Goal: Task Accomplishment & Management: Manage account settings

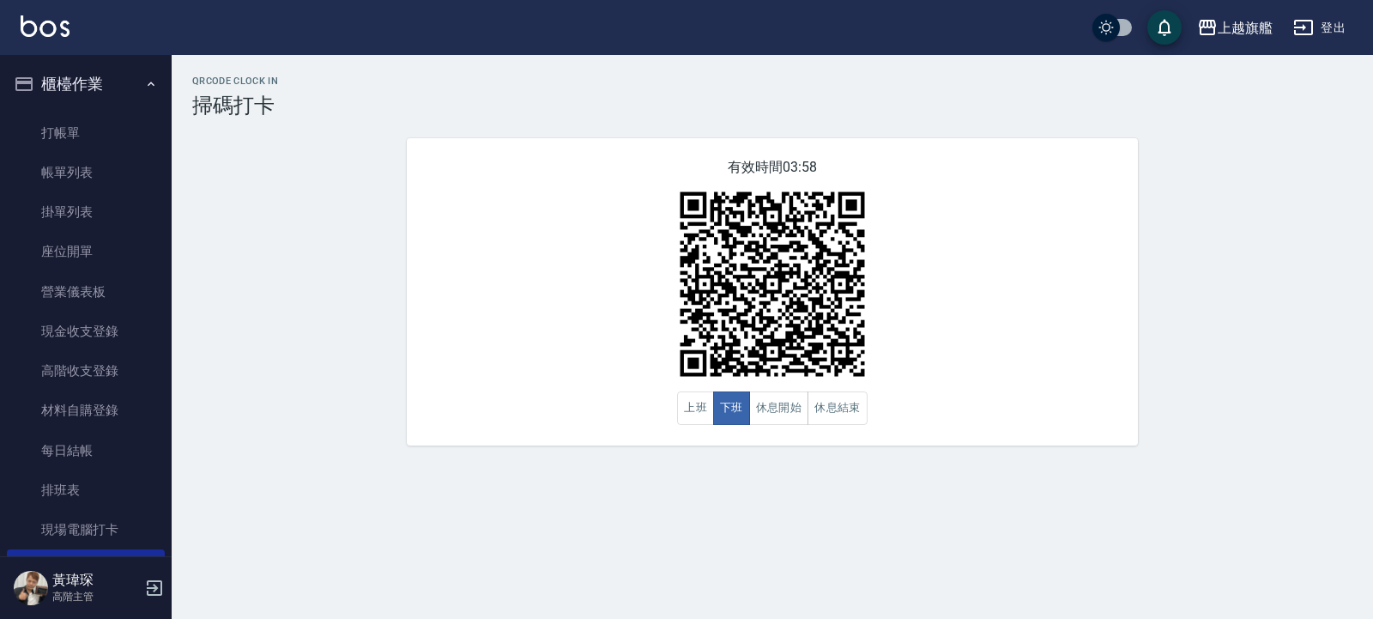
scroll to position [103, 0]
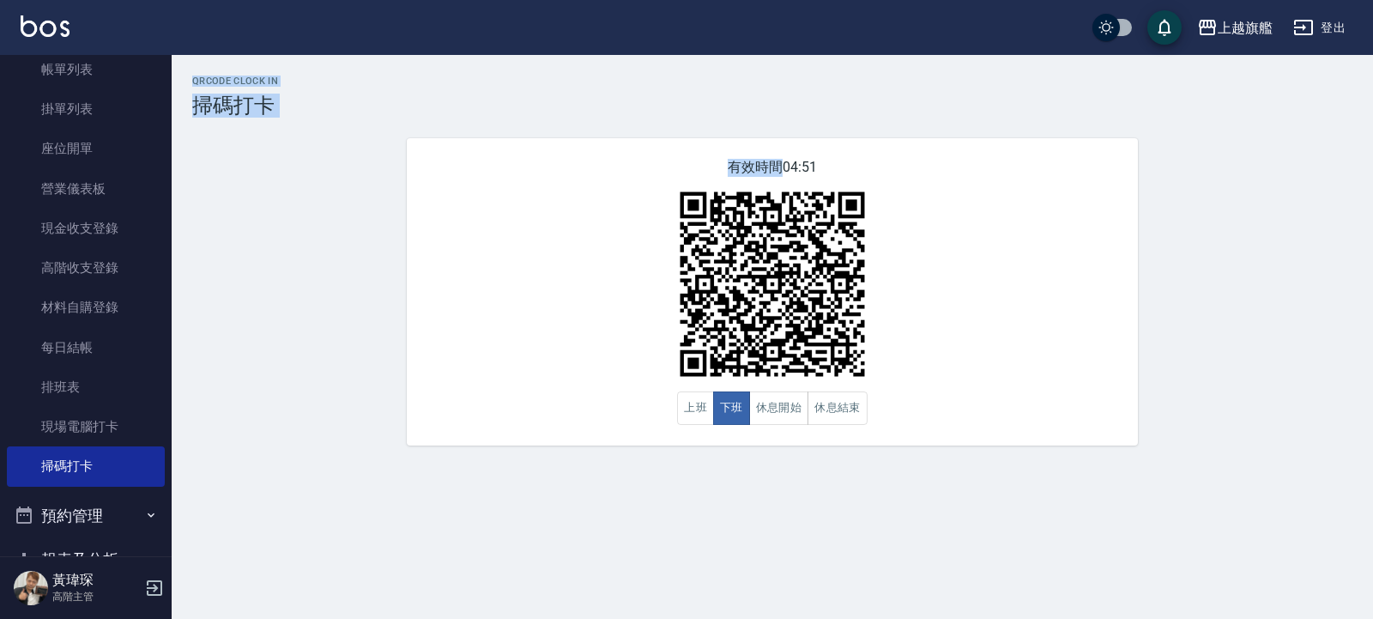
drag, startPoint x: 202, startPoint y: 63, endPoint x: 483, endPoint y: 555, distance: 566.7
click at [476, 610] on div "上越旗艦 登出 櫃檯作業 打帳單 帳單列表 掛單列表 座位開單 營業儀表板 現金收支登錄 高階收支登錄 材料自購登錄 每日結帳 排班表 現場電腦打卡 掃碼打卡…" at bounding box center [686, 309] width 1373 height 619
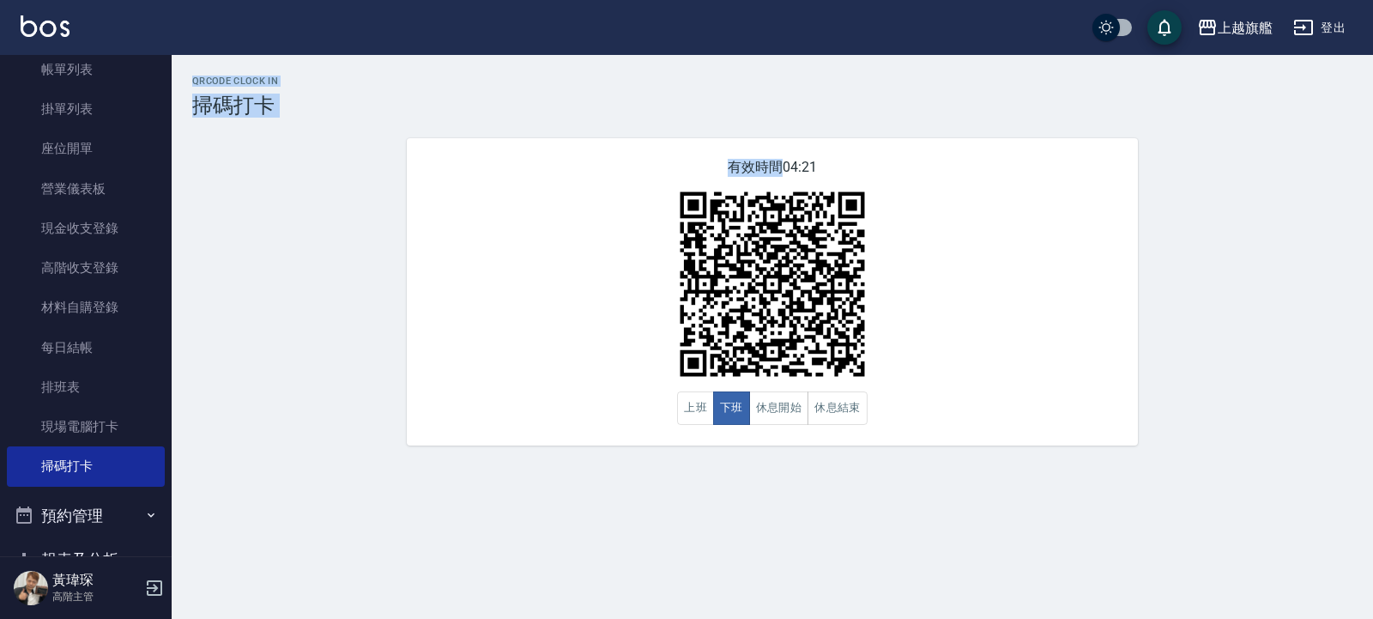
click at [612, 270] on div "有效時間 04:21 上班 下班 休息開始 休息結束" at bounding box center [772, 291] width 731 height 307
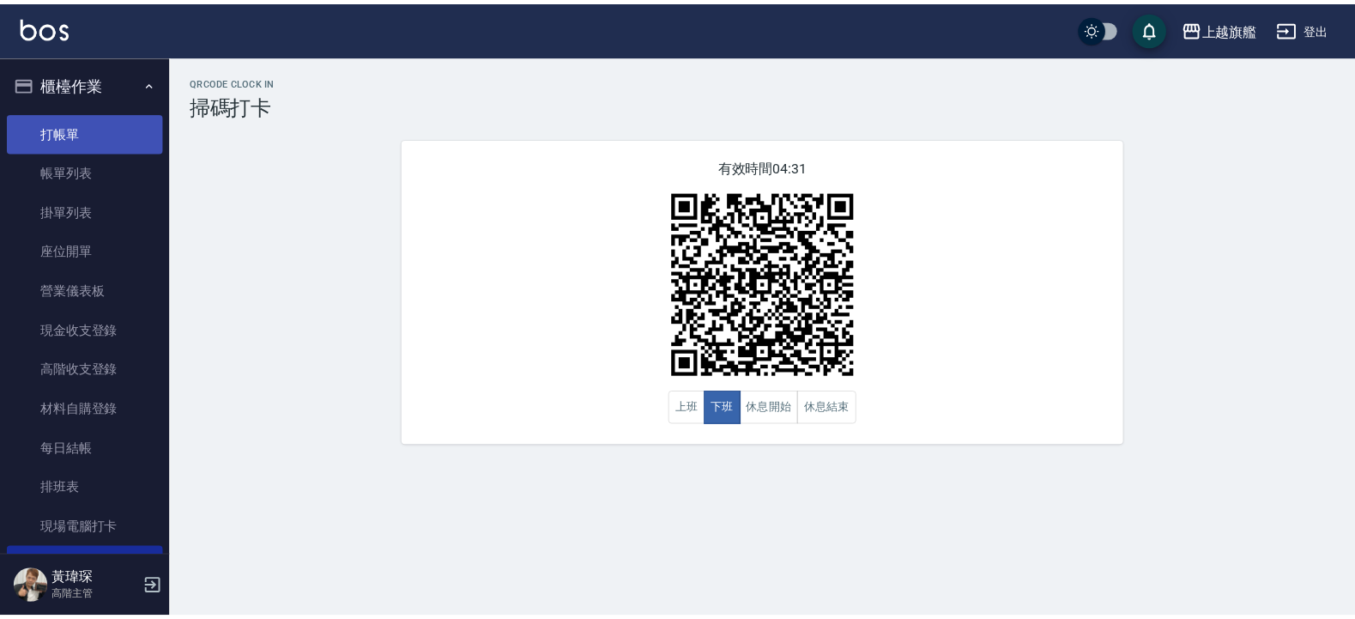
scroll to position [0, 0]
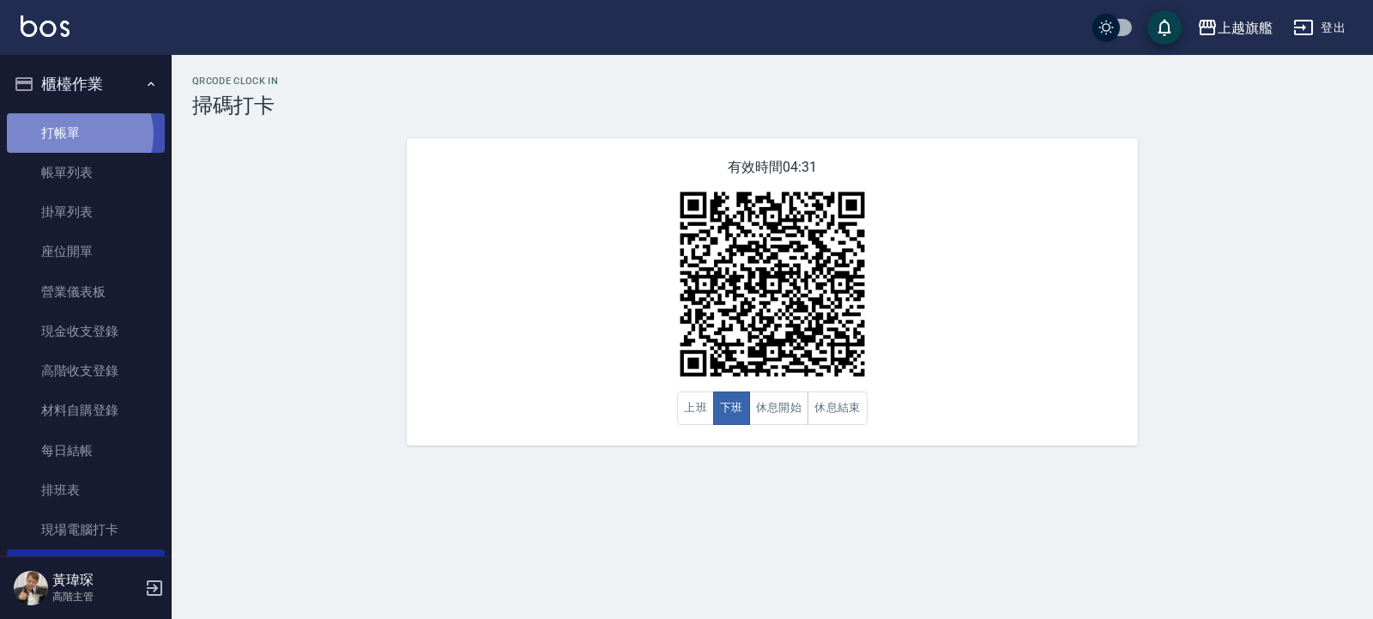
click at [78, 134] on link "打帳單" at bounding box center [86, 132] width 158 height 39
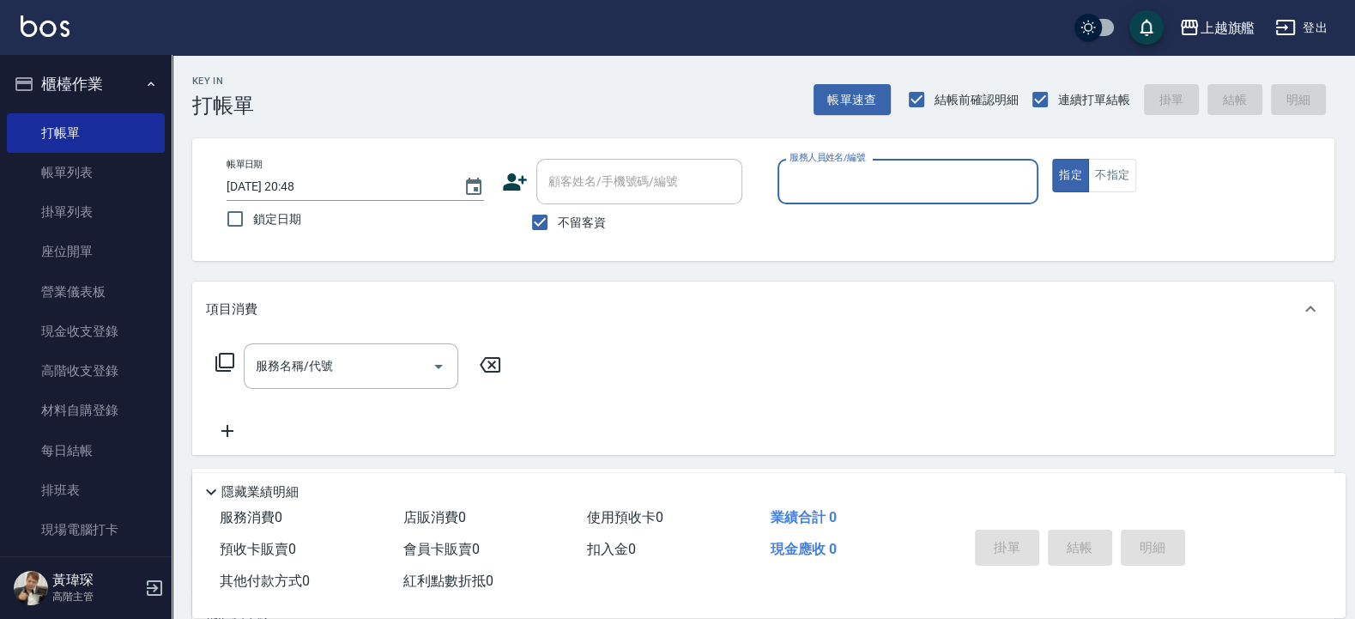
click at [840, 179] on input "服務人員姓名/編號" at bounding box center [908, 182] width 246 height 30
type input "張佳琳-6"
type button "true"
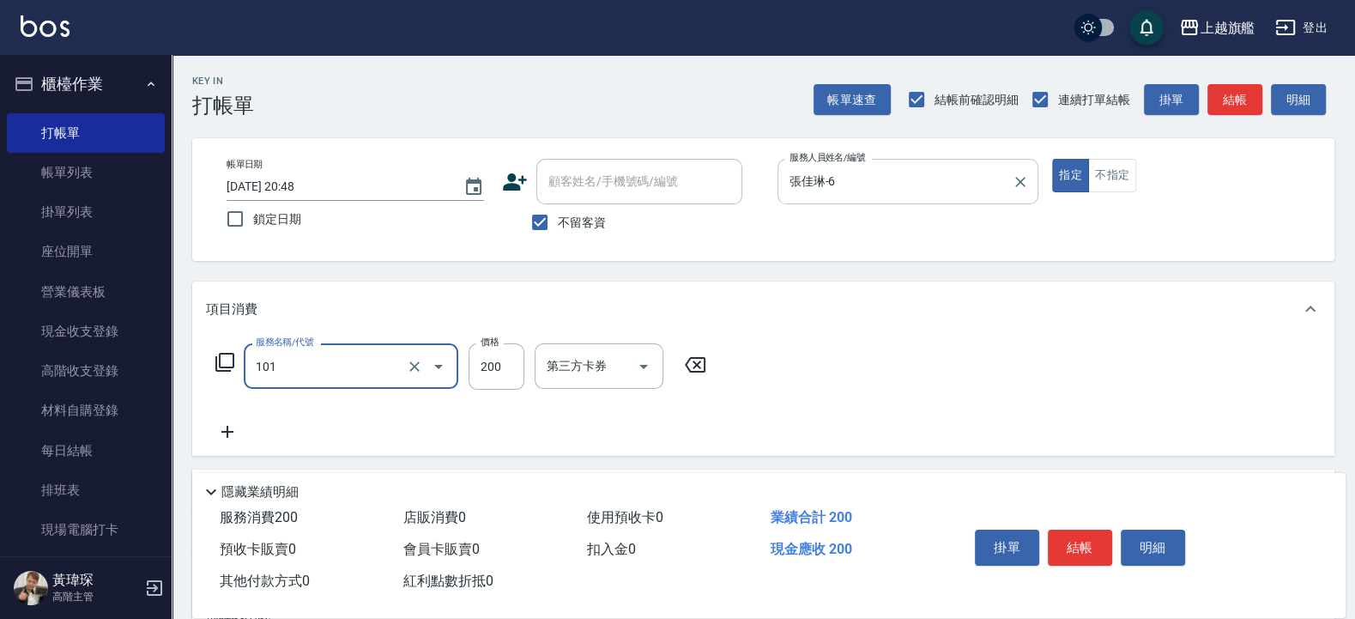
type input "一般洗(101)"
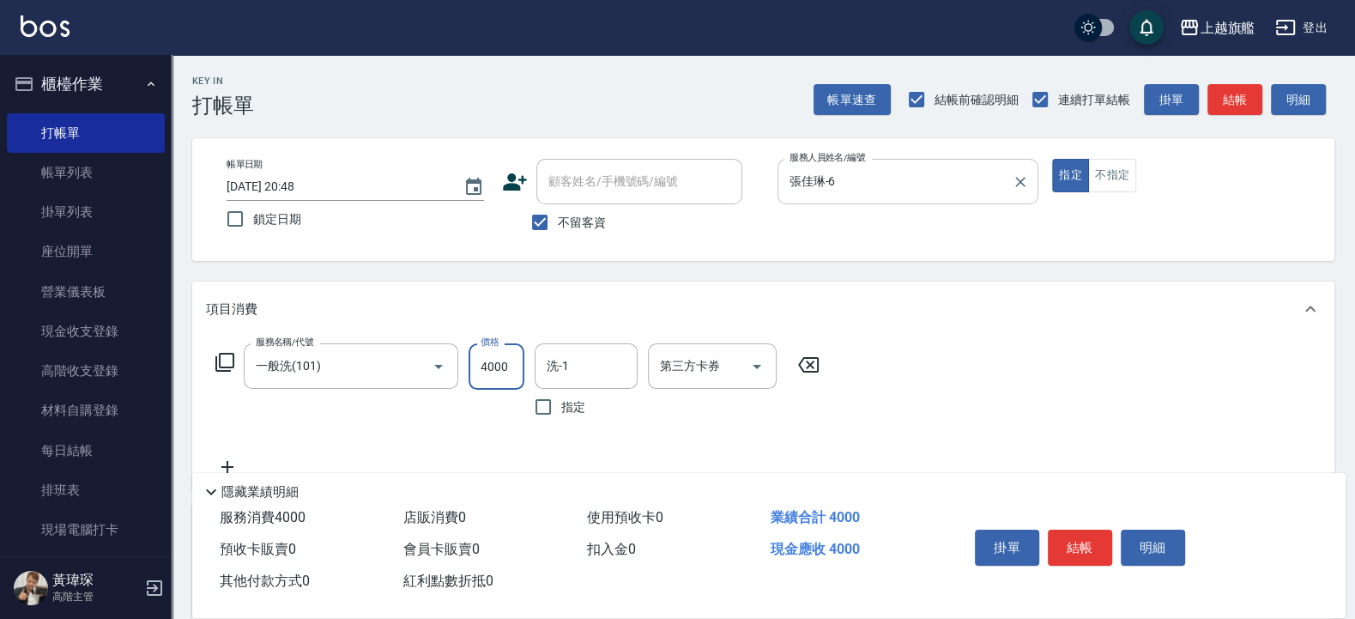
type input "400"
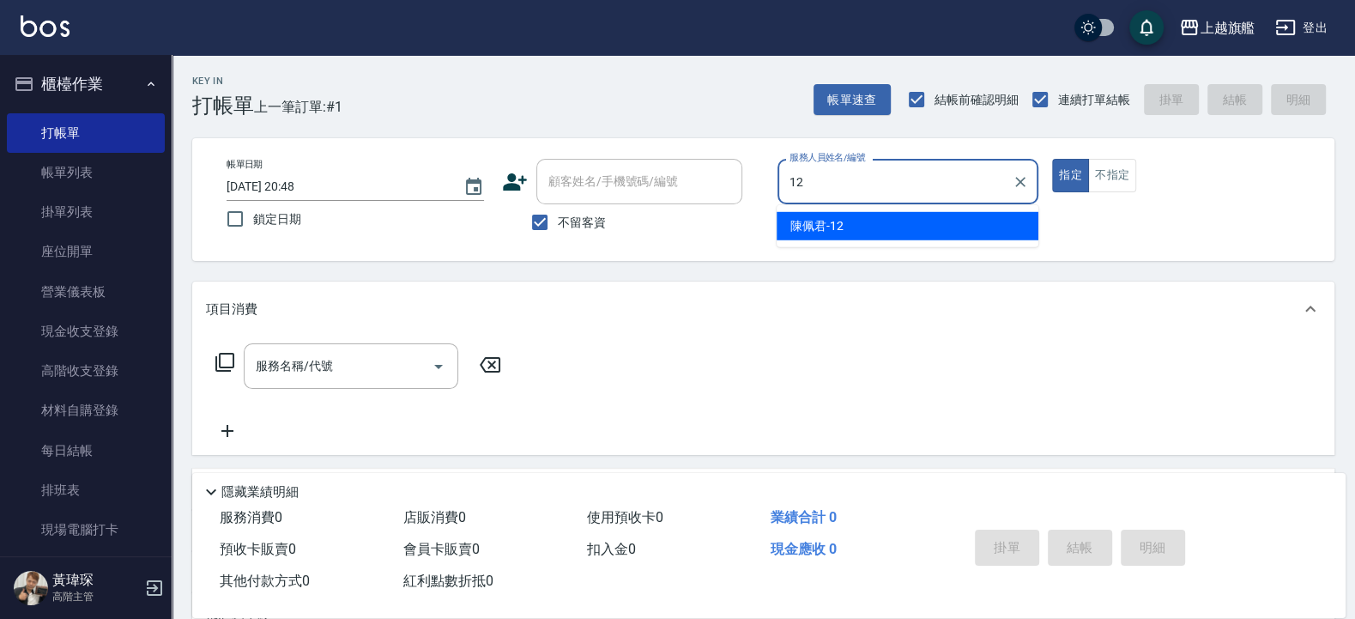
type input "陳佩君-12"
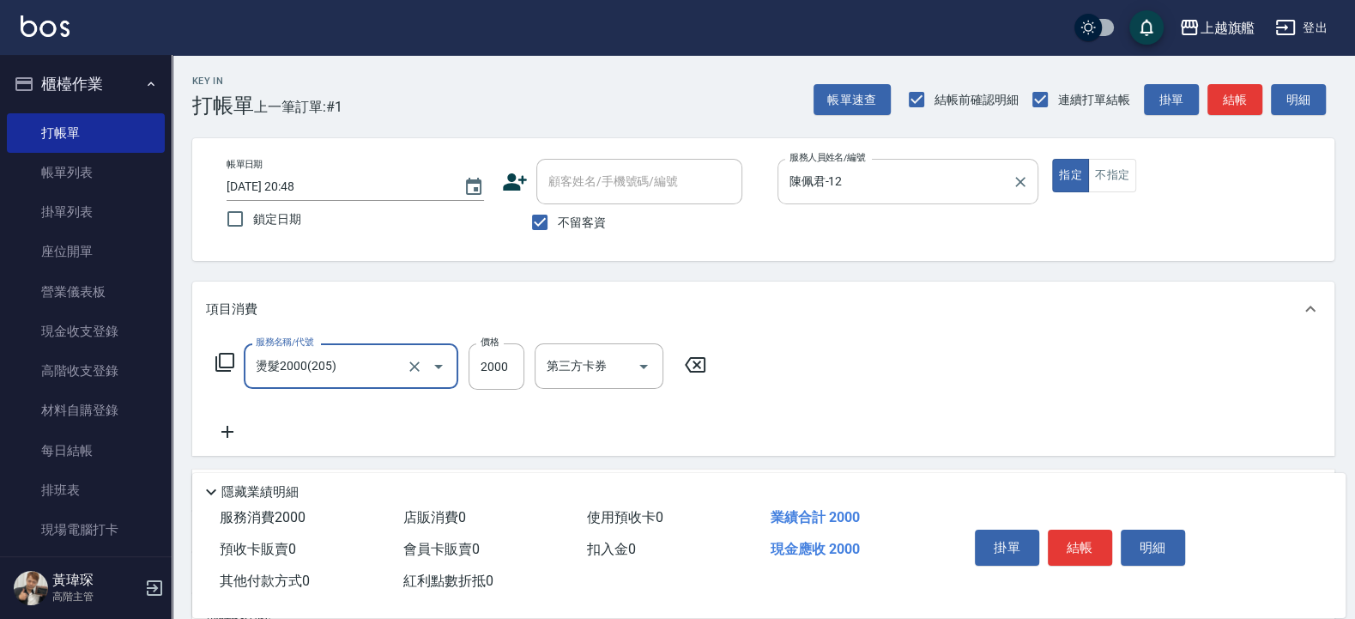
type input "燙髮2000(205)"
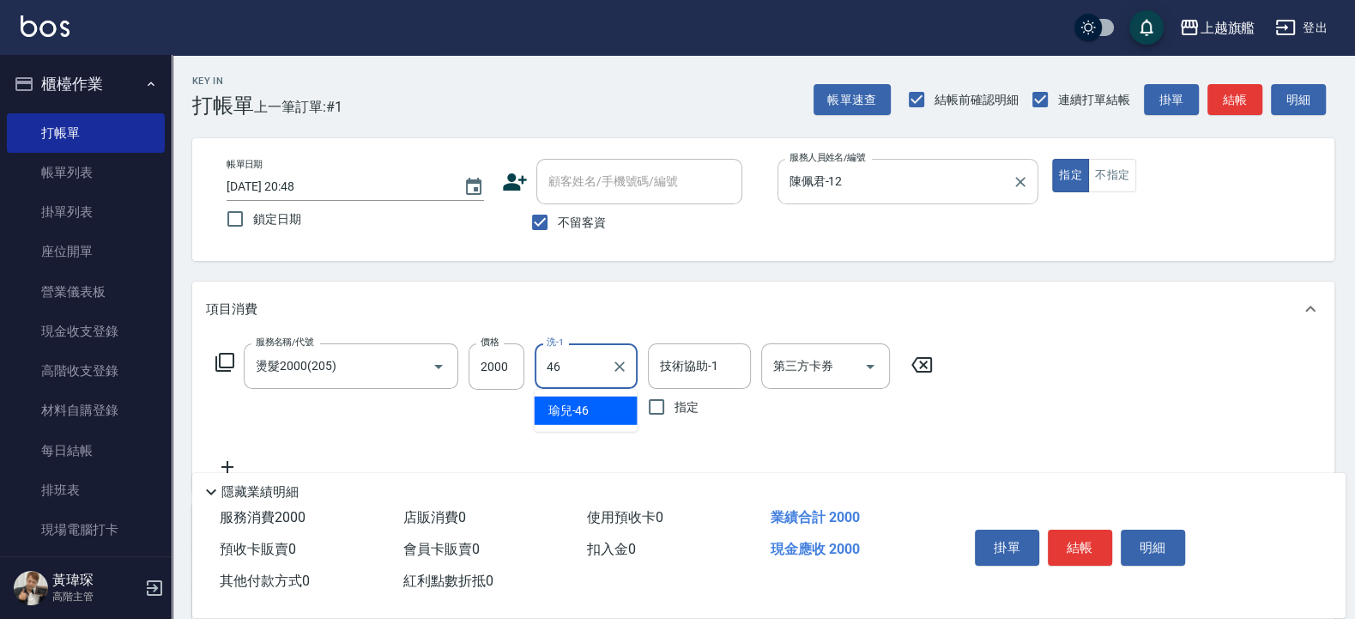
type input "瑜兒-46"
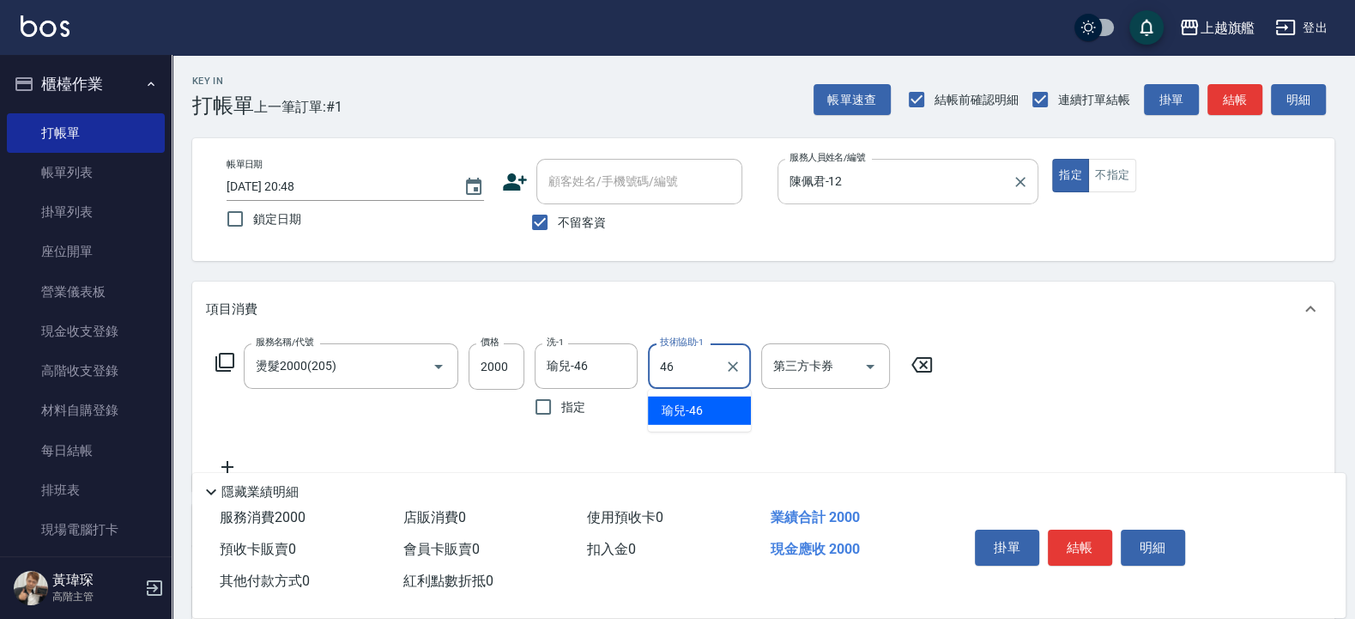
type input "瑜兒-46"
click at [506, 363] on input "2000" at bounding box center [497, 366] width 56 height 46
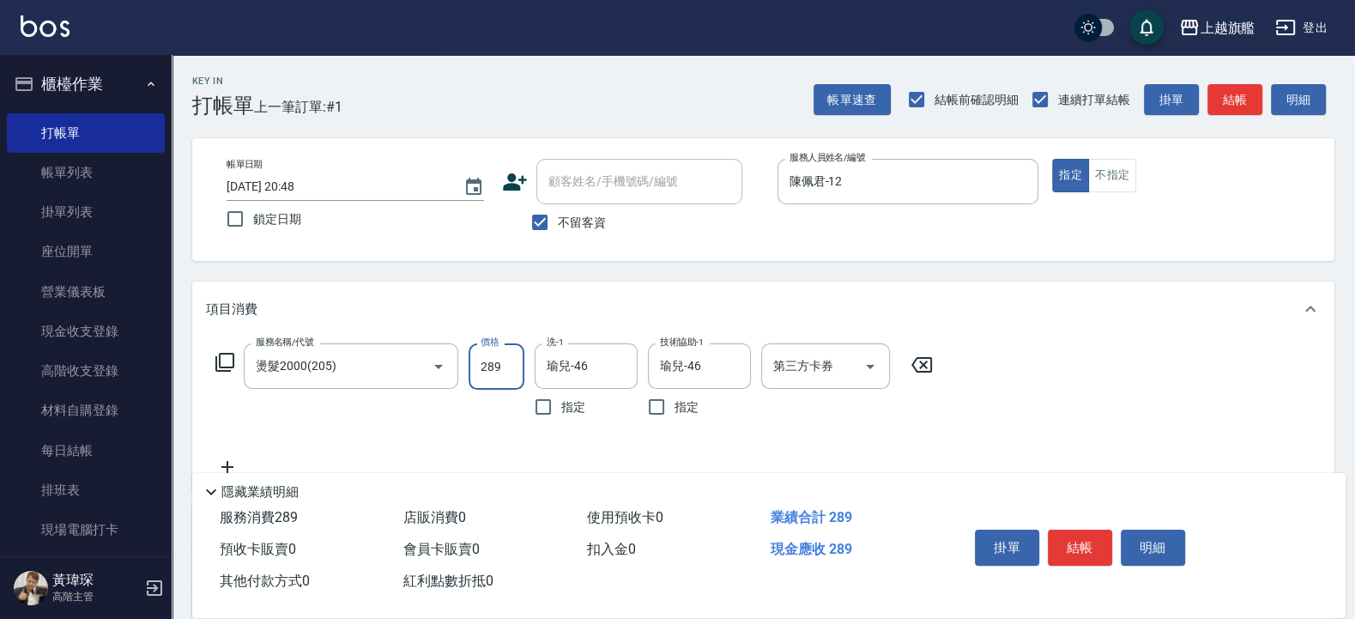
type input "2899"
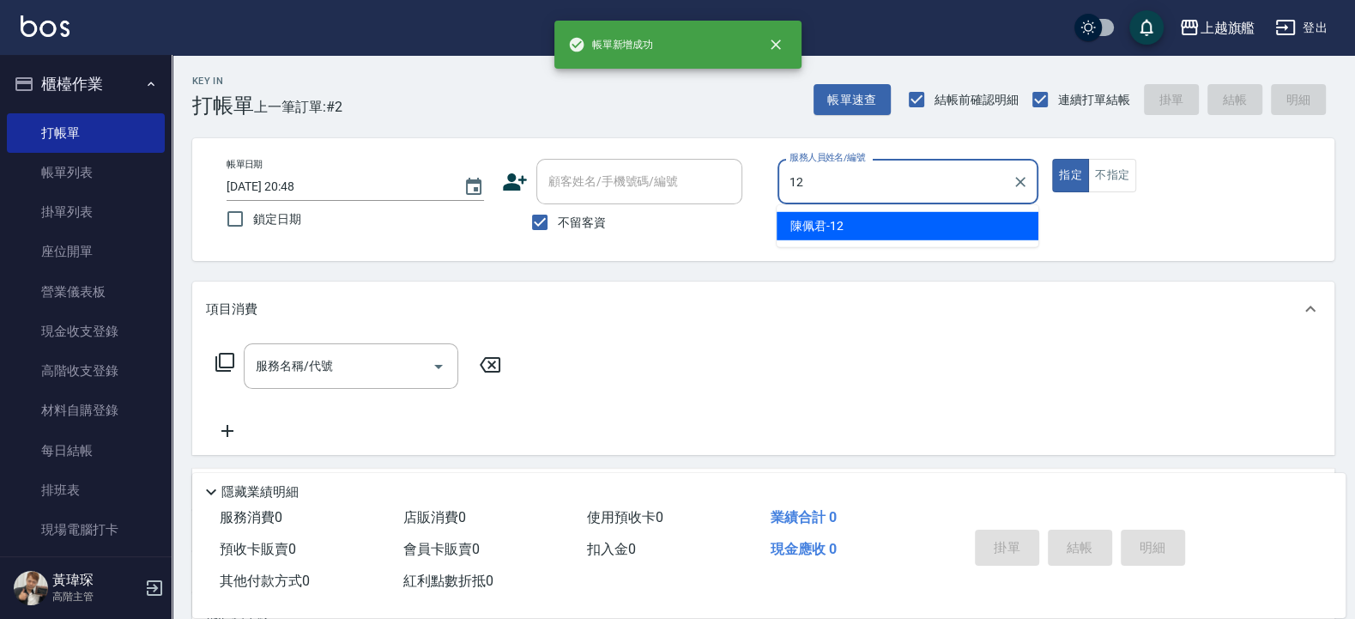
type input "陳佩君-12"
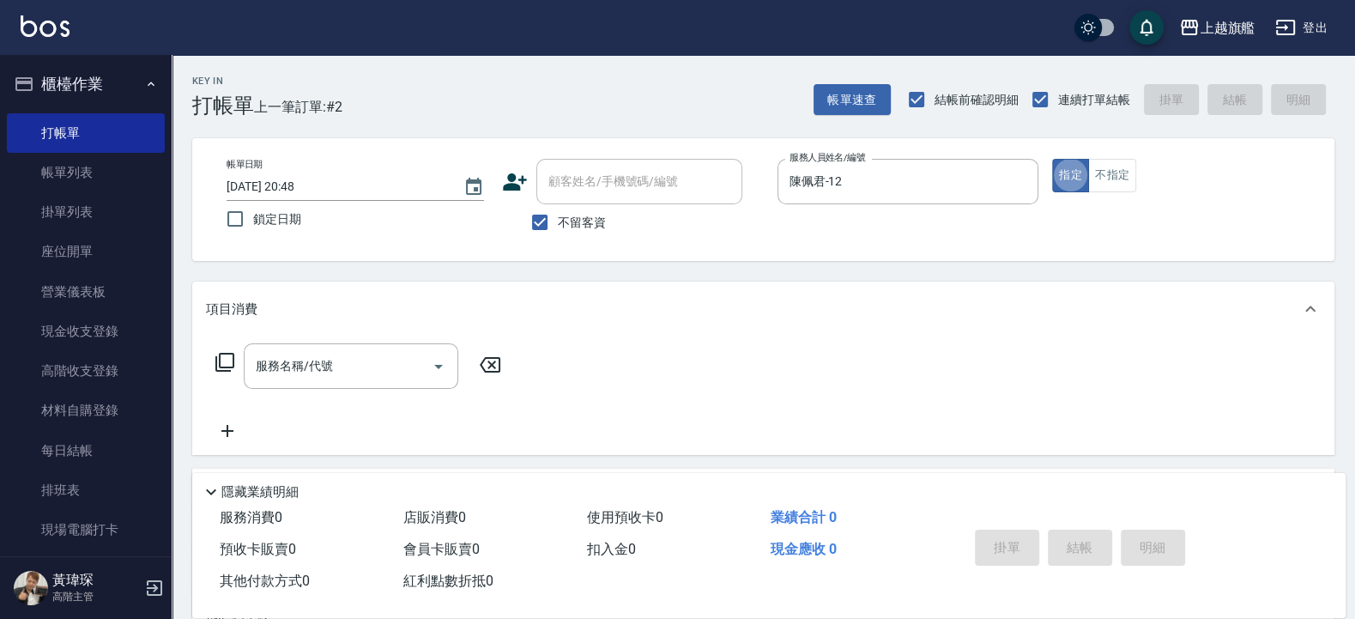
click at [586, 214] on span "不留客資" at bounding box center [582, 223] width 48 height 18
click at [558, 214] on input "不留客資" at bounding box center [540, 222] width 36 height 36
checkbox input "false"
click at [586, 190] on input "顧客姓名/手機號碼/編號" at bounding box center [626, 182] width 165 height 30
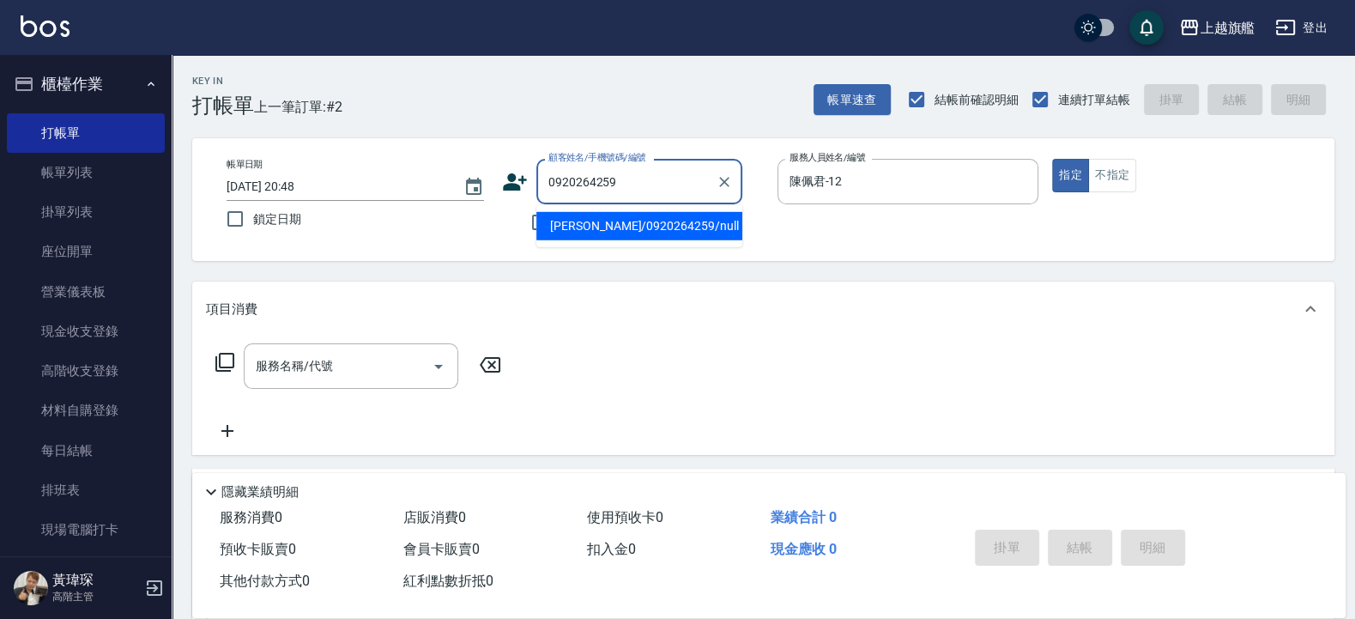
type input "[PERSON_NAME]/0920264259/null"
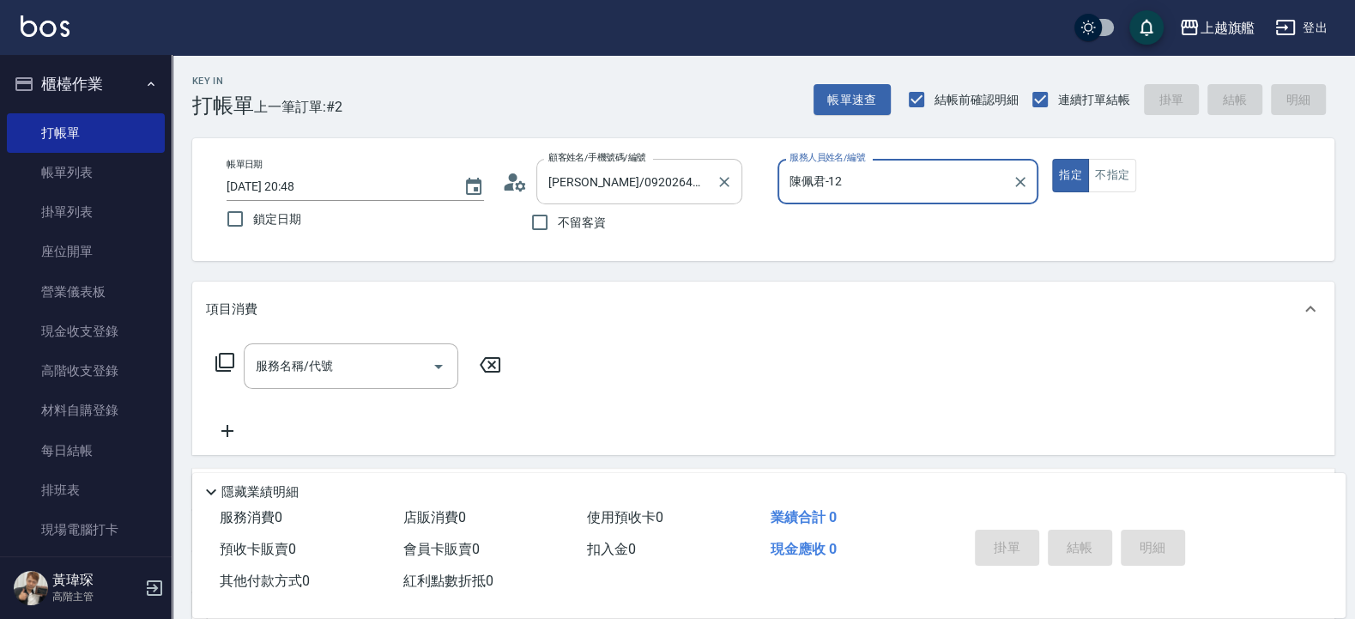
click at [1052, 159] on button "指定" at bounding box center [1070, 175] width 37 height 33
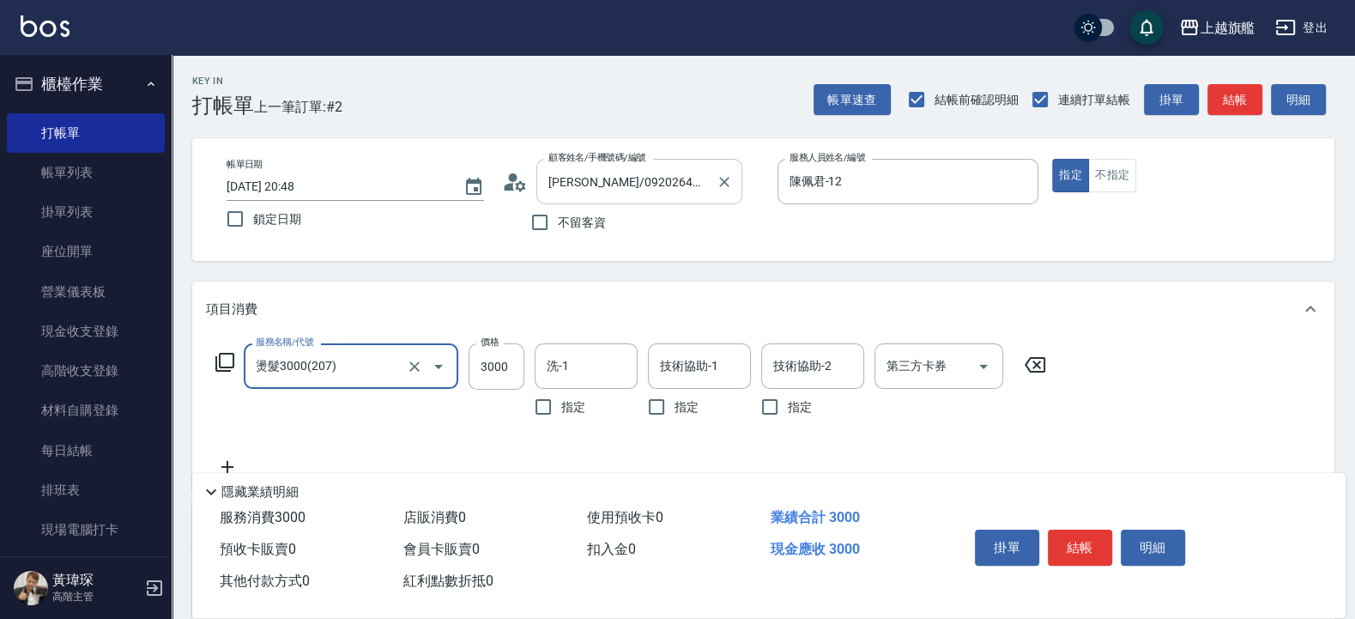
type input "燙髮3000(207)"
type input "3301"
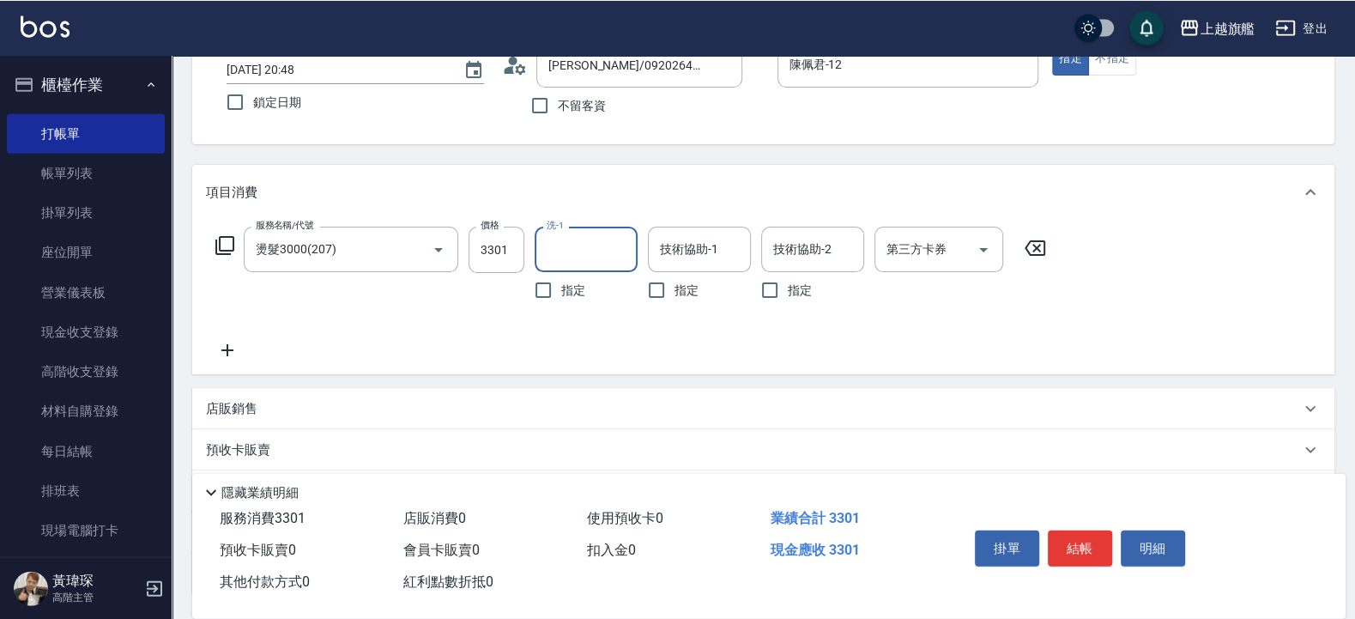
scroll to position [255, 0]
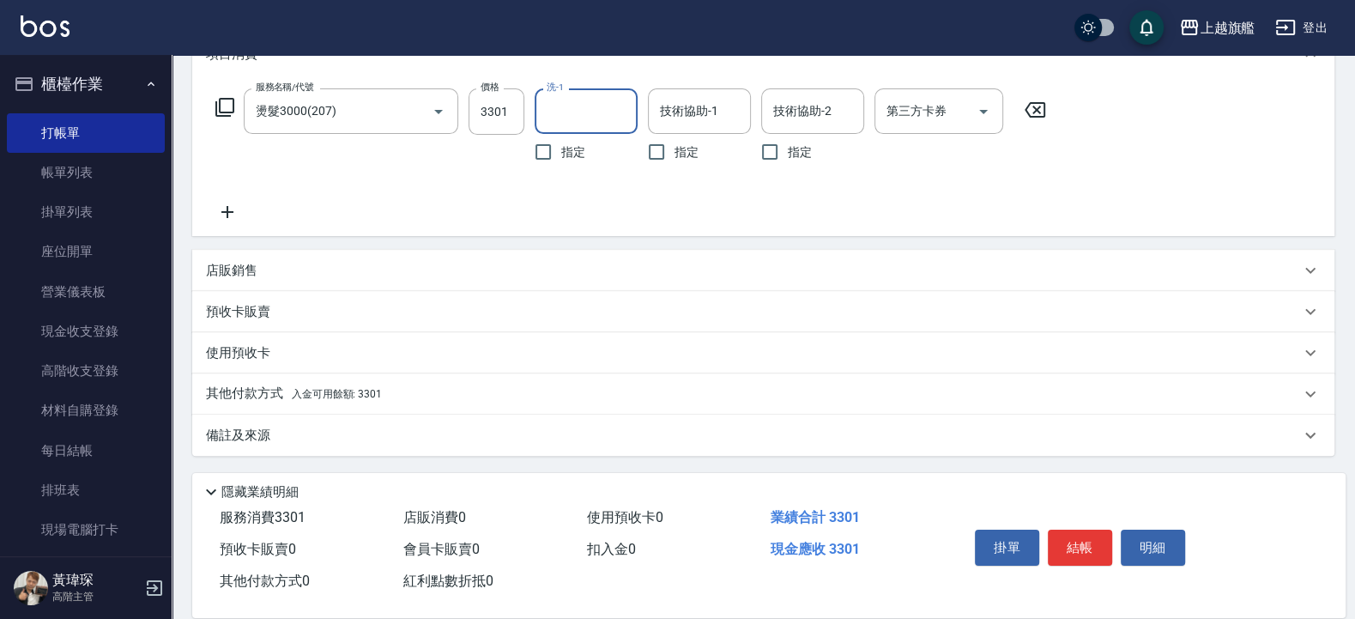
click at [352, 394] on span "入金可用餘額: 3301" at bounding box center [337, 394] width 90 height 12
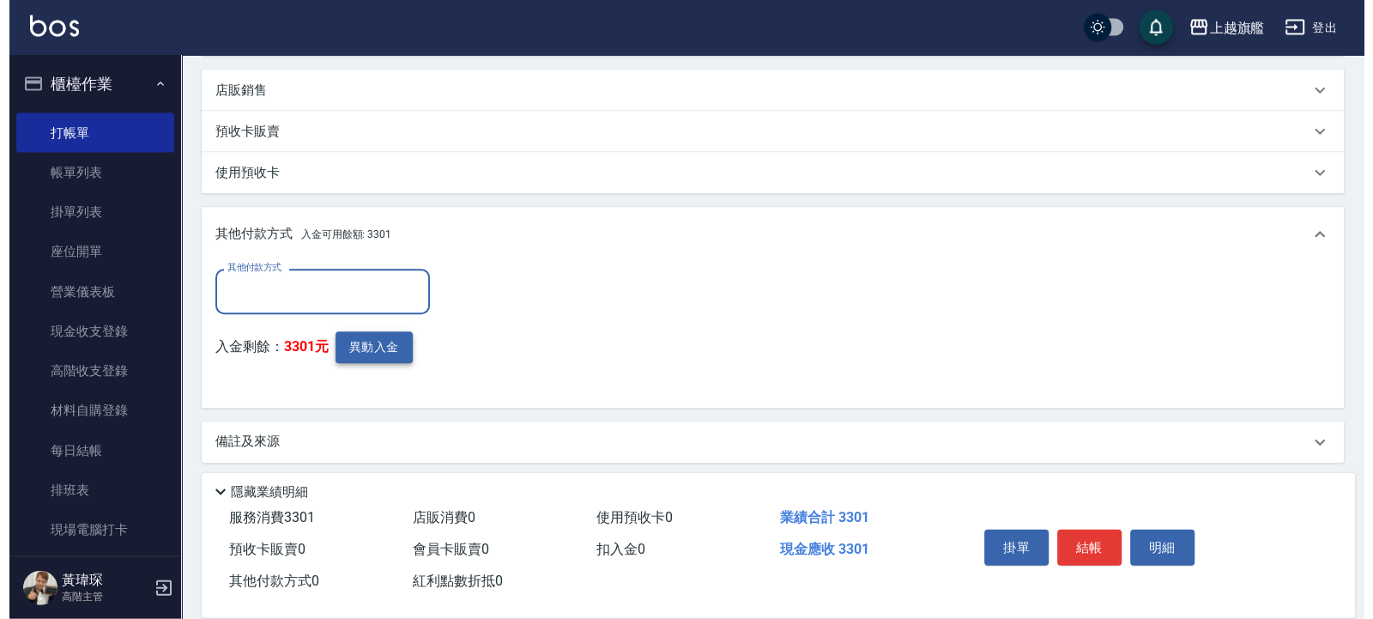
scroll to position [443, 0]
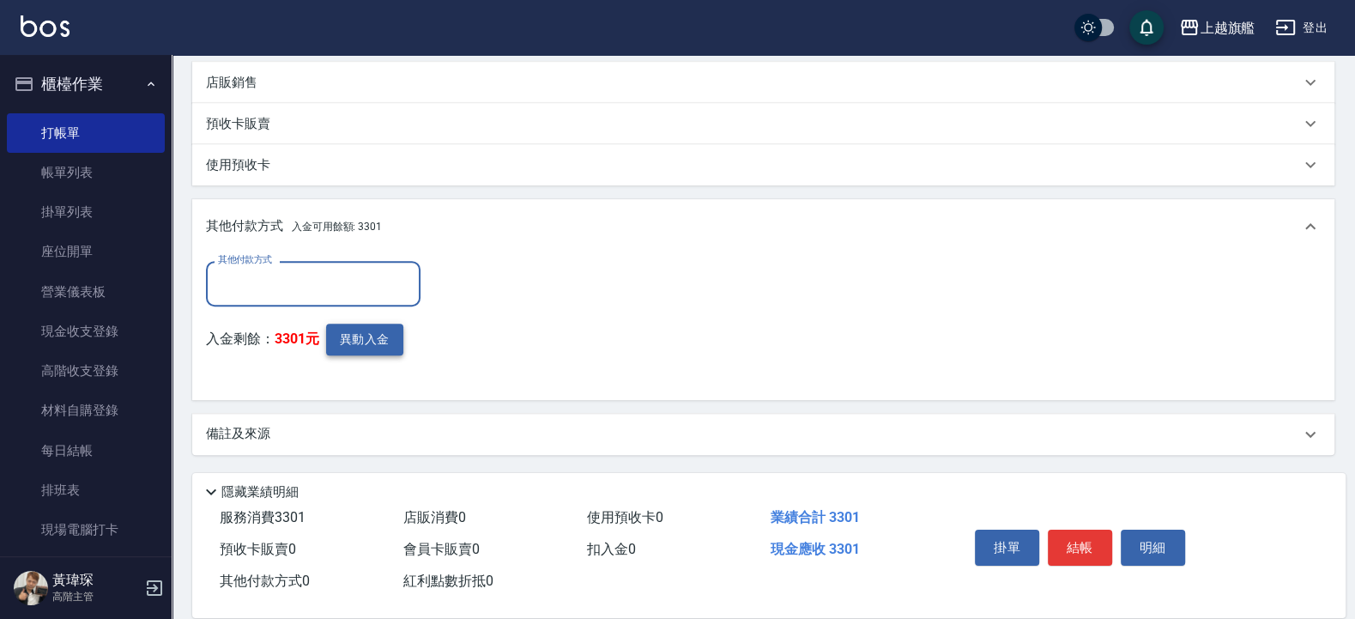
click at [395, 343] on button "異動入金" at bounding box center [364, 340] width 77 height 32
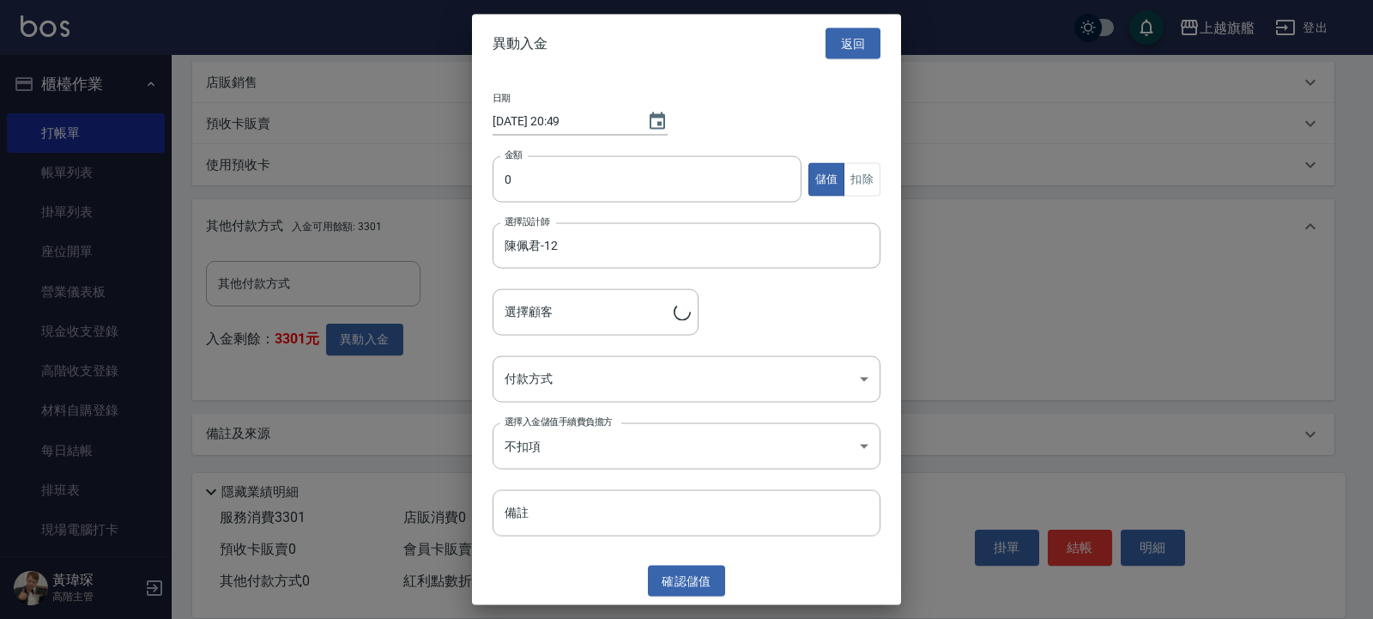
type input "[PERSON_NAME]/0920264259"
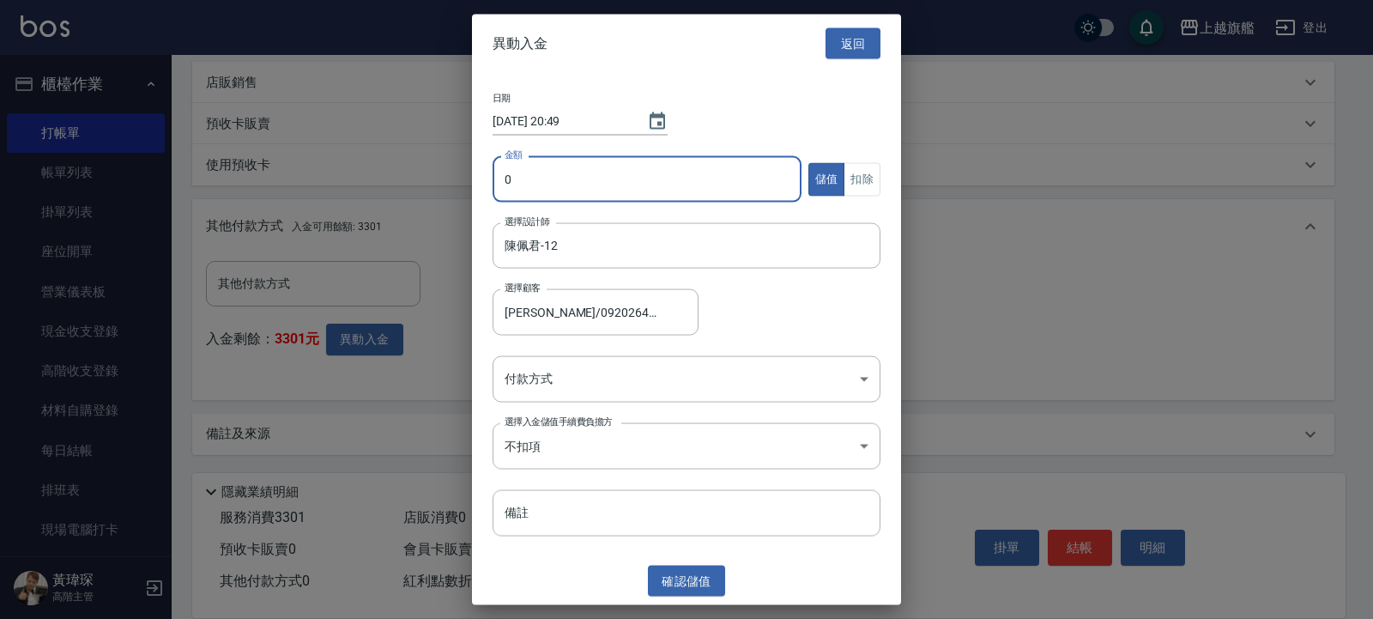
click at [571, 183] on input "0" at bounding box center [647, 179] width 309 height 46
type input "3301"
click at [863, 172] on button "扣除" at bounding box center [862, 178] width 37 height 33
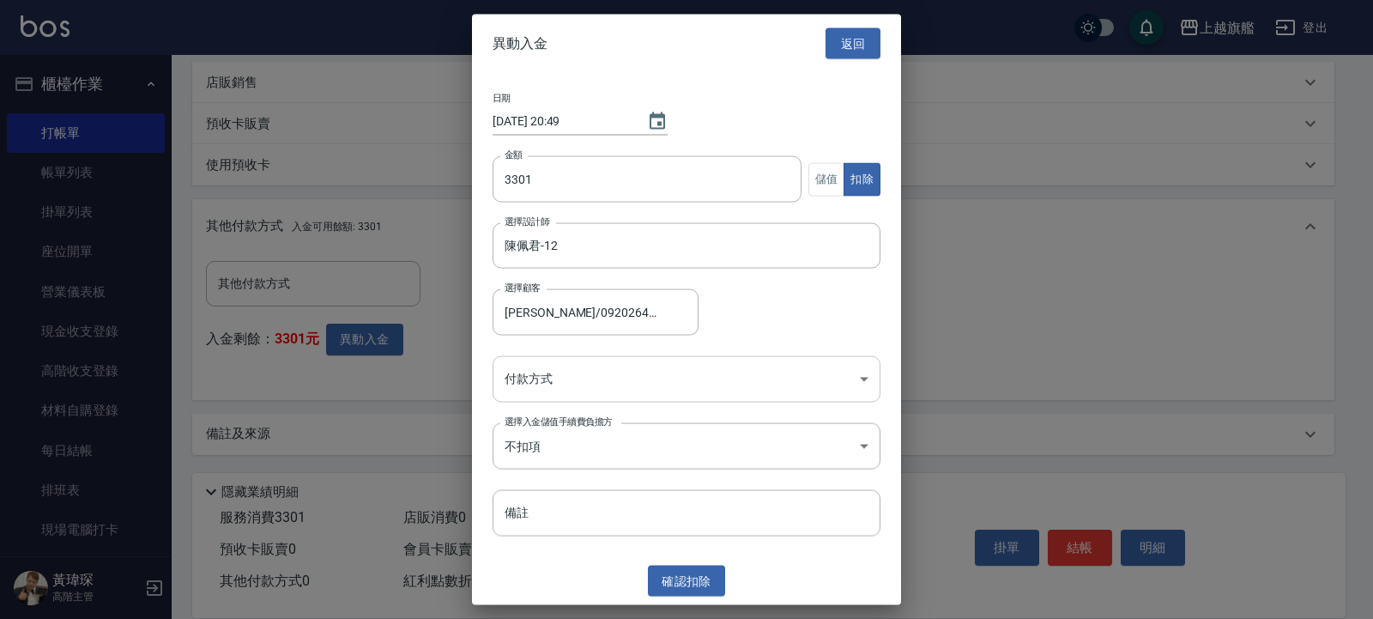
click at [580, 391] on body "上越旗艦 登出 櫃檯作業 打帳單 帳單列表 掛單列表 座位開單 營業儀表板 現金收支登錄 高階收支登錄 材料自購登錄 每日結帳 排班表 現場電腦打卡 掃碼打卡…" at bounding box center [686, 88] width 1373 height 1062
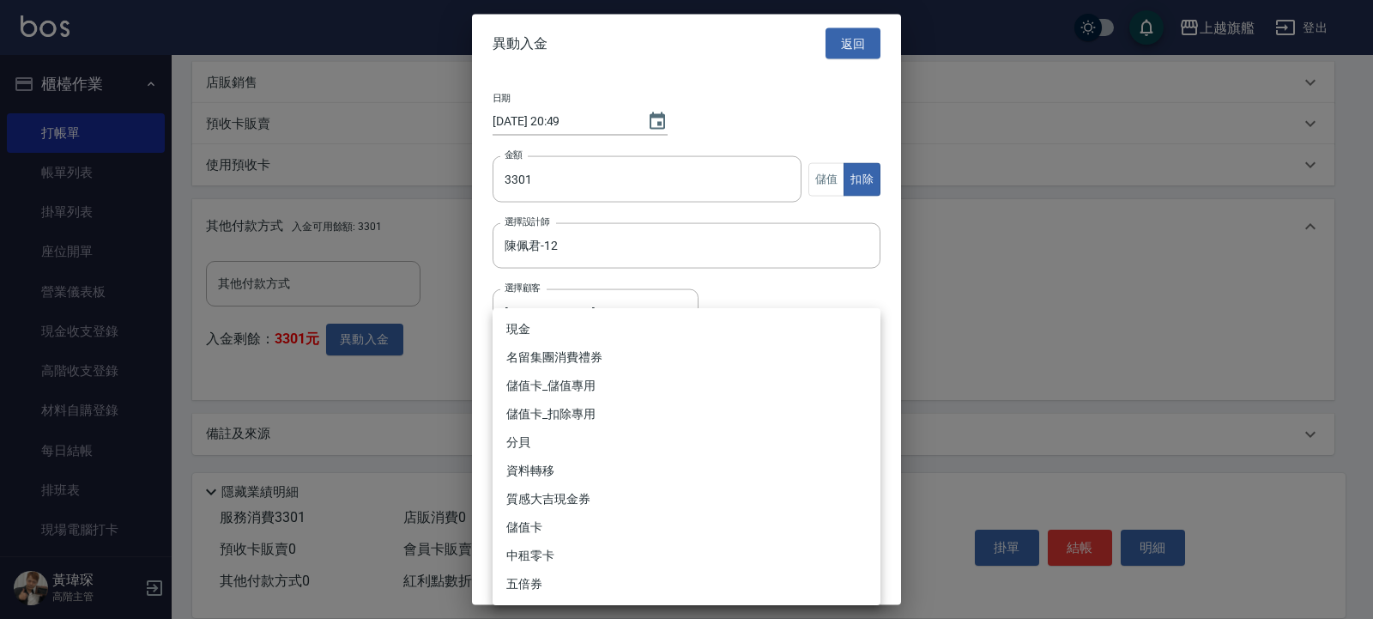
click at [579, 415] on li "儲值卡_扣除專用" at bounding box center [687, 414] width 388 height 28
type input "儲值卡_扣除專用"
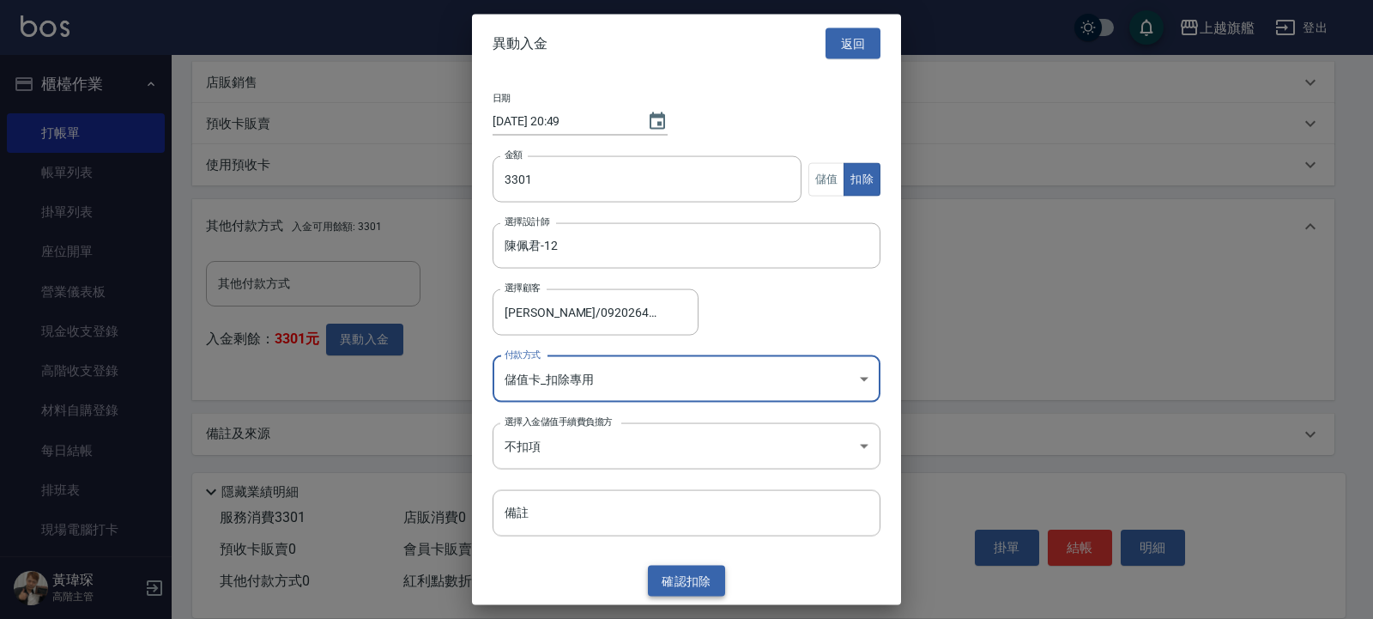
click at [686, 566] on button "確認 扣除" at bounding box center [686, 581] width 77 height 32
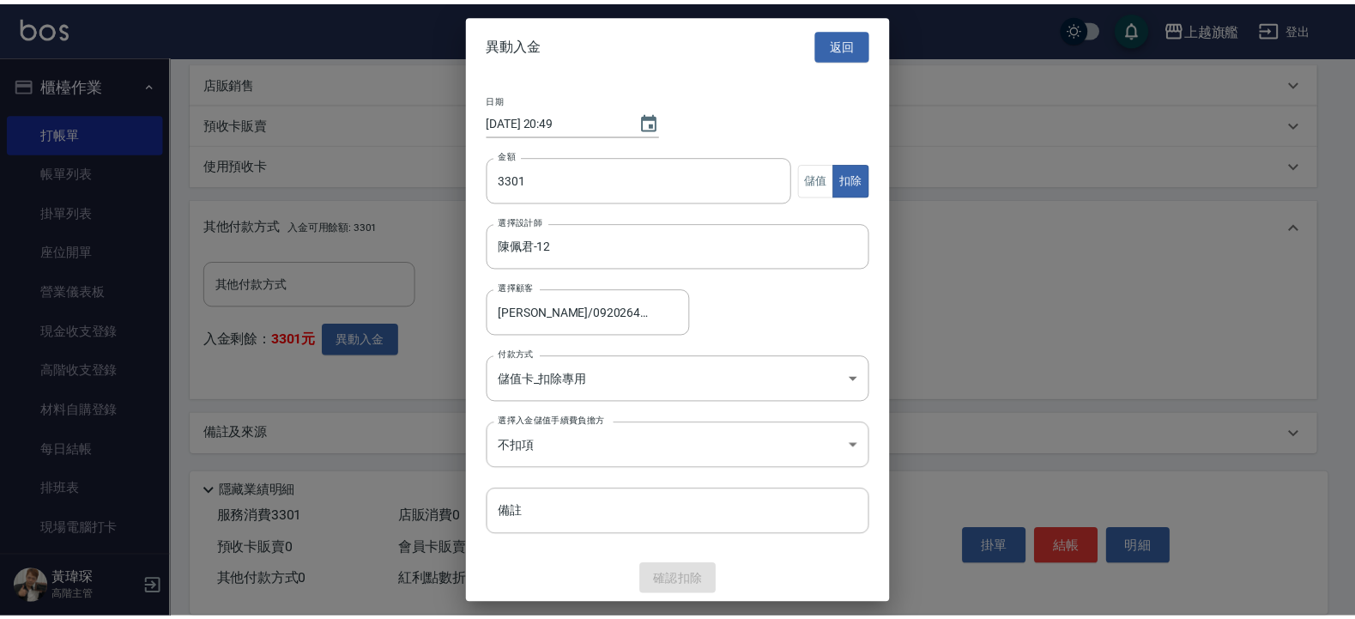
scroll to position [363, 0]
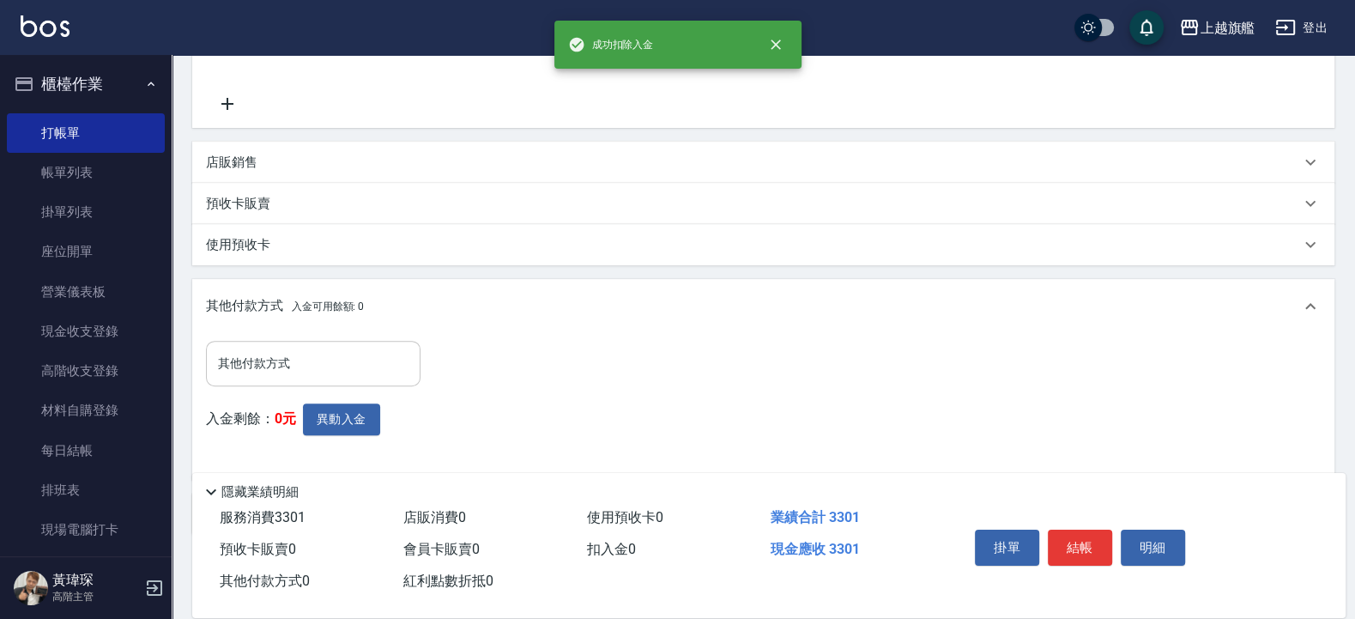
click at [350, 360] on input "其他付款方式" at bounding box center [313, 364] width 199 height 30
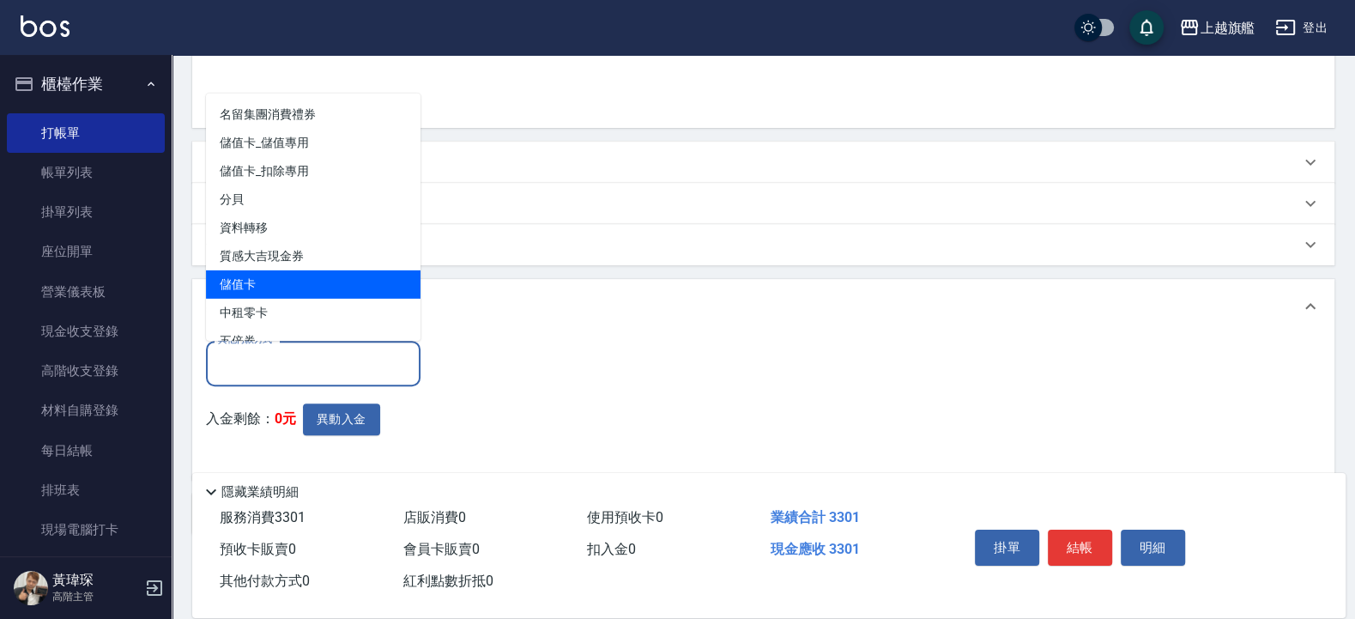
click at [241, 278] on span "儲值卡" at bounding box center [313, 284] width 215 height 28
type input "儲值卡"
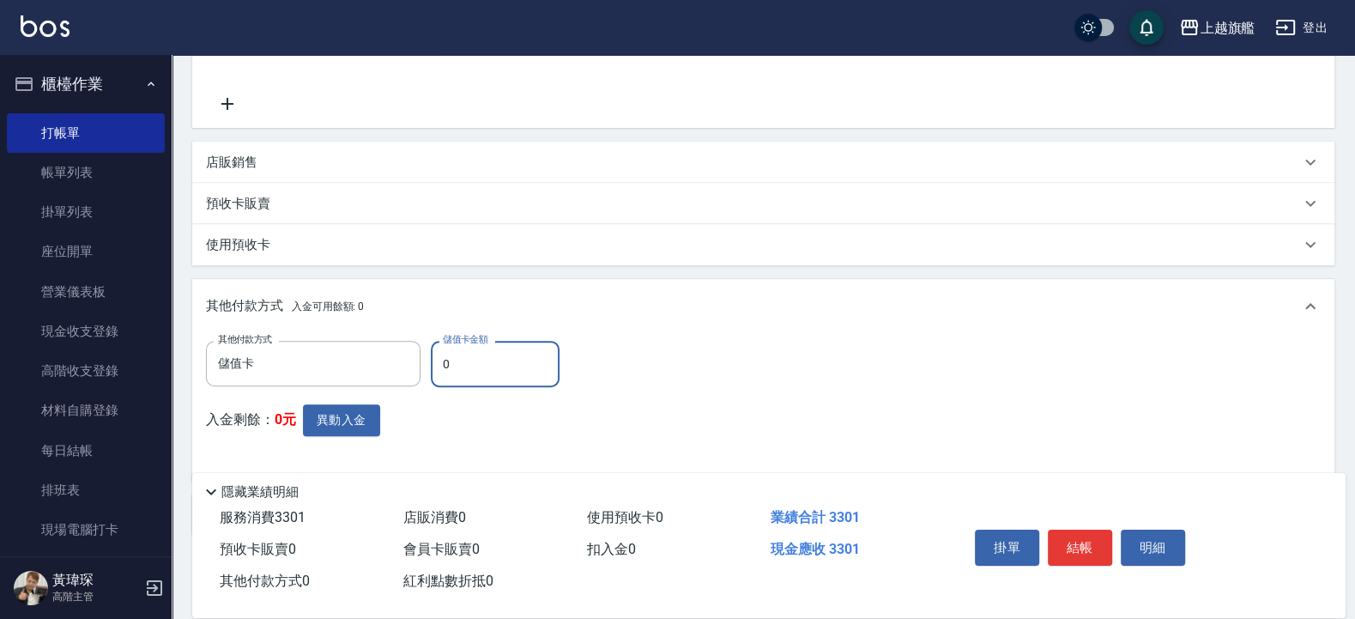
drag, startPoint x: 469, startPoint y: 359, endPoint x: 364, endPoint y: 357, distance: 104.7
click at [431, 357] on input "0" at bounding box center [495, 364] width 129 height 46
type input "3301"
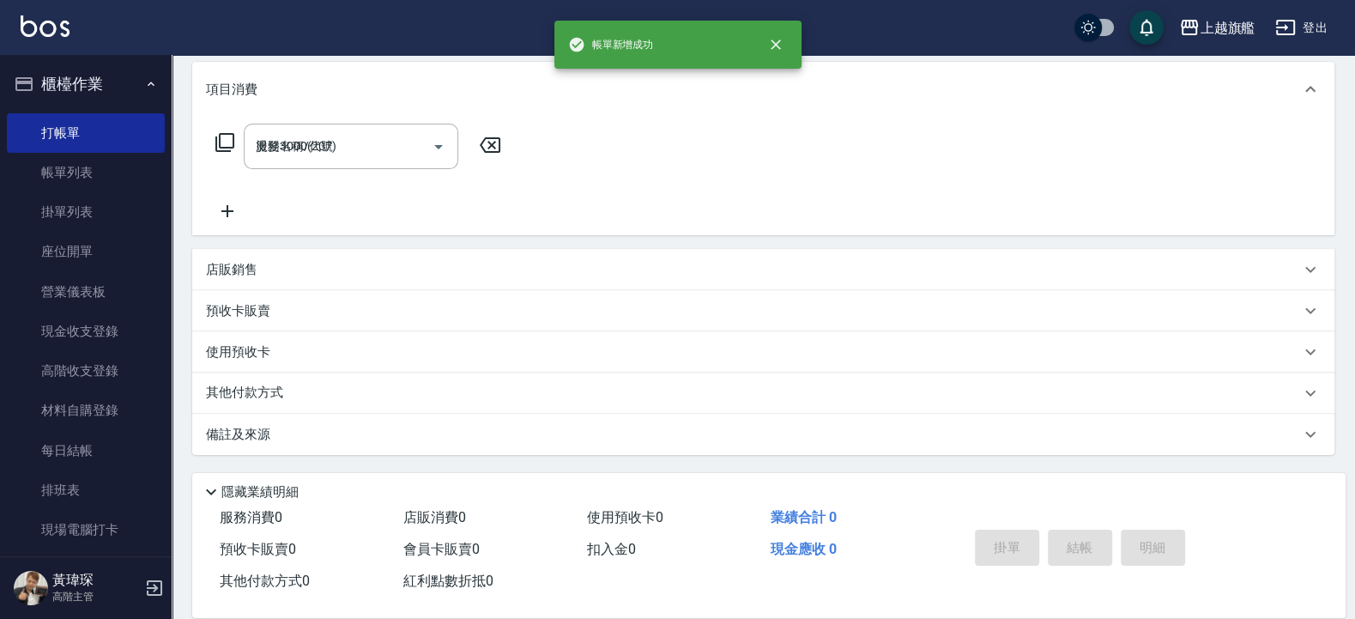
type input "[DATE] 20:49"
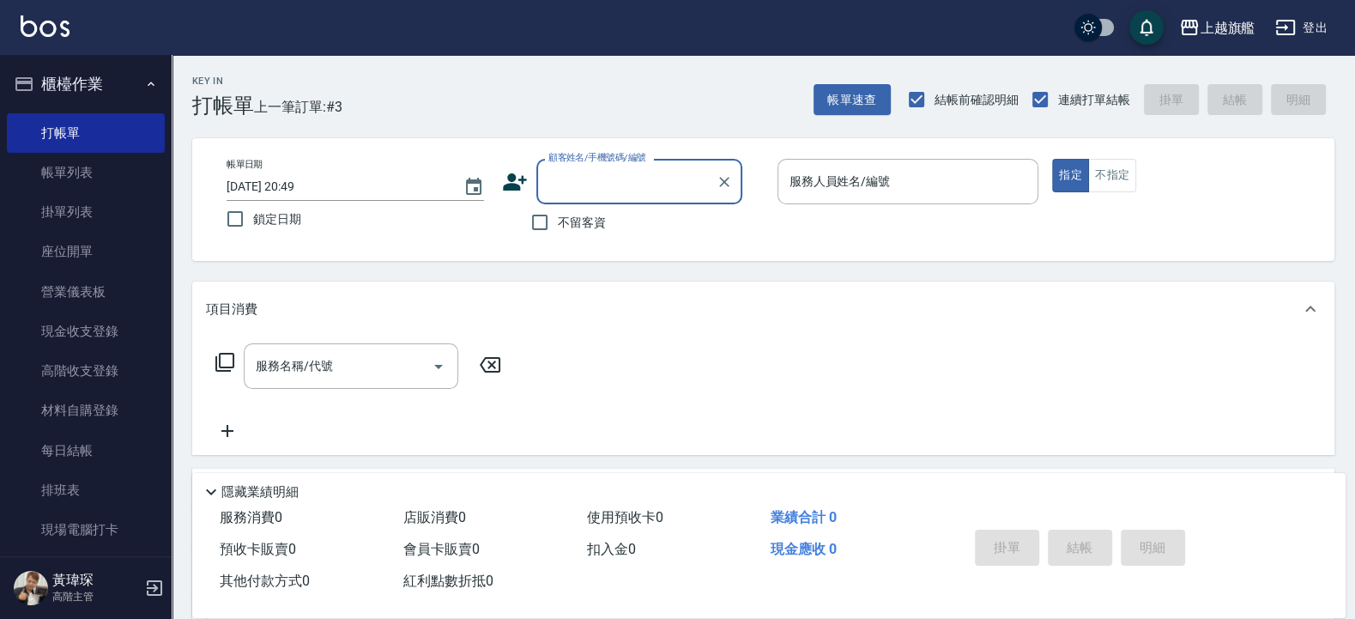
click at [563, 221] on span "不留客資" at bounding box center [582, 223] width 48 height 18
click at [558, 221] on input "不留客資" at bounding box center [540, 222] width 36 height 36
checkbox input "true"
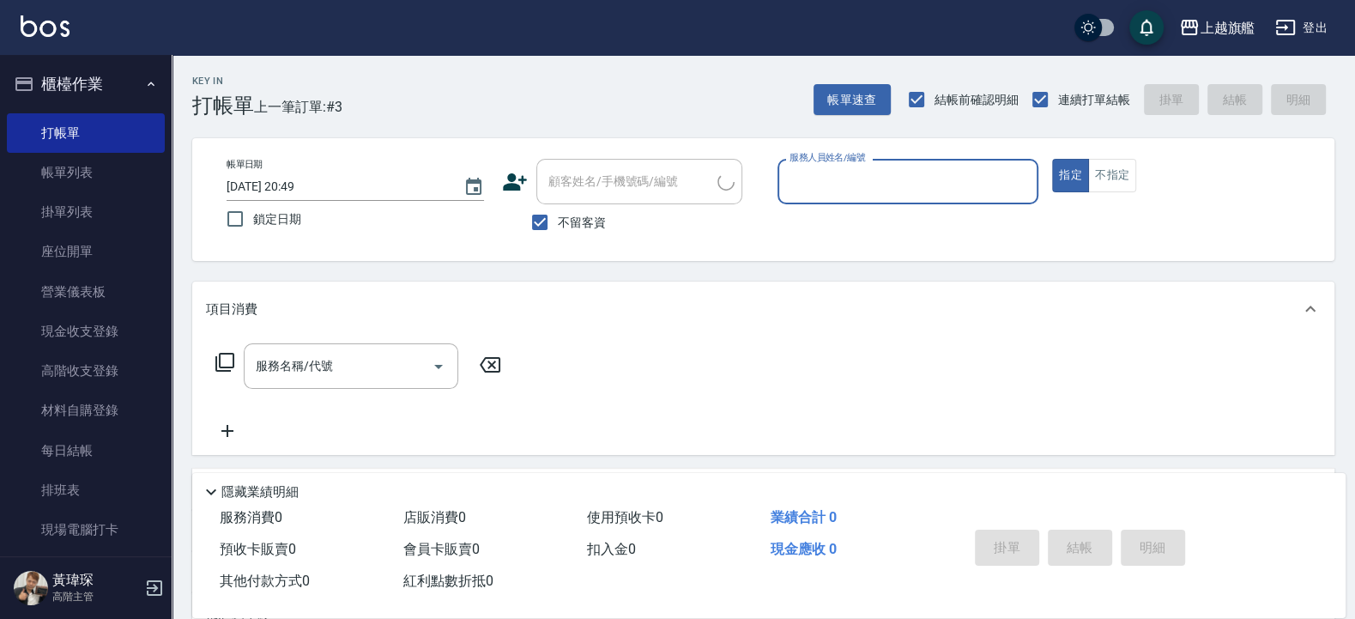
type input "[PERSON_NAME]/0979657115/"
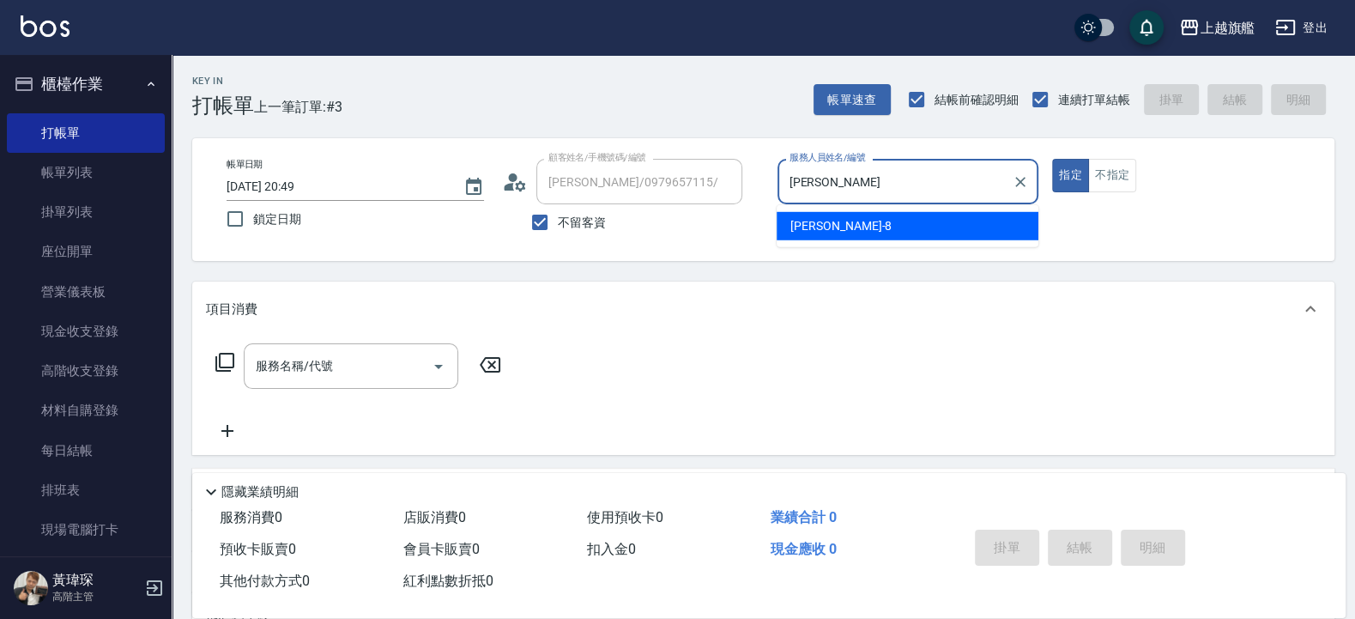
type input "周"
type input "張佳琳-6"
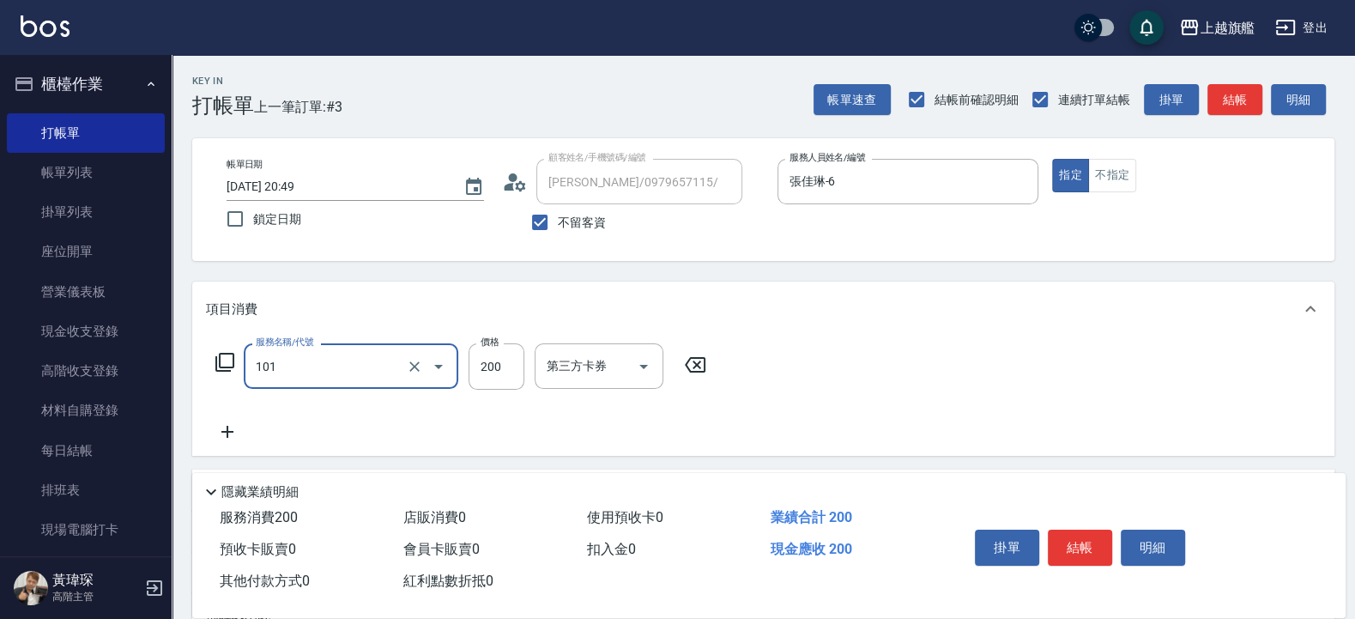
type input "一般洗(101)"
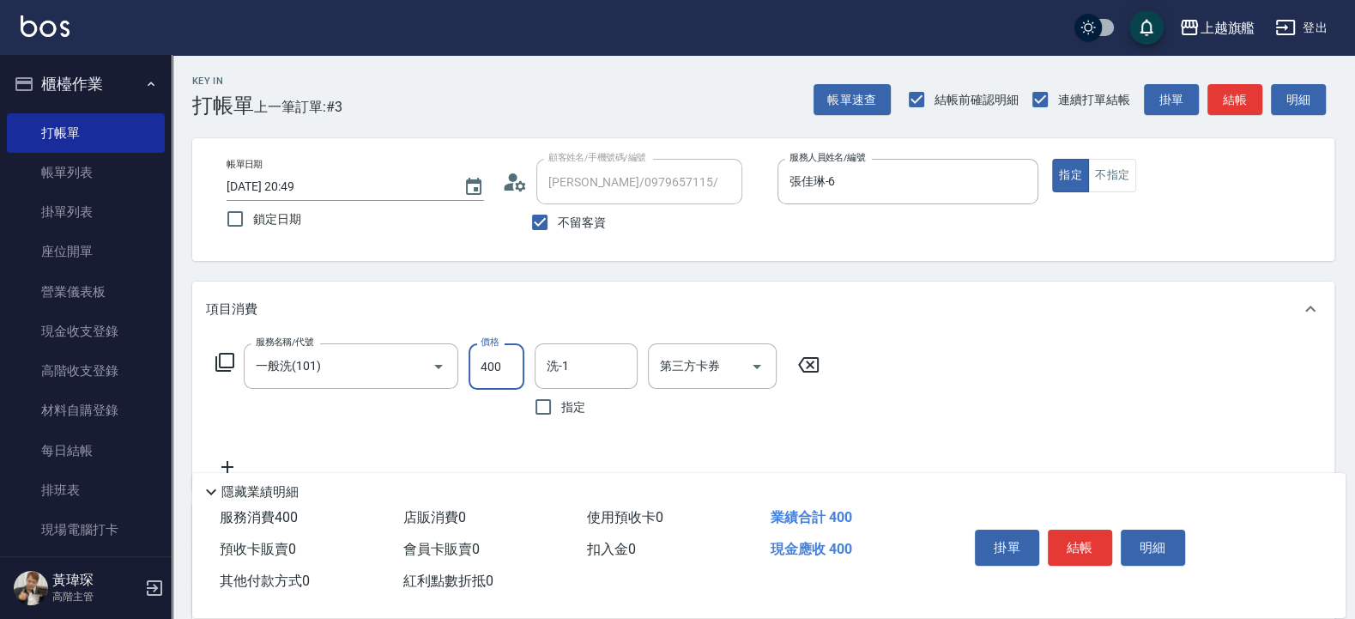
type input "400"
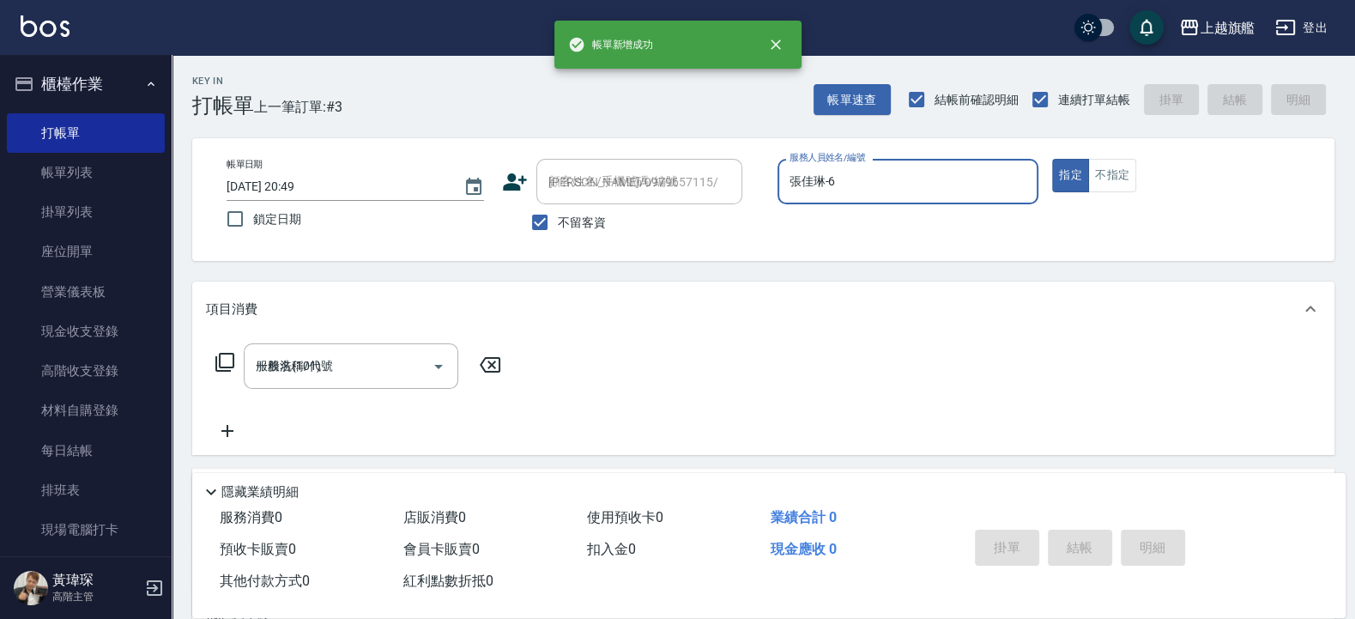
type input "[DATE] 20:50"
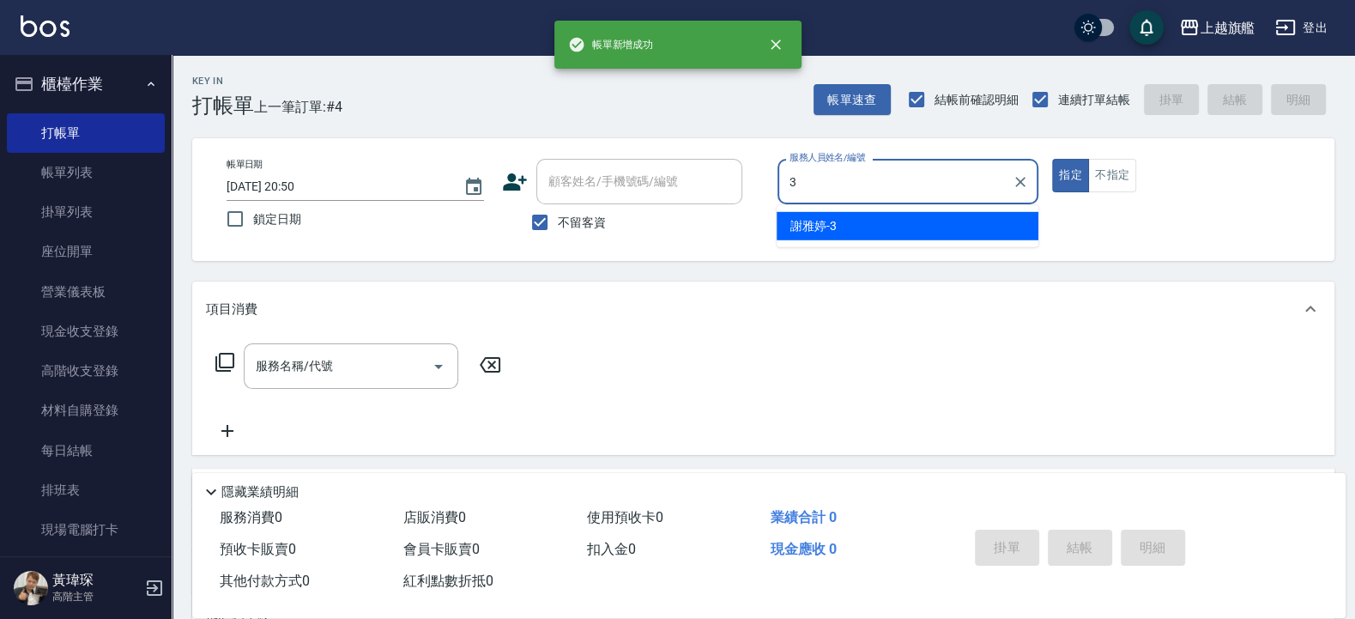
type input "[PERSON_NAME]-3"
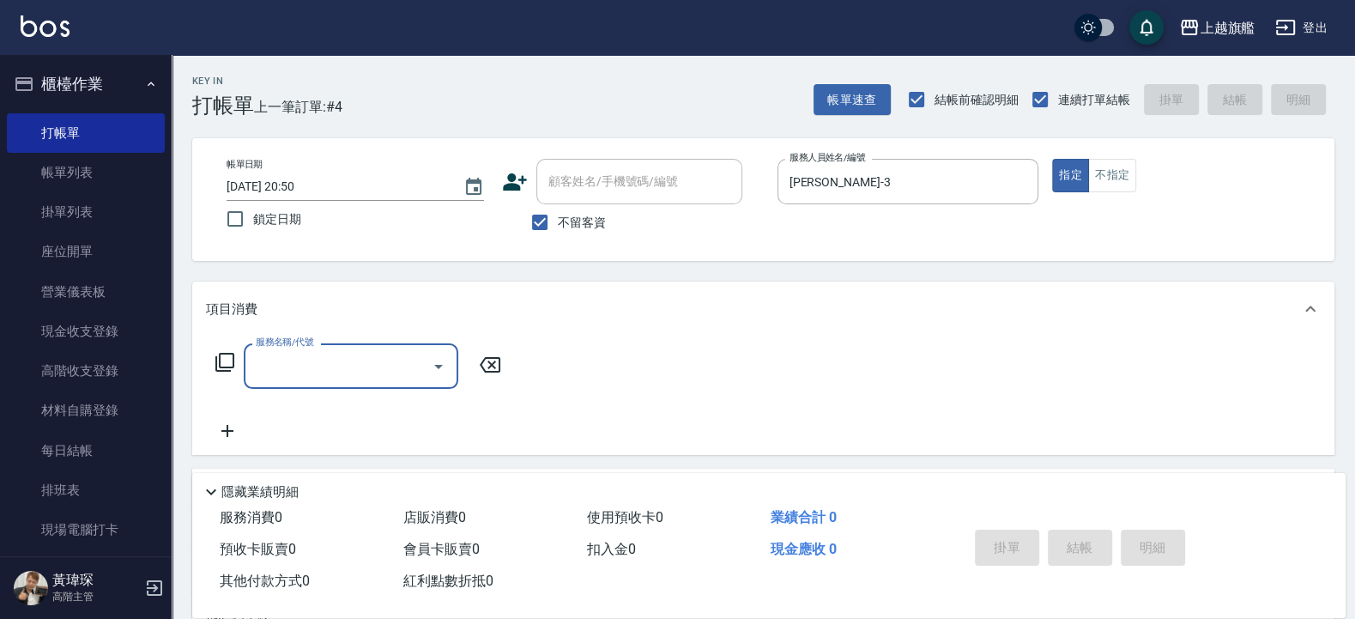
click at [567, 222] on span "不留客資" at bounding box center [582, 223] width 48 height 18
click at [558, 222] on input "不留客資" at bounding box center [540, 222] width 36 height 36
checkbox input "false"
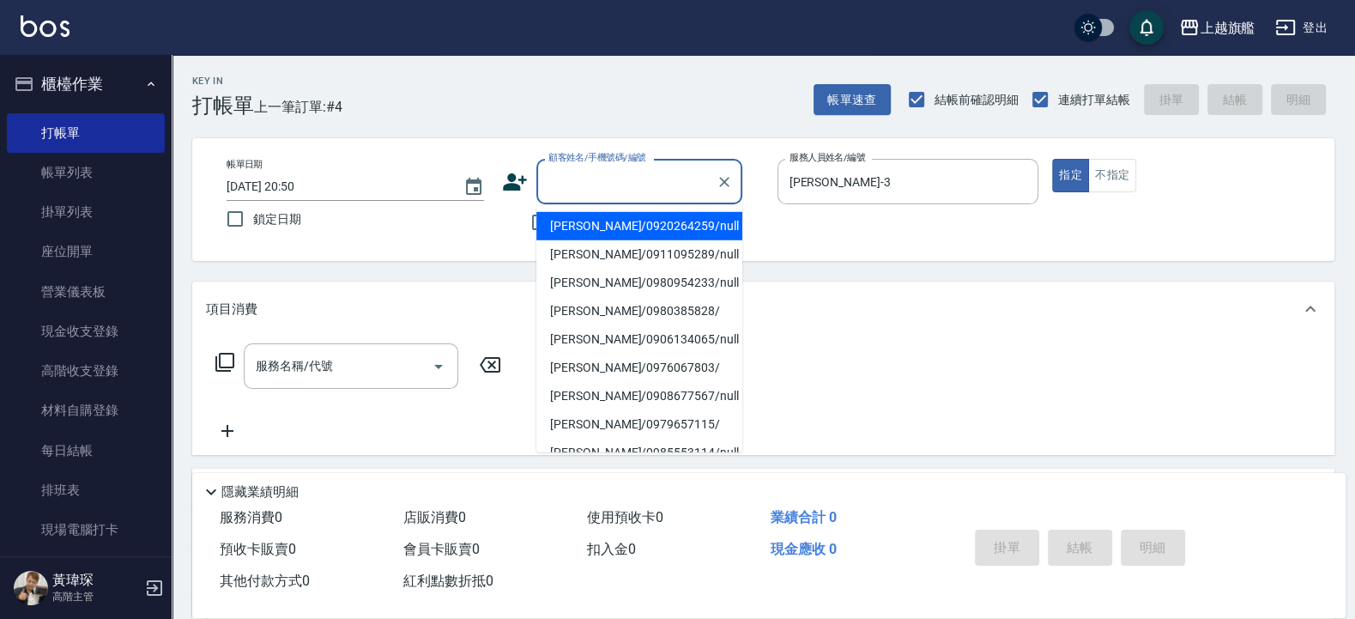
click at [603, 174] on input "顧客姓名/手機號碼/編號" at bounding box center [626, 182] width 165 height 30
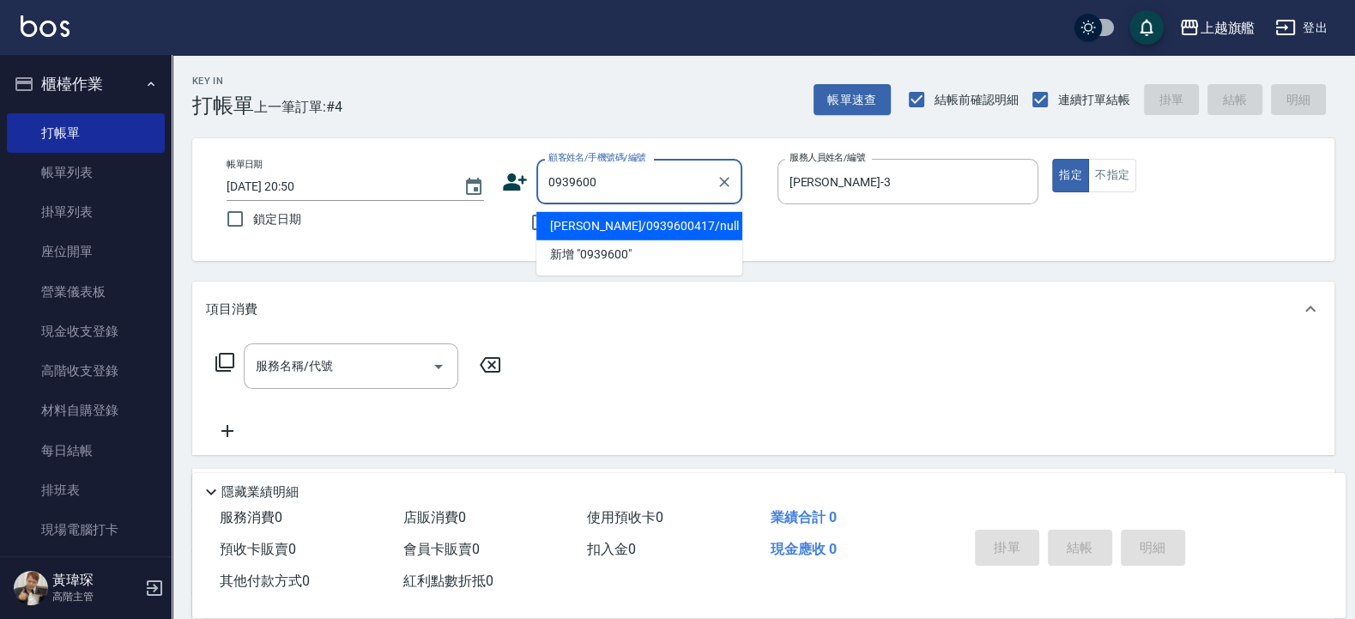
type input "[PERSON_NAME]/0939600417/null"
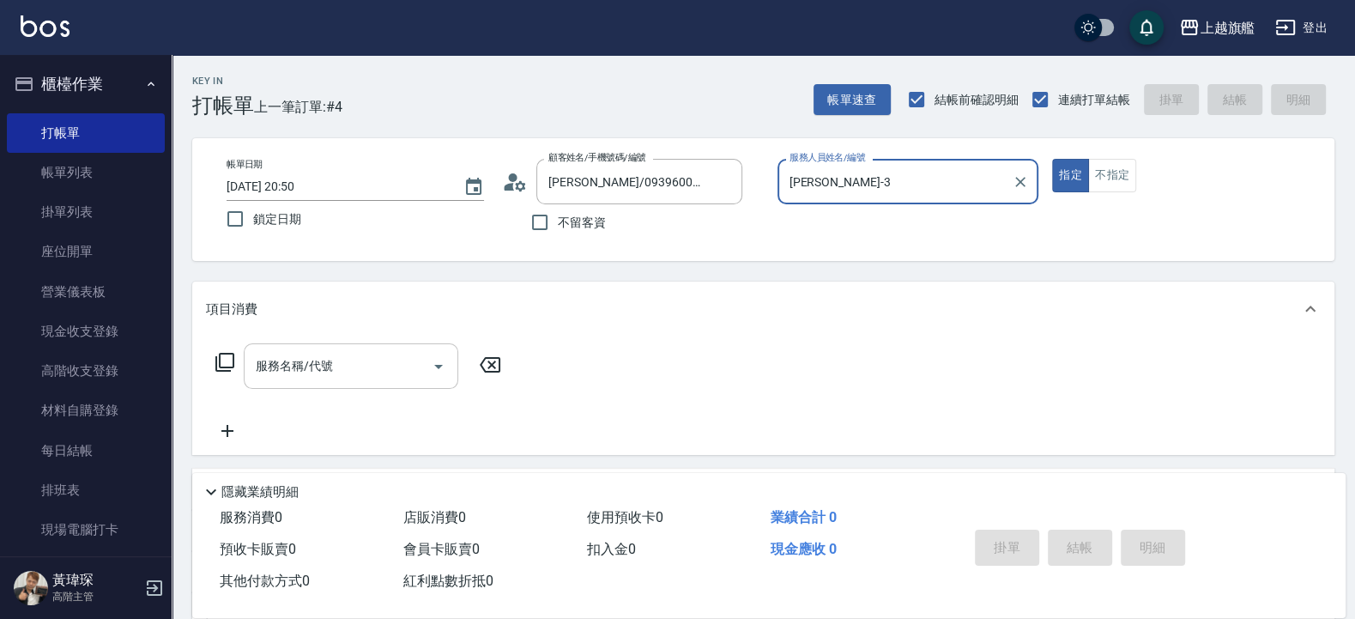
click at [300, 369] on input "服務名稱/代號" at bounding box center [338, 366] width 173 height 30
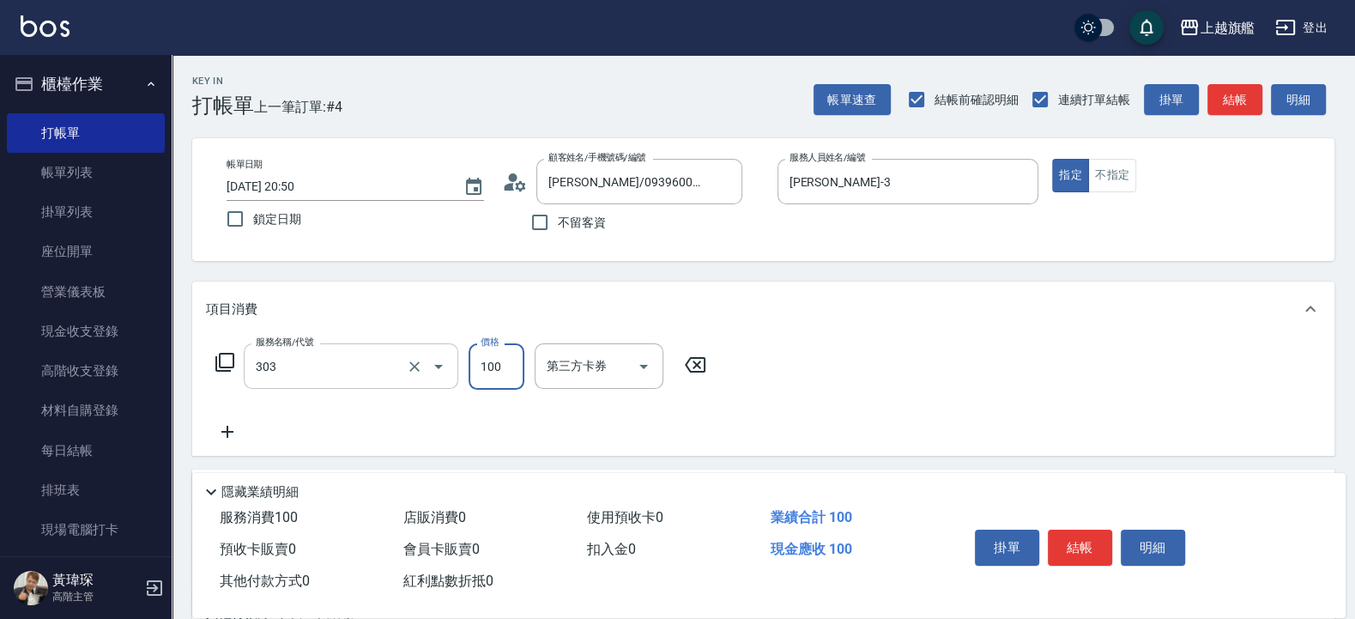
type input "剪髮100(303)"
type input "500"
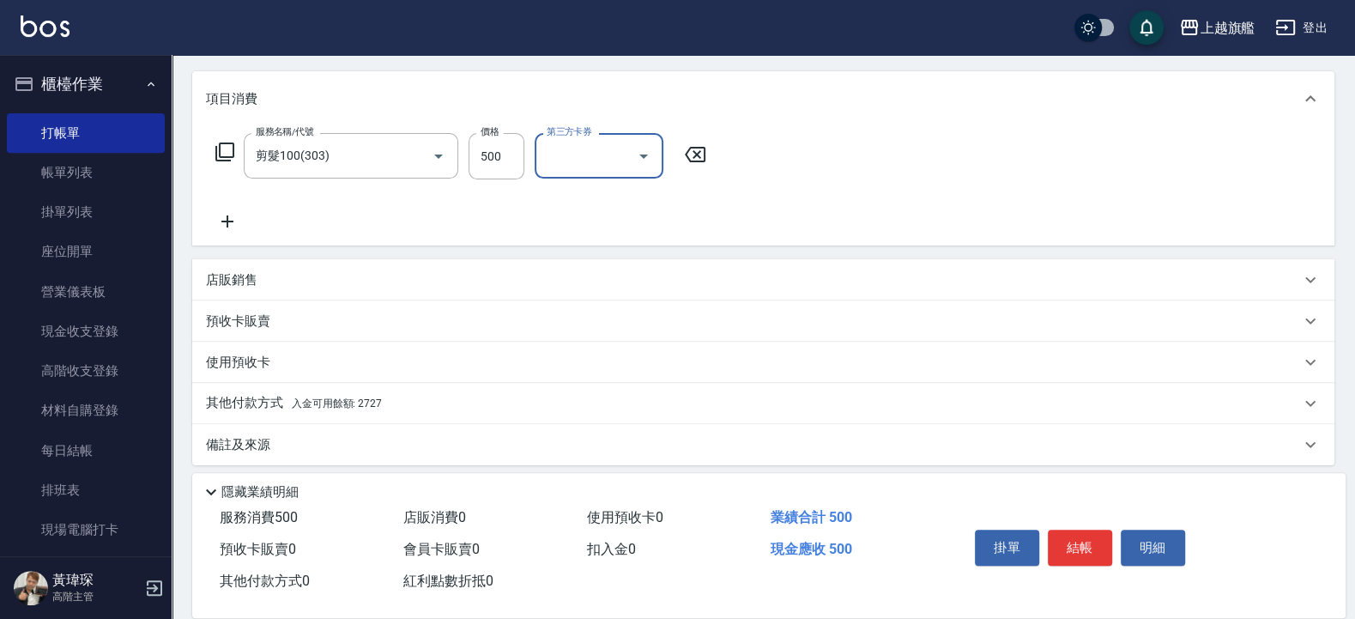
scroll to position [221, 0]
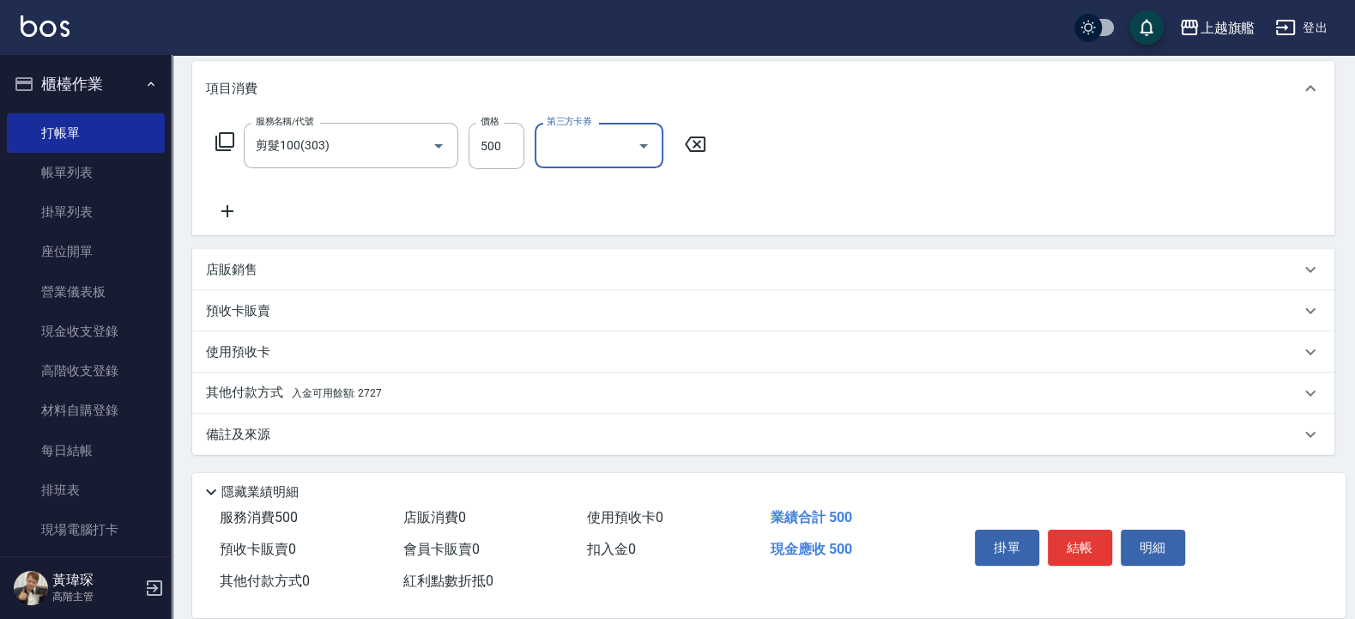
click at [363, 387] on span "入金可用餘額: 2727" at bounding box center [337, 393] width 90 height 12
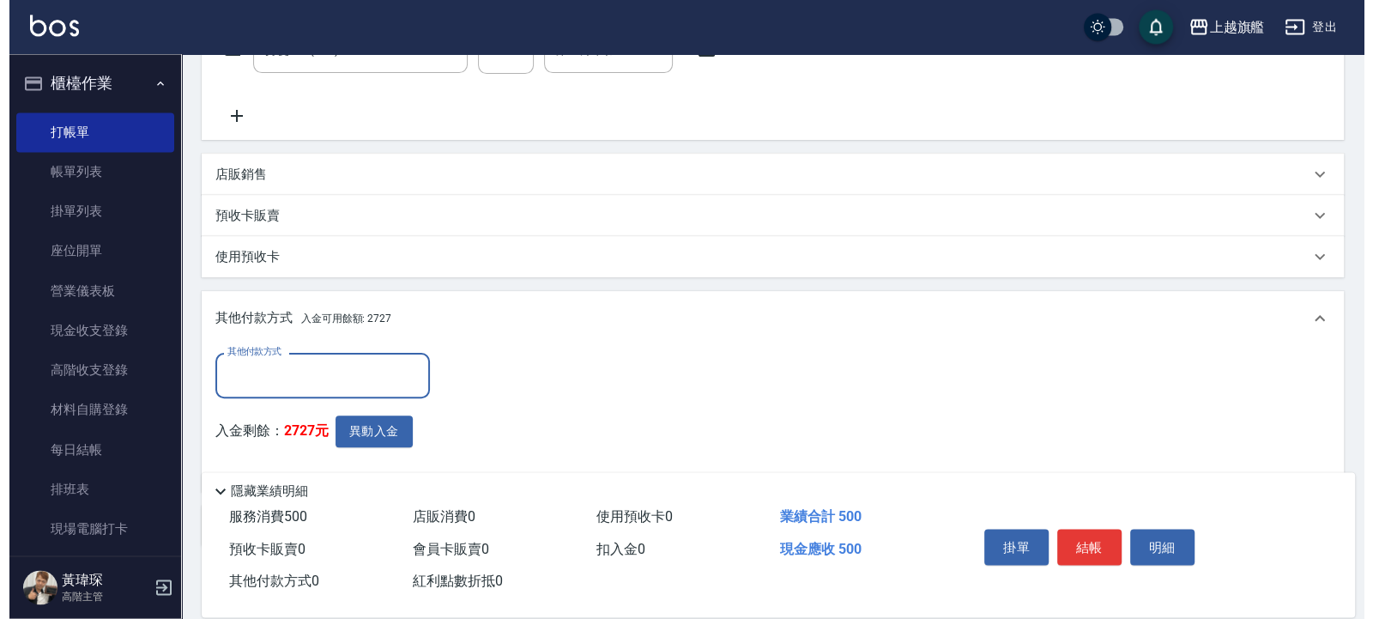
scroll to position [391, 0]
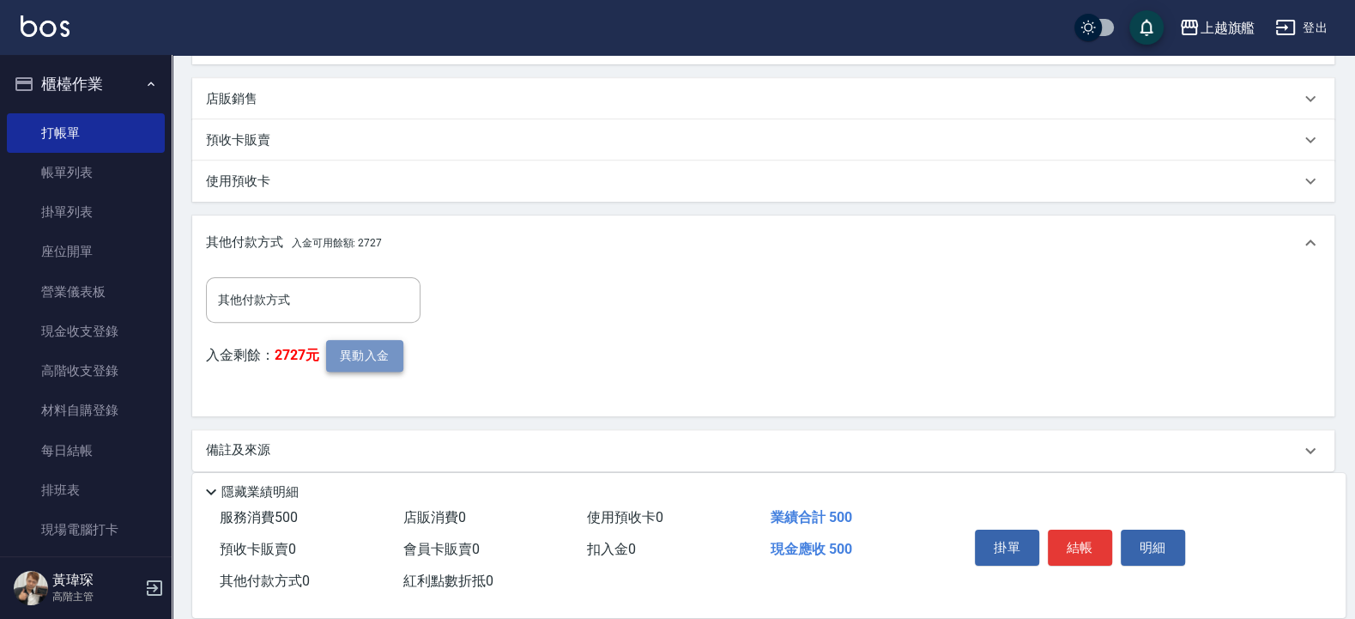
click at [380, 360] on button "異動入金" at bounding box center [364, 356] width 77 height 32
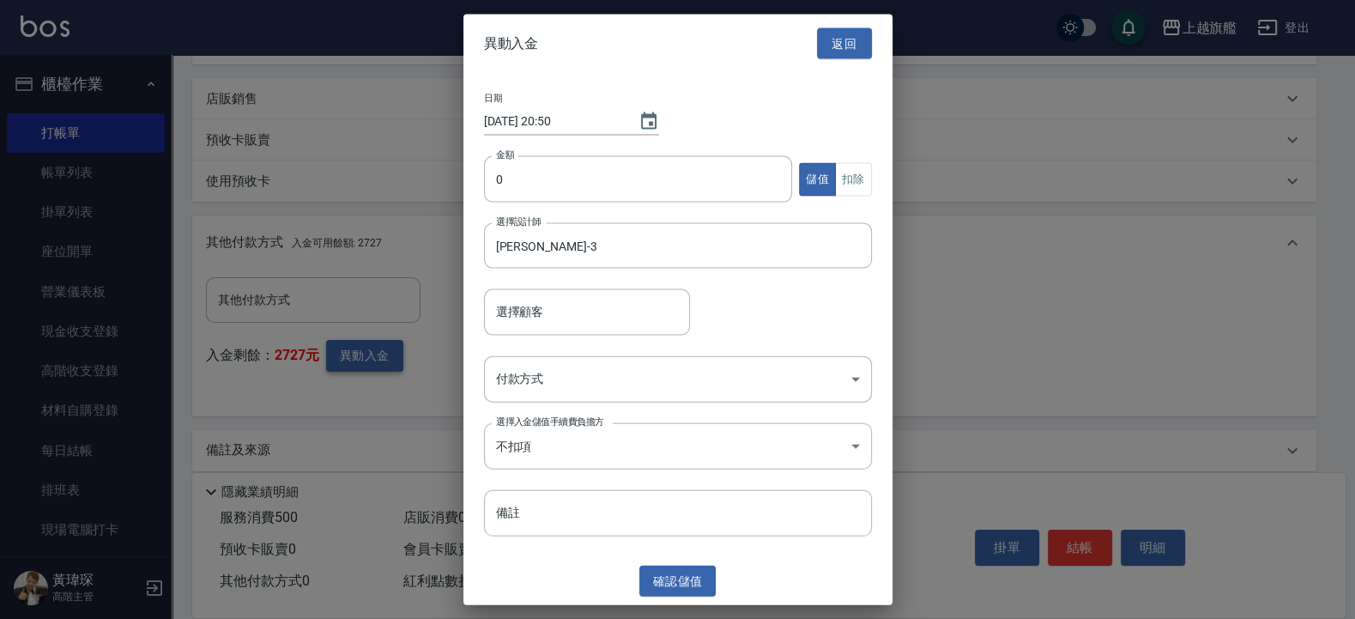
type input "[PERSON_NAME]/0939600417"
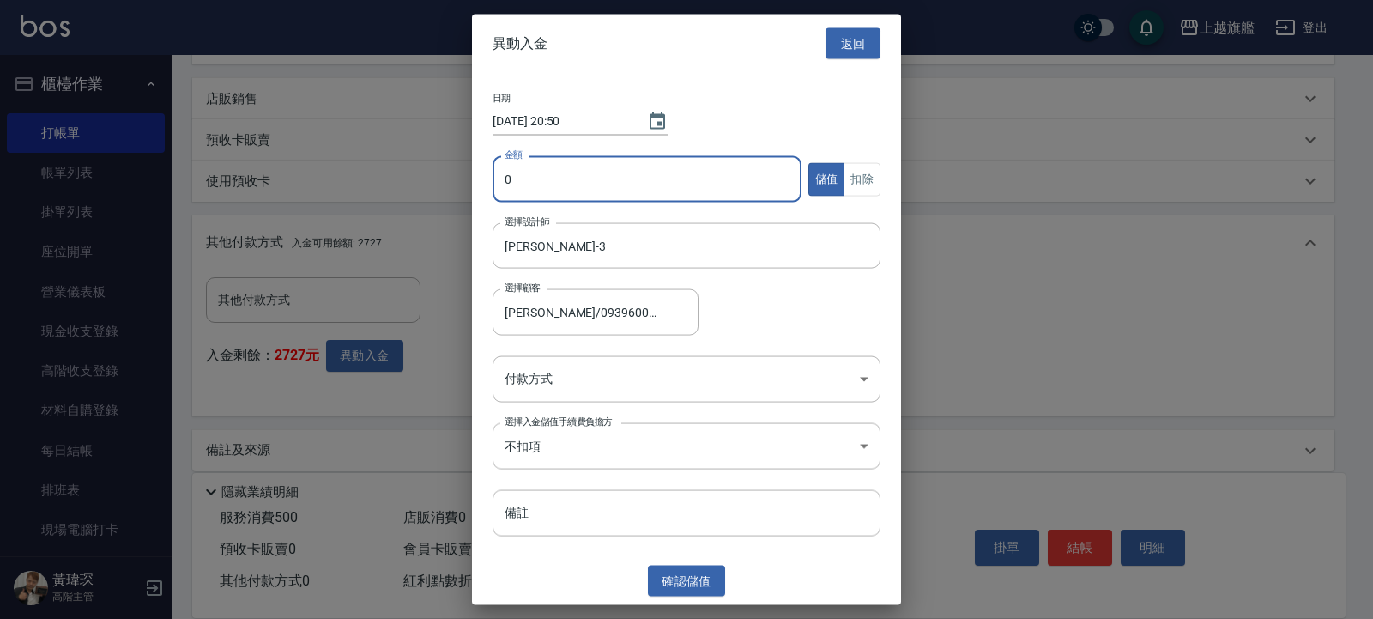
click at [578, 174] on input "0" at bounding box center [647, 179] width 309 height 46
type input "500"
click at [858, 168] on button "扣除" at bounding box center [862, 178] width 37 height 33
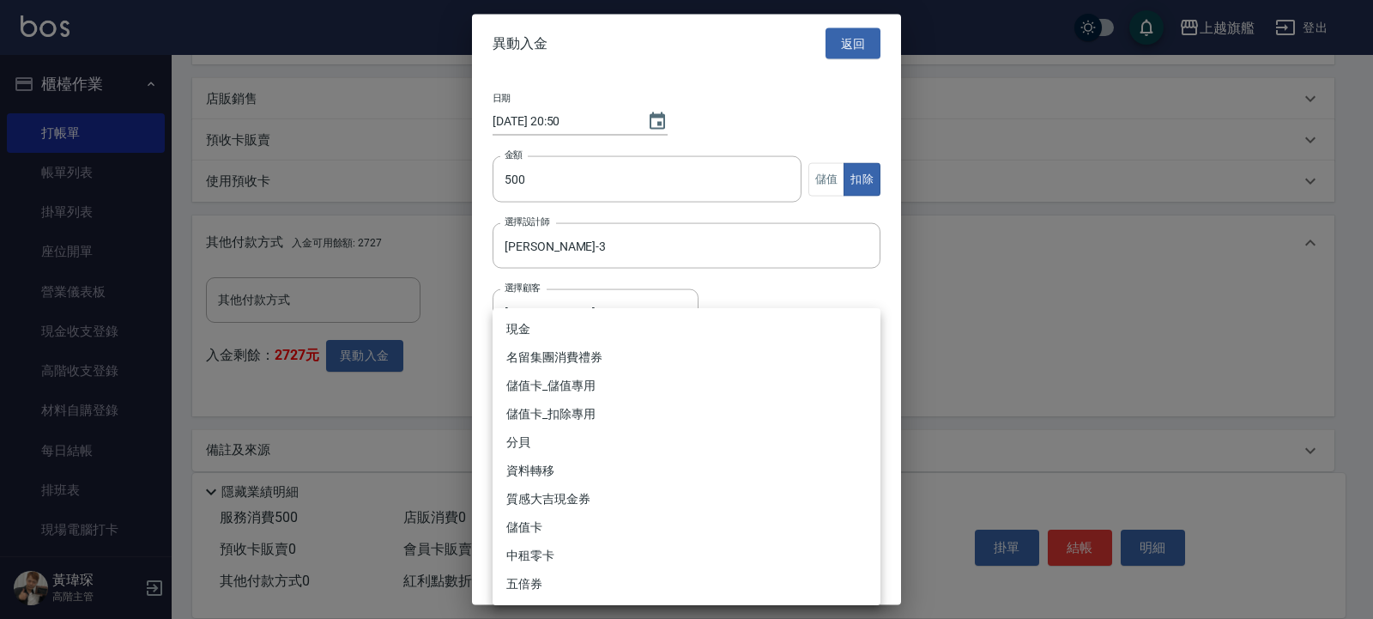
click at [528, 381] on body "上越旗艦 登出 櫃檯作業 打帳單 帳單列表 掛單列表 座位開單 營業儀表板 現金收支登錄 高階收支登錄 材料自購登錄 每日結帳 排班表 現場電腦打卡 掃碼打卡…" at bounding box center [686, 122] width 1373 height 1027
click at [574, 410] on li "儲值卡_扣除專用" at bounding box center [687, 414] width 388 height 28
type input "儲值卡_扣除專用"
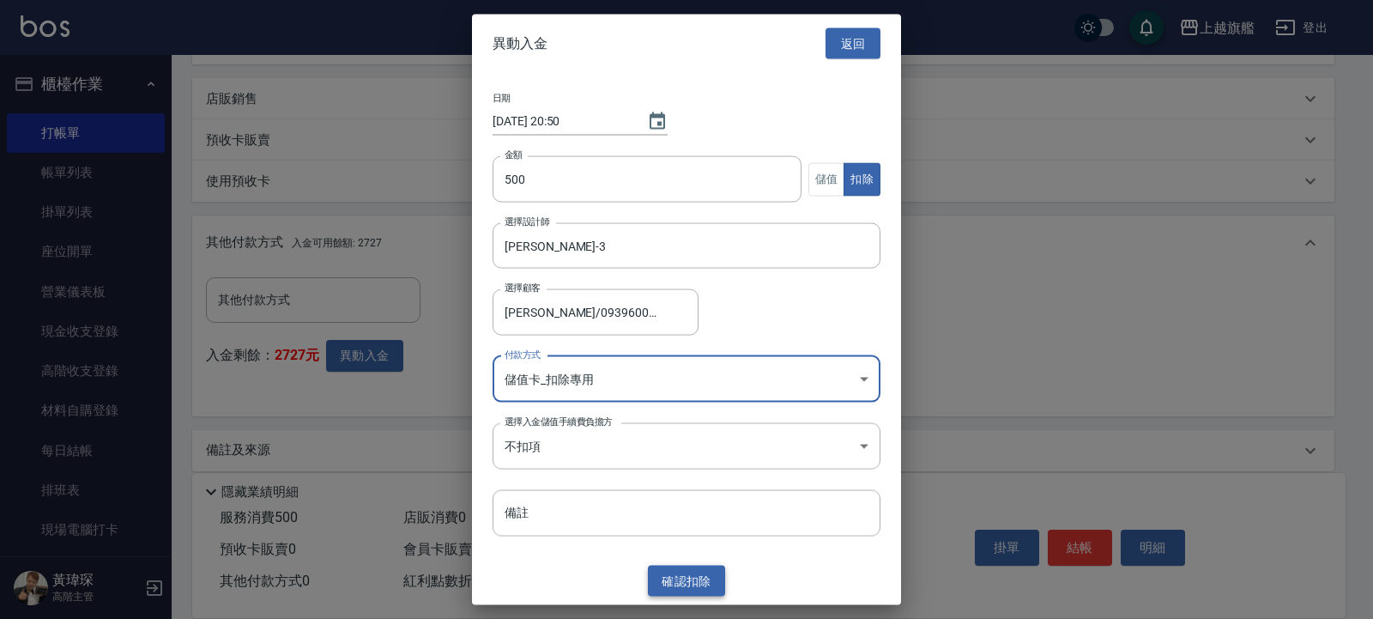
click at [702, 576] on button "確認 扣除" at bounding box center [686, 581] width 77 height 32
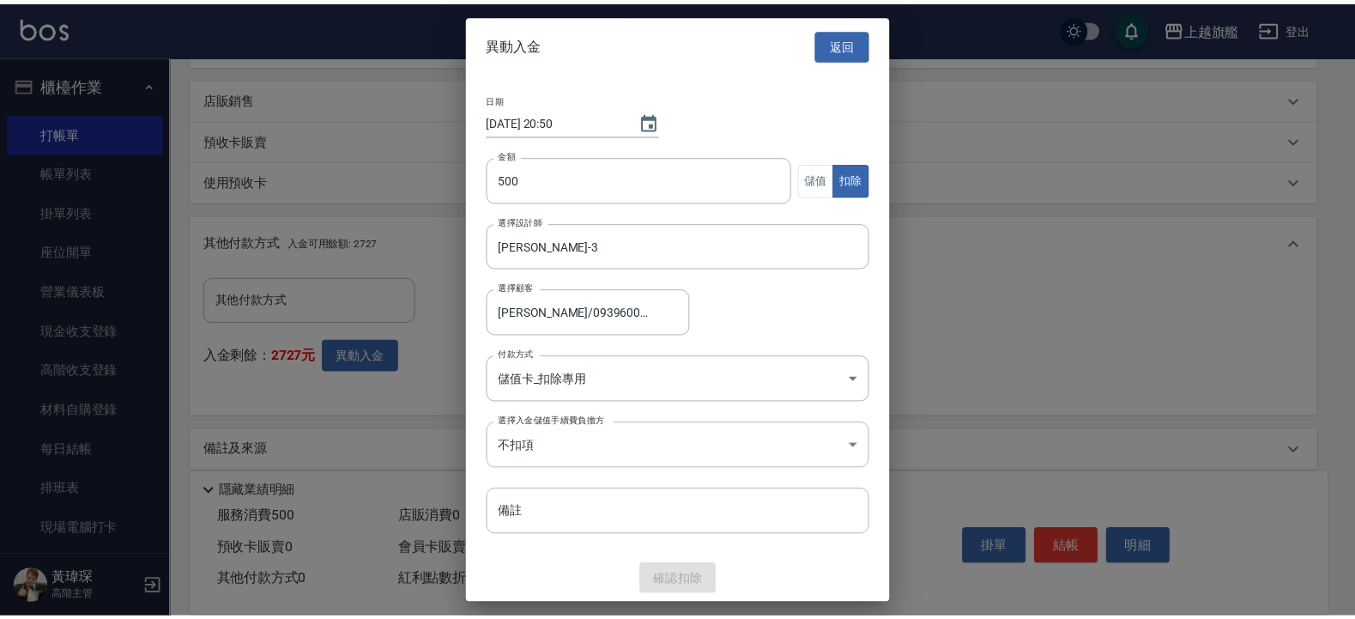
scroll to position [328, 0]
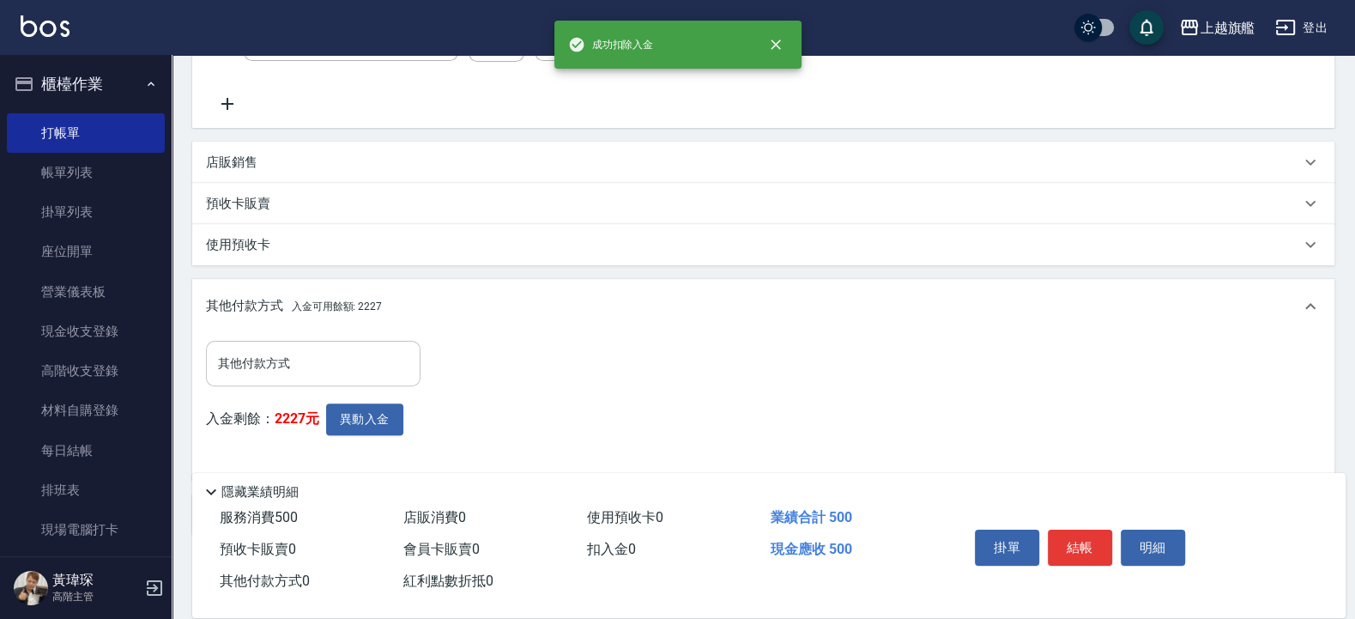
click at [323, 368] on input "其他付款方式" at bounding box center [313, 364] width 199 height 30
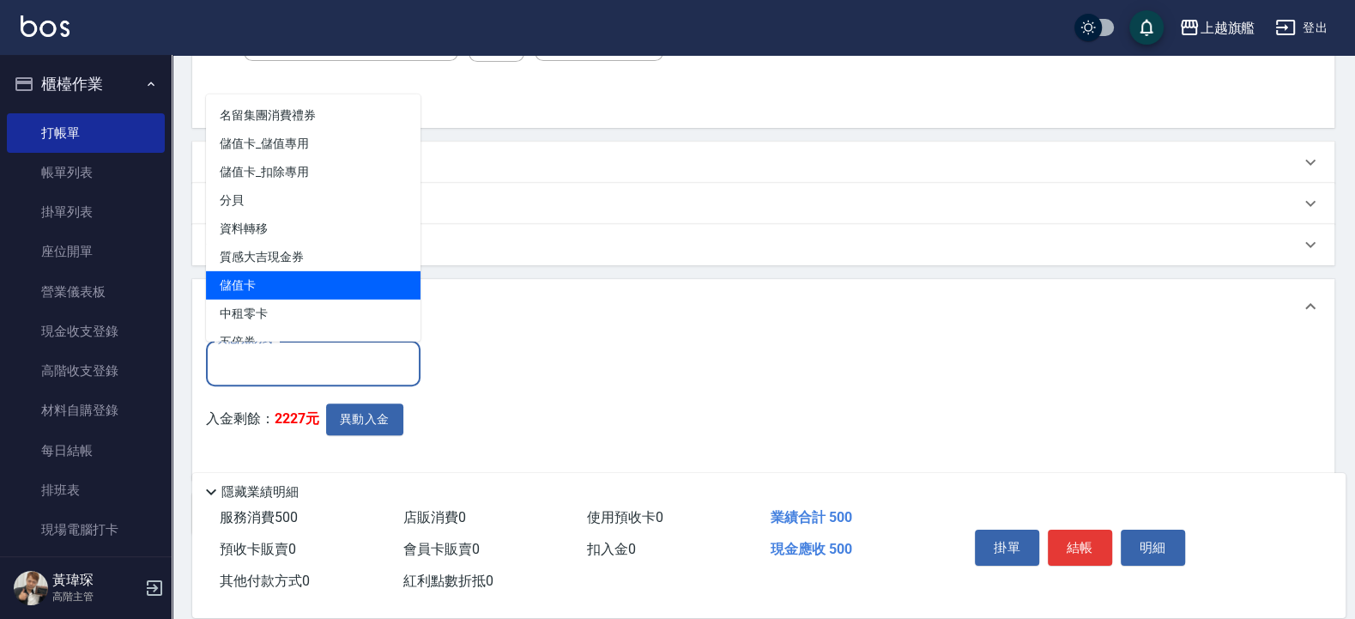
click at [286, 280] on span "儲值卡" at bounding box center [313, 284] width 215 height 28
type input "儲值卡"
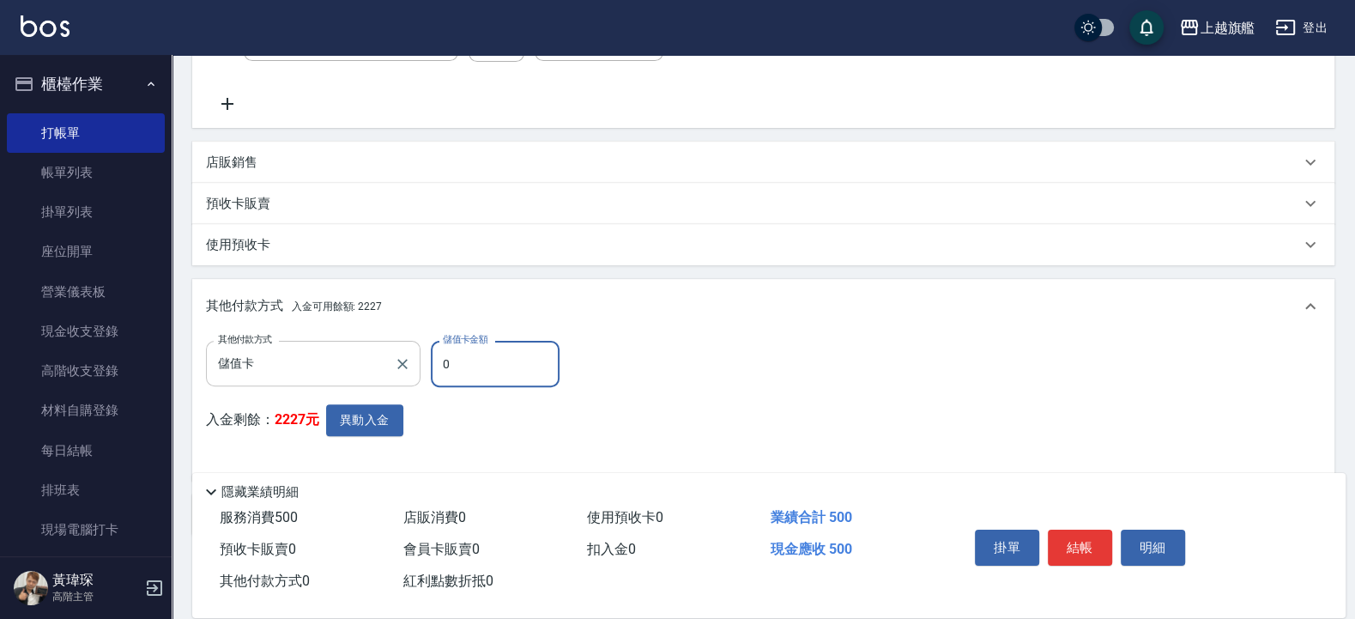
drag, startPoint x: 416, startPoint y: 347, endPoint x: 287, endPoint y: 347, distance: 129.6
click at [431, 347] on input "0" at bounding box center [495, 364] width 129 height 46
type input "500"
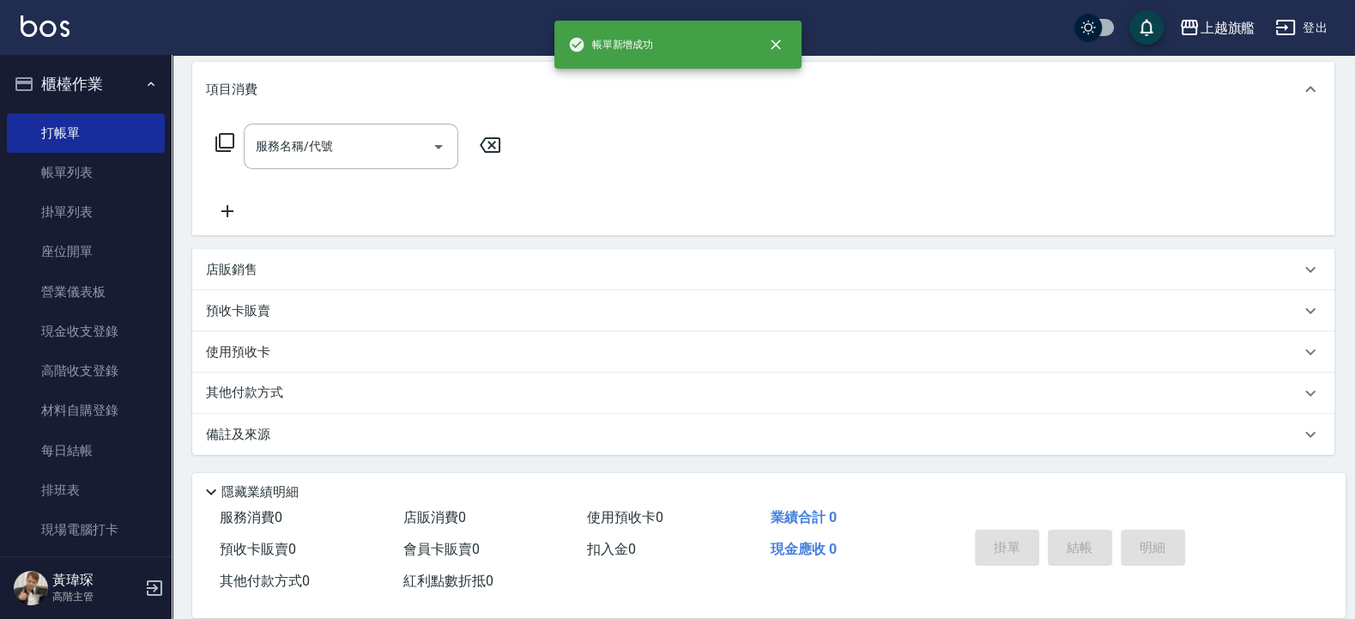
scroll to position [0, 0]
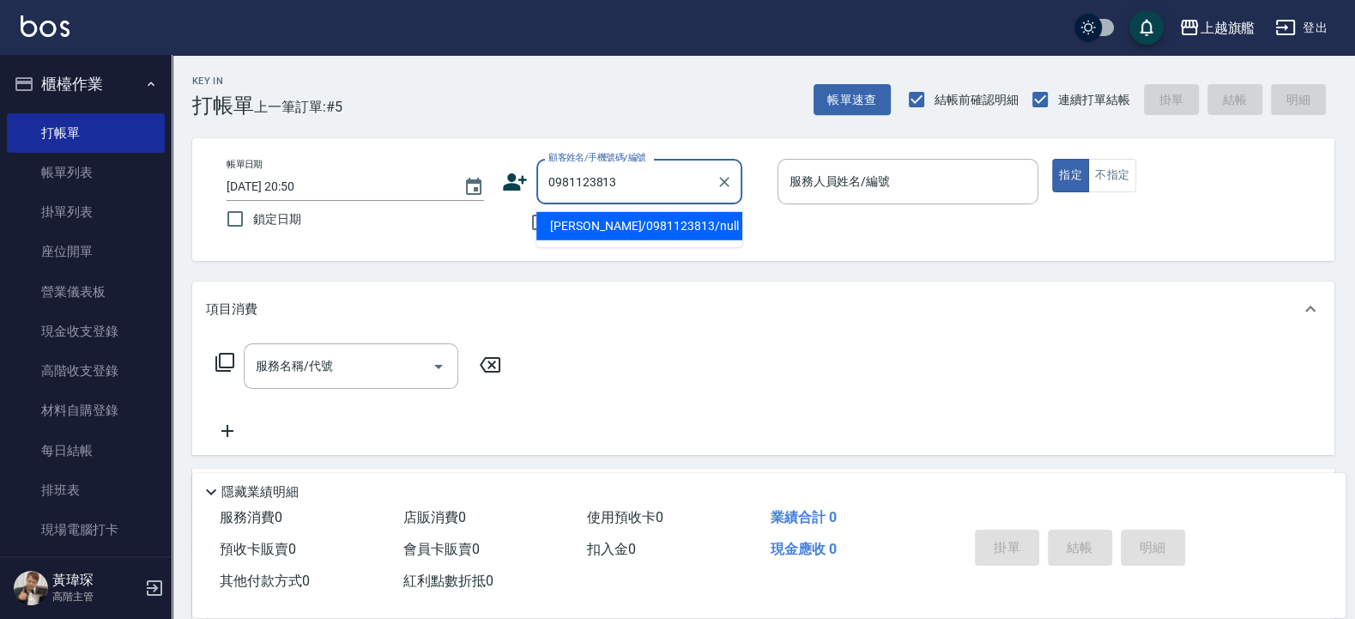
type input "[PERSON_NAME]/0981123813/null"
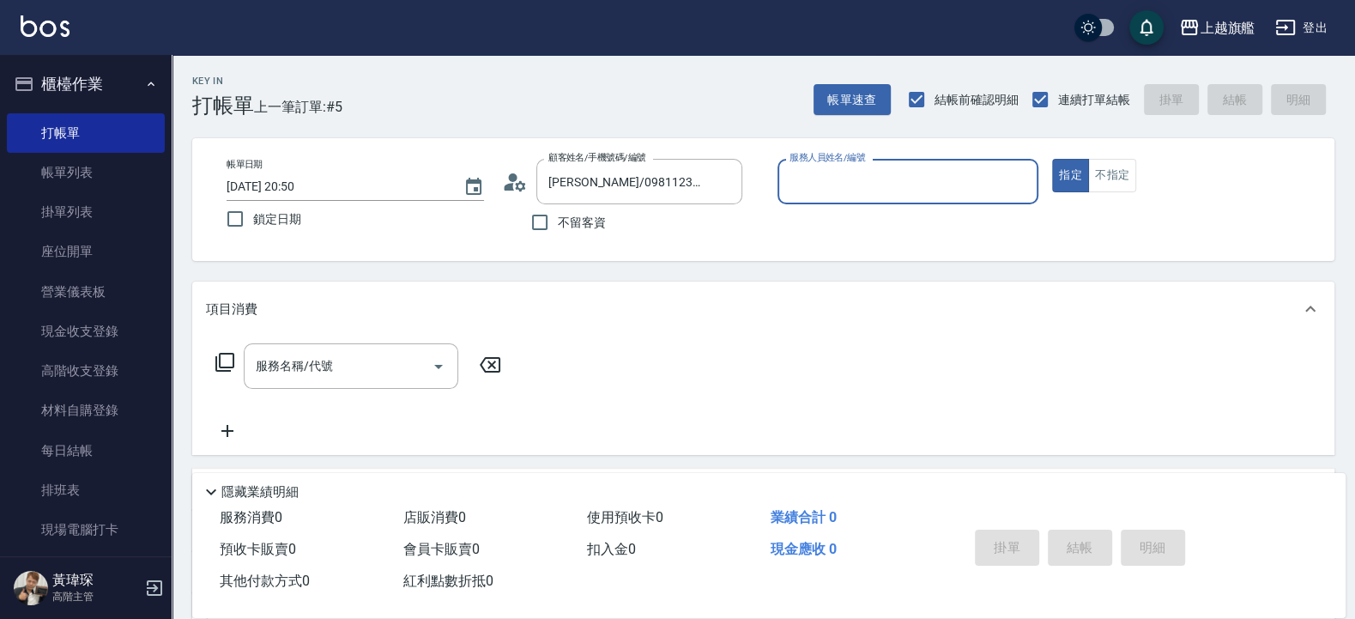
type input "[PERSON_NAME]-8"
click at [1052, 159] on button "指定" at bounding box center [1070, 175] width 37 height 33
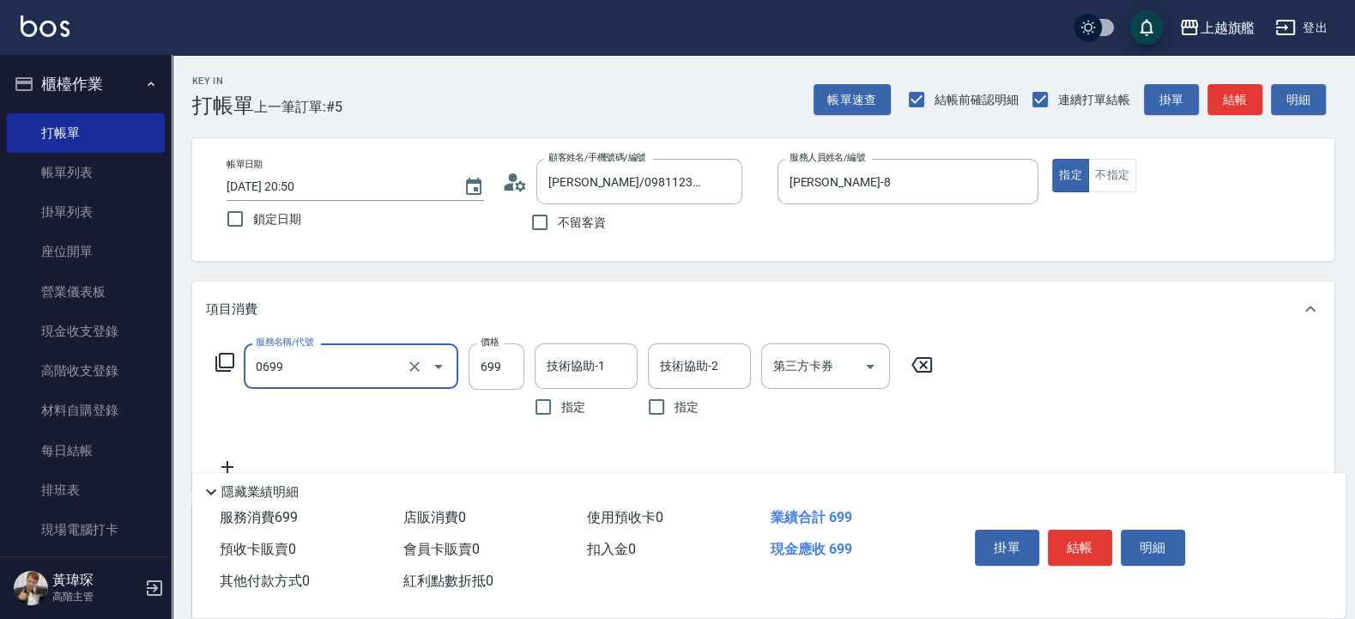
type input "精油SPA(0699)"
type input "1999"
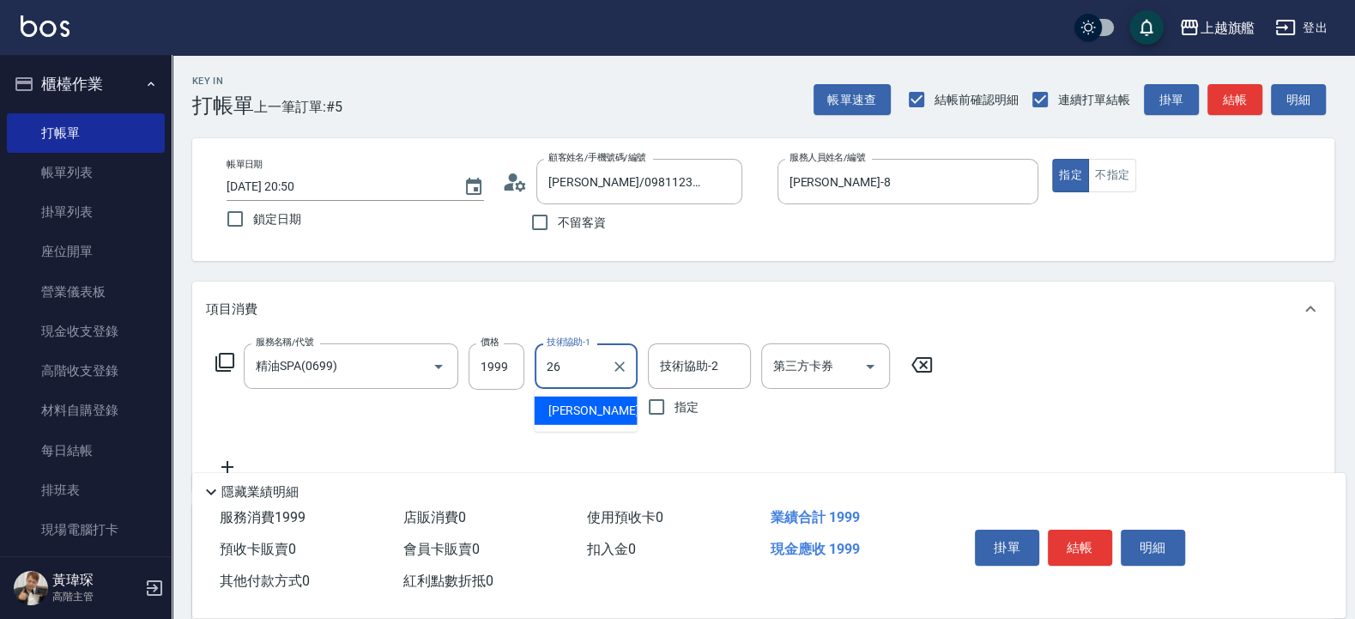
type input "[PERSON_NAME]-26"
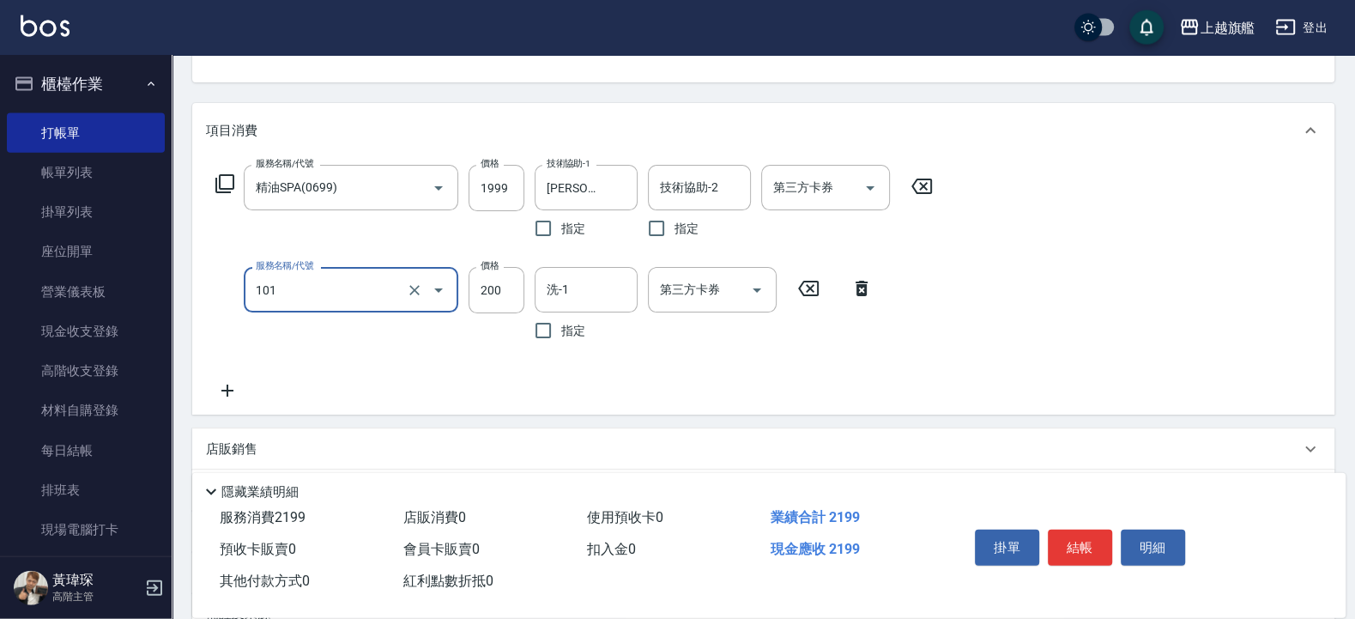
scroll to position [206, 0]
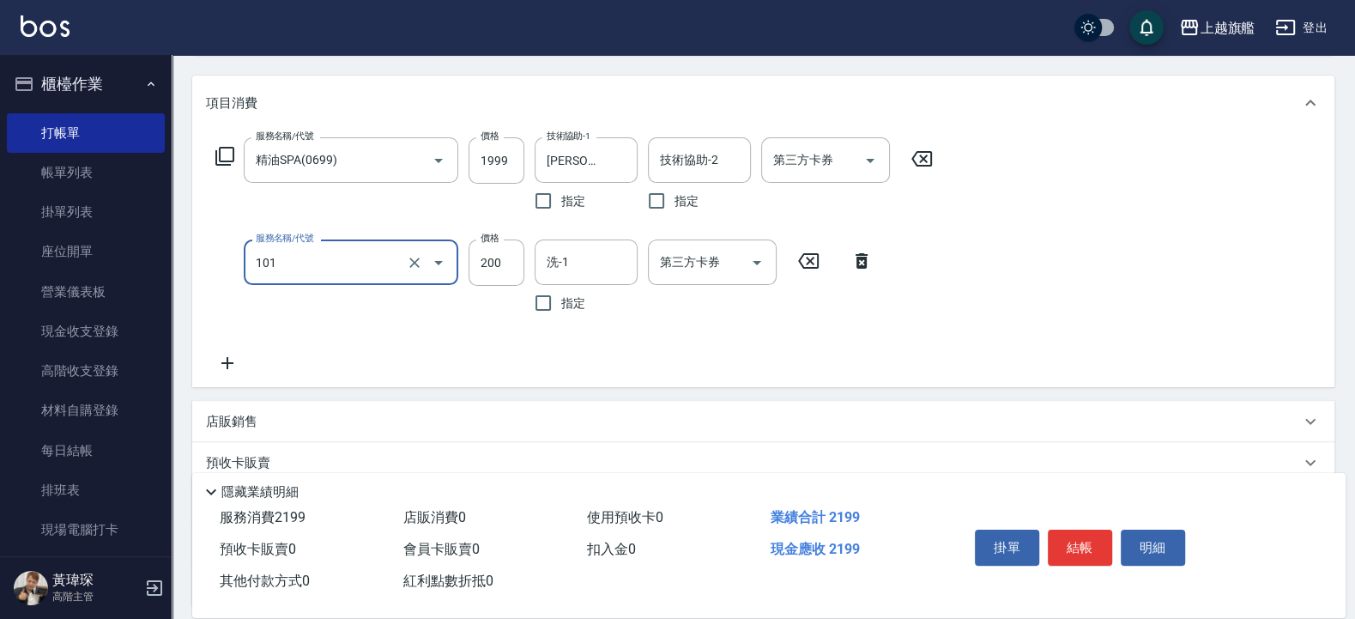
type input "一般洗(101)"
type input "0"
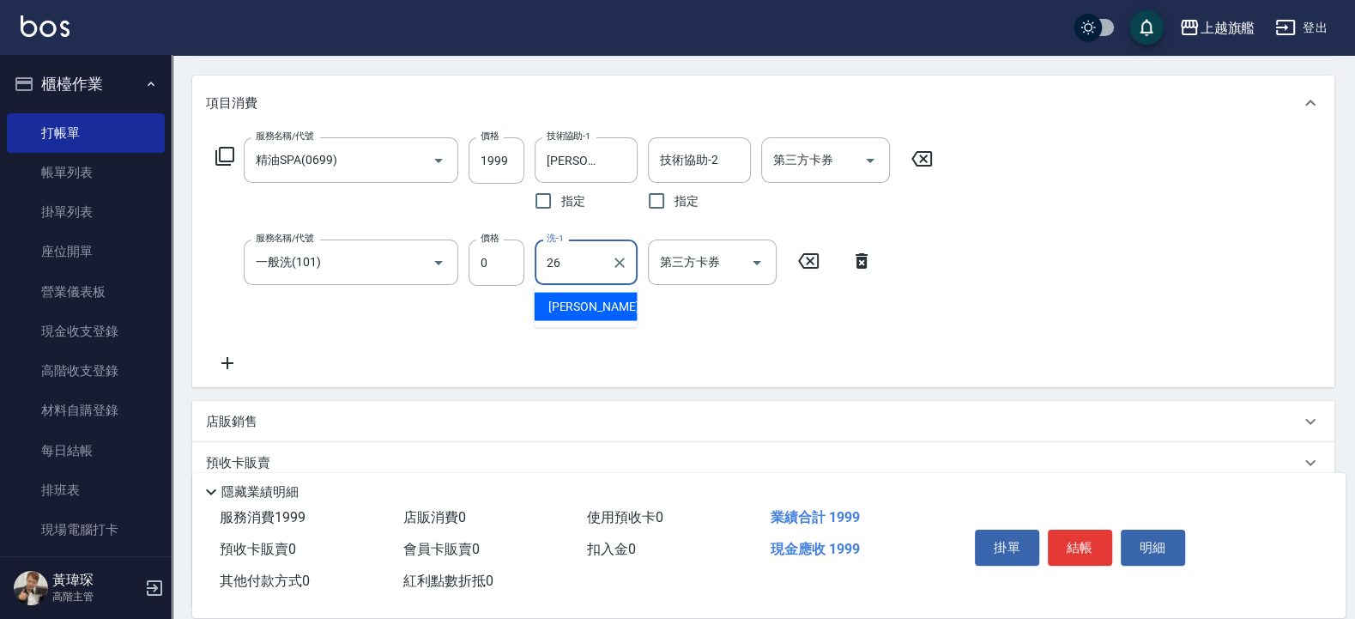
type input "[PERSON_NAME]-26"
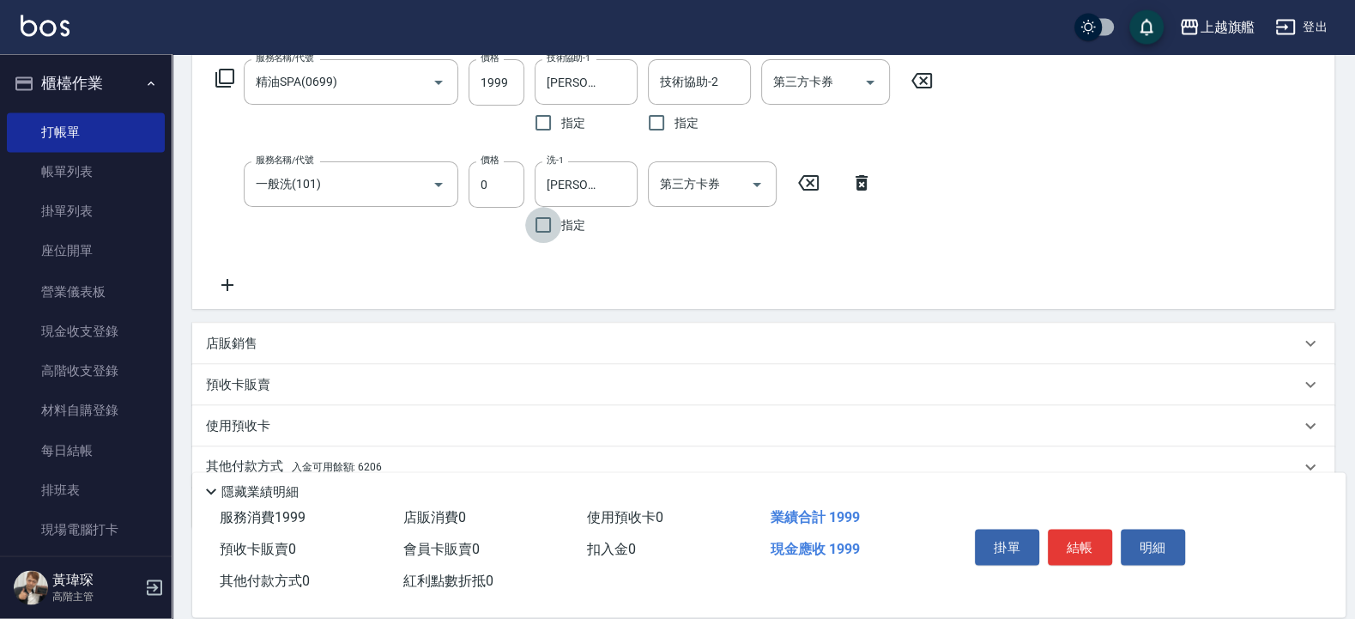
scroll to position [358, 0]
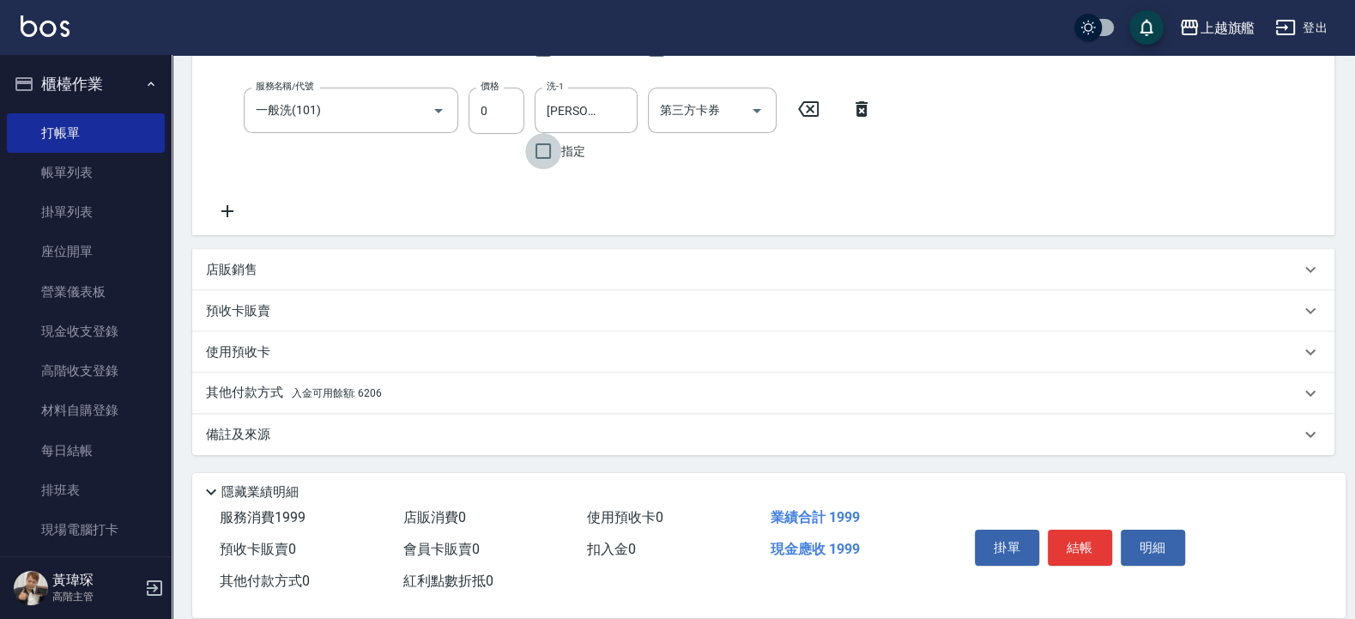
click at [351, 406] on div "其他付款方式 入金可用餘額: 6206" at bounding box center [763, 393] width 1143 height 41
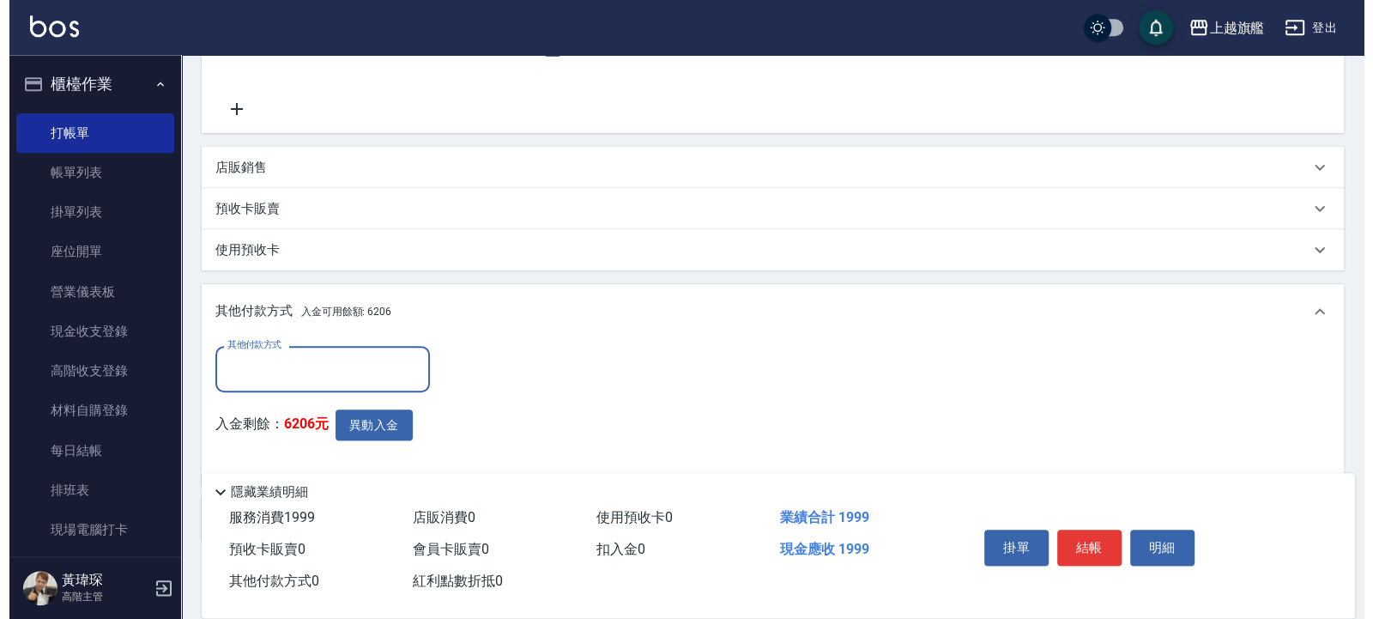
scroll to position [545, 0]
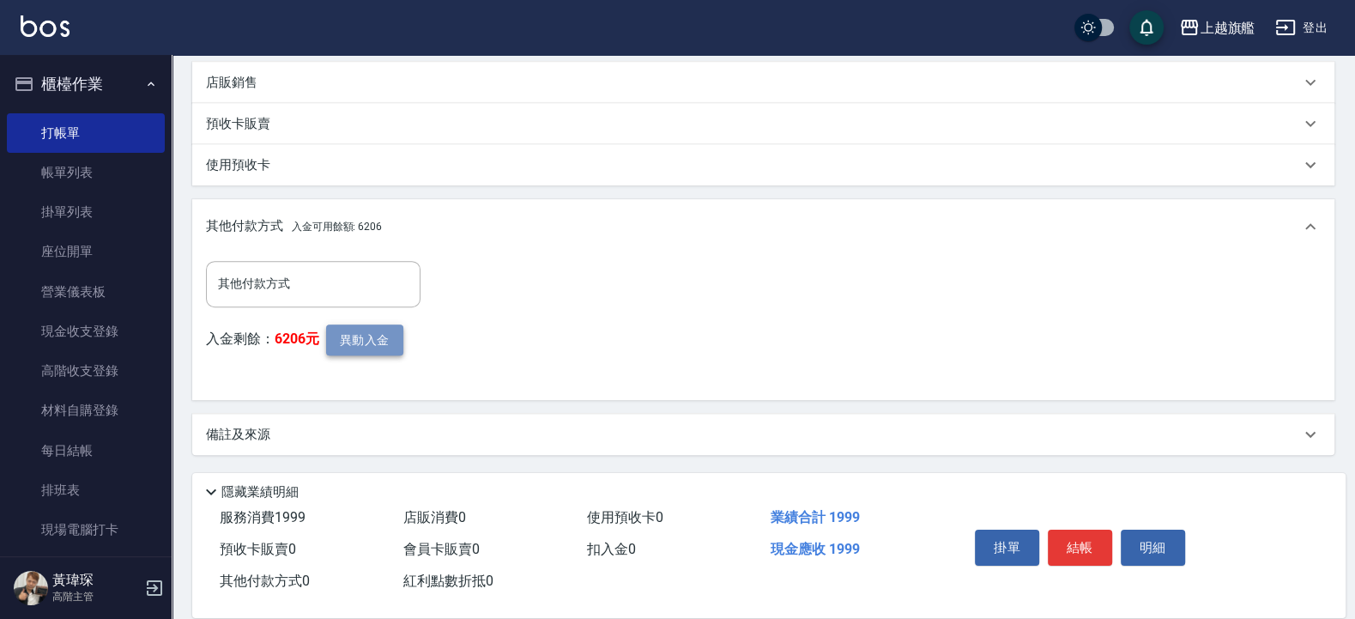
click at [366, 331] on button "異動入金" at bounding box center [364, 340] width 77 height 32
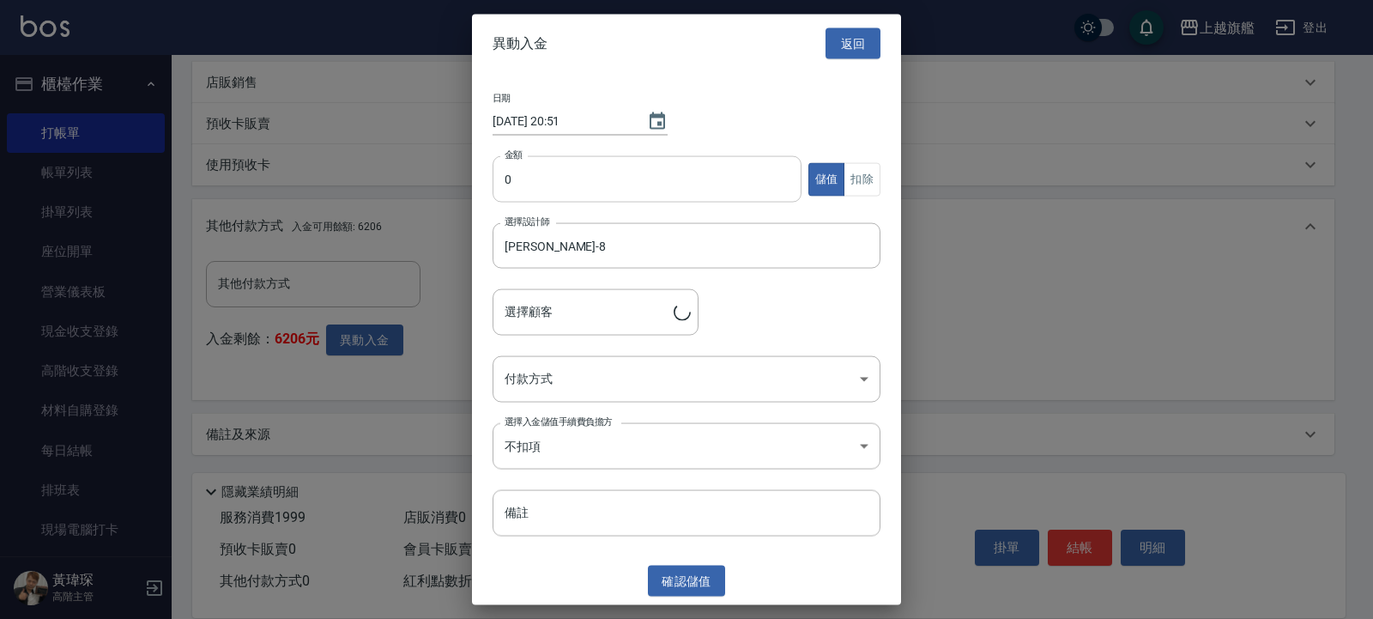
type input "[PERSON_NAME]/0981123813"
click at [559, 164] on input "0" at bounding box center [647, 179] width 309 height 46
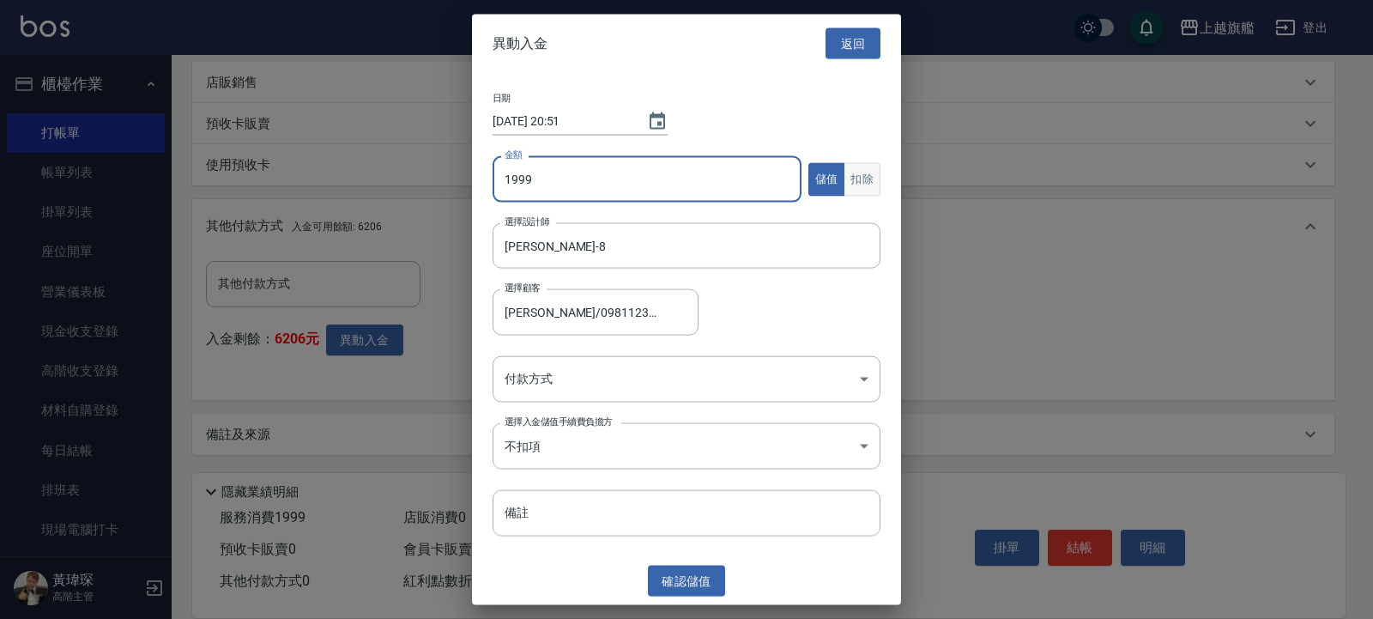
type input "1999"
click at [864, 177] on button "扣除" at bounding box center [862, 178] width 37 height 33
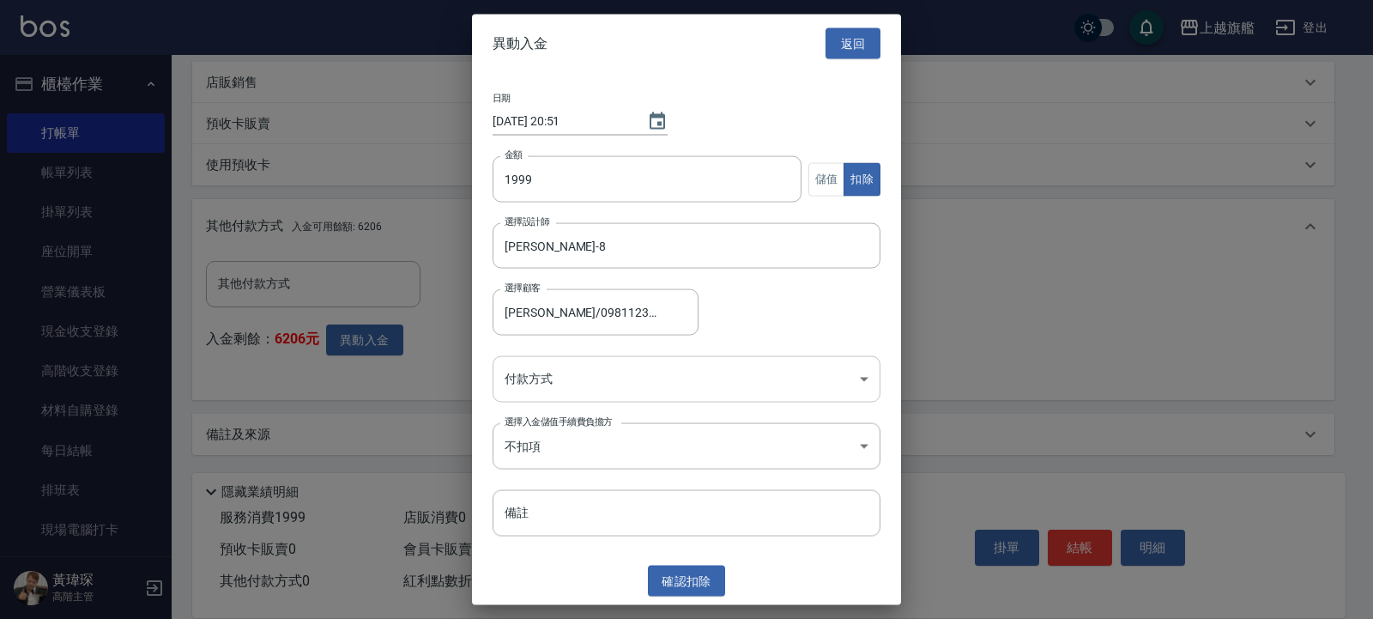
click at [609, 357] on body "上越旗艦 登出 櫃檯作業 打帳單 帳單列表 掛單列表 座位開單 營業儀表板 現金收支登錄 高階收支登錄 材料自購登錄 每日結帳 排班表 現場電腦打卡 掃碼打卡…" at bounding box center [686, 37] width 1373 height 1164
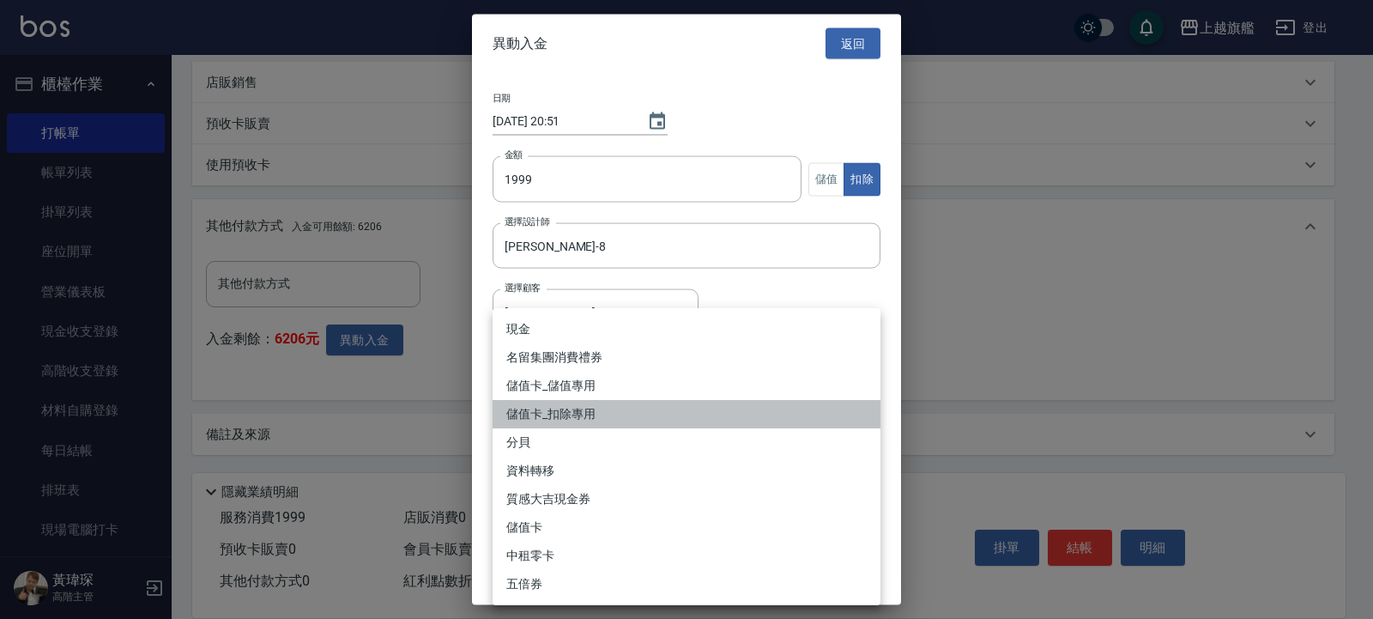
click at [587, 406] on li "儲值卡_扣除專用" at bounding box center [687, 414] width 388 height 28
type input "儲值卡_扣除專用"
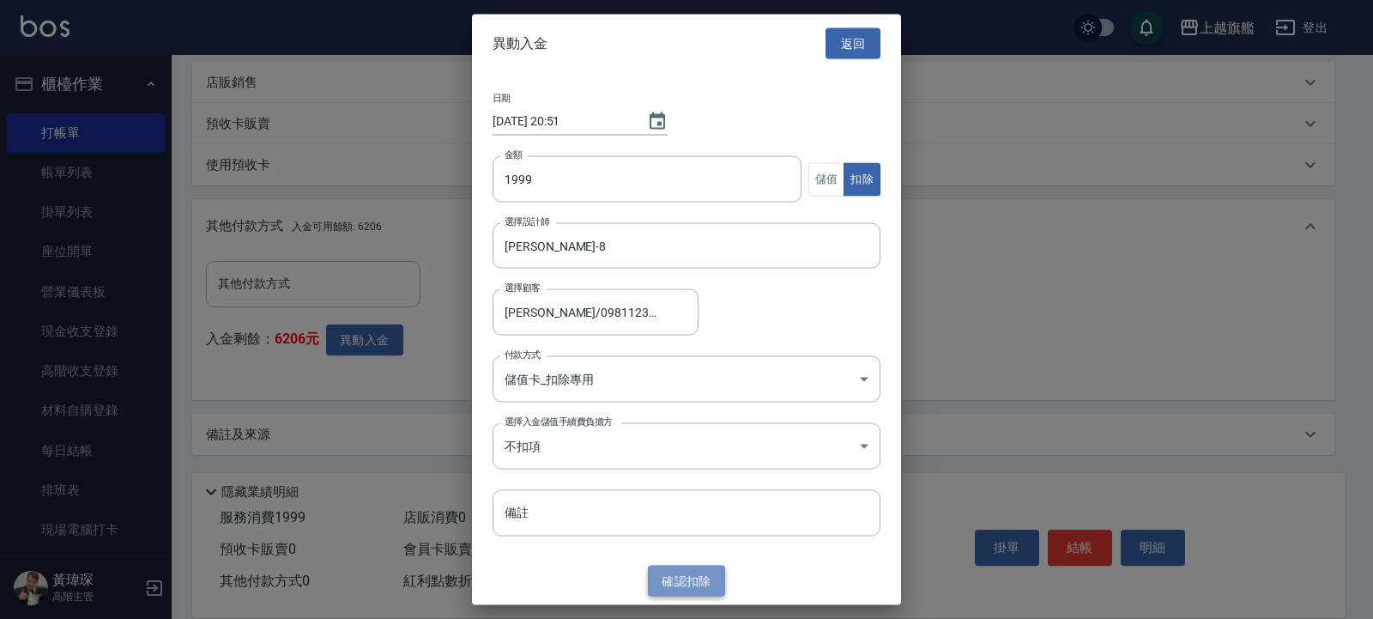
click at [679, 583] on button "確認 扣除" at bounding box center [686, 581] width 77 height 32
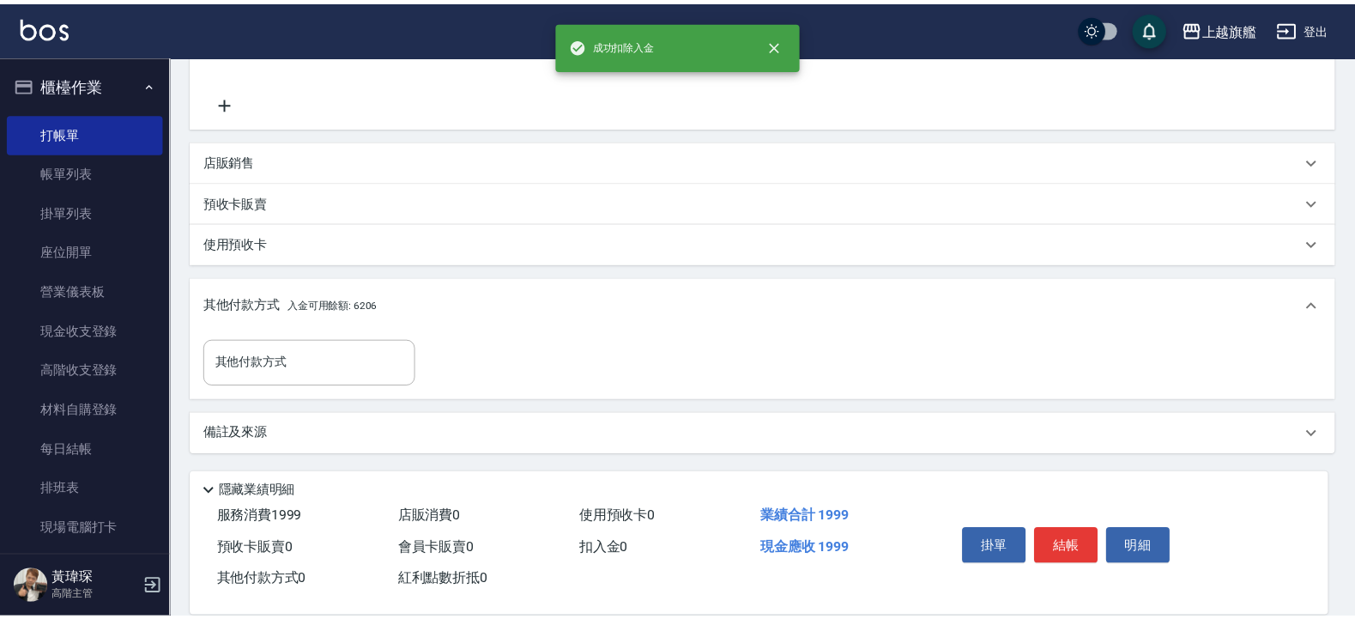
scroll to position [465, 0]
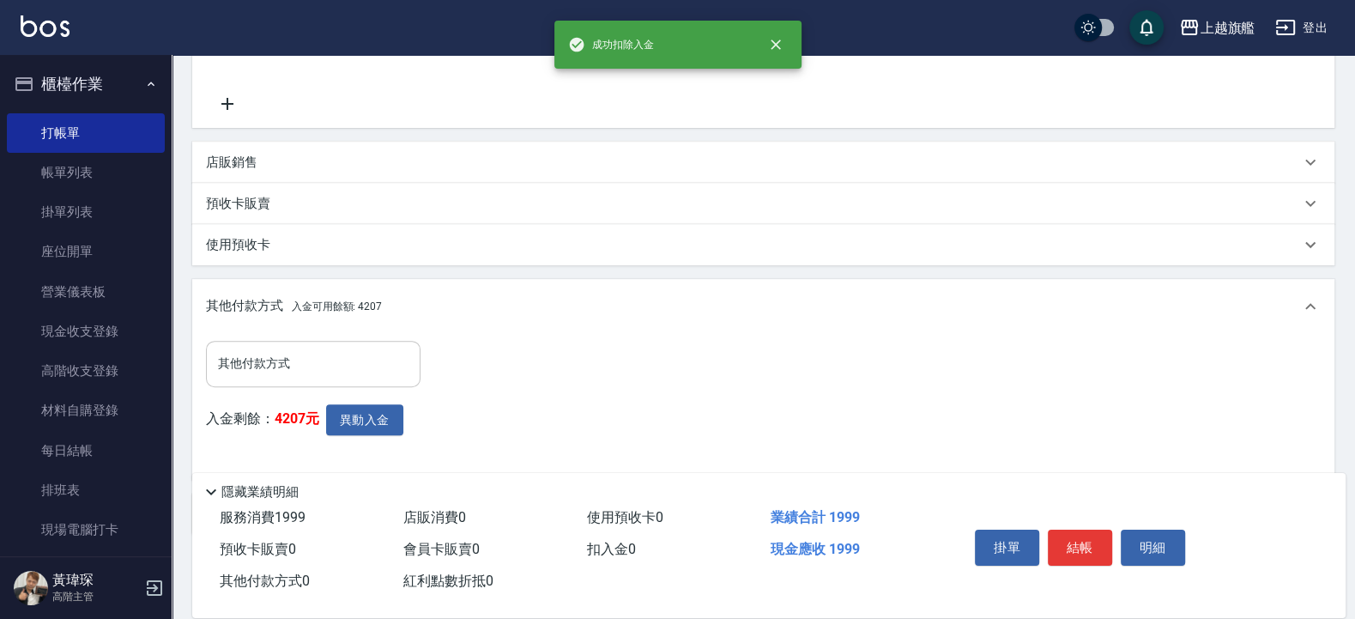
click at [264, 361] on input "其他付款方式" at bounding box center [313, 364] width 199 height 30
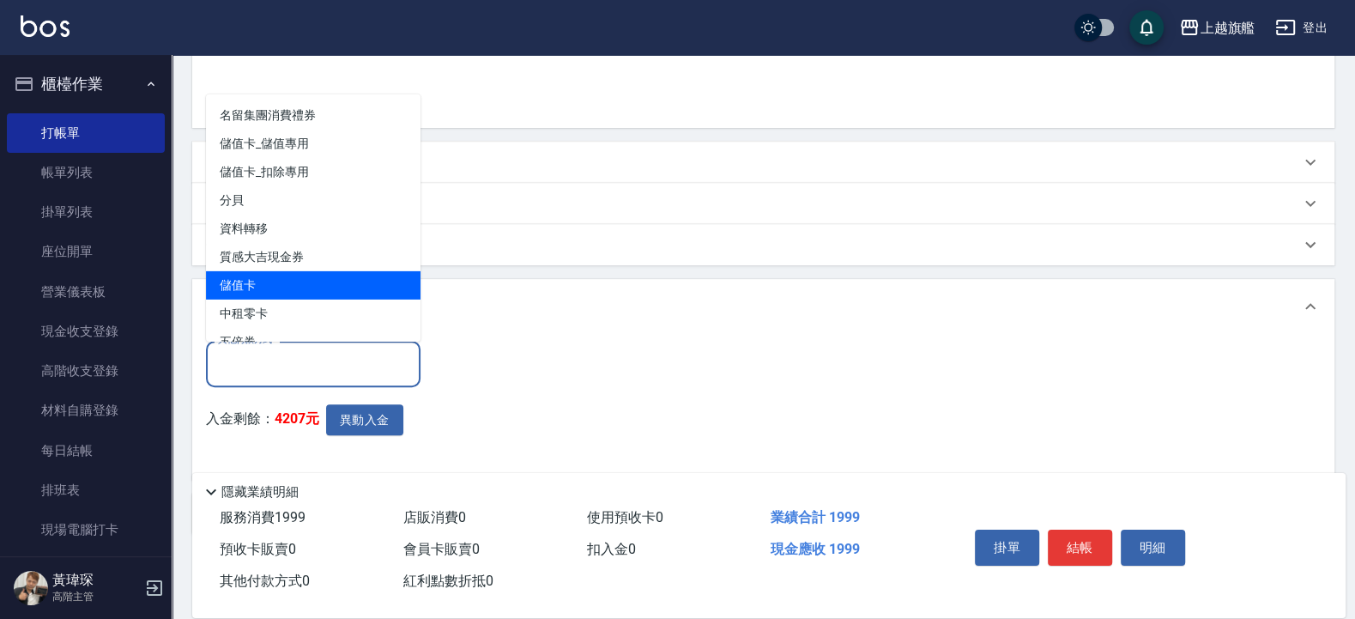
click at [261, 280] on span "儲值卡" at bounding box center [313, 284] width 215 height 28
type input "儲值卡"
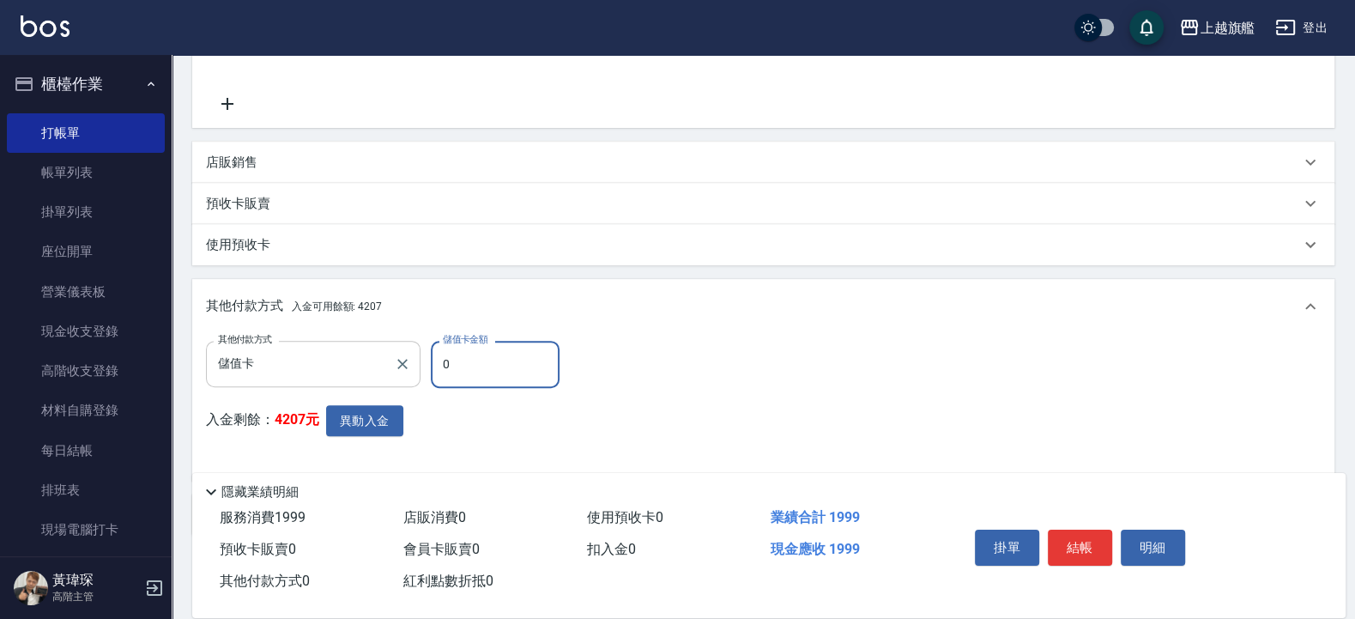
drag, startPoint x: 505, startPoint y: 373, endPoint x: 295, endPoint y: 380, distance: 209.6
click at [431, 383] on input "0" at bounding box center [495, 364] width 129 height 46
type input "1999"
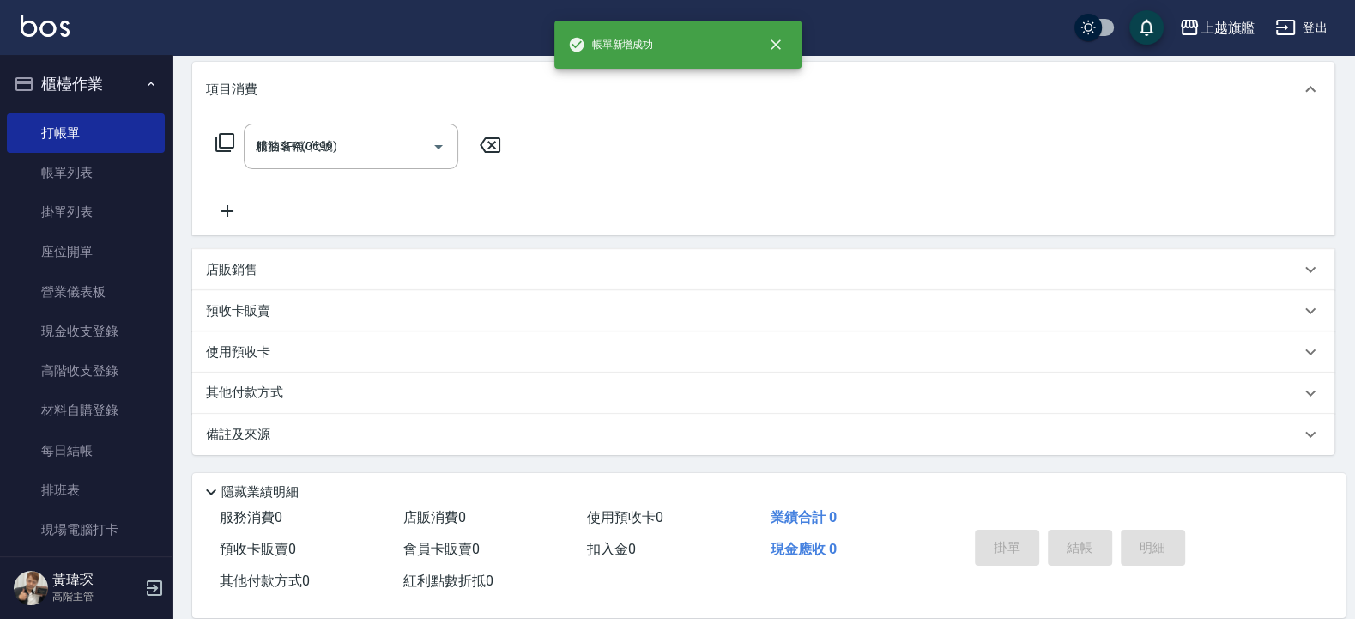
type input "[DATE] 20:51"
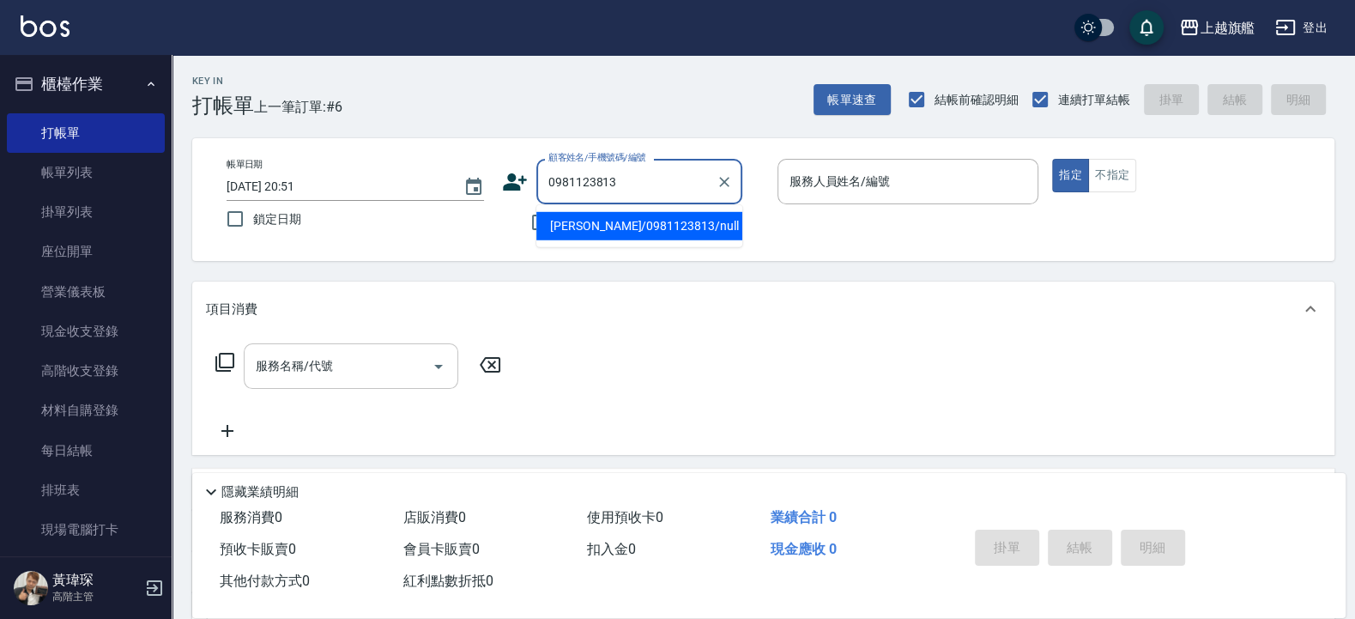
type input "[PERSON_NAME]/0981123813/null"
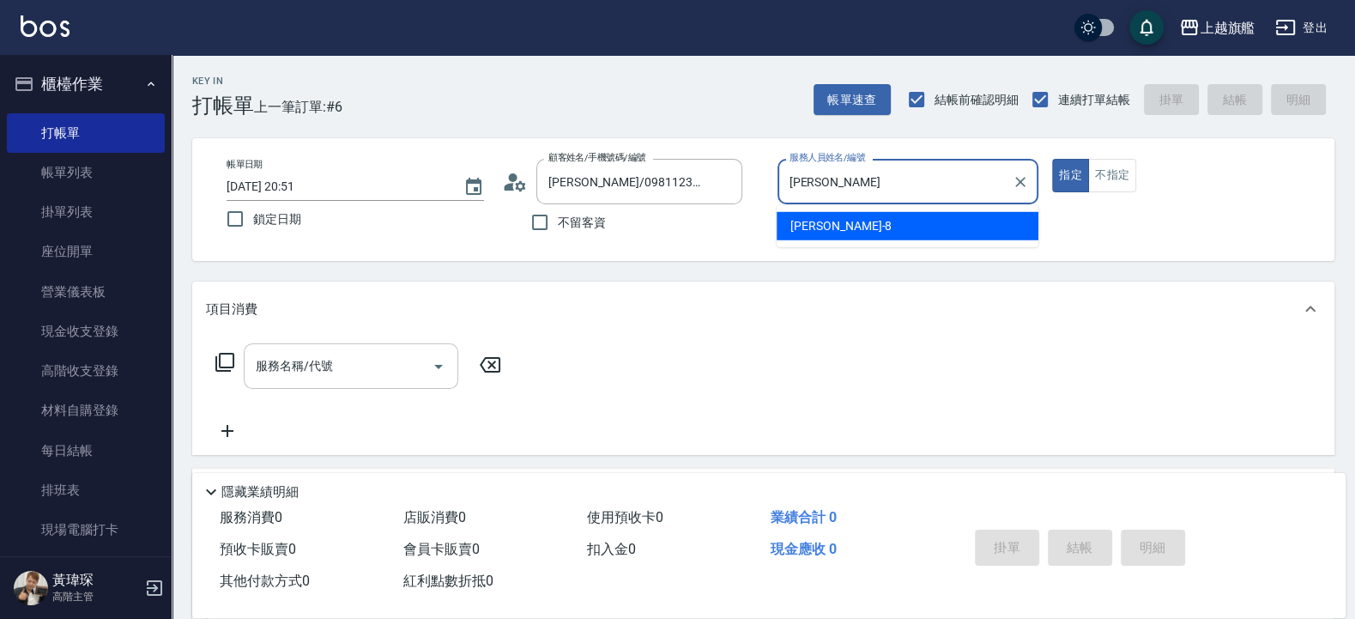
type input "周"
type input "張佳琳-6"
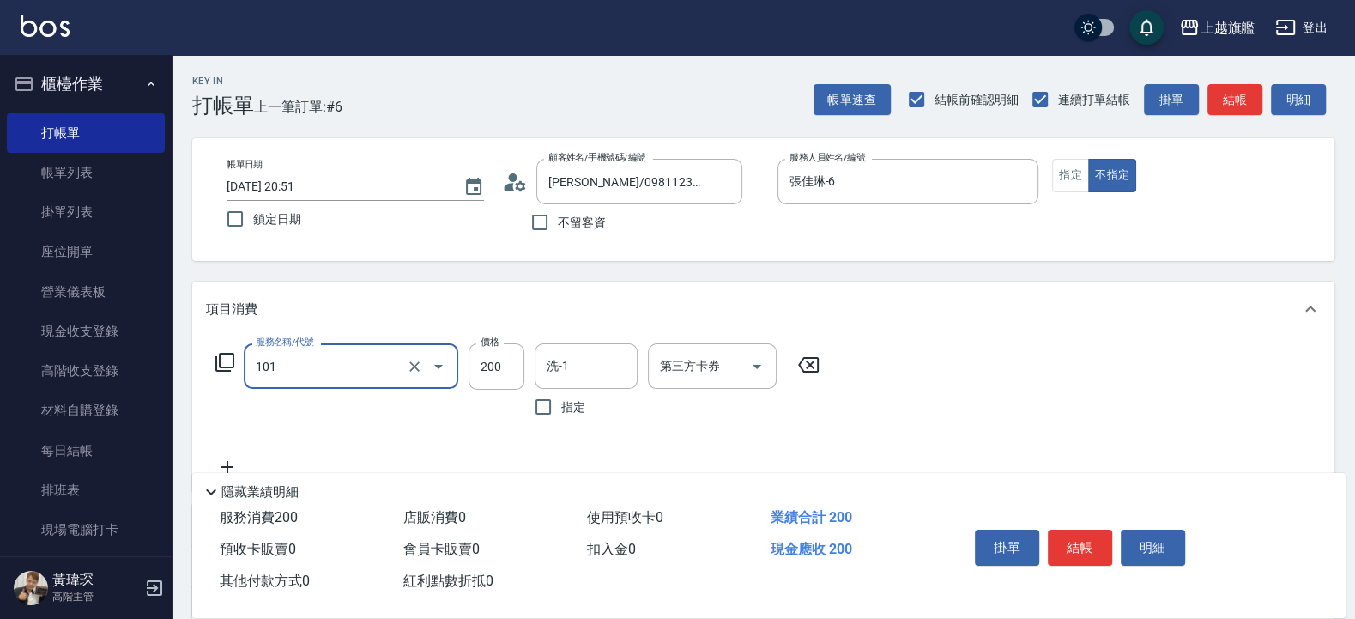
type input "一般洗(101)"
type input "300"
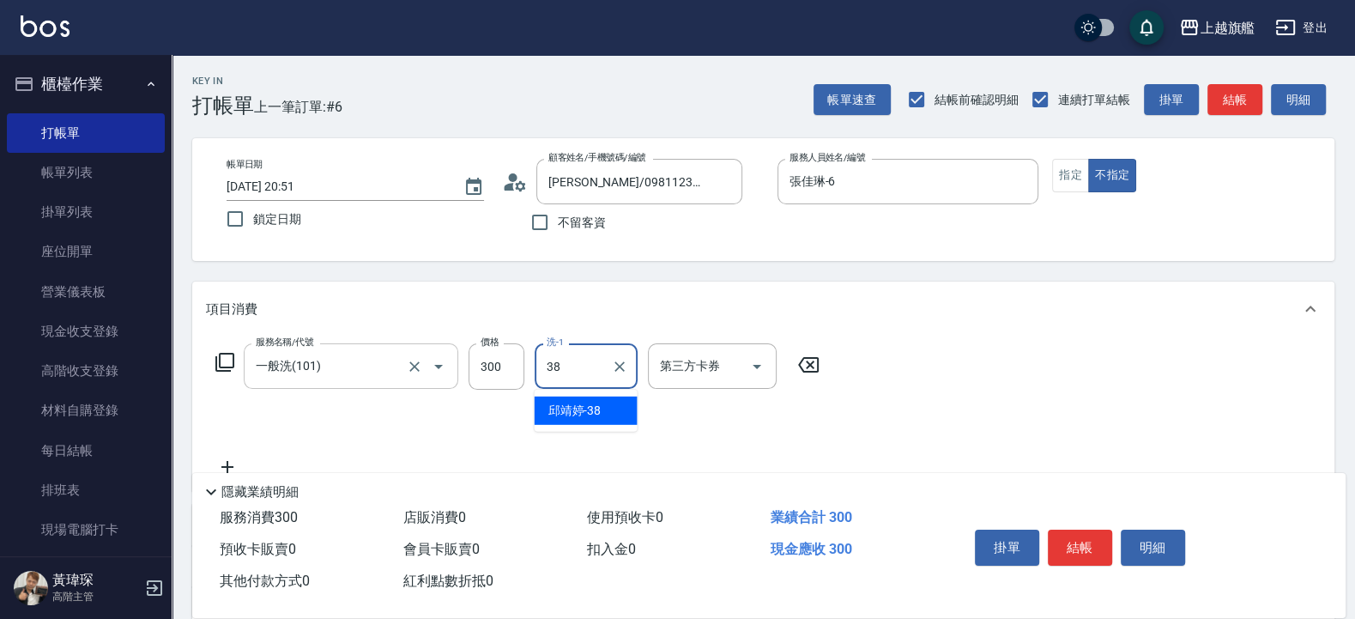
type input "[PERSON_NAME]-38"
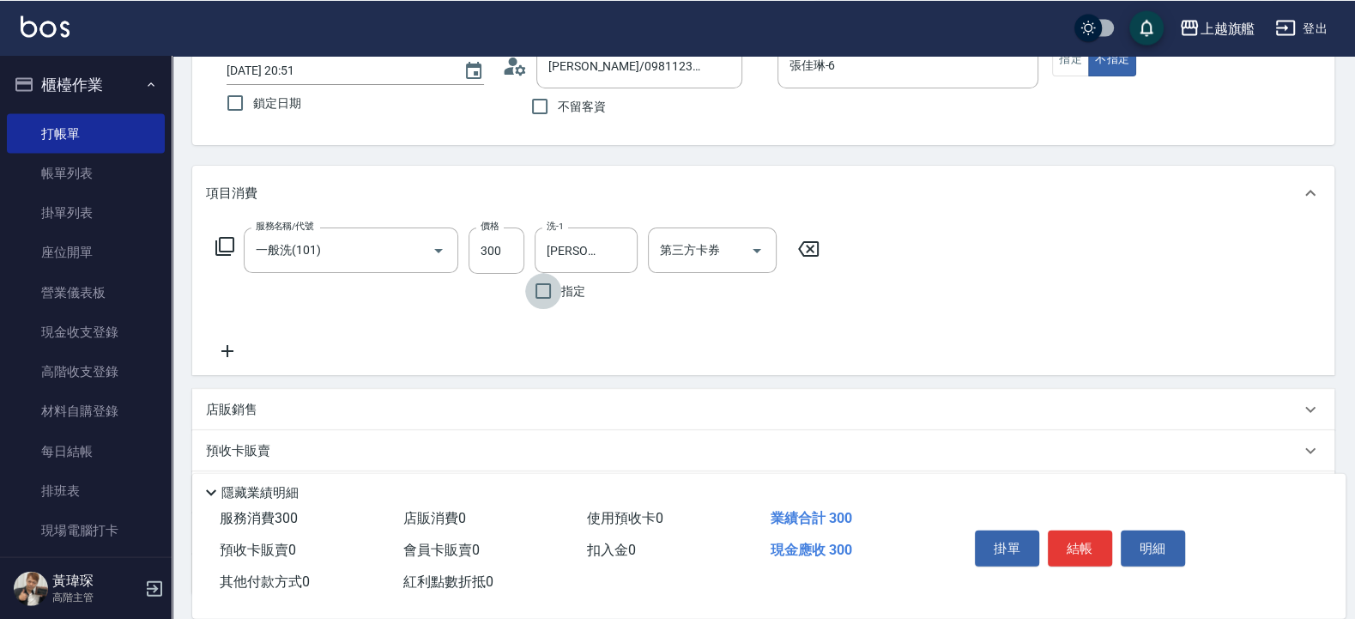
scroll to position [206, 0]
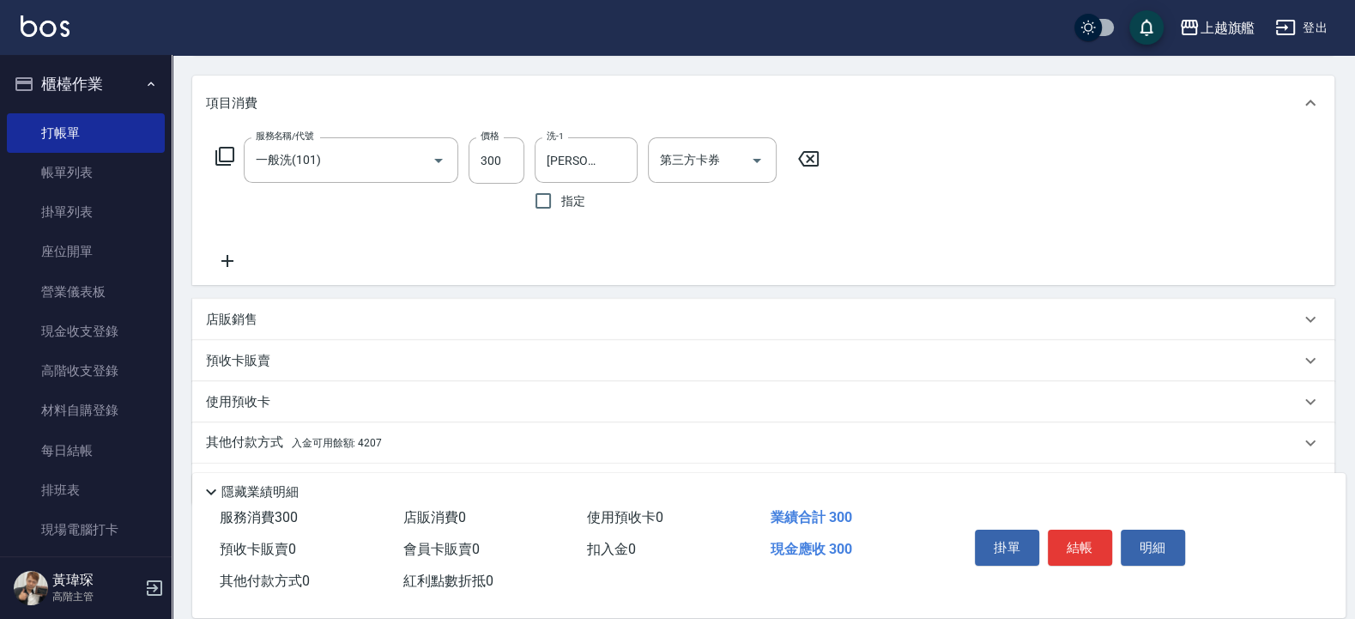
click at [338, 446] on span "入金可用餘額: 4207" at bounding box center [337, 443] width 90 height 12
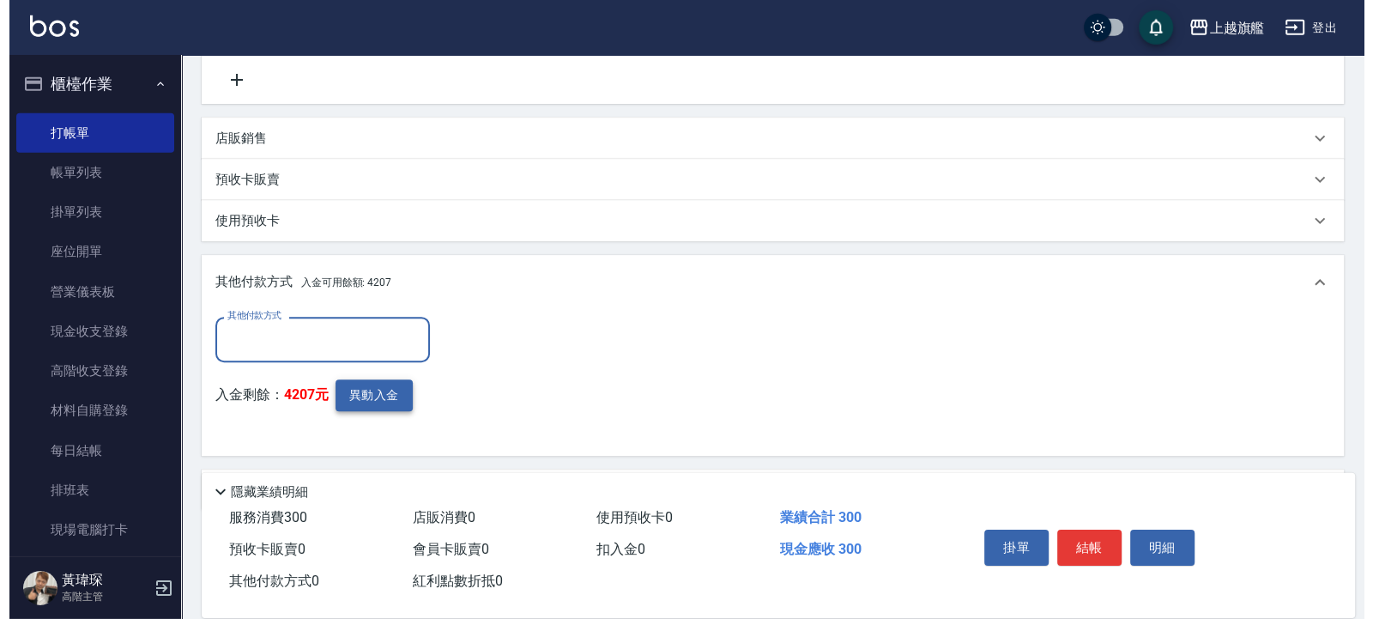
scroll to position [412, 0]
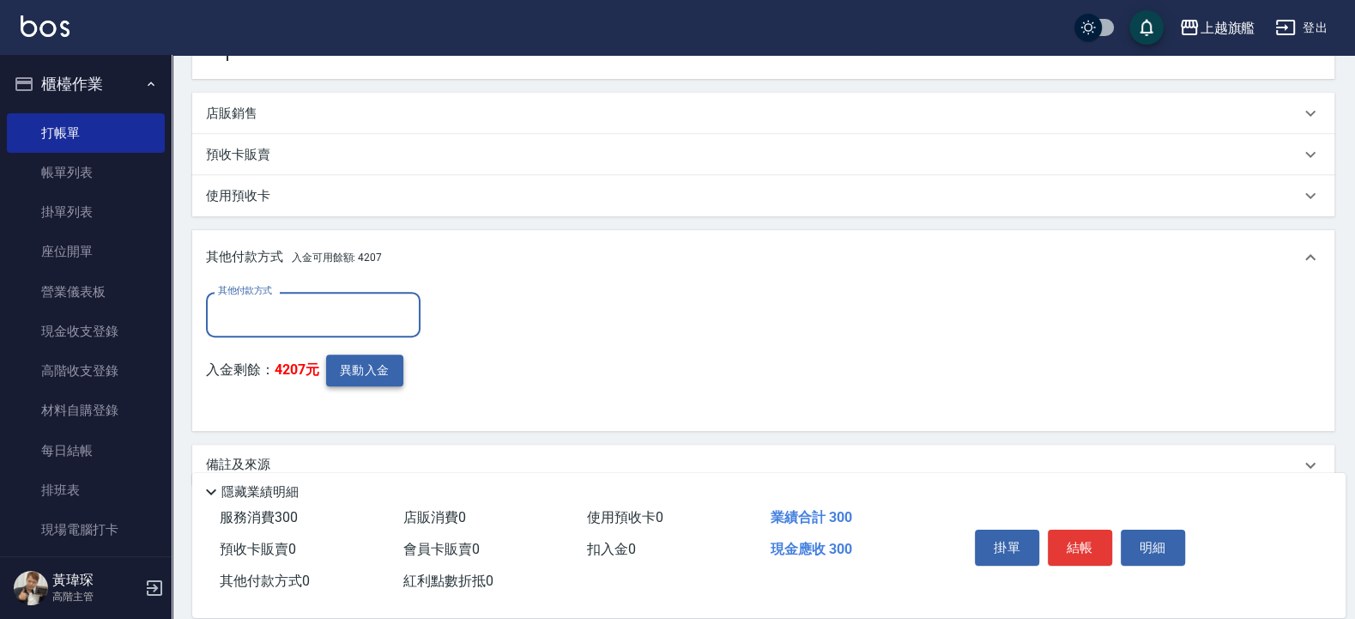
click at [364, 370] on button "異動入金" at bounding box center [364, 371] width 77 height 32
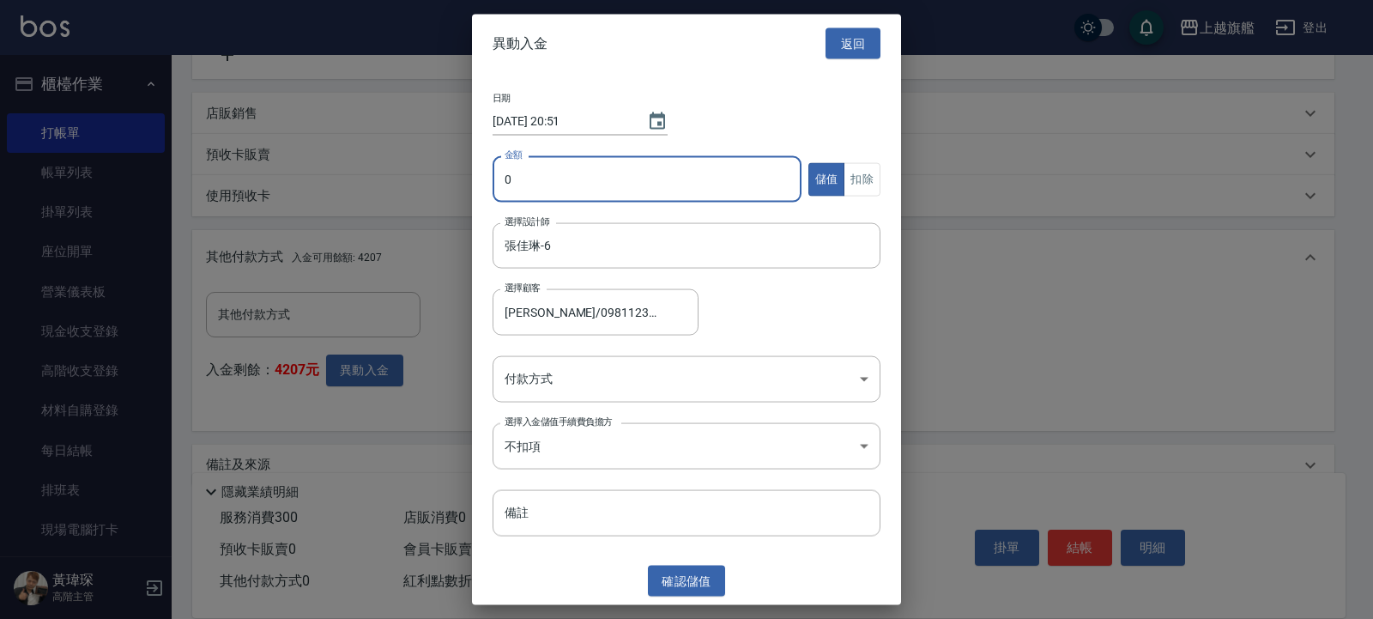
click at [546, 171] on input "0" at bounding box center [647, 179] width 309 height 46
type input "300"
click at [870, 183] on button "扣除" at bounding box center [862, 178] width 37 height 33
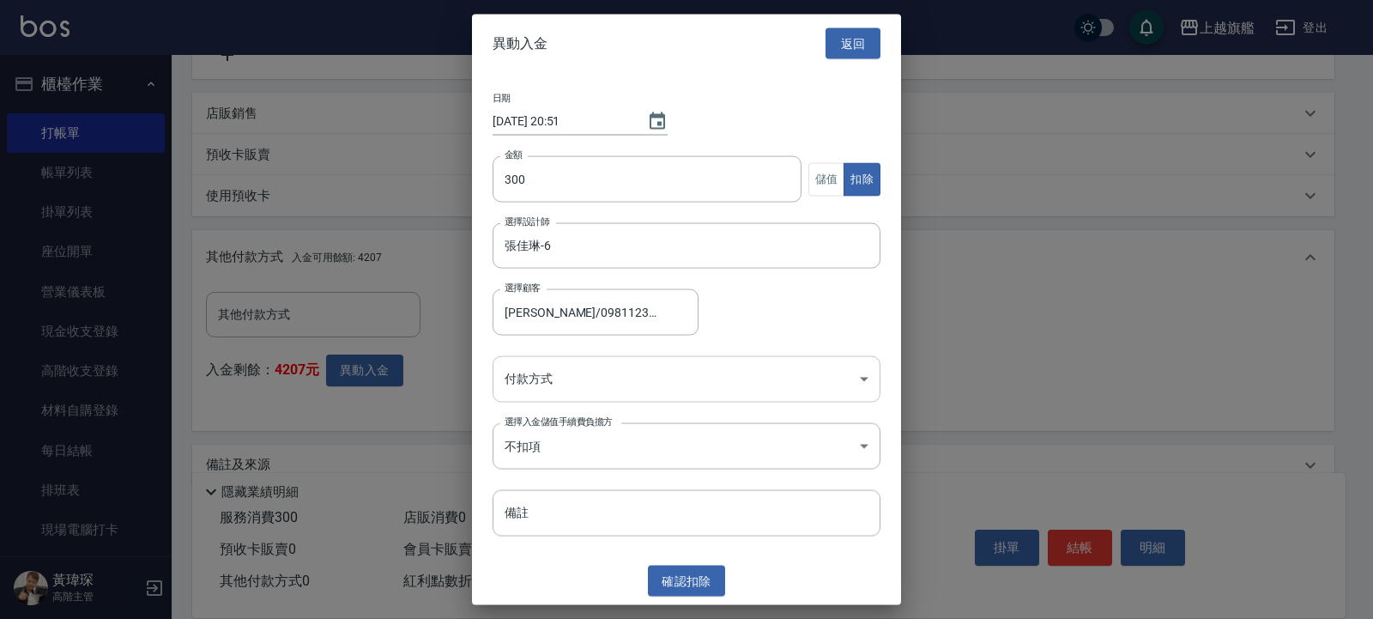
click at [669, 369] on body "上越旗艦 登出 櫃檯作業 打帳單 帳單列表 掛單列表 座位開單 營業儀表板 現金收支登錄 高階收支登錄 材料自購登錄 每日結帳 排班表 現場電腦打卡 掃碼打卡…" at bounding box center [686, 119] width 1373 height 1062
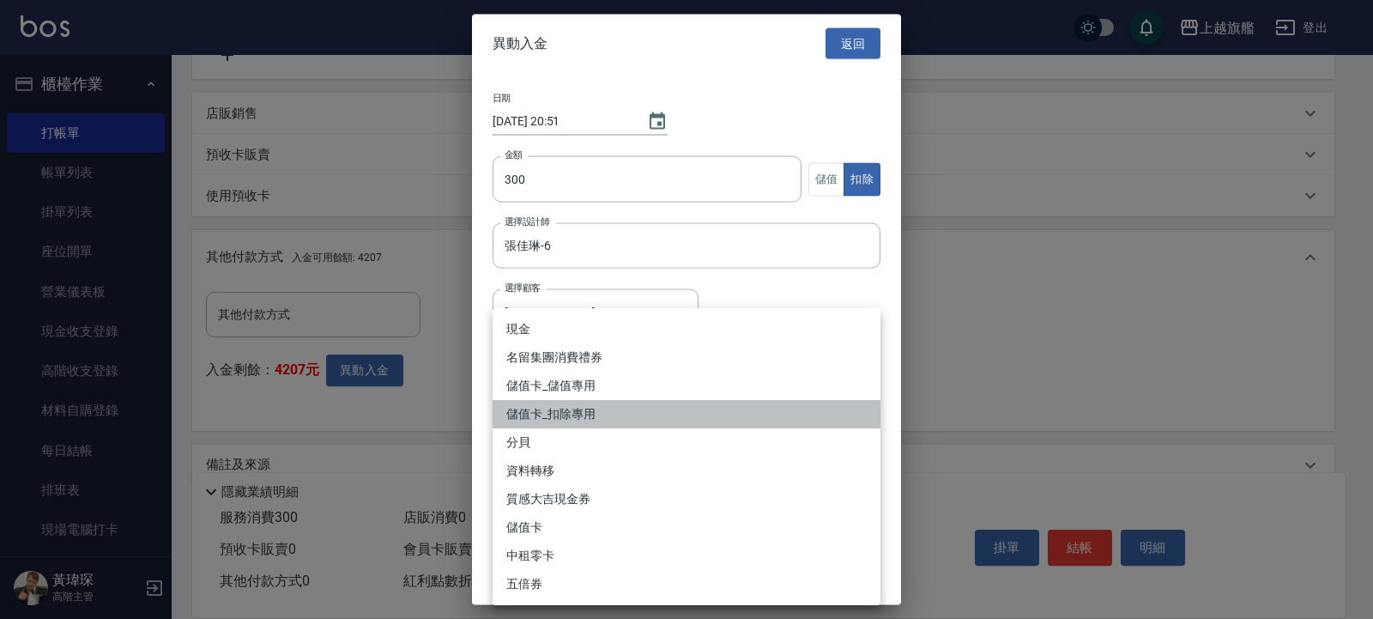
click at [557, 416] on li "儲值卡_扣除專用" at bounding box center [687, 414] width 388 height 28
type input "儲值卡_扣除專用"
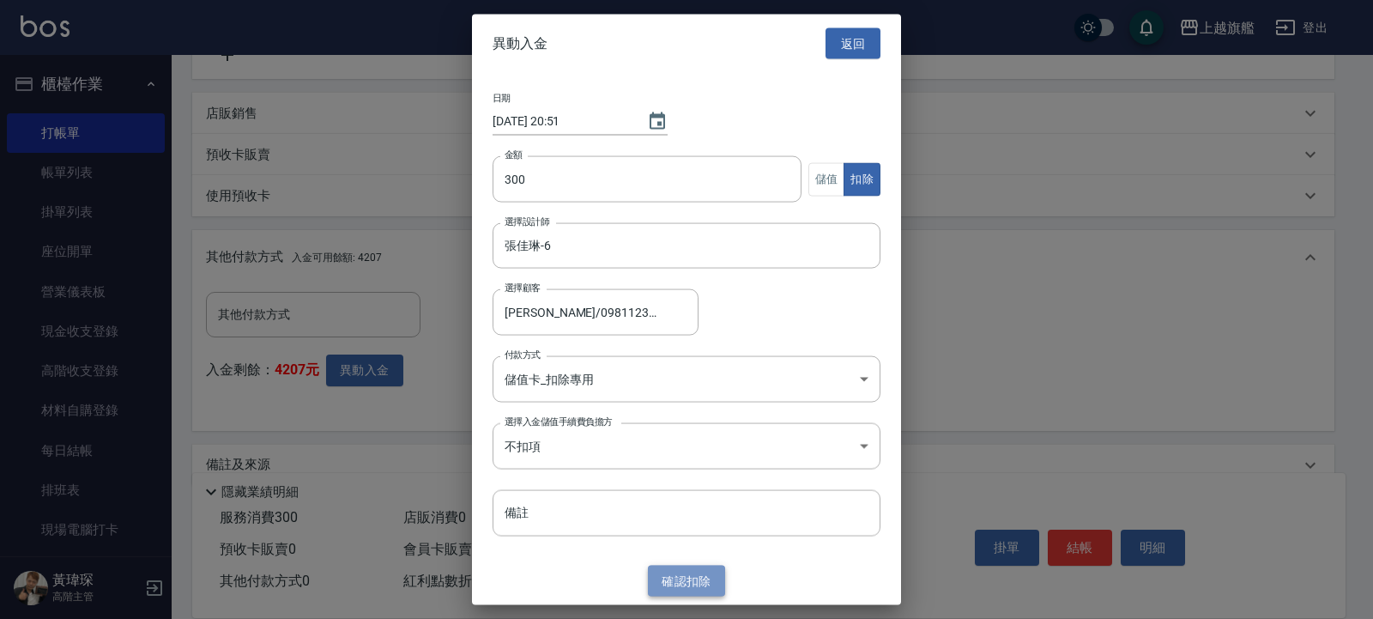
click at [682, 587] on button "確認 扣除" at bounding box center [686, 581] width 77 height 32
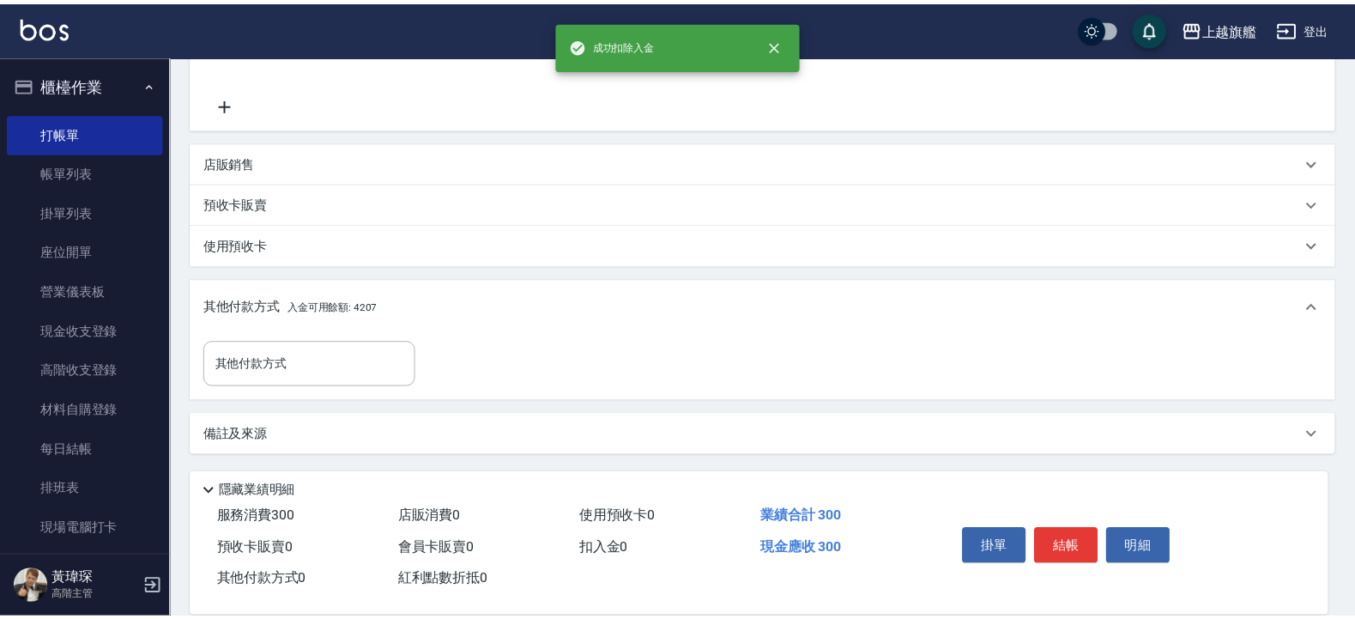
scroll to position [363, 0]
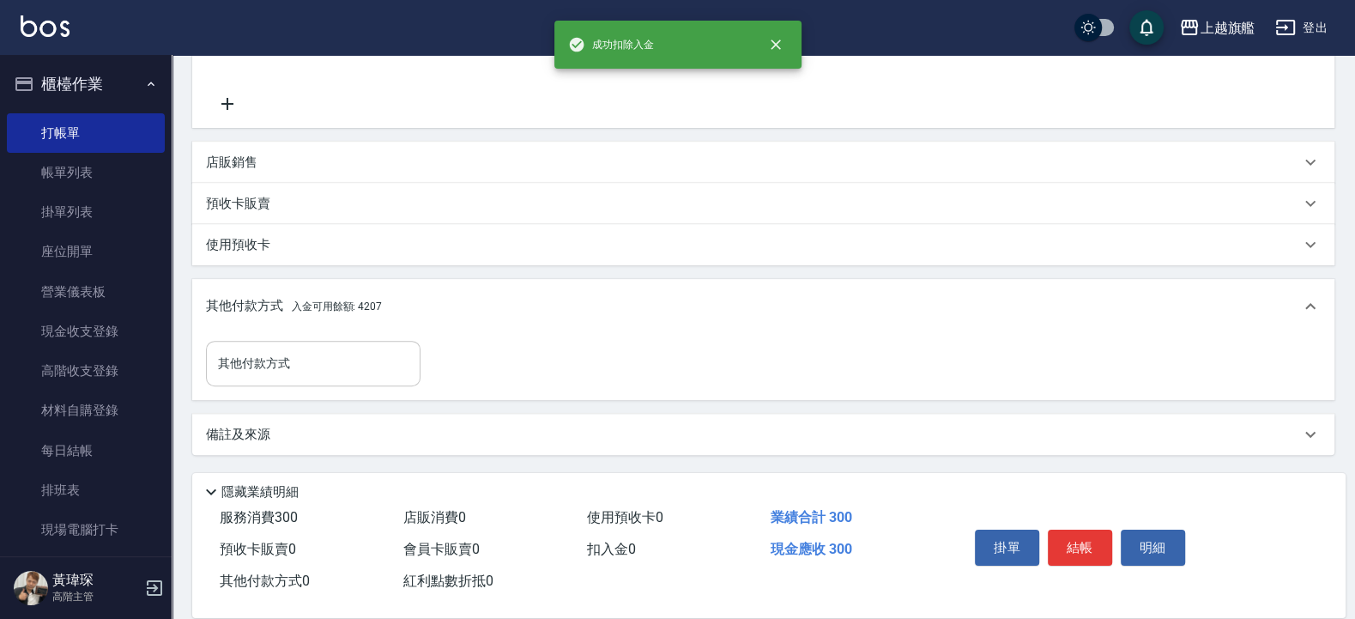
click at [356, 369] on input "其他付款方式" at bounding box center [313, 364] width 199 height 30
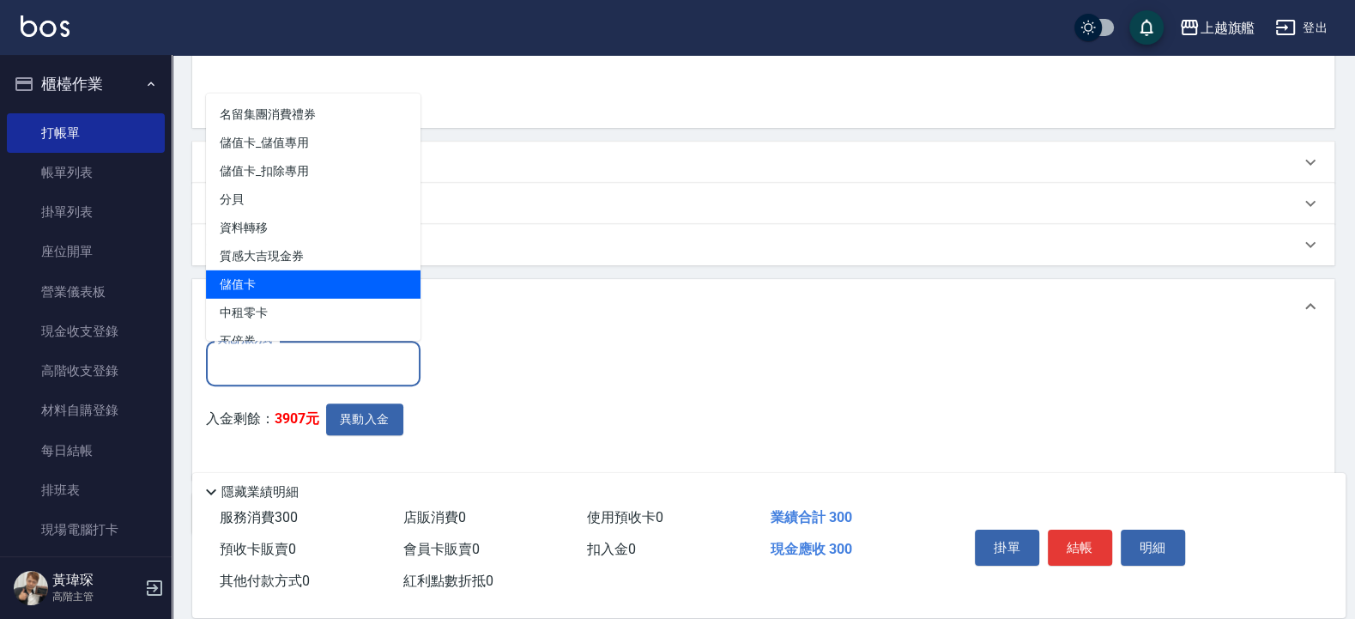
click at [282, 276] on span "儲值卡" at bounding box center [313, 284] width 215 height 28
type input "儲值卡"
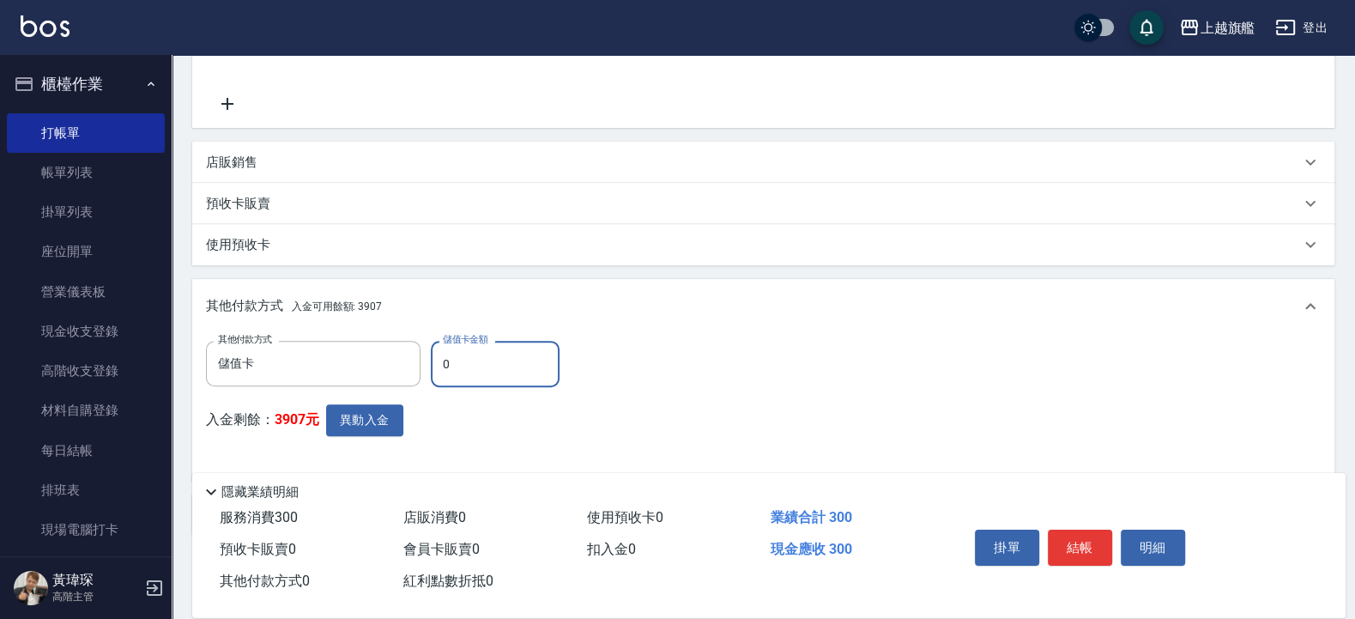
drag, startPoint x: 488, startPoint y: 361, endPoint x: 421, endPoint y: 365, distance: 66.2
click at [431, 365] on input "0" at bounding box center [495, 364] width 129 height 46
type input "300"
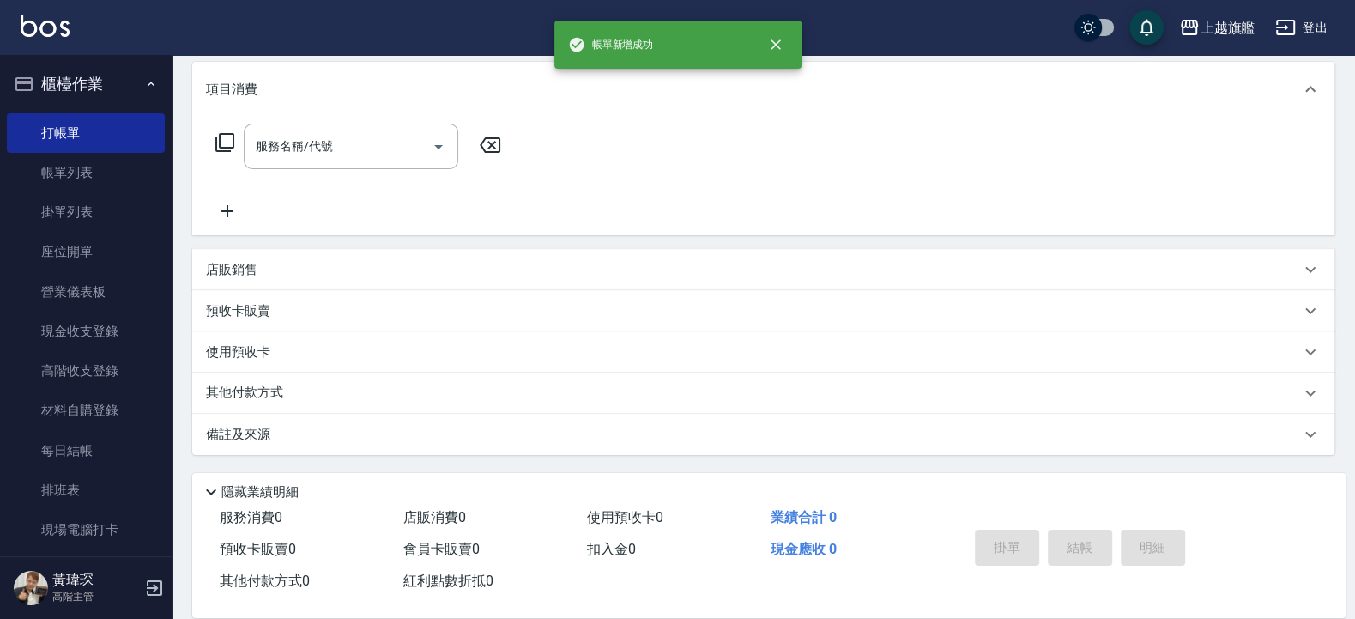
scroll to position [0, 0]
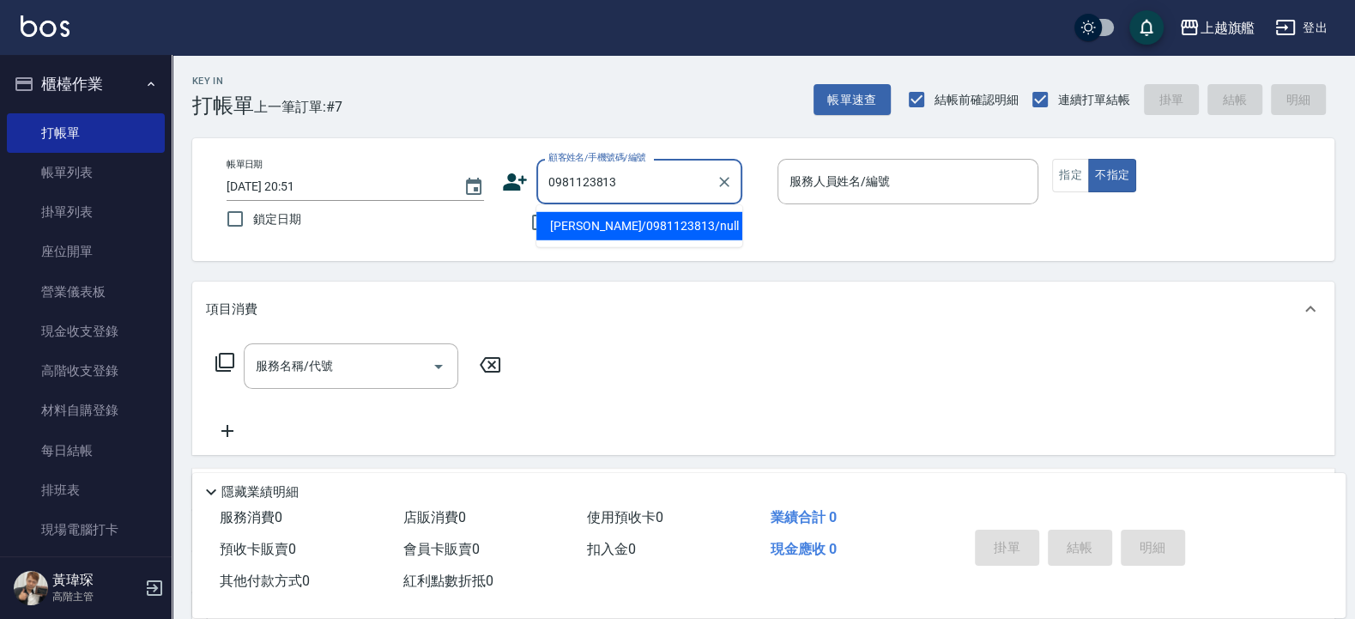
type input "[PERSON_NAME]/0981123813/null"
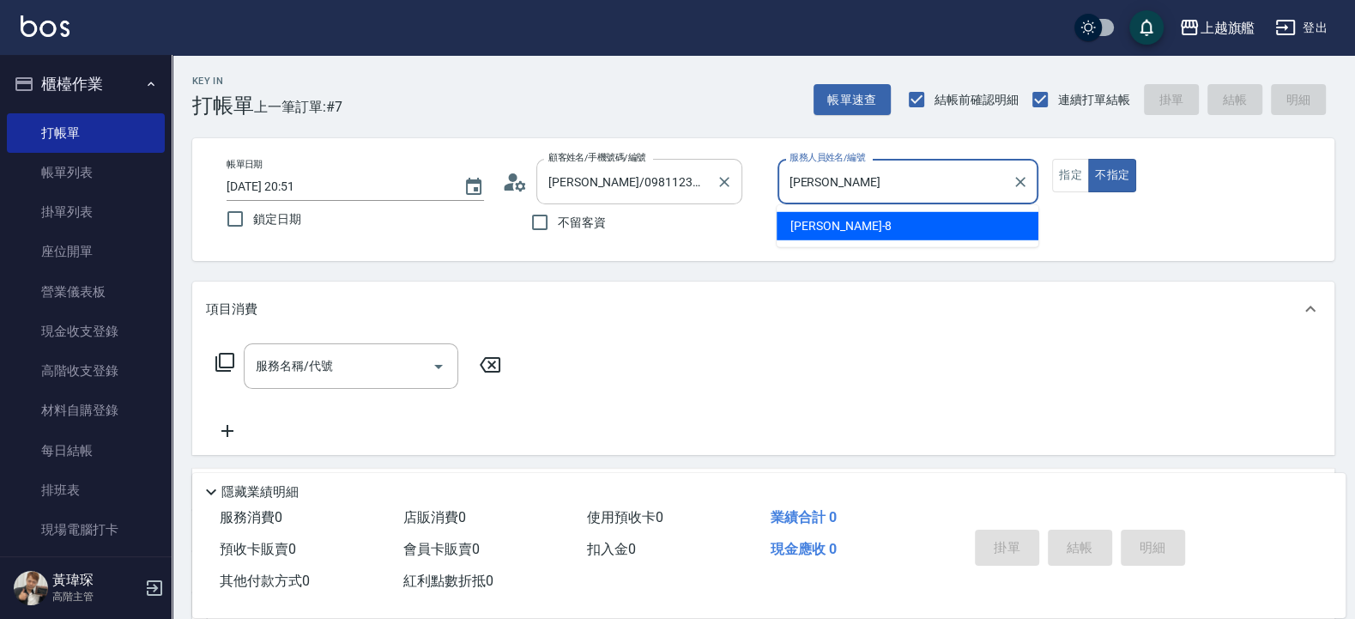
type input "周"
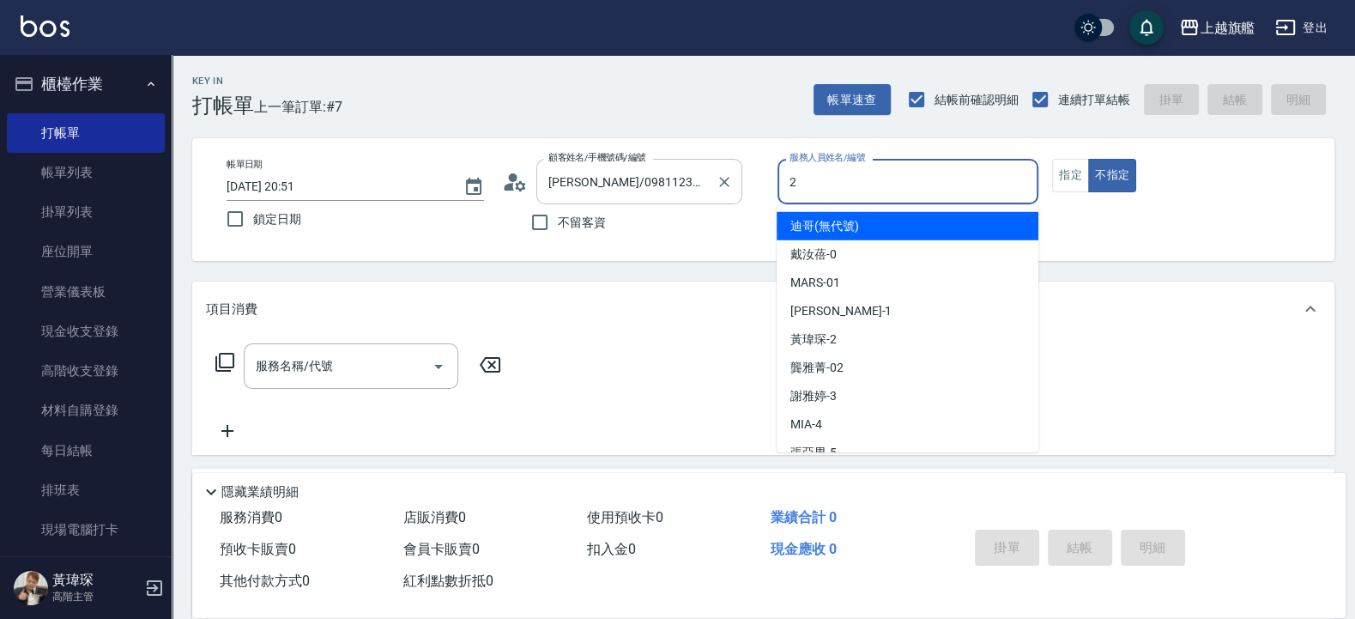
type input "[PERSON_NAME]-2"
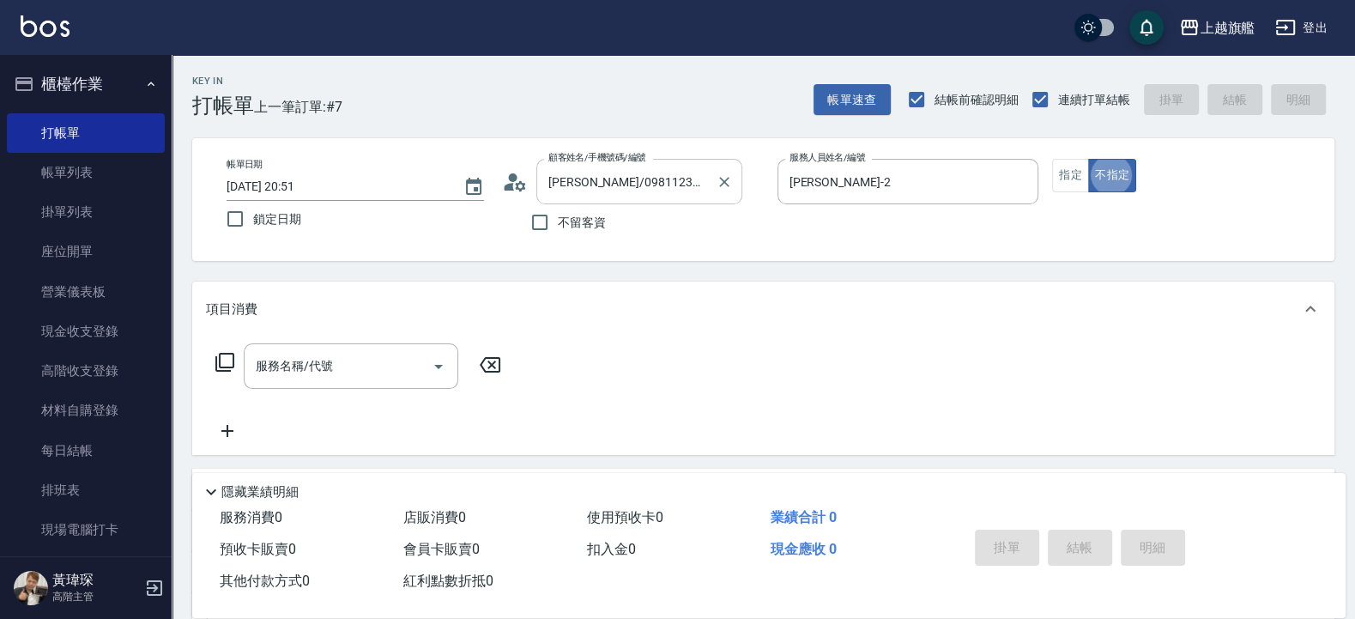
type button "false"
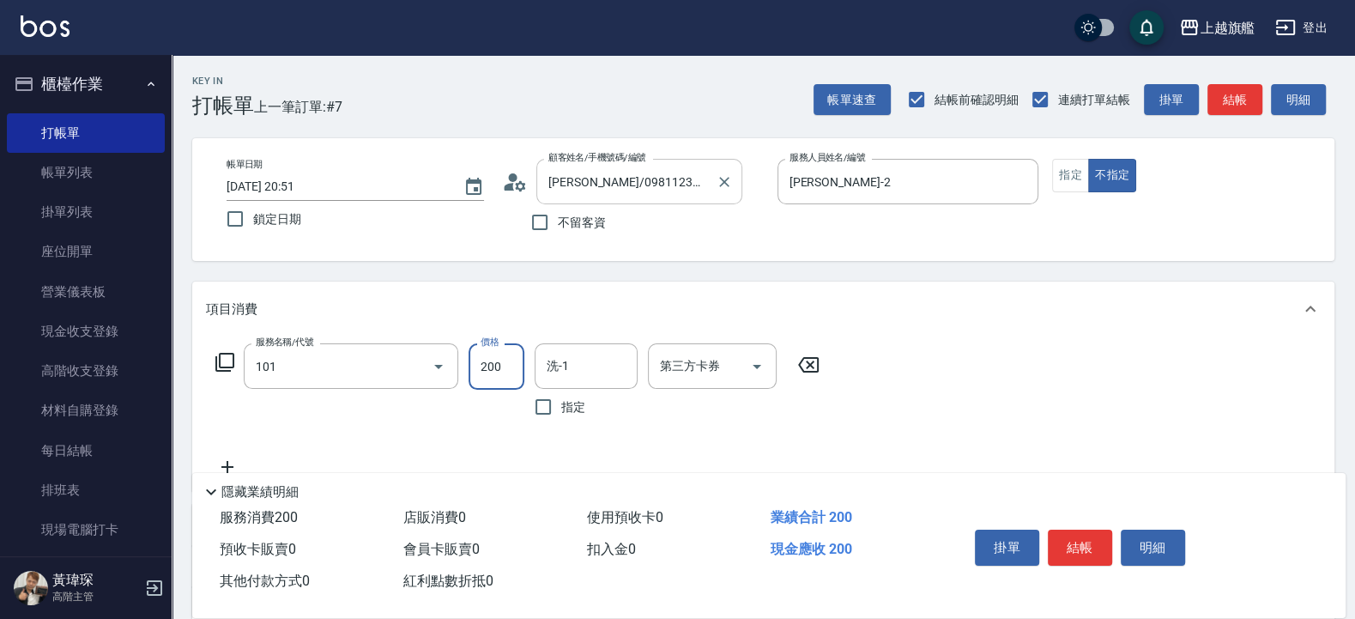
type input "一般洗(101)"
type input "300"
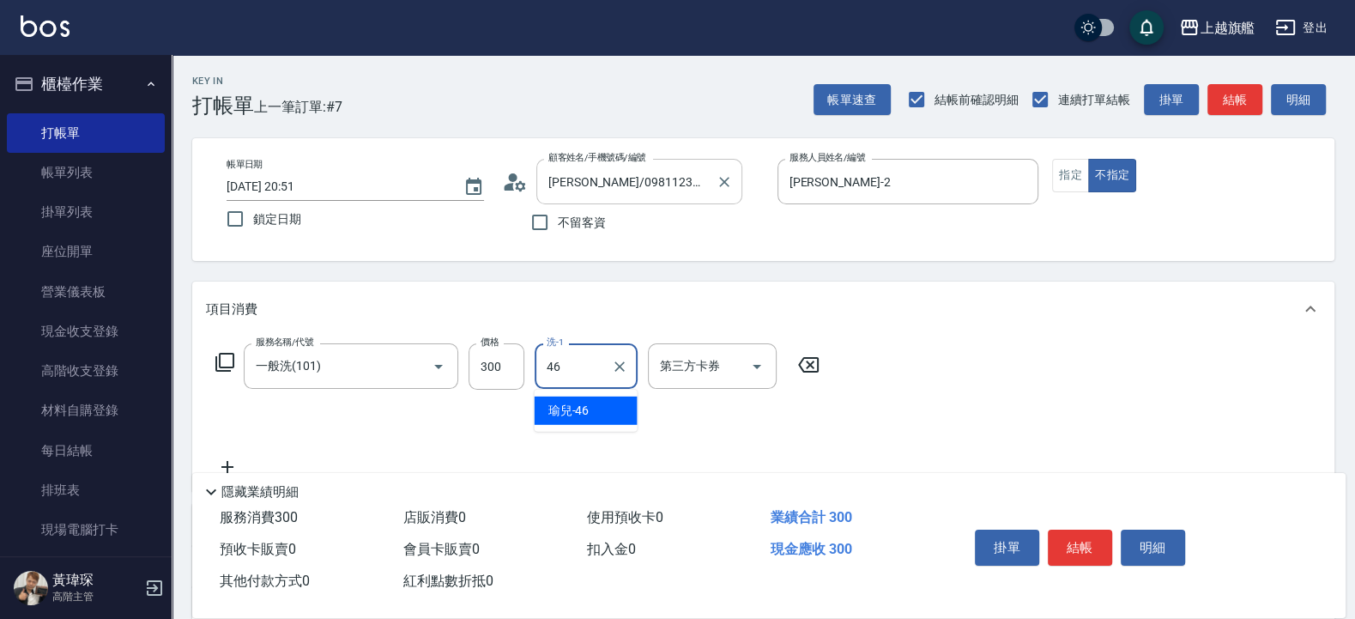
type input "瑜兒-46"
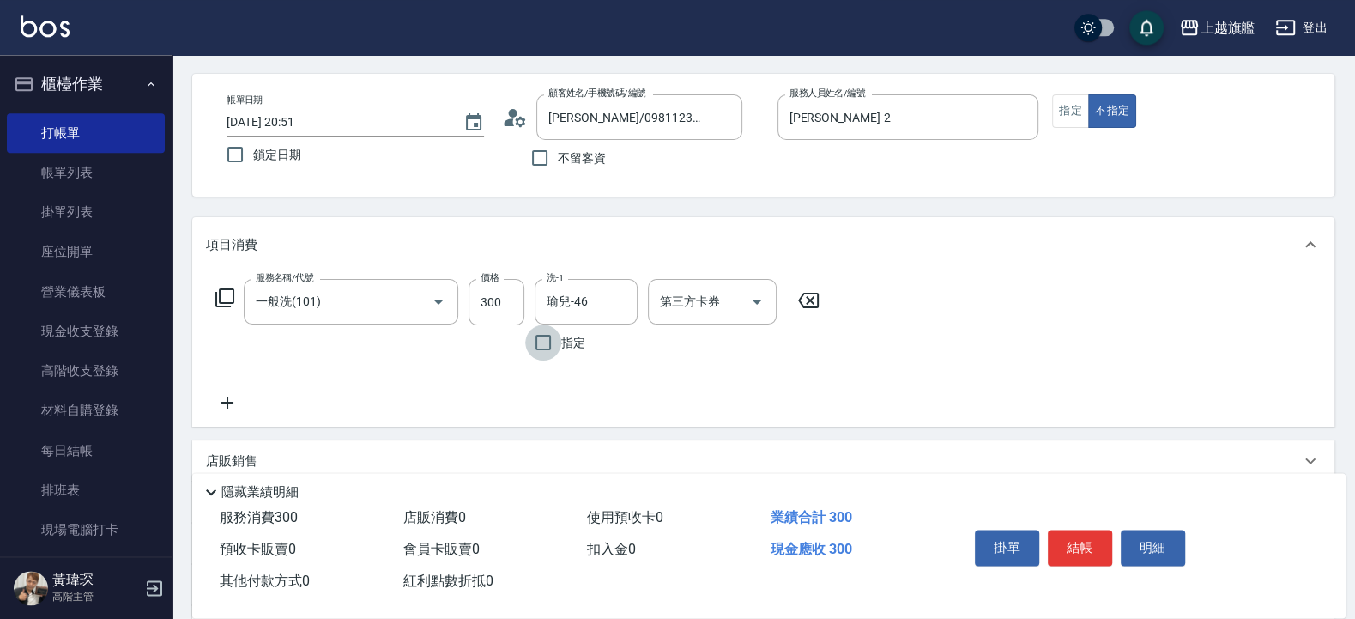
scroll to position [206, 0]
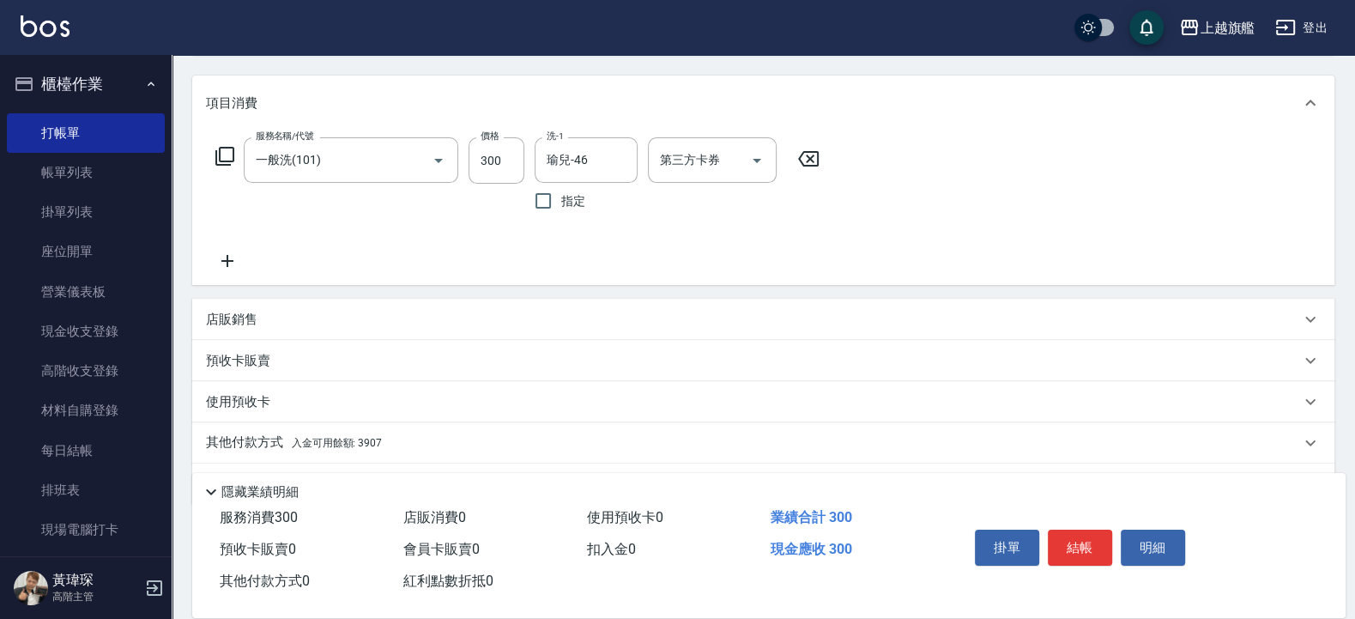
click at [365, 447] on span "入金可用餘額: 3907" at bounding box center [337, 443] width 90 height 12
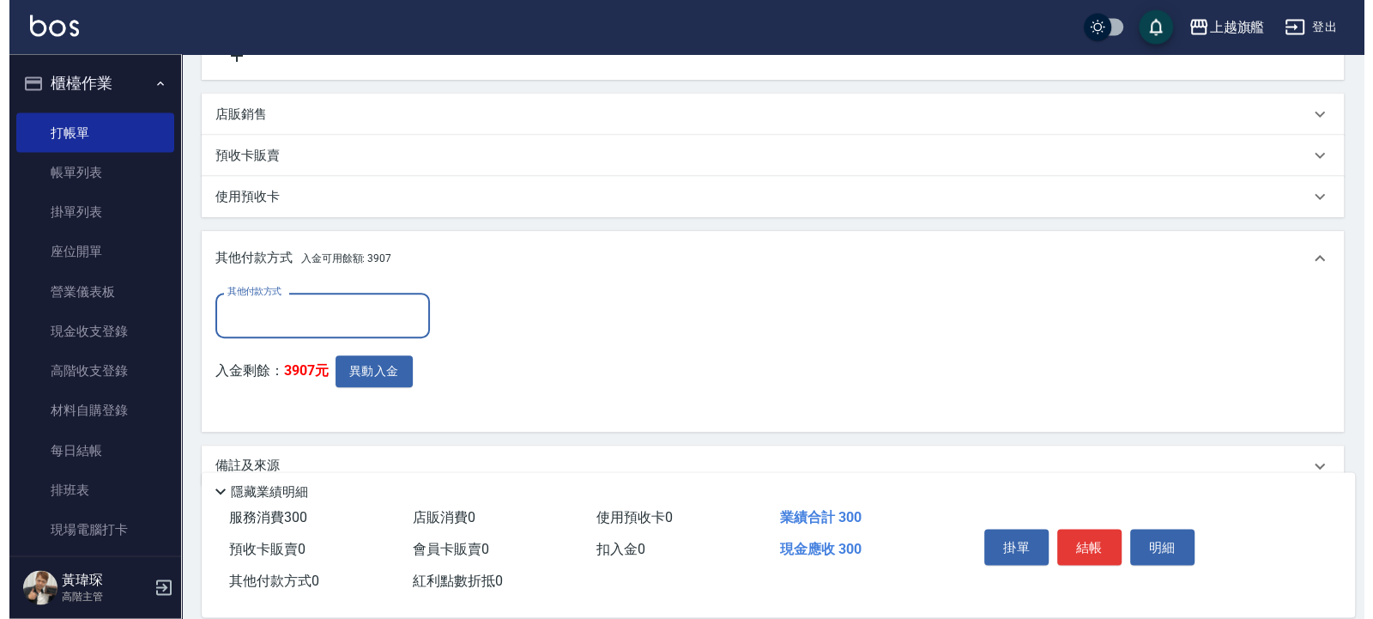
scroll to position [412, 0]
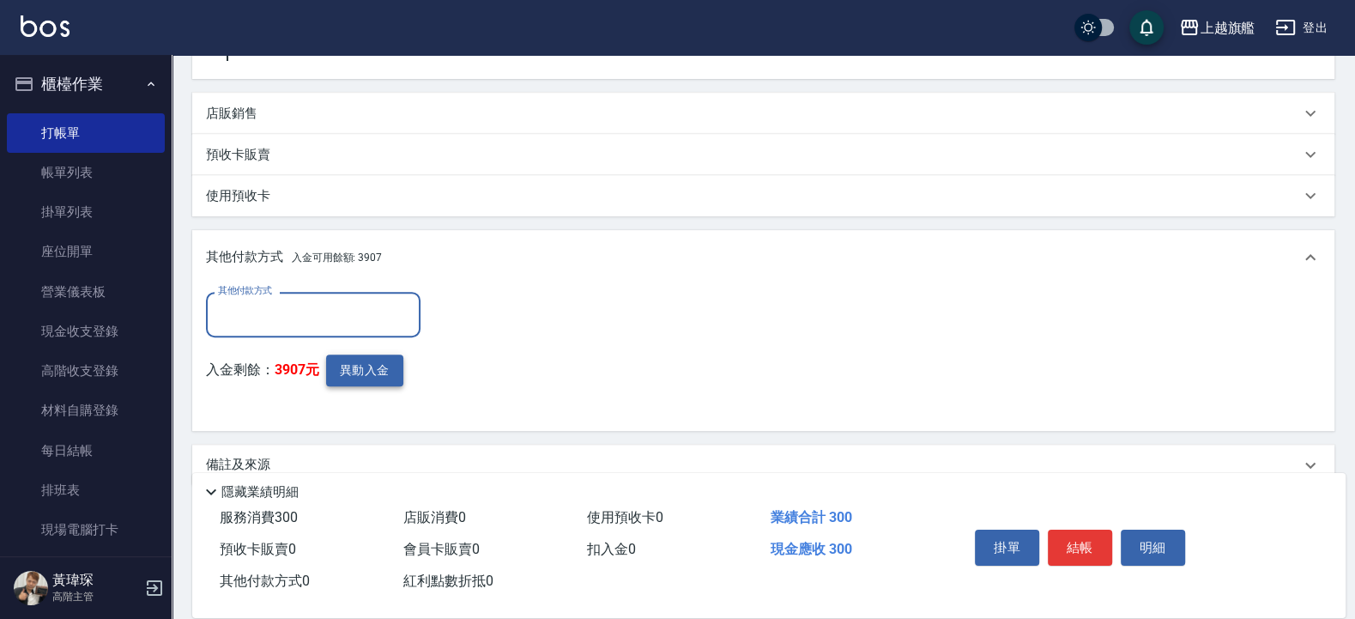
click at [382, 373] on button "異動入金" at bounding box center [364, 371] width 77 height 32
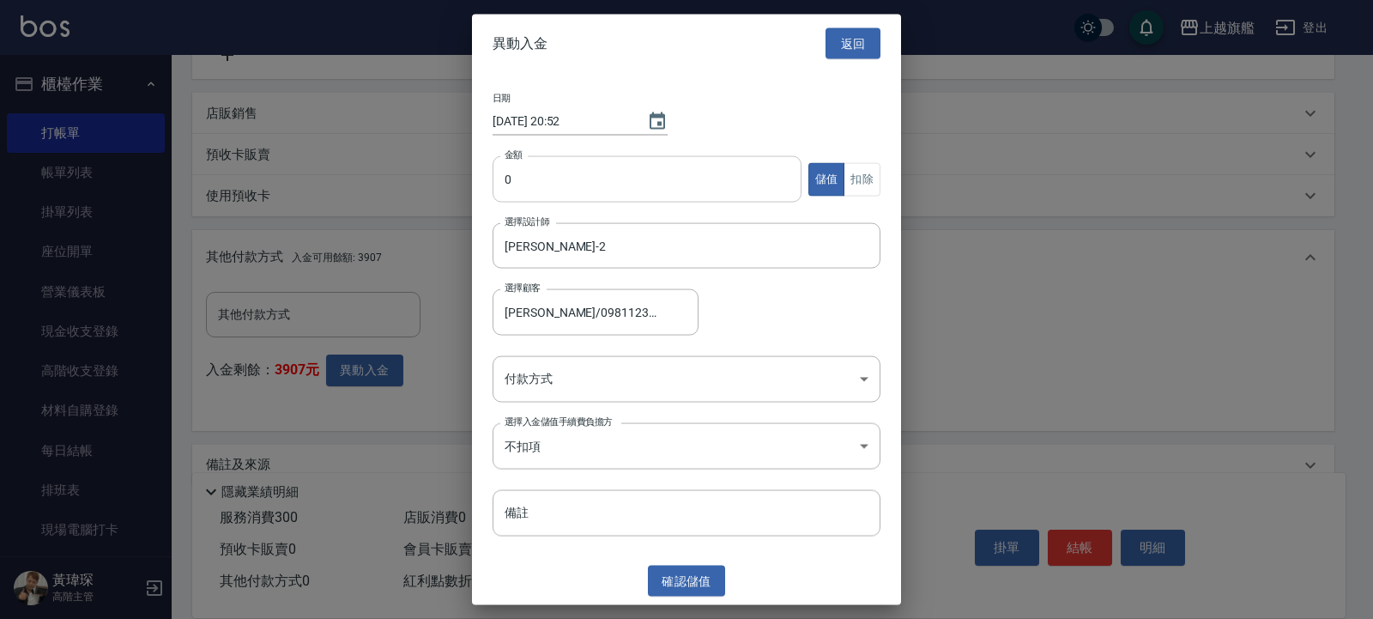
click at [539, 170] on input "0" at bounding box center [647, 179] width 309 height 46
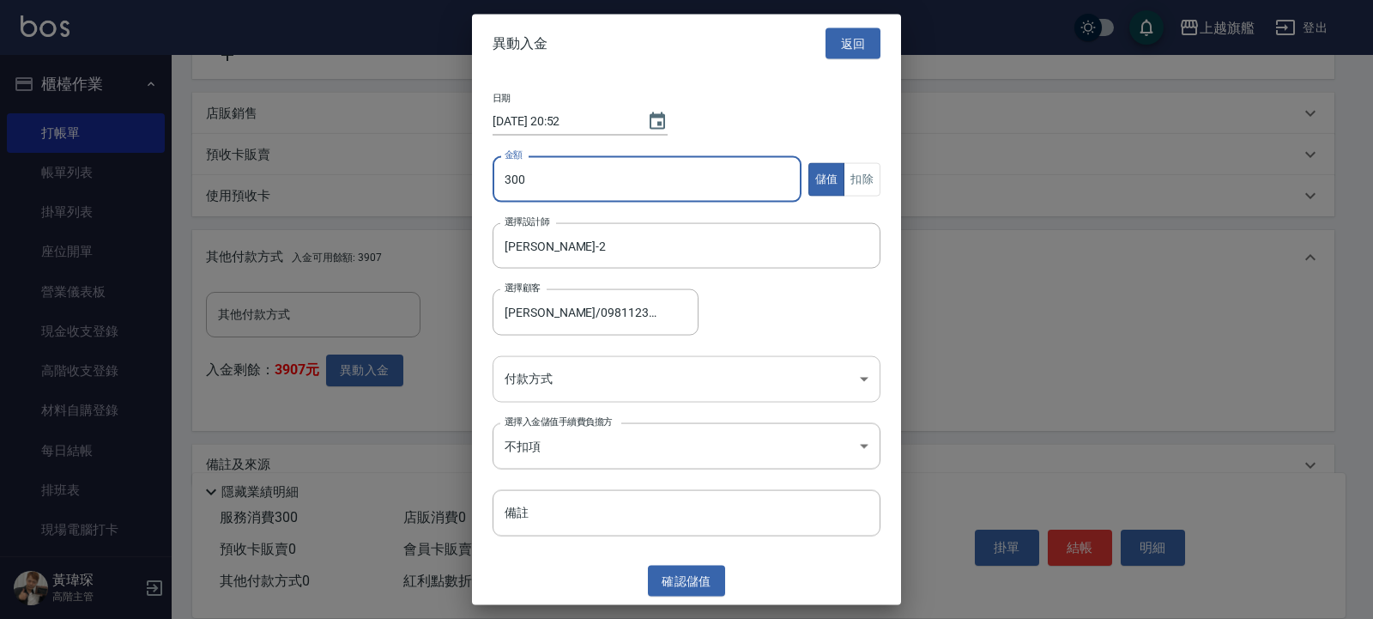
type input "300"
click at [595, 374] on body "上越旗艦 登出 櫃檯作業 打帳單 帳單列表 掛單列表 座位開單 營業儀表板 現金收支登錄 高階收支登錄 材料自購登錄 每日結帳 排班表 現場電腦打卡 掃碼打卡…" at bounding box center [686, 119] width 1373 height 1062
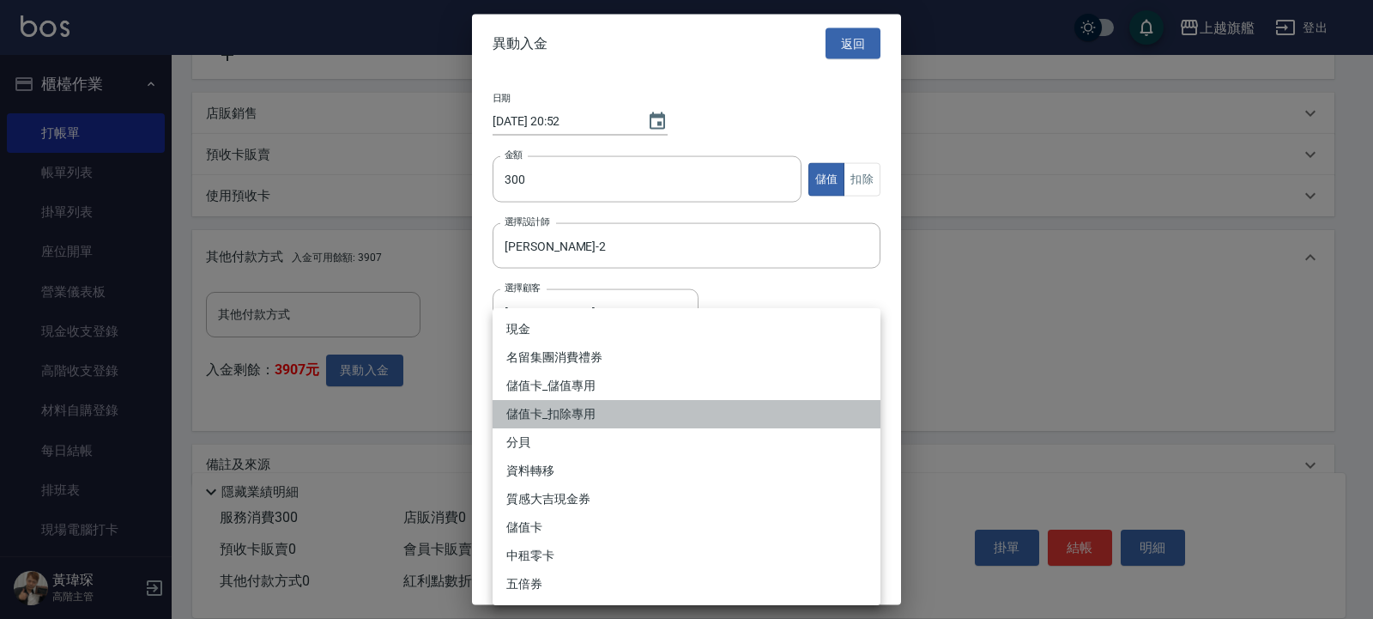
click at [572, 407] on li "儲值卡_扣除專用" at bounding box center [687, 414] width 388 height 28
type input "儲值卡_扣除專用"
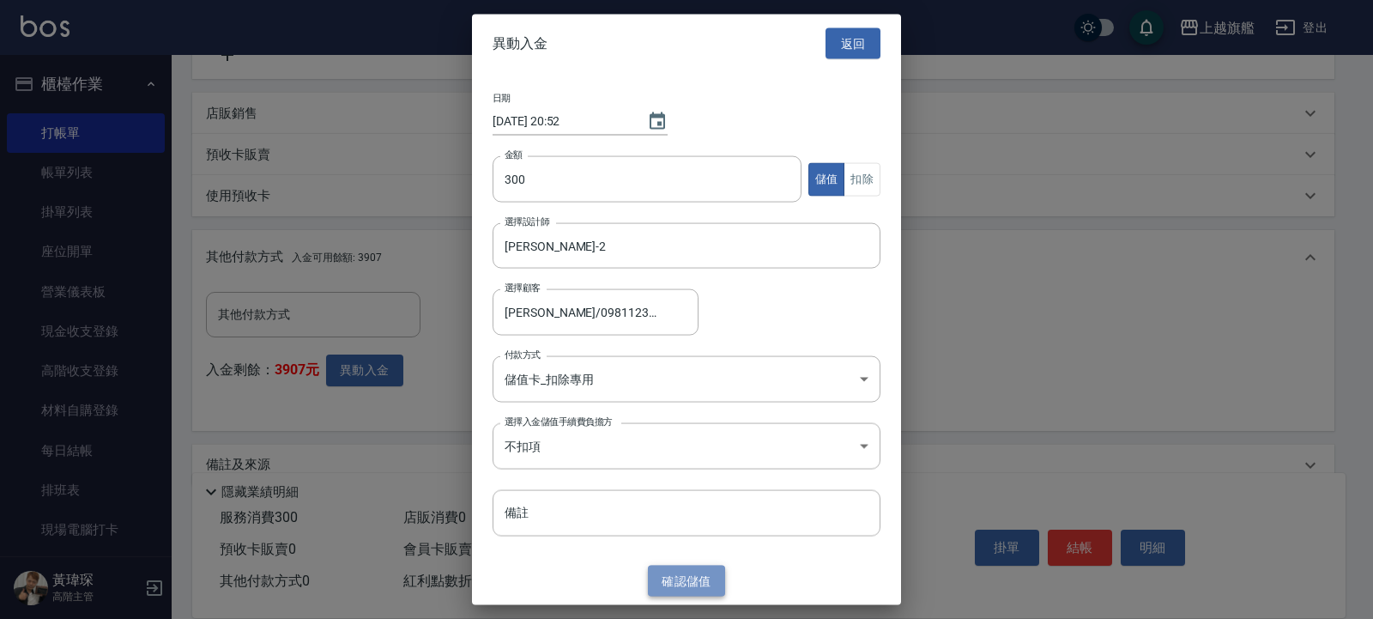
click at [708, 575] on button "確認 儲值" at bounding box center [686, 581] width 77 height 32
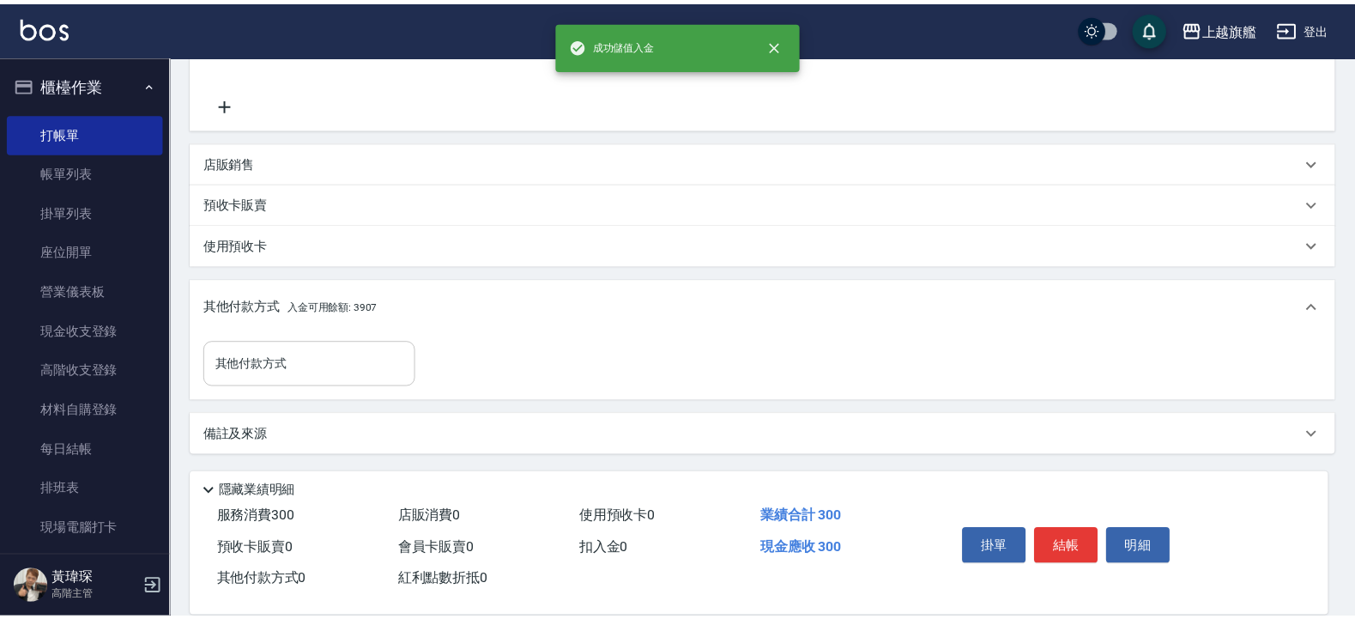
scroll to position [363, 0]
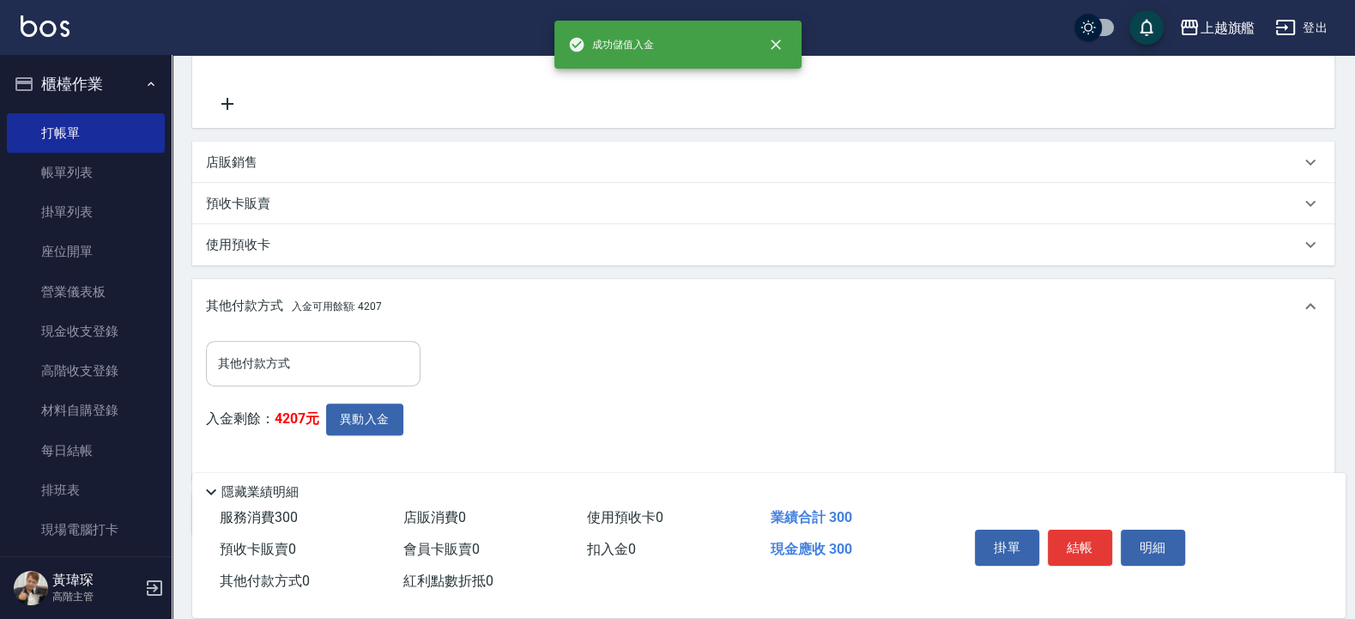
click at [288, 361] on input "其他付款方式" at bounding box center [313, 364] width 199 height 30
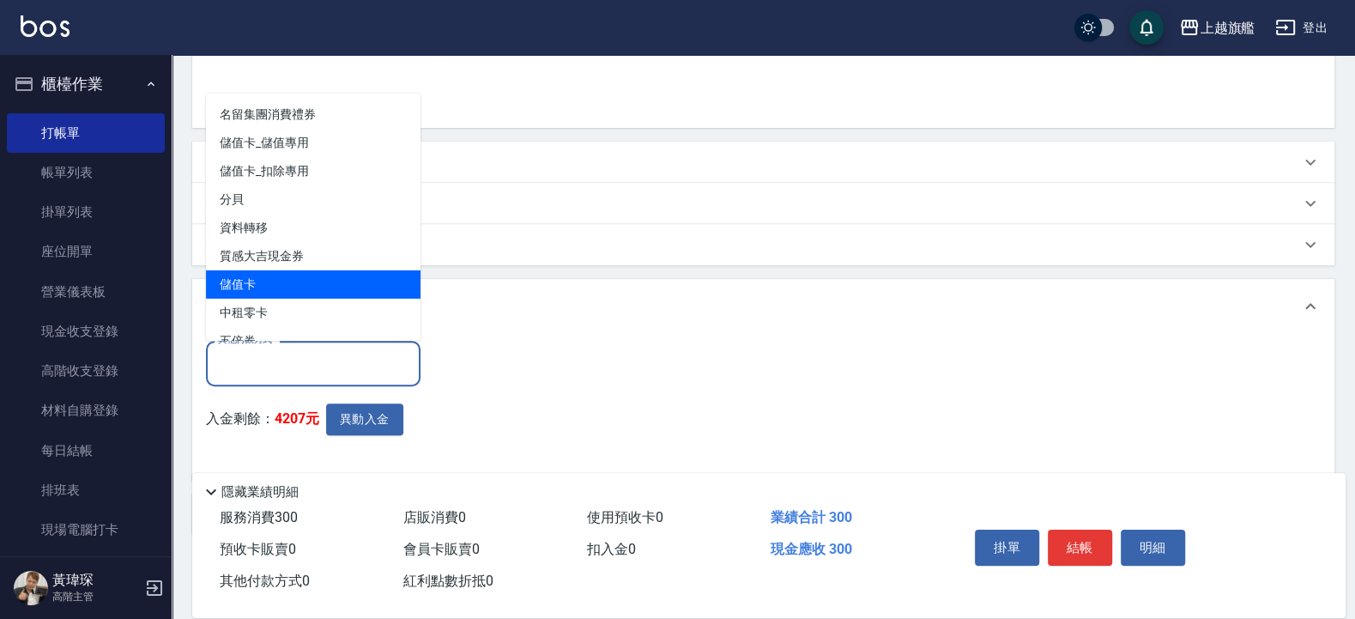
click at [262, 276] on span "儲值卡" at bounding box center [313, 284] width 215 height 28
type input "儲值卡"
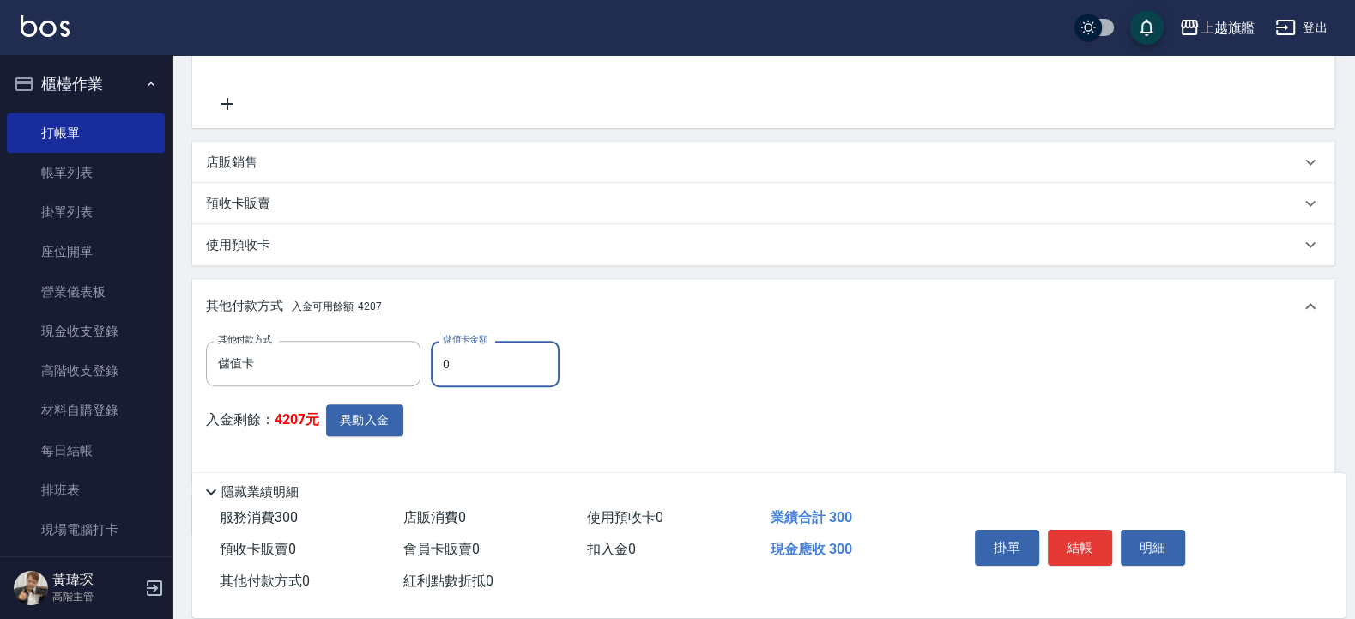
drag, startPoint x: 477, startPoint y: 361, endPoint x: 369, endPoint y: 352, distance: 108.5
click at [431, 352] on input "0" at bounding box center [495, 364] width 129 height 46
type input "300"
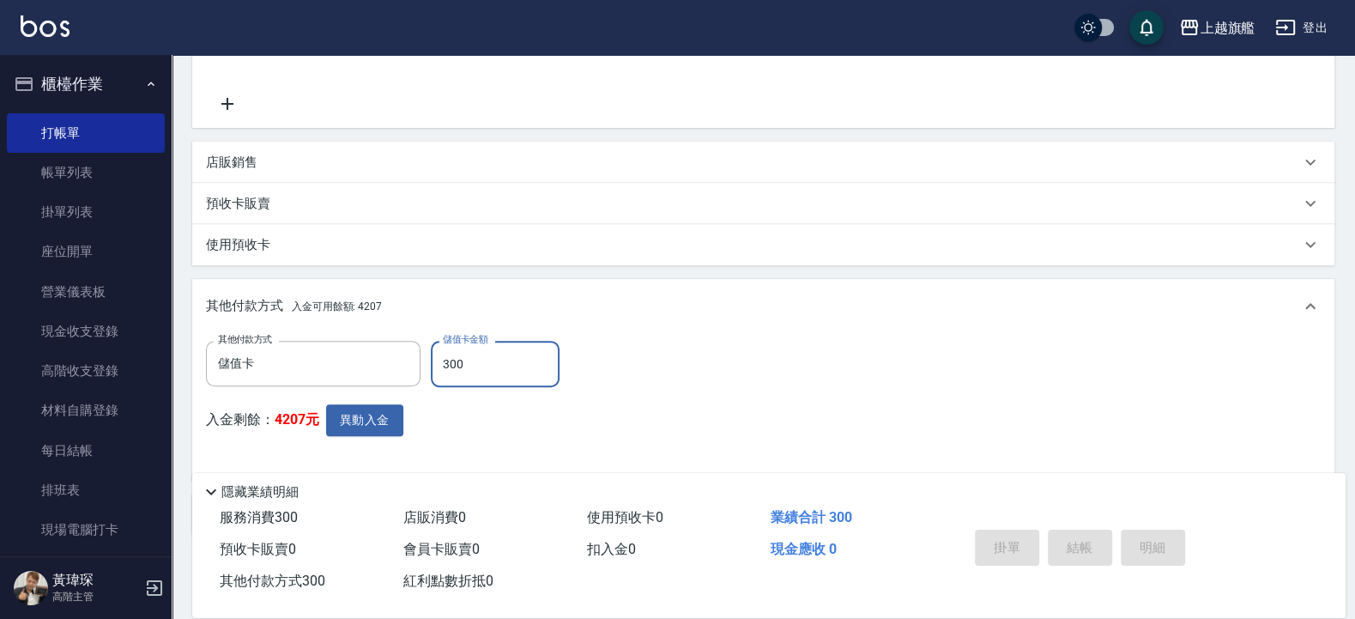
type input "[DATE] 20:52"
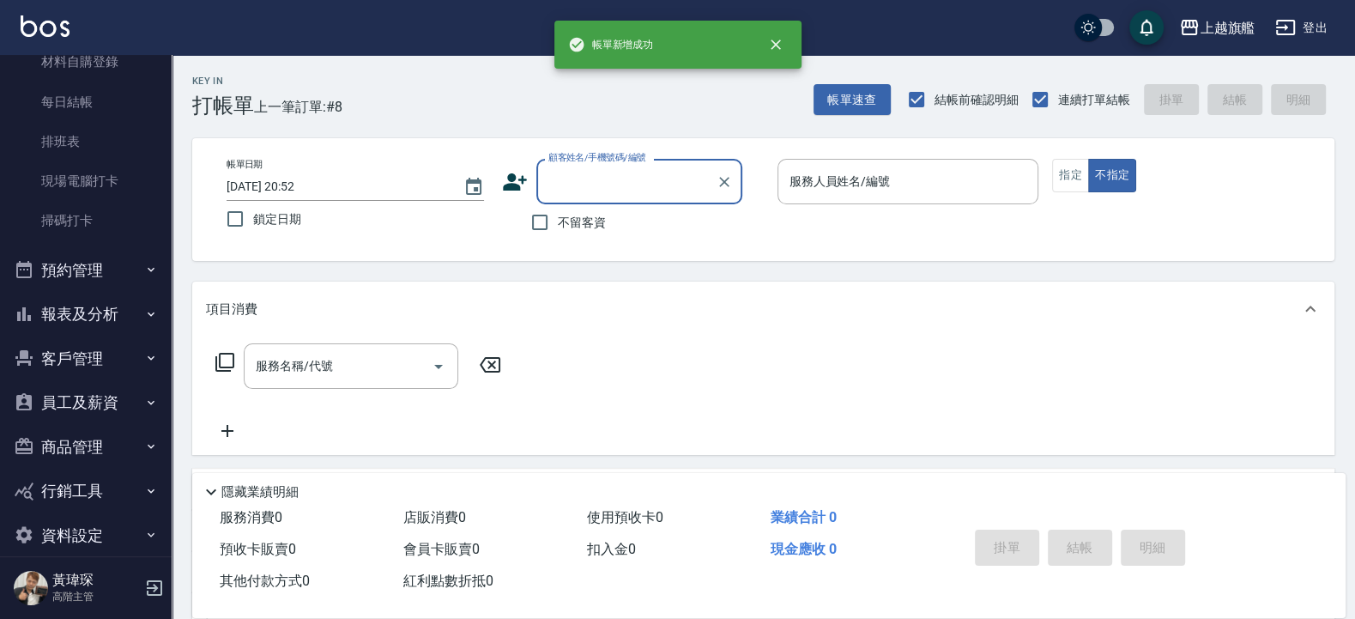
scroll to position [370, 0]
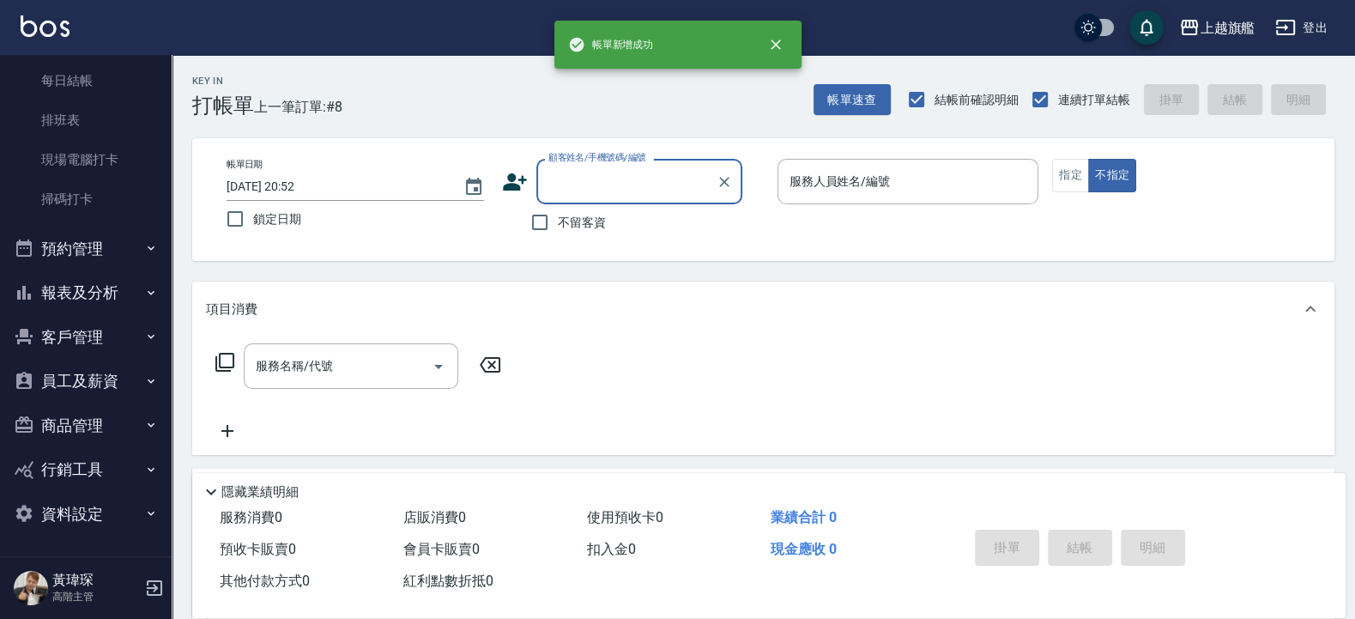
click at [64, 241] on button "預約管理" at bounding box center [86, 249] width 158 height 45
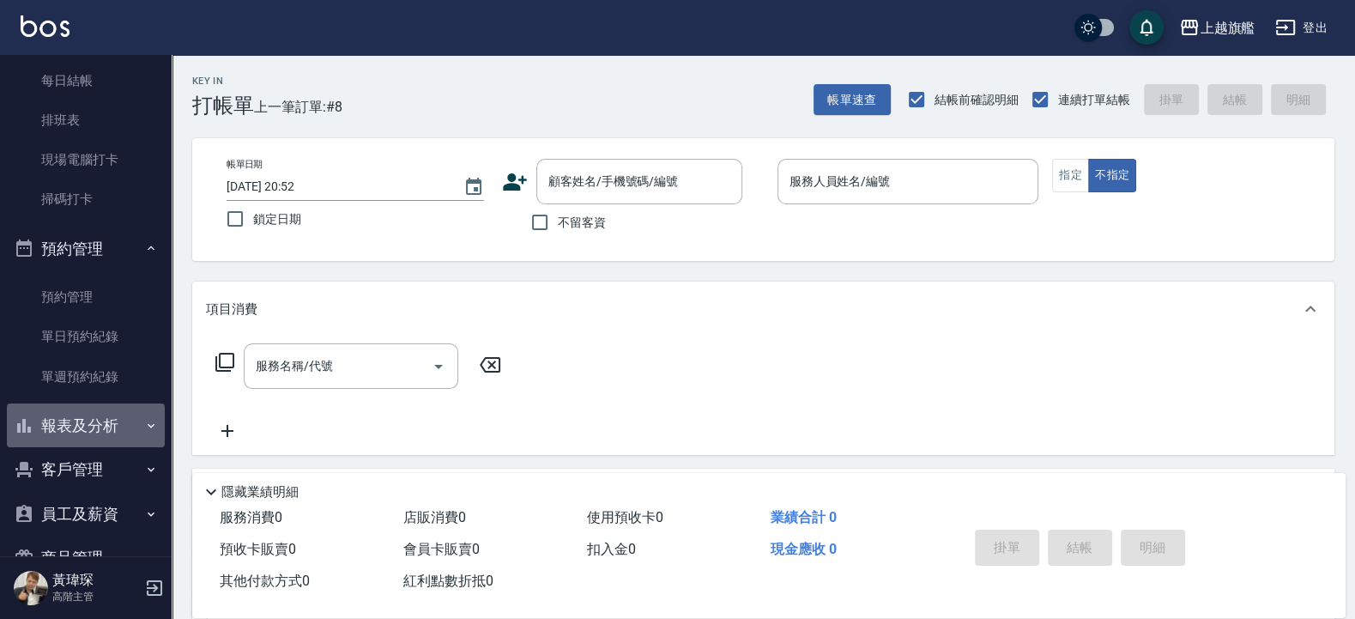
click at [91, 416] on button "報表及分析" at bounding box center [86, 425] width 158 height 45
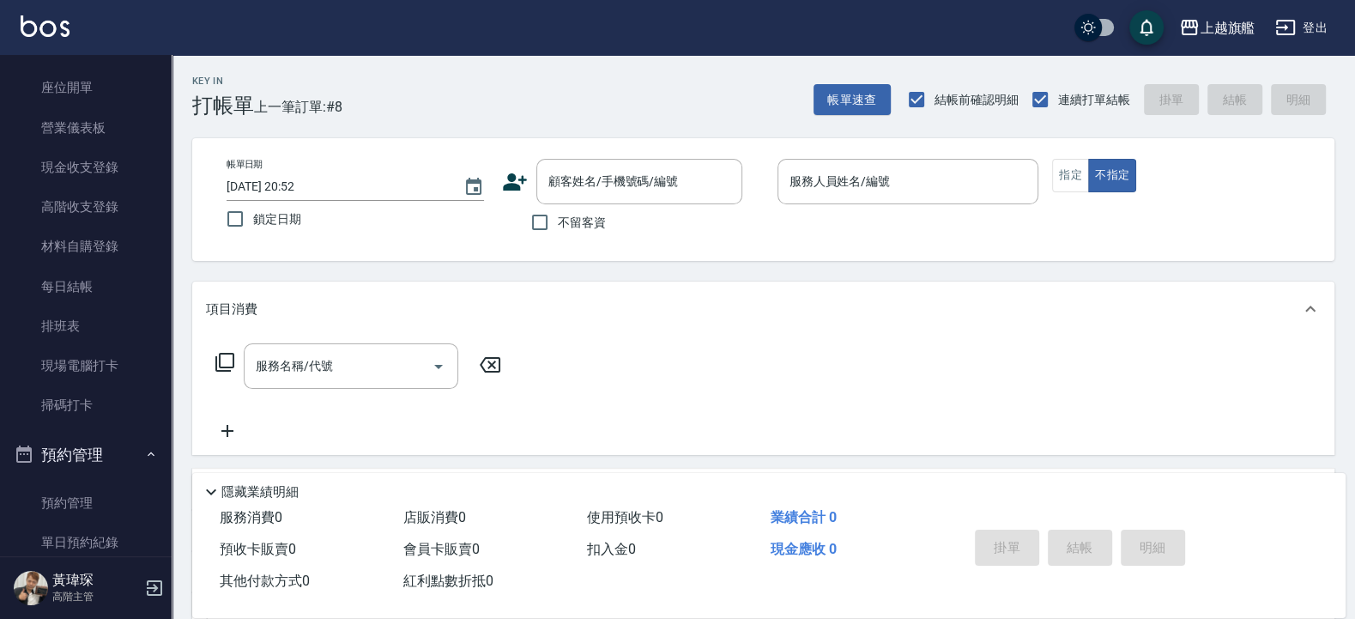
scroll to position [0, 0]
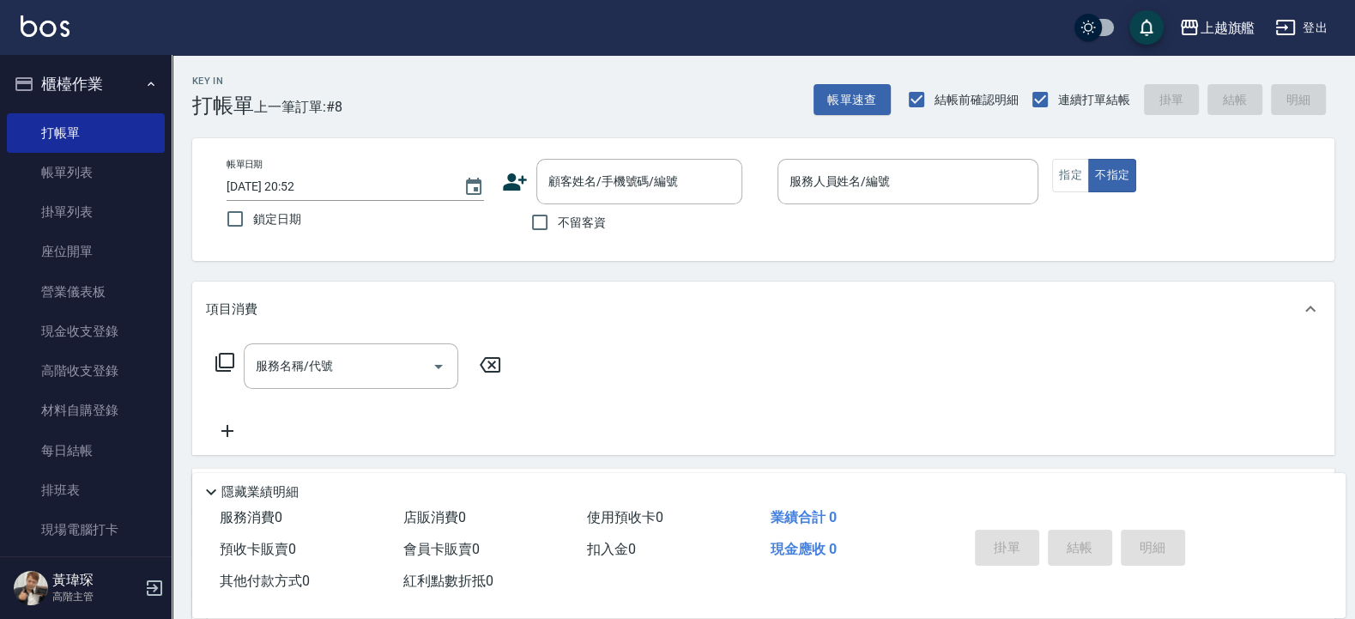
click at [64, 67] on button "櫃檯作業" at bounding box center [86, 84] width 158 height 45
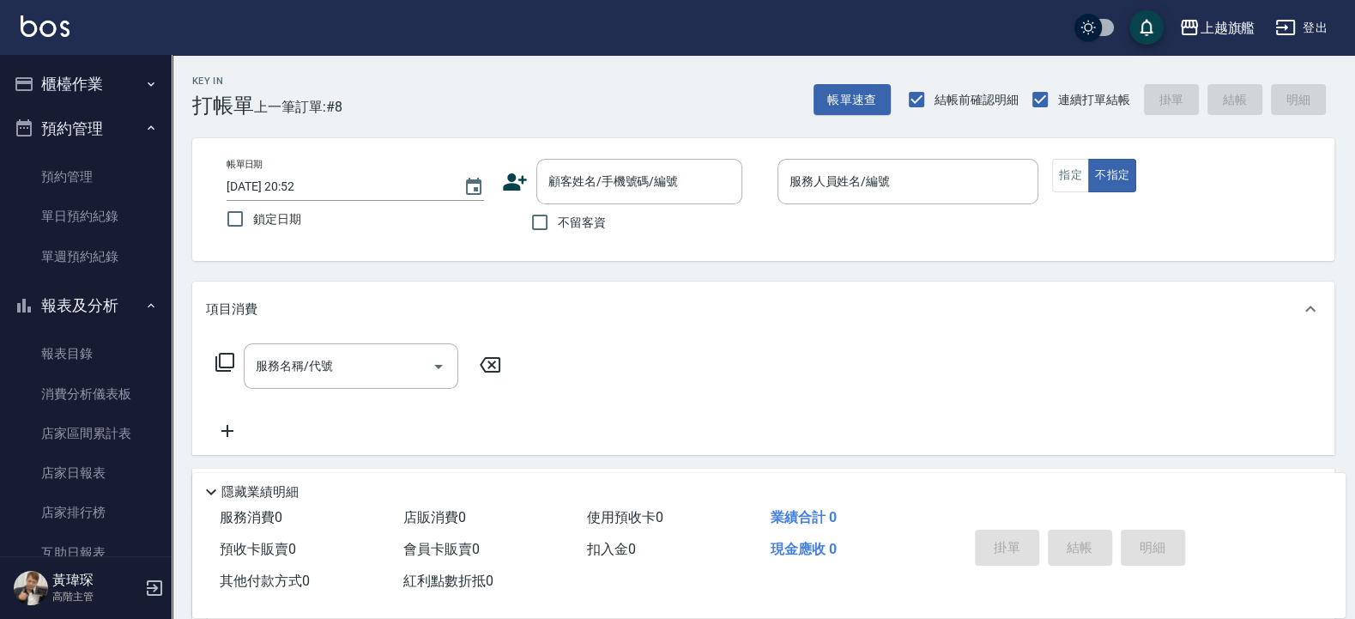
click at [39, 125] on button "預約管理" at bounding box center [86, 128] width 158 height 45
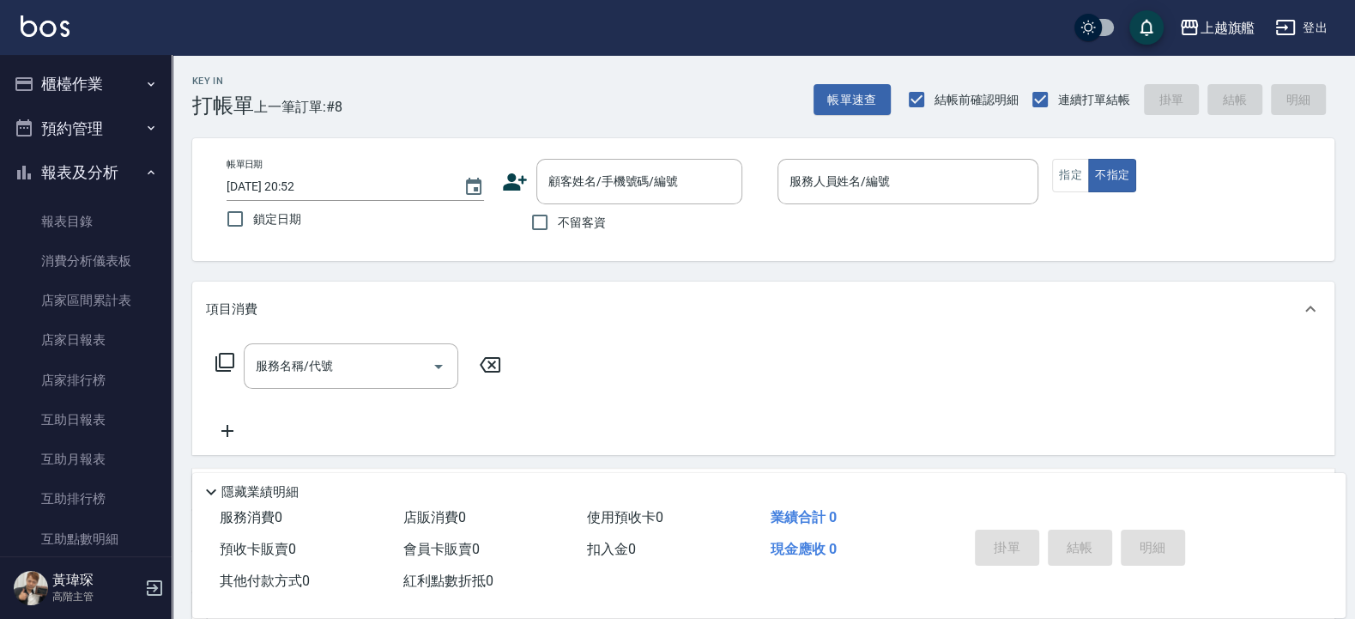
click at [67, 172] on button "報表及分析" at bounding box center [86, 172] width 158 height 45
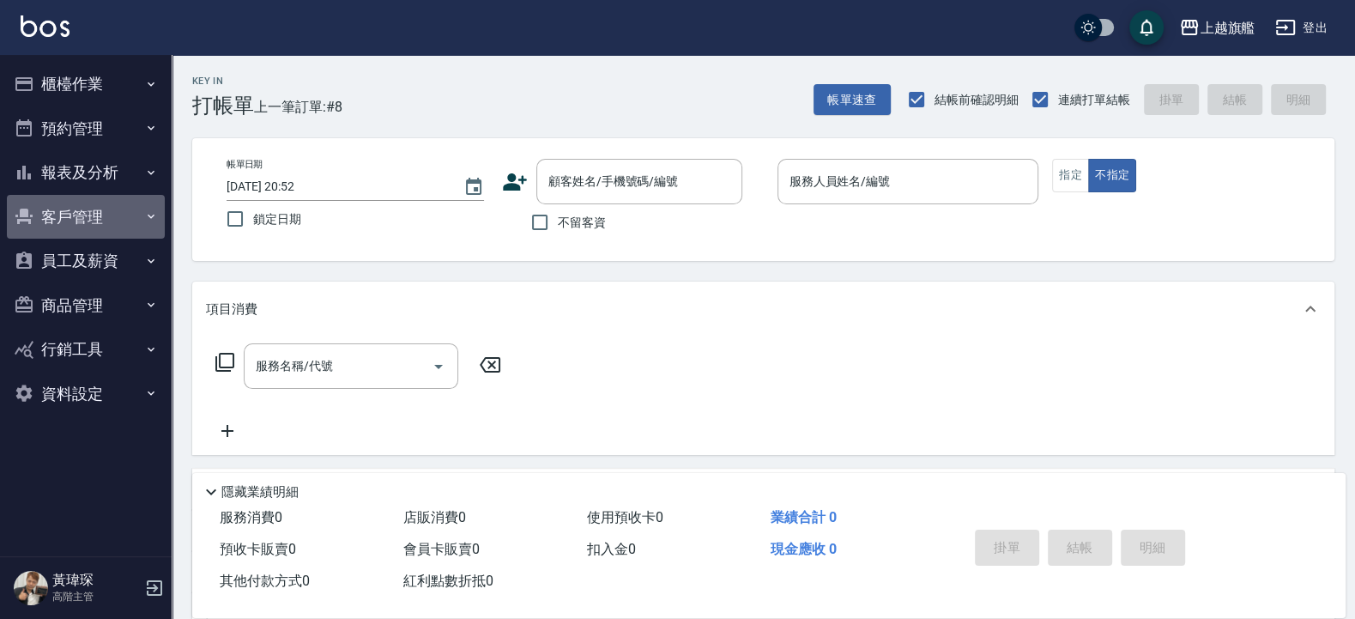
click at [70, 210] on button "客戶管理" at bounding box center [86, 217] width 158 height 45
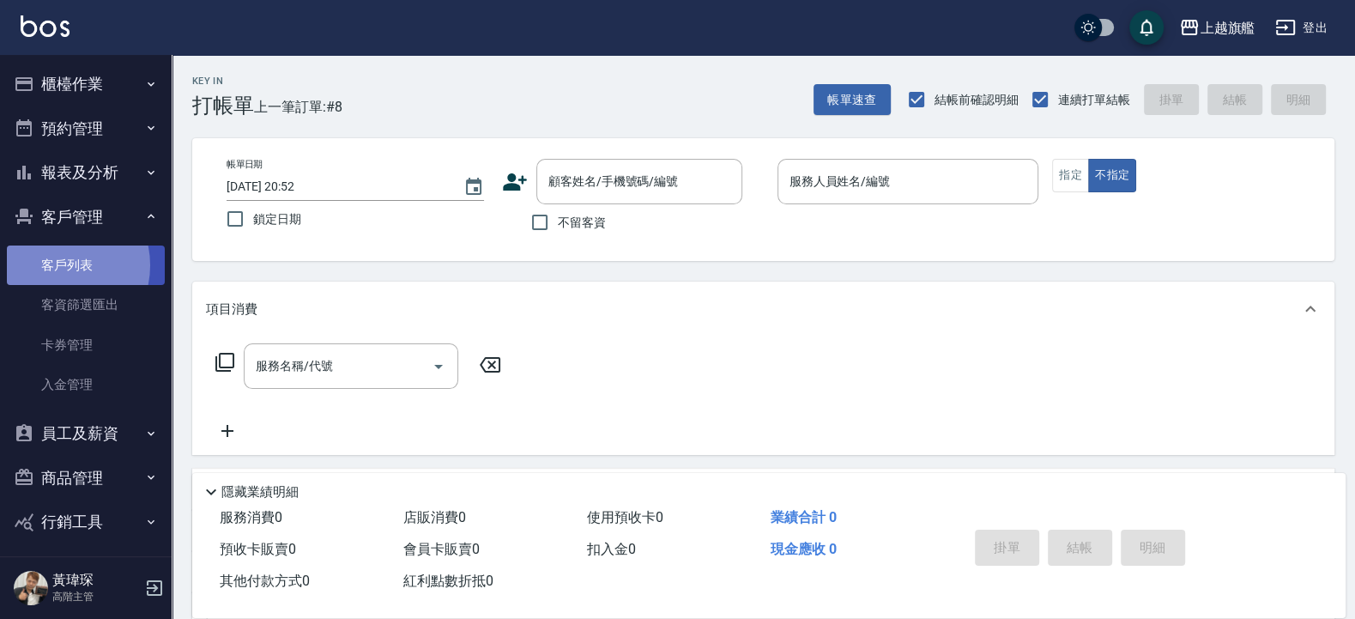
click at [57, 265] on link "客戶列表" at bounding box center [86, 265] width 158 height 39
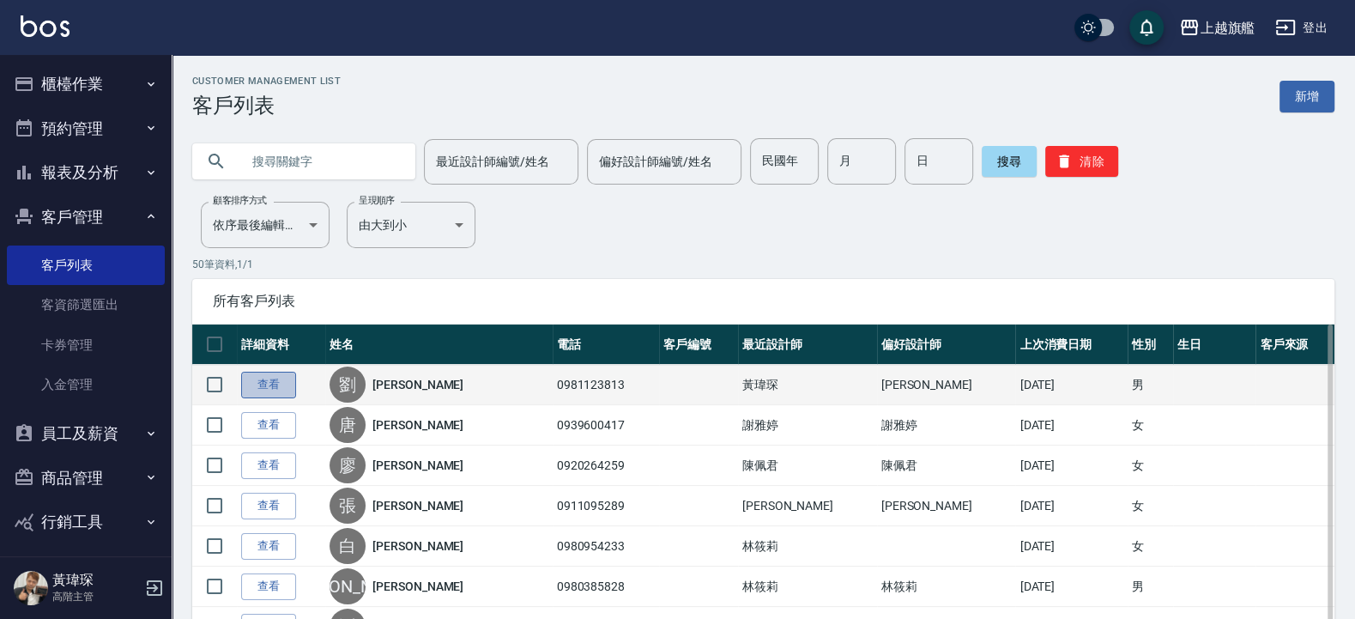
click at [256, 385] on link "查看" at bounding box center [268, 385] width 55 height 27
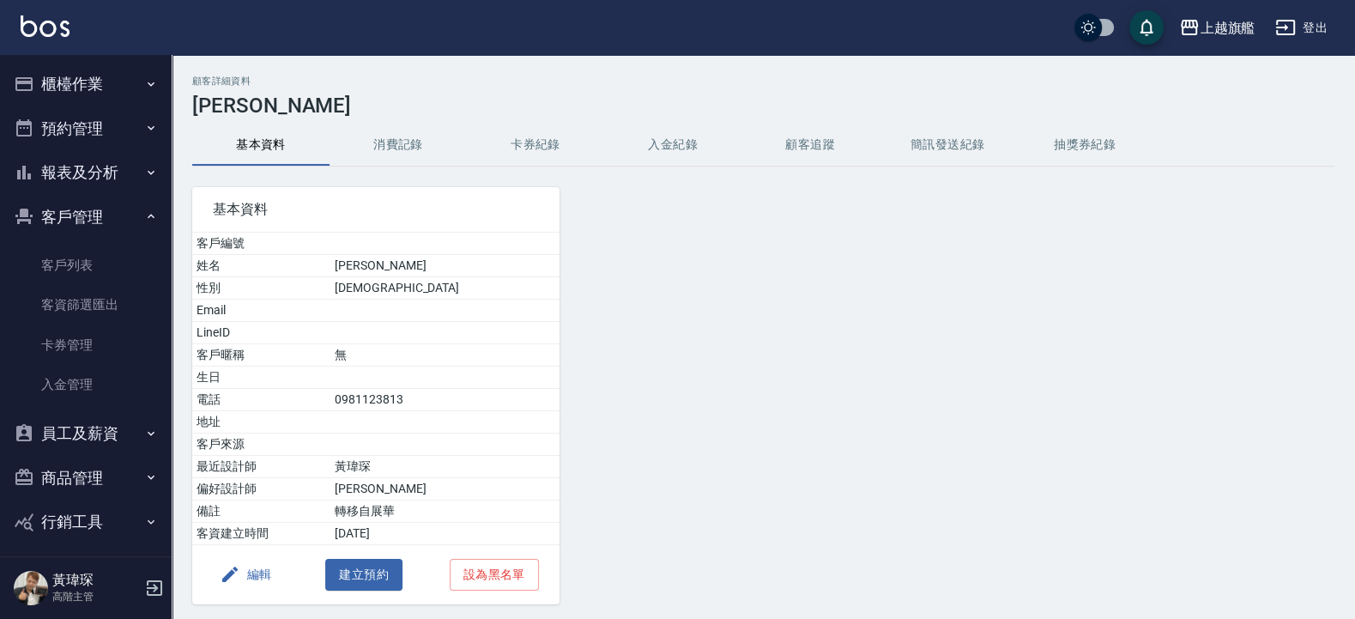
click at [664, 144] on button "入金紀錄" at bounding box center [672, 144] width 137 height 41
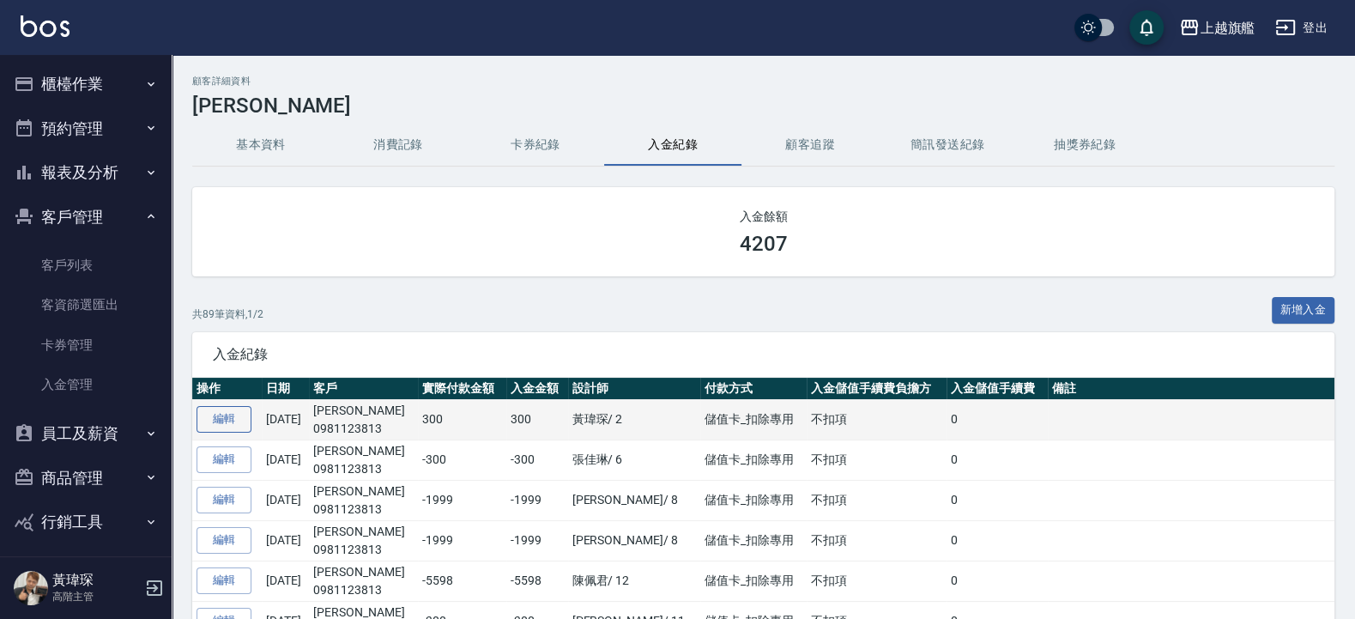
click at [224, 420] on link "編輯" at bounding box center [224, 419] width 55 height 27
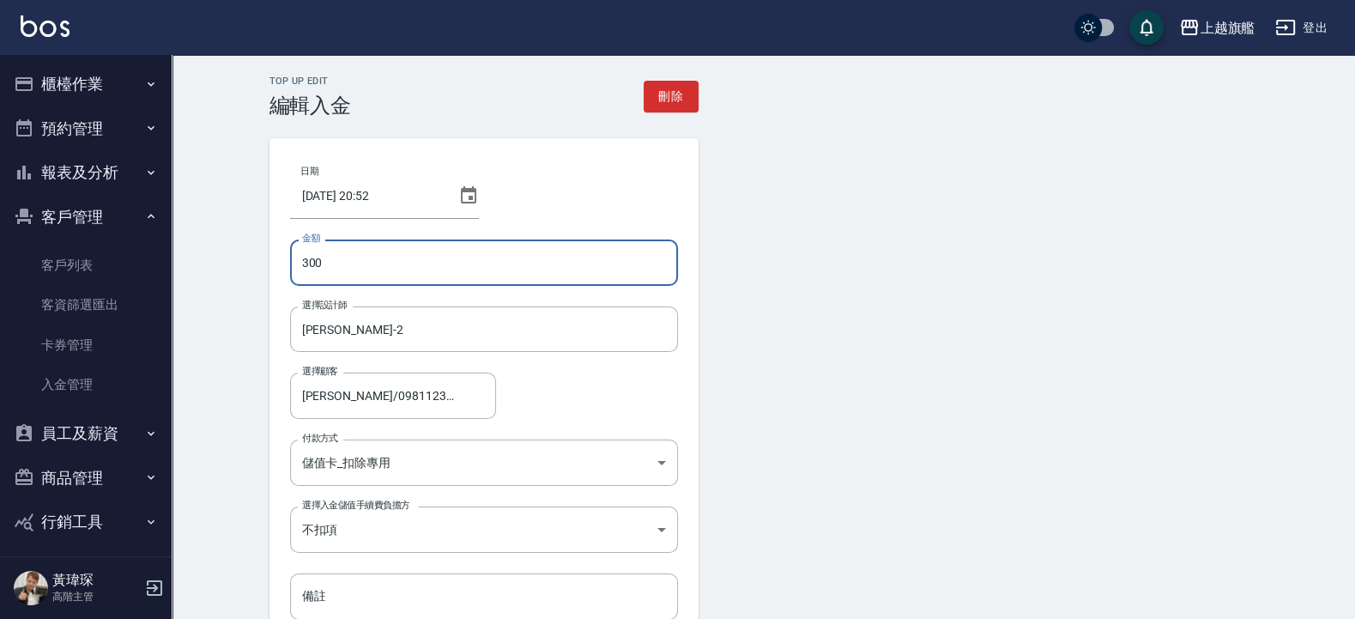
click at [303, 261] on input "300" at bounding box center [484, 262] width 388 height 46
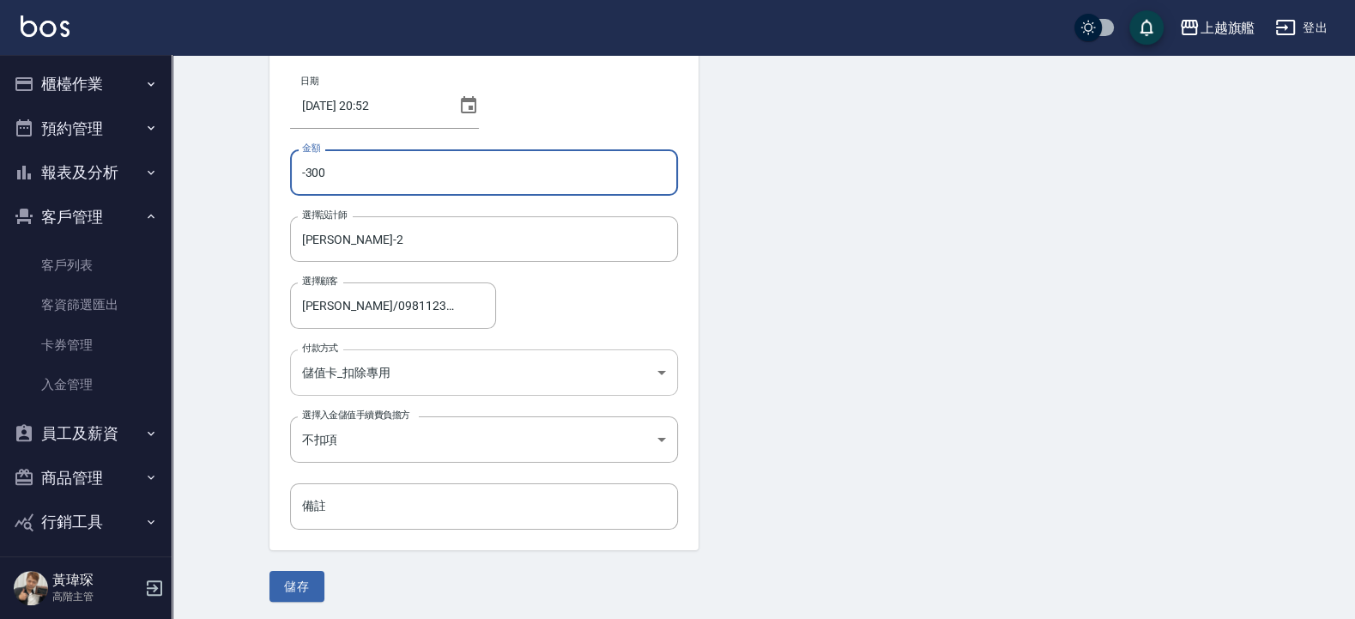
scroll to position [93, 0]
type input "-300"
click at [292, 575] on button "儲存" at bounding box center [297, 584] width 55 height 32
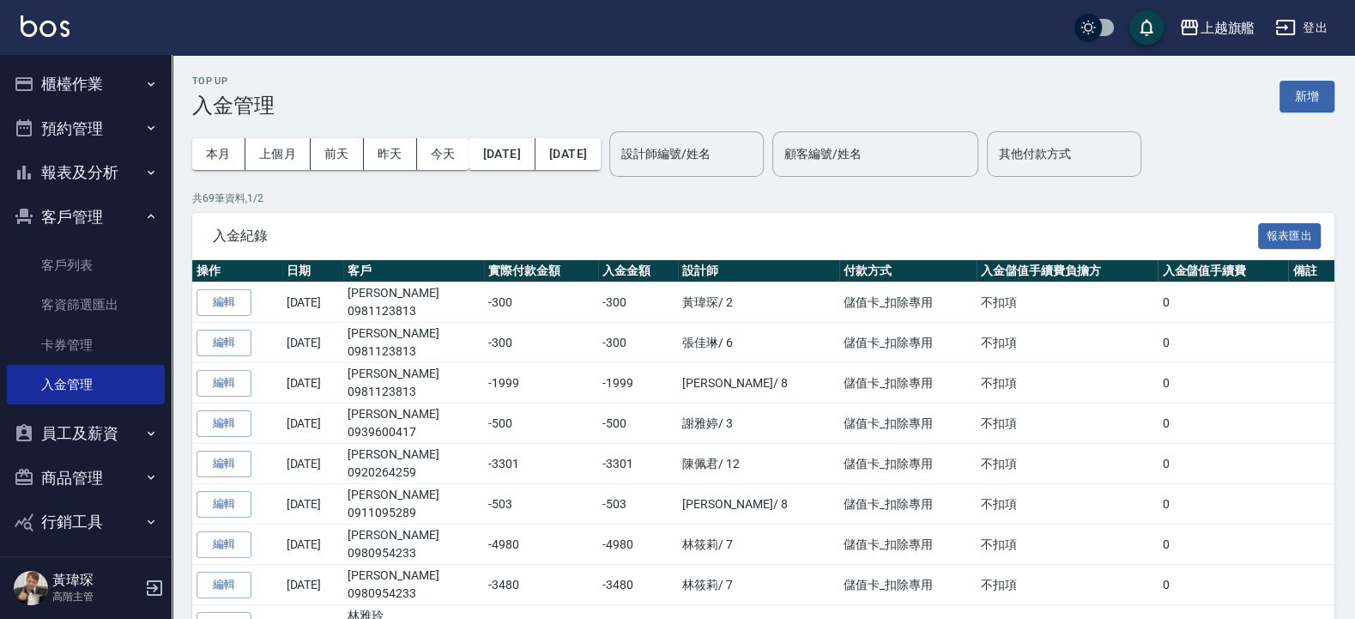
click at [64, 98] on button "櫃檯作業" at bounding box center [86, 84] width 158 height 45
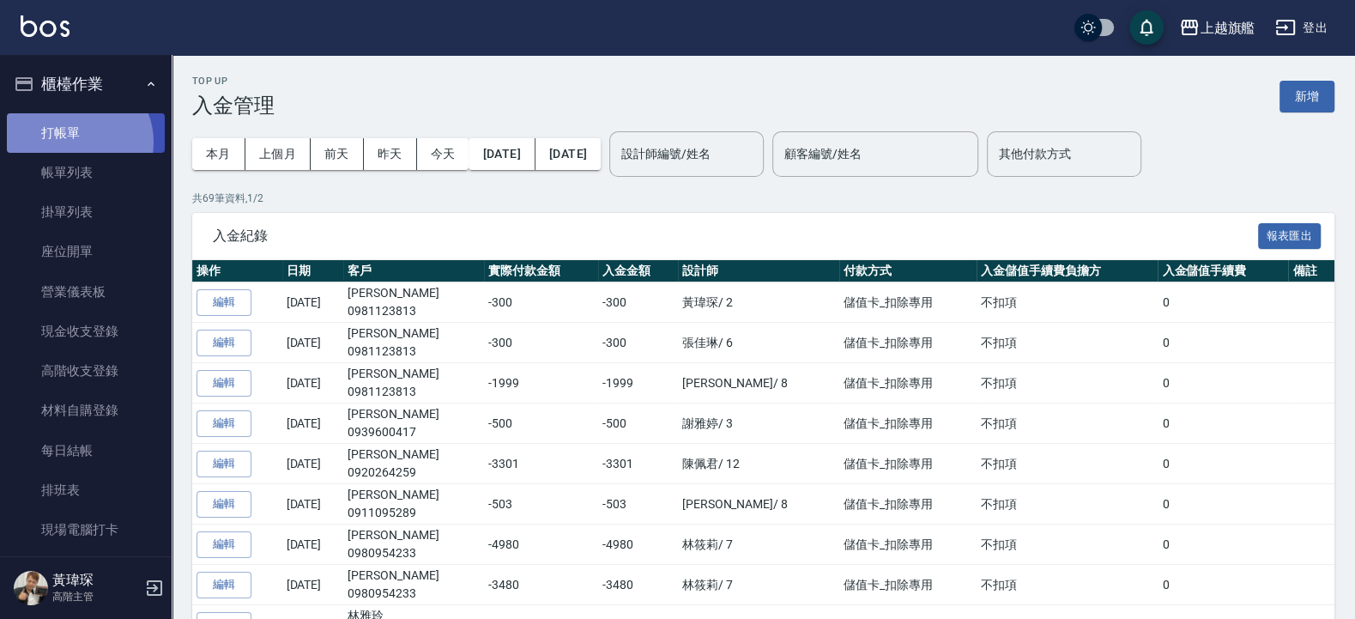
click at [76, 142] on link "打帳單" at bounding box center [86, 132] width 158 height 39
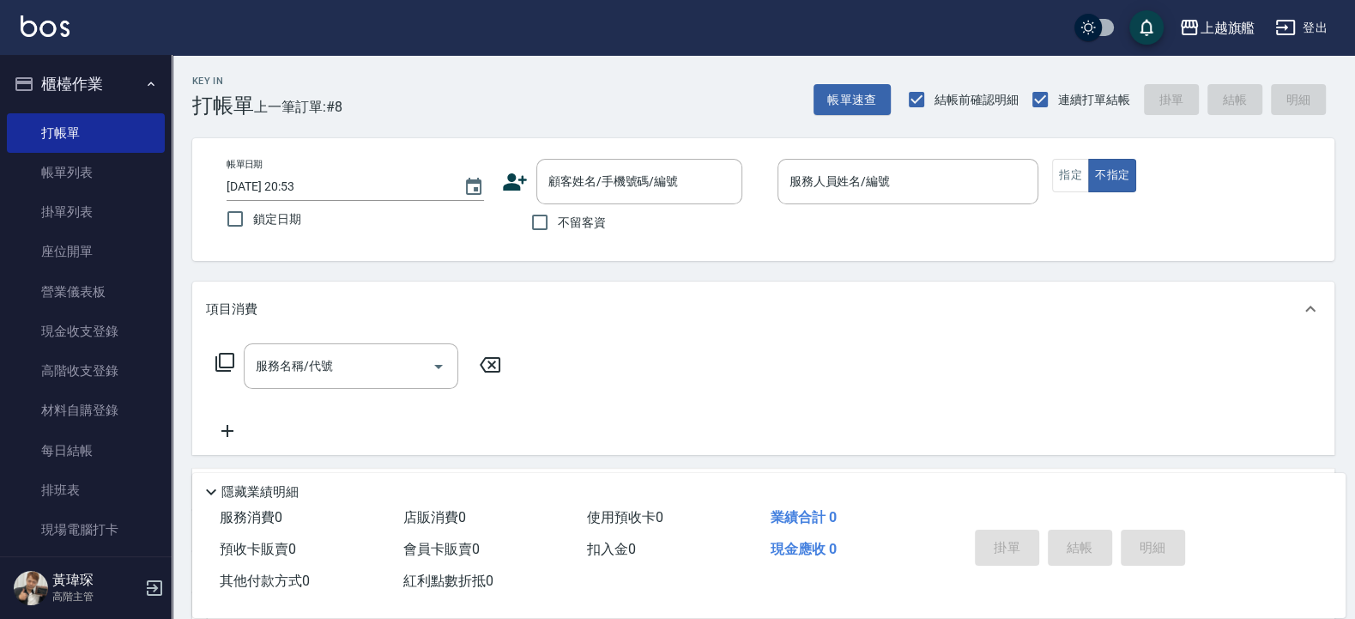
click at [573, 222] on span "不留客資" at bounding box center [582, 223] width 48 height 18
click at [558, 222] on input "不留客資" at bounding box center [540, 222] width 36 height 36
checkbox input "true"
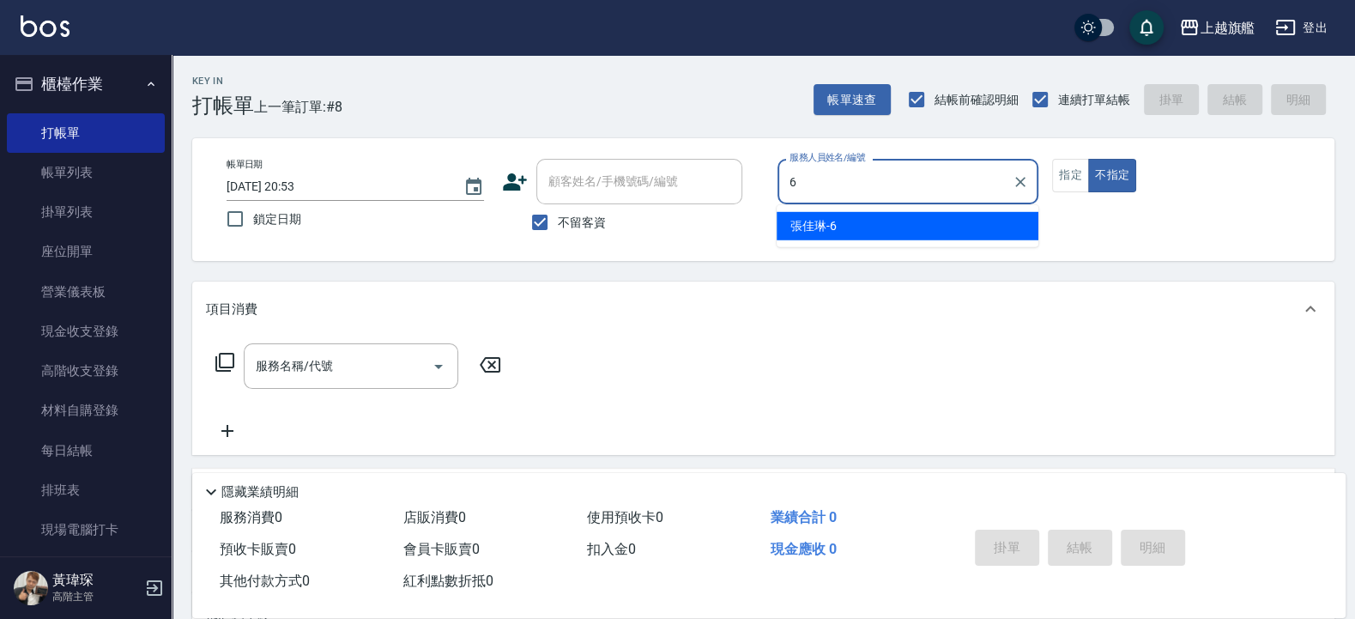
type input "張佳琳-6"
type button "false"
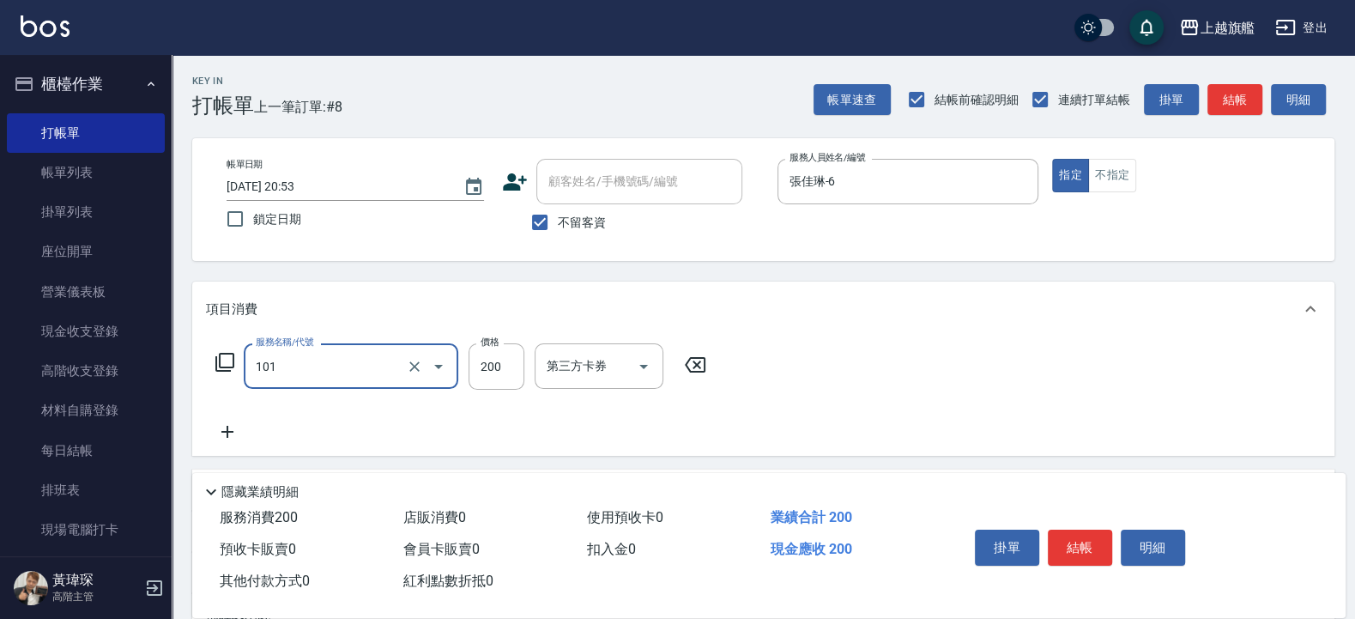
type input "一般洗(101)"
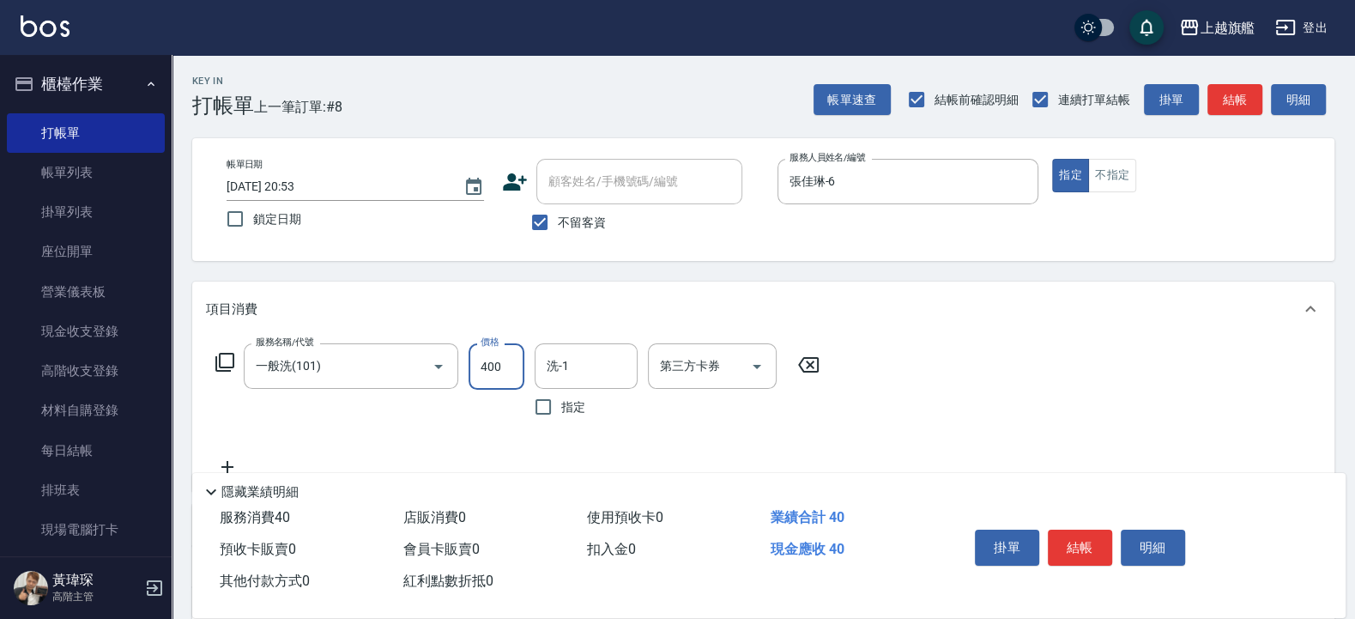
type input "400"
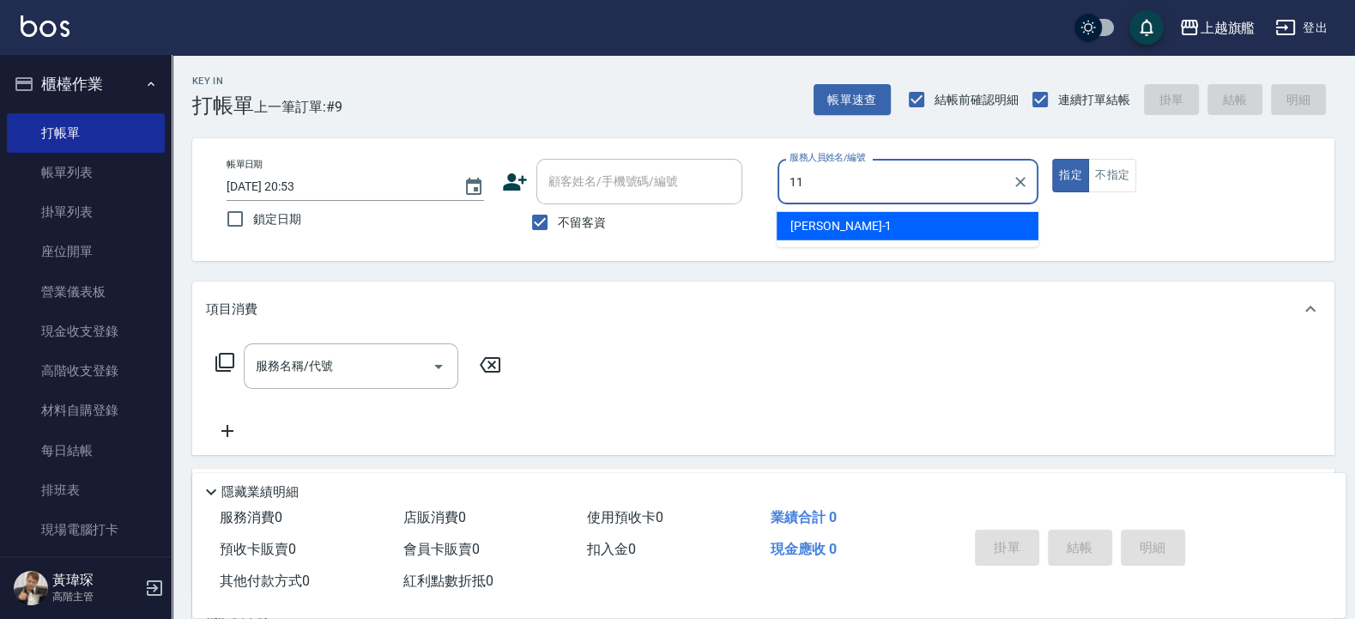
type input "[PERSON_NAME]-11"
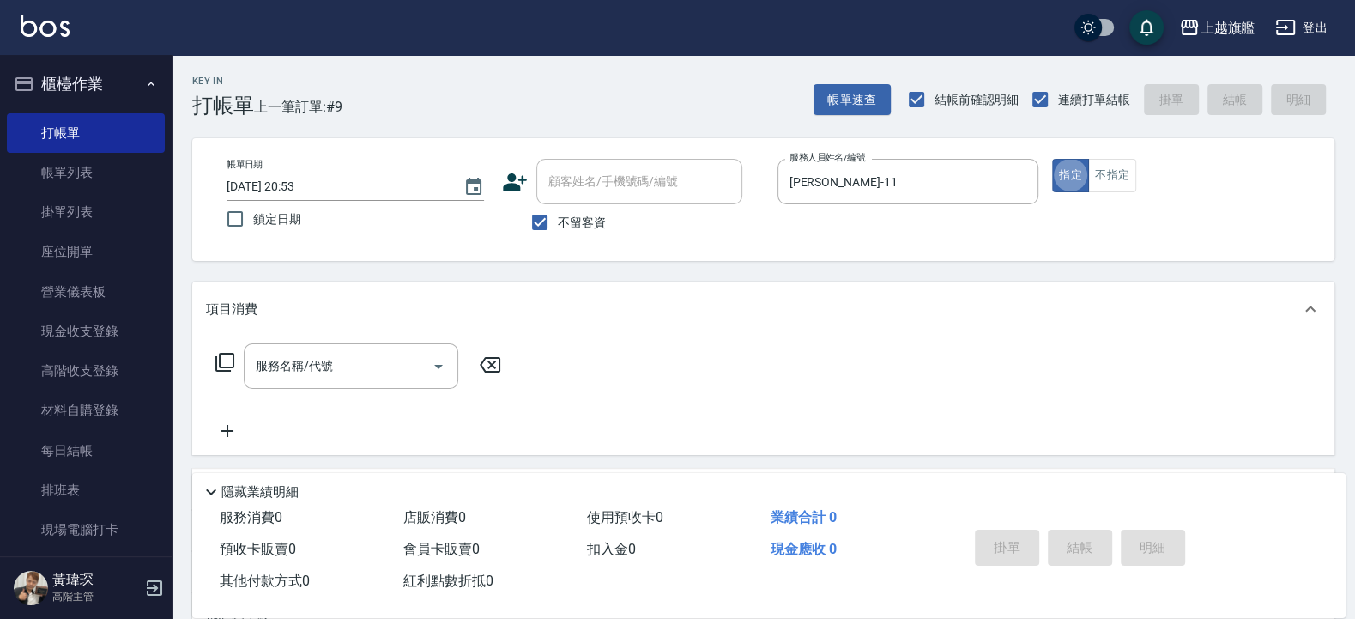
type button "true"
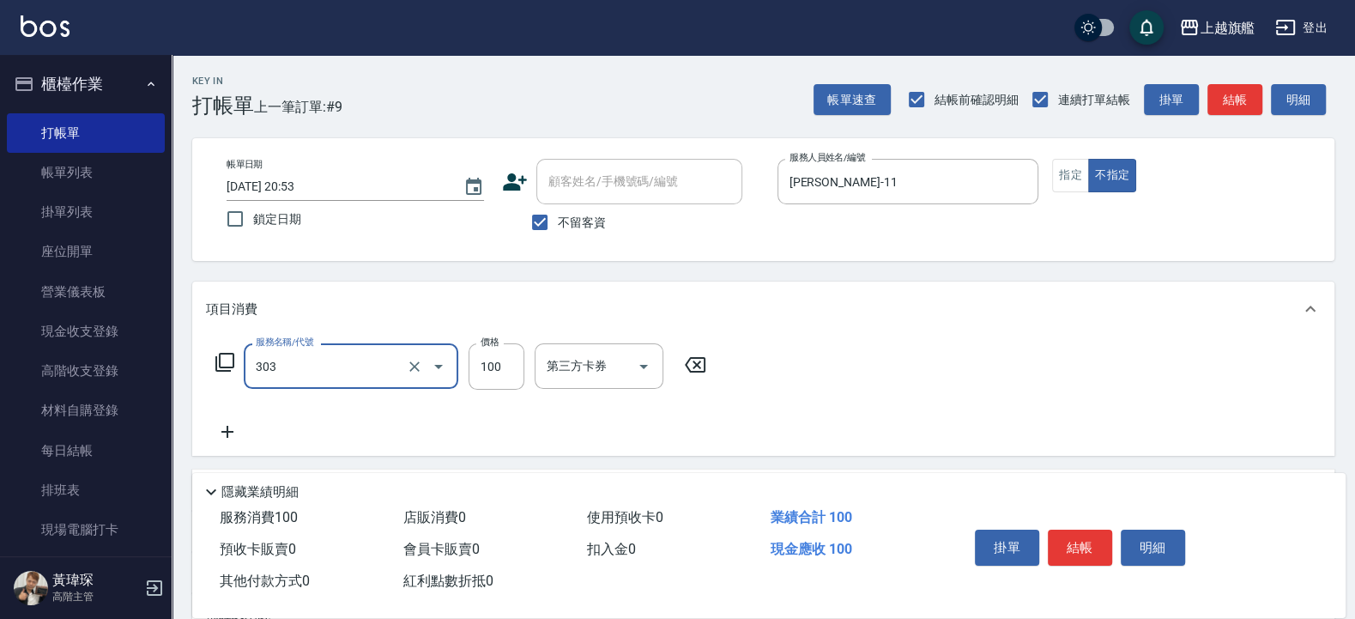
type input "剪髮100(303)"
type input "50"
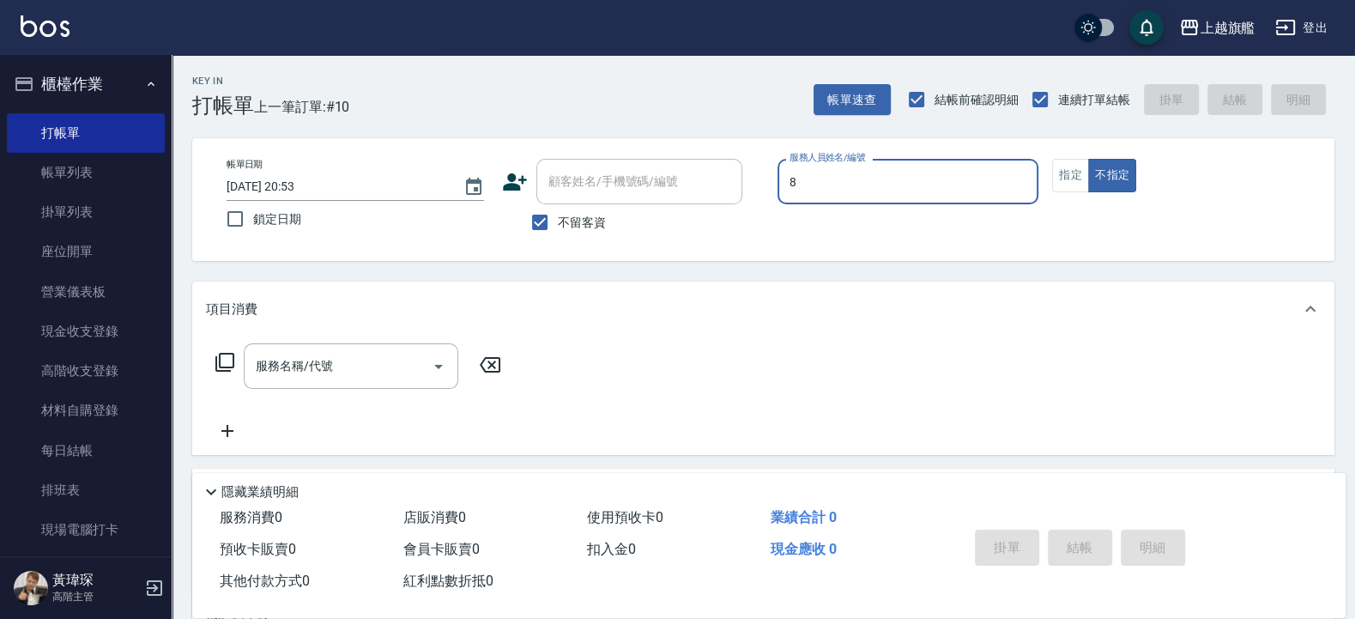
type input "[PERSON_NAME]-8"
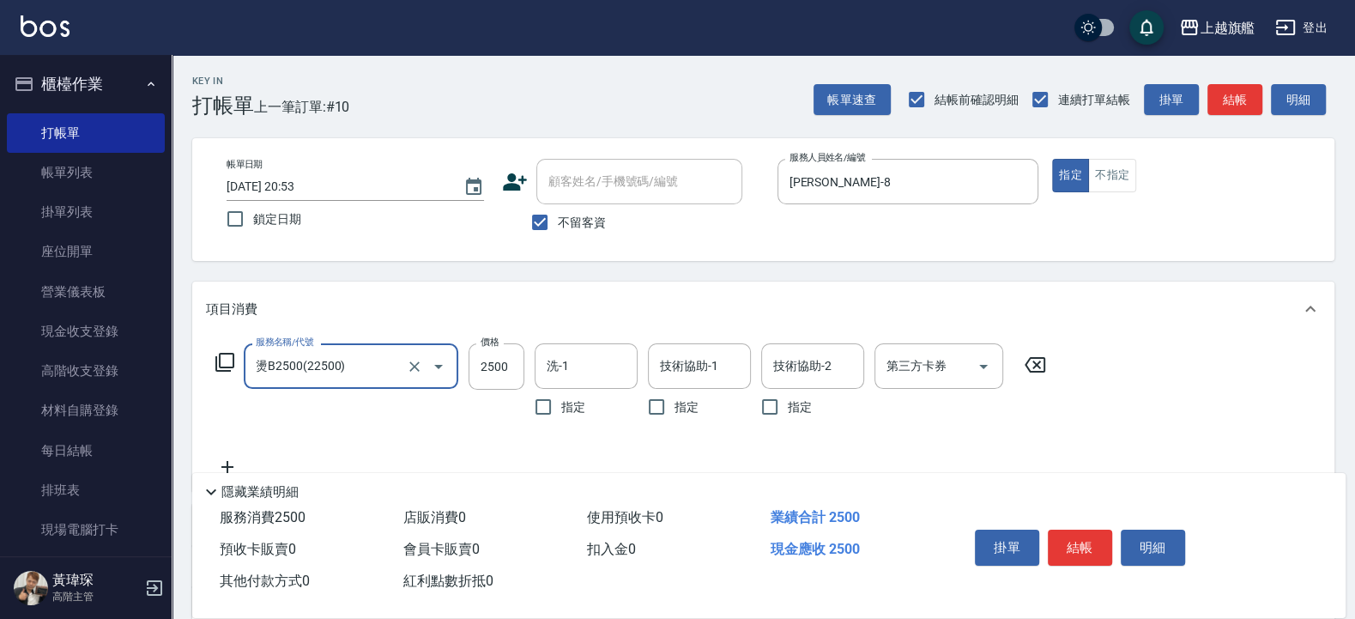
type input "燙B2500(22500)"
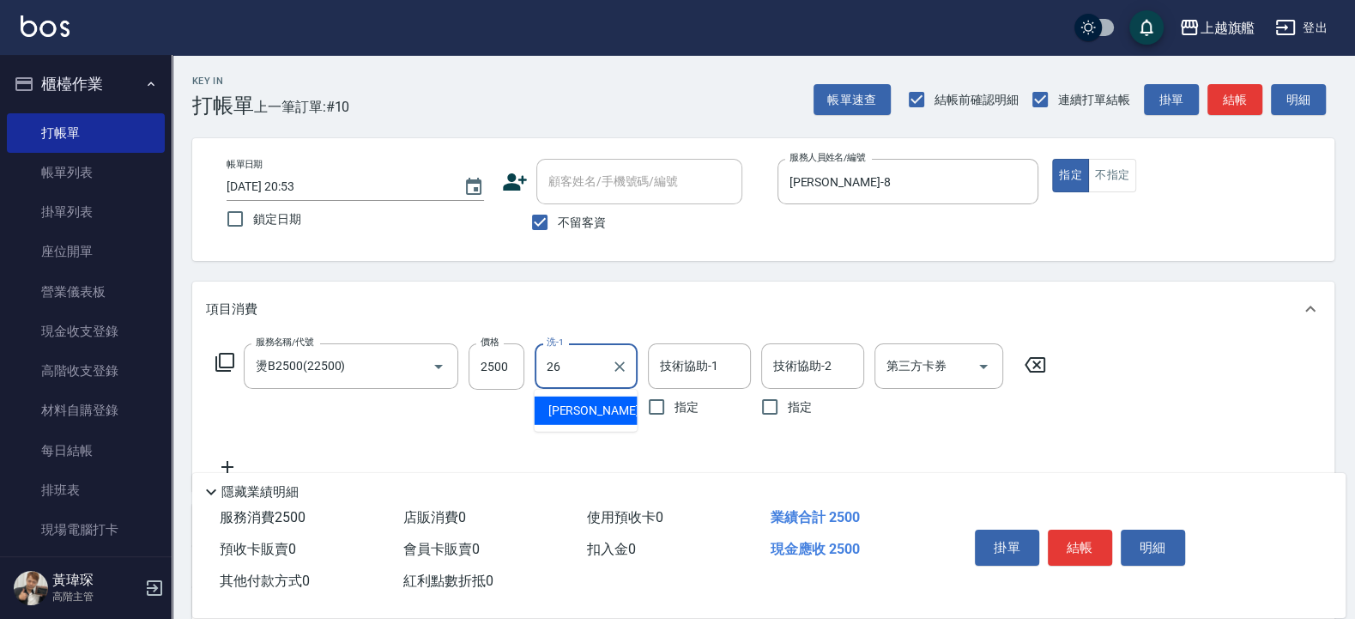
type input "[PERSON_NAME]-26"
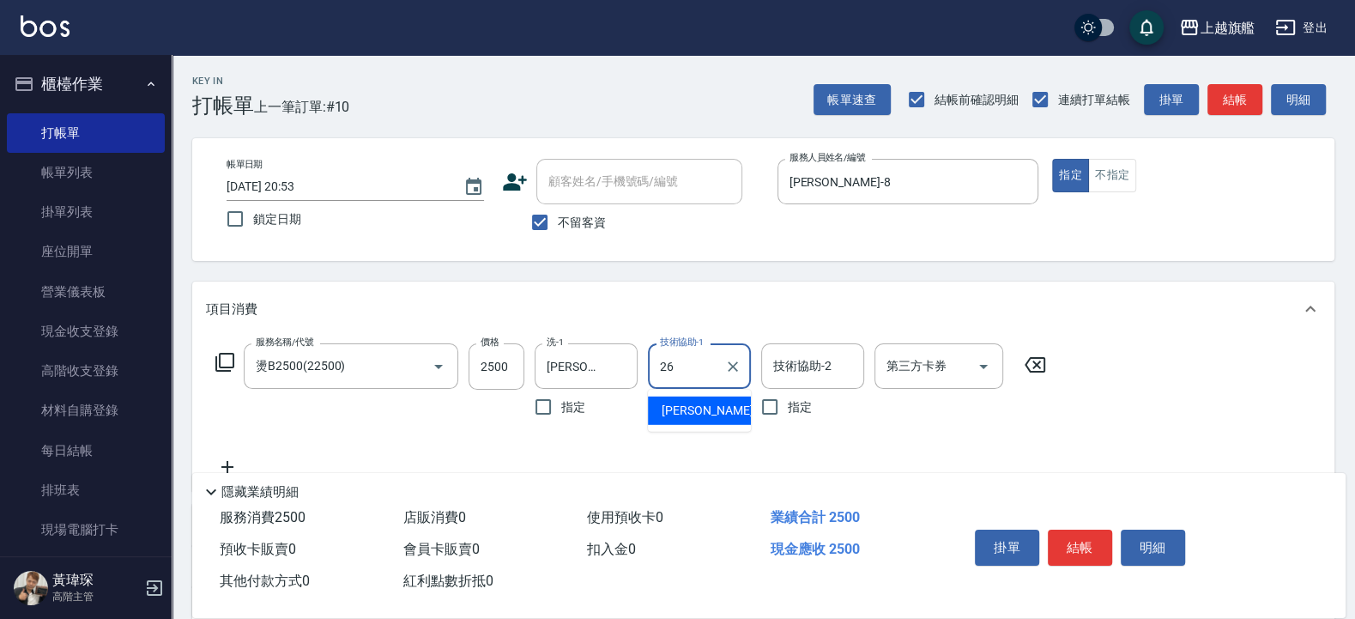
type input "[PERSON_NAME]-26"
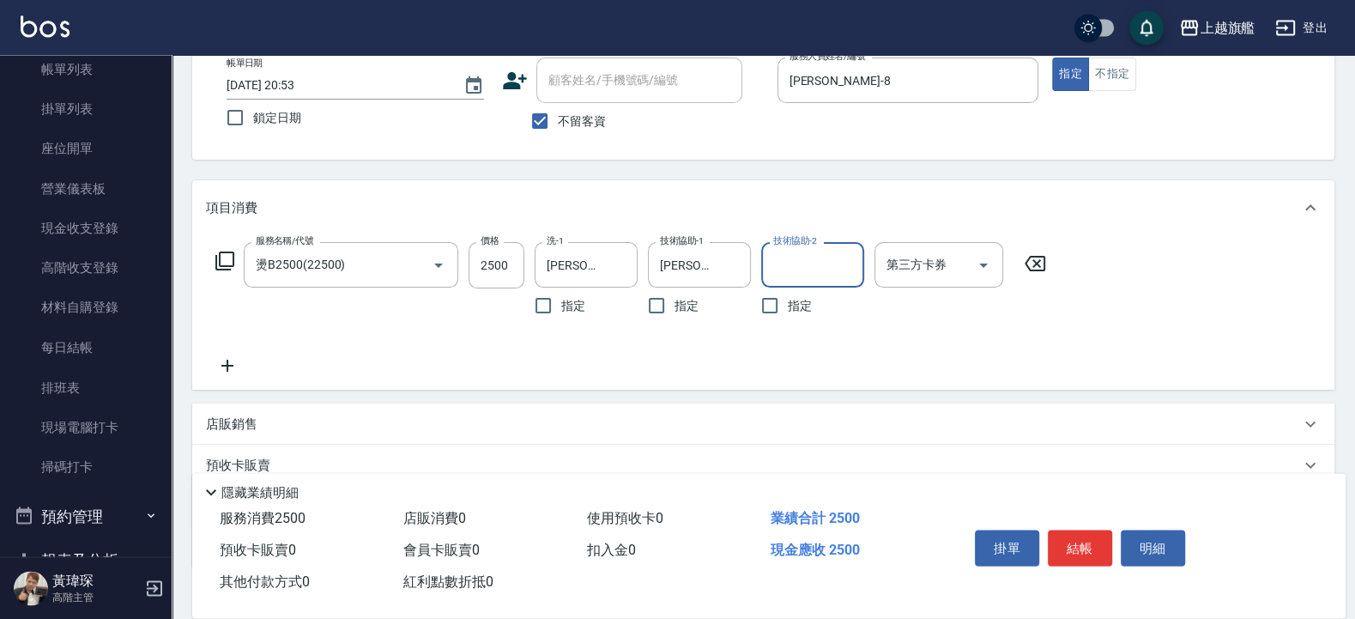
scroll to position [103, 0]
click at [215, 363] on icon at bounding box center [227, 364] width 43 height 21
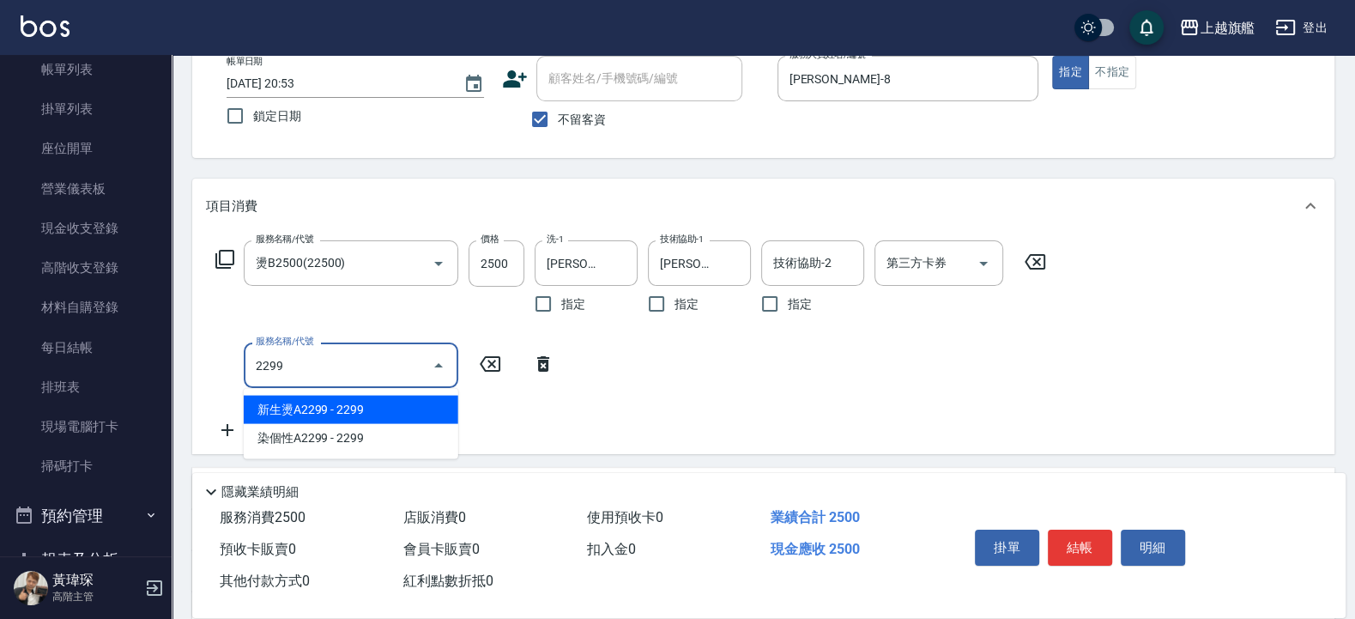
type input "新生燙A2299(22299)"
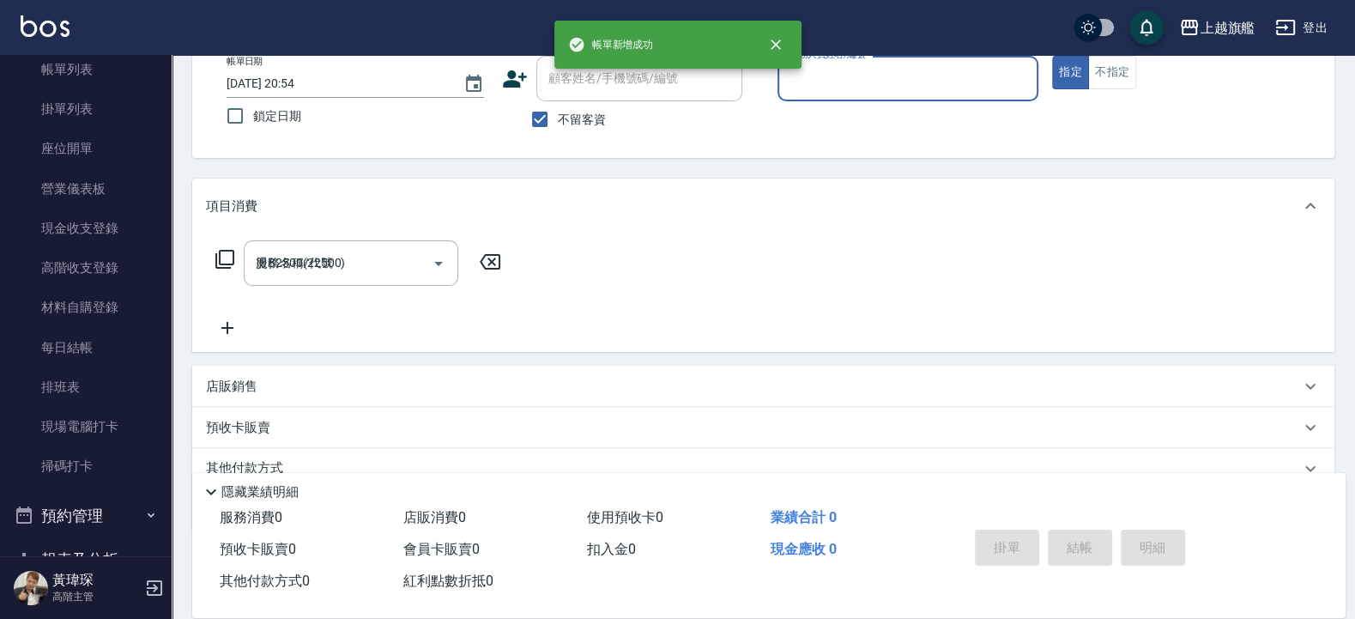
type input "[DATE] 20:54"
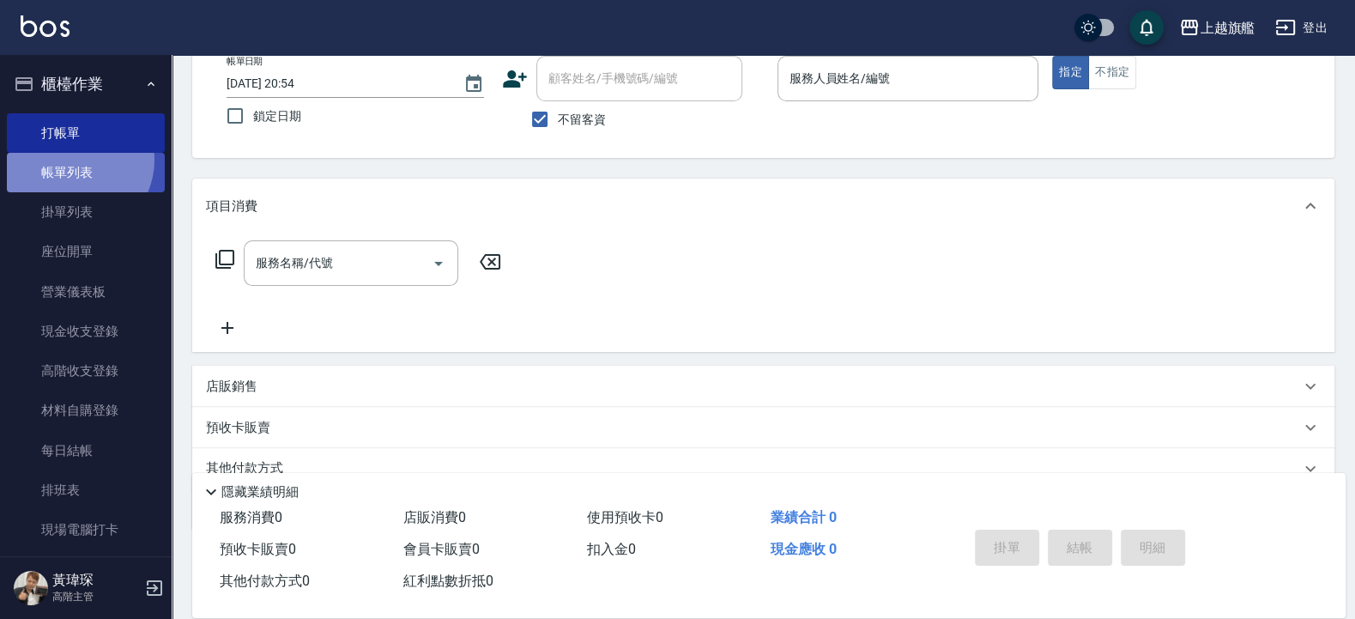
click at [71, 160] on link "帳單列表" at bounding box center [86, 172] width 158 height 39
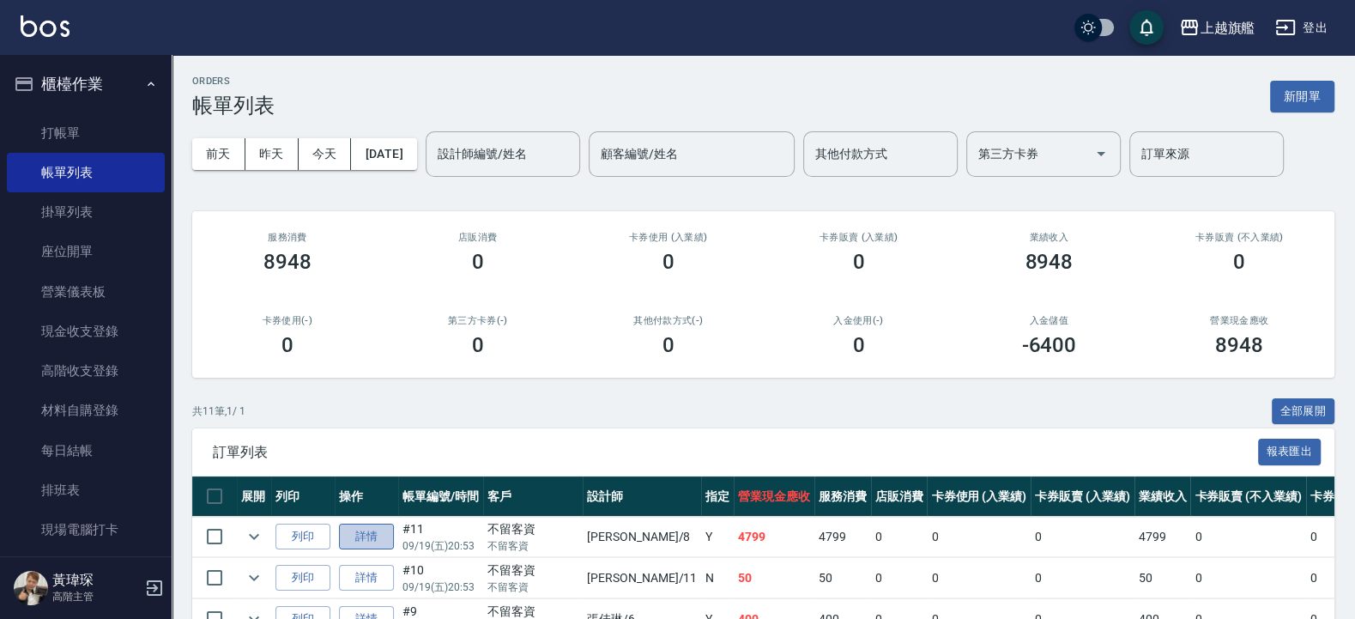
click at [378, 533] on link "詳情" at bounding box center [366, 537] width 55 height 27
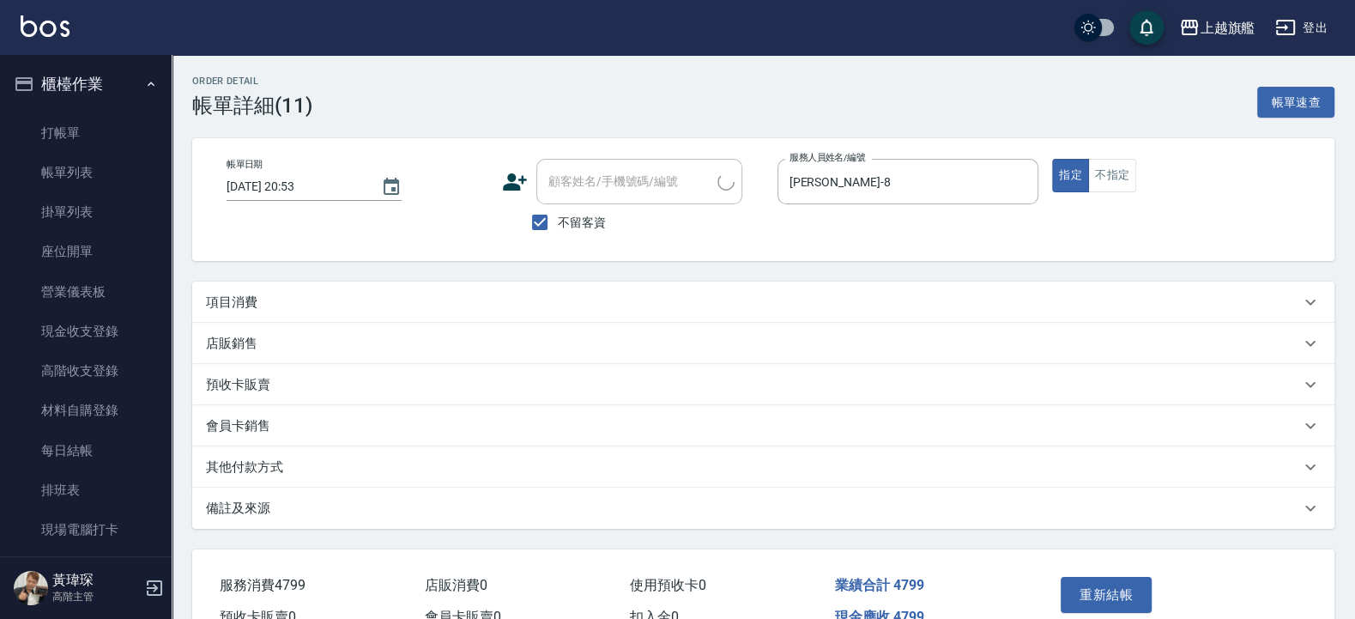
type input "[DATE] 20:53"
checkbox input "true"
type input "[PERSON_NAME]-8"
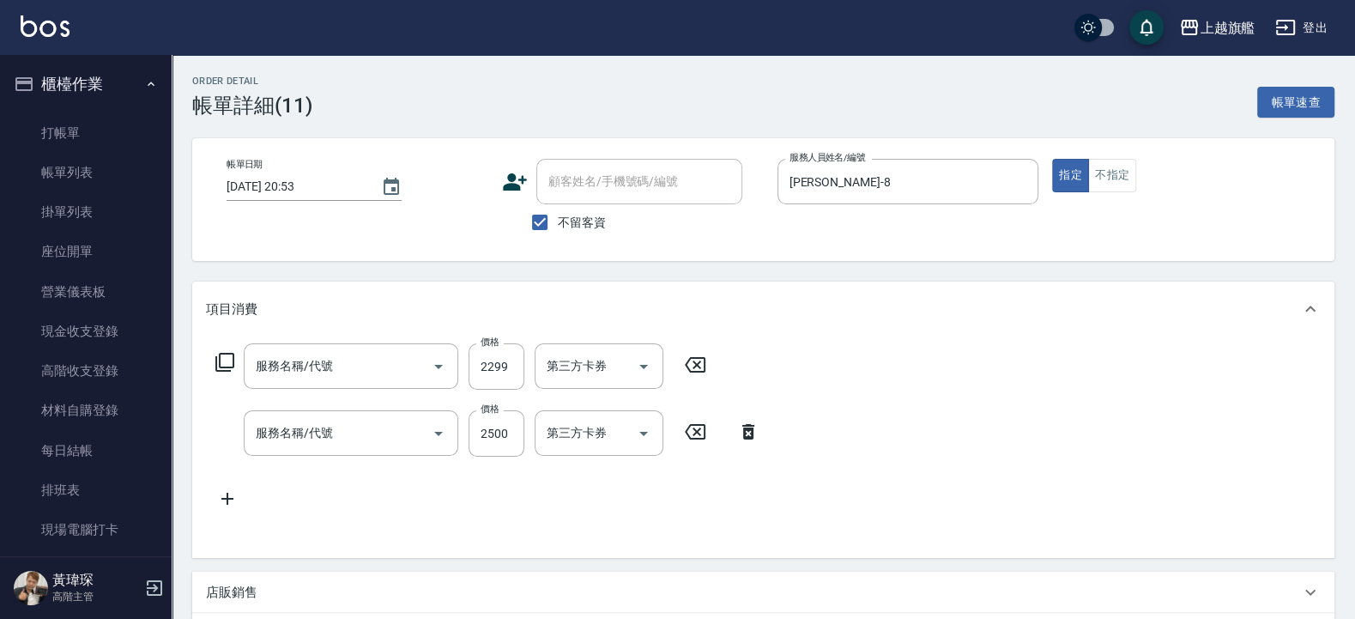
scroll to position [94, 0]
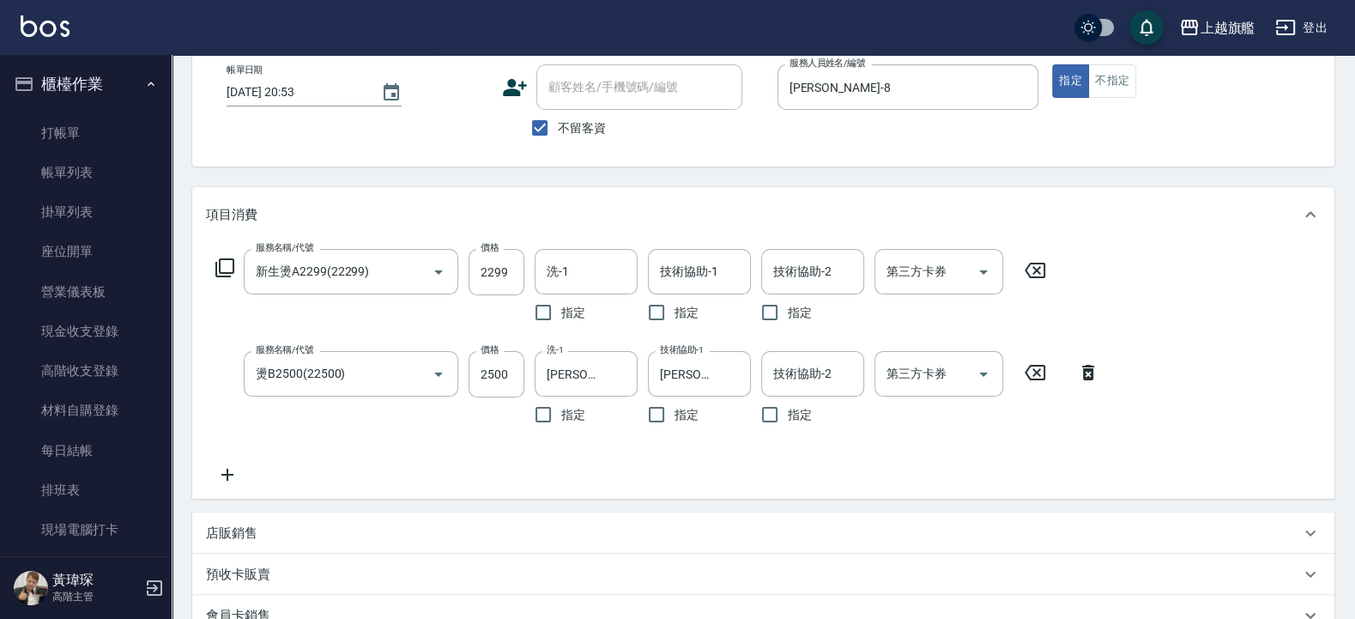
type input "新生燙A2299(22299)"
type input "燙B2500(22500)"
click at [725, 278] on input "技術協助-1" at bounding box center [700, 272] width 88 height 30
type input "[PERSON_NAME]-26"
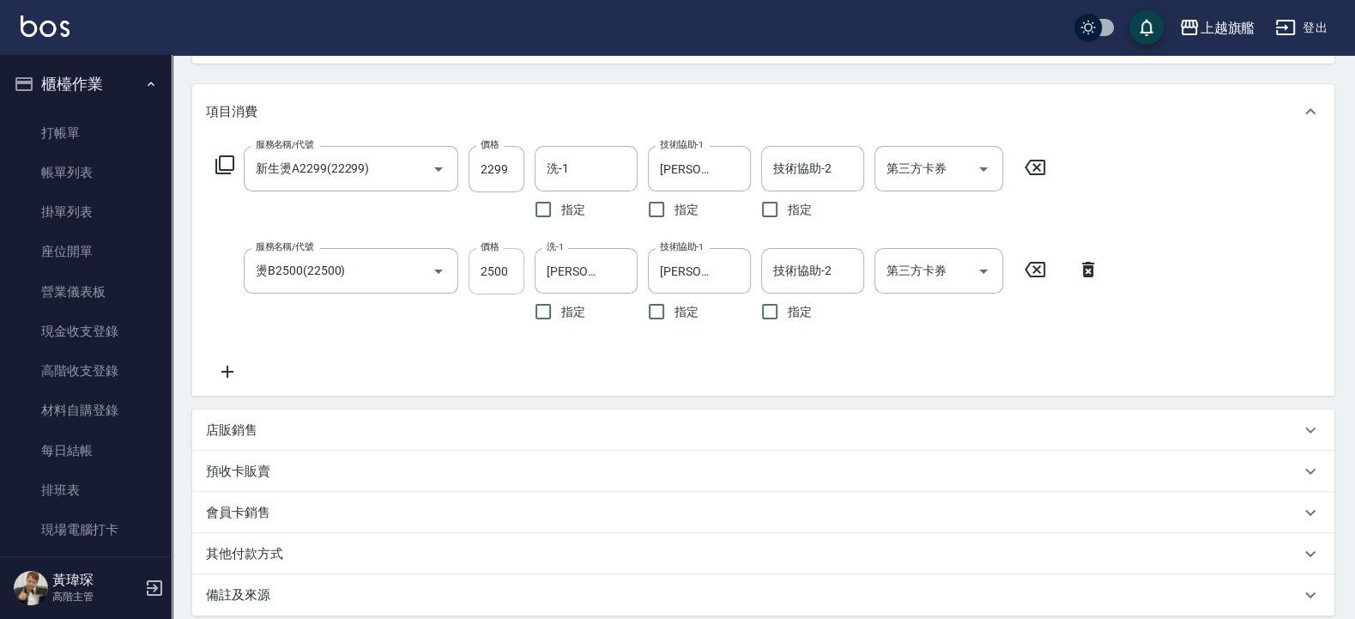
click at [507, 269] on input "2500" at bounding box center [497, 271] width 56 height 46
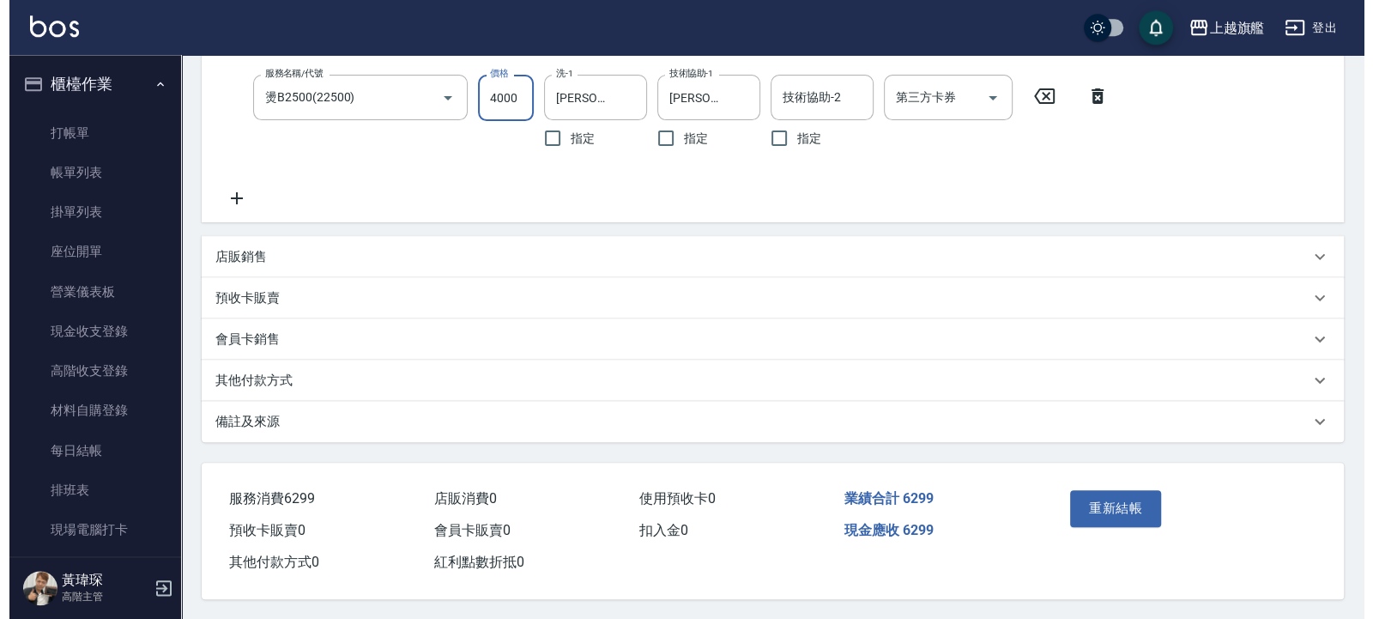
scroll to position [379, 0]
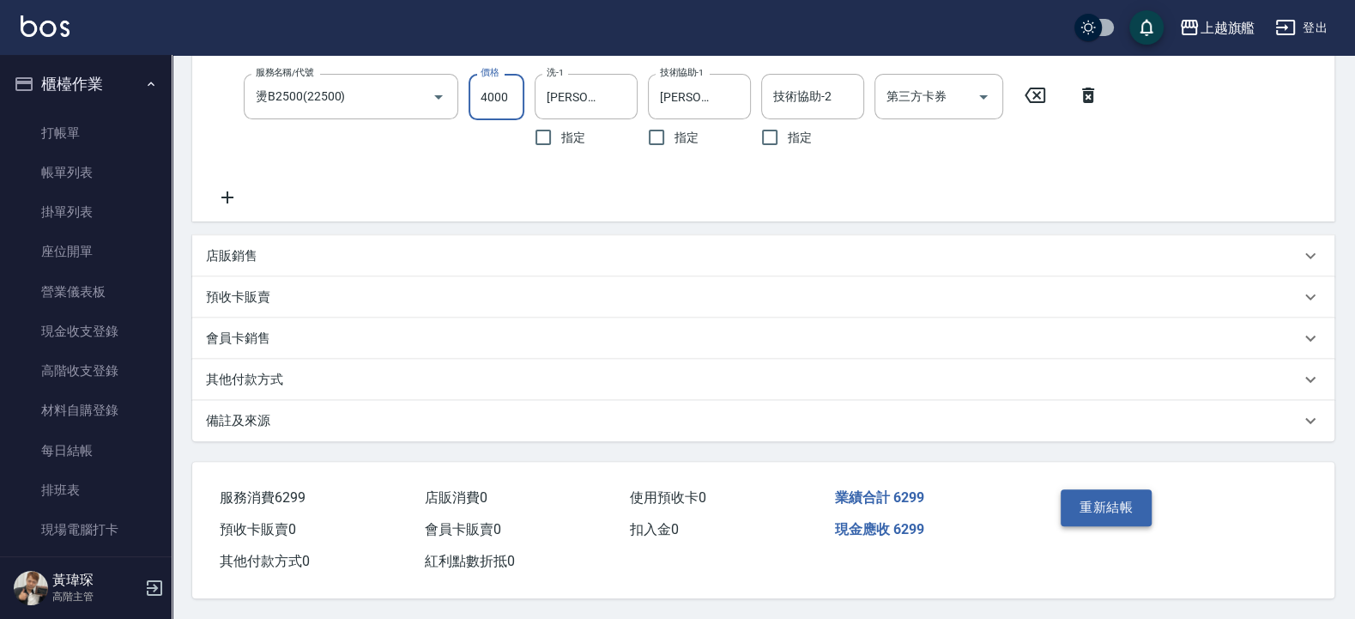
type input "4000"
click at [1112, 499] on button "重新結帳" at bounding box center [1106, 507] width 91 height 36
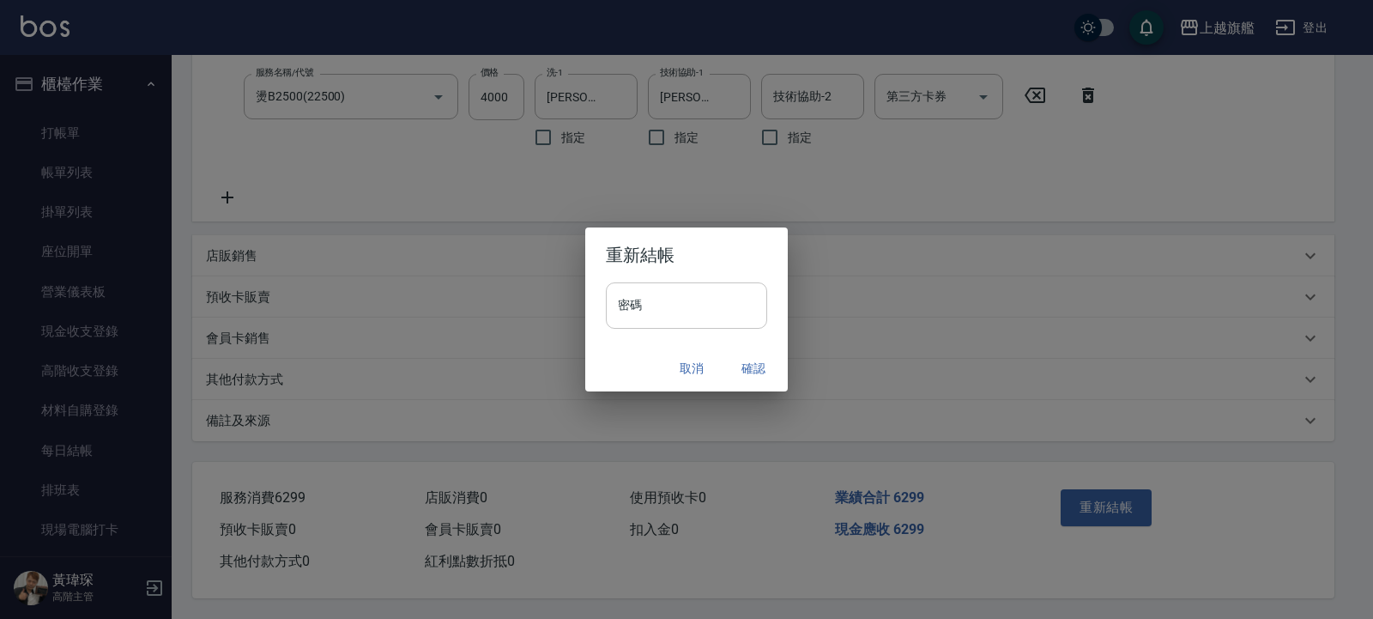
click at [695, 304] on input "密碼" at bounding box center [686, 305] width 161 height 46
type input "*******"
click at [752, 367] on button "確認" at bounding box center [753, 369] width 55 height 32
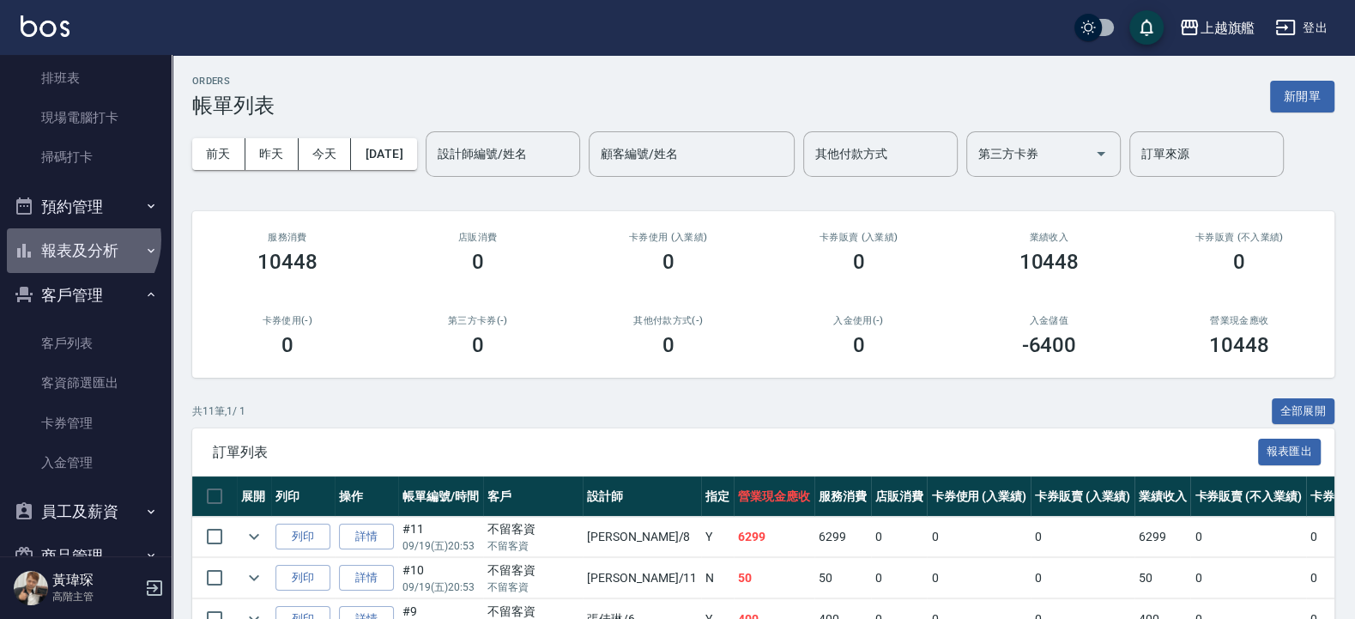
click at [80, 239] on button "報表及分析" at bounding box center [86, 250] width 158 height 45
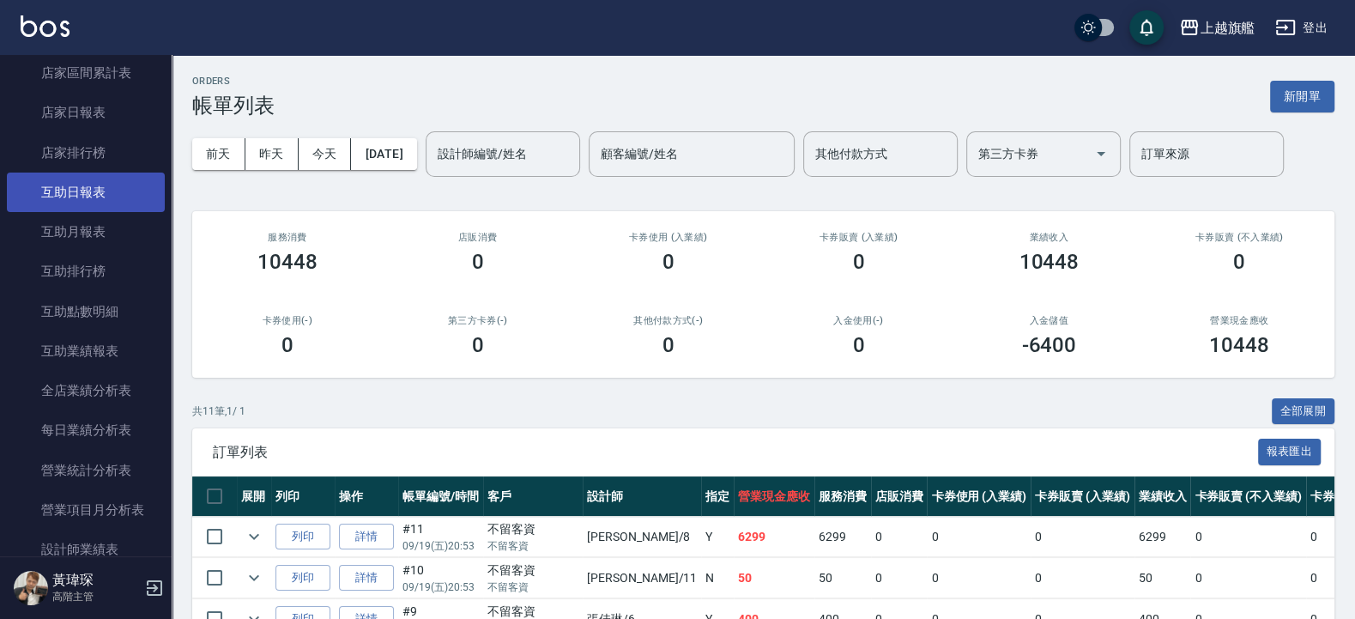
scroll to position [721, 0]
click at [76, 193] on link "互助日報表" at bounding box center [86, 188] width 158 height 39
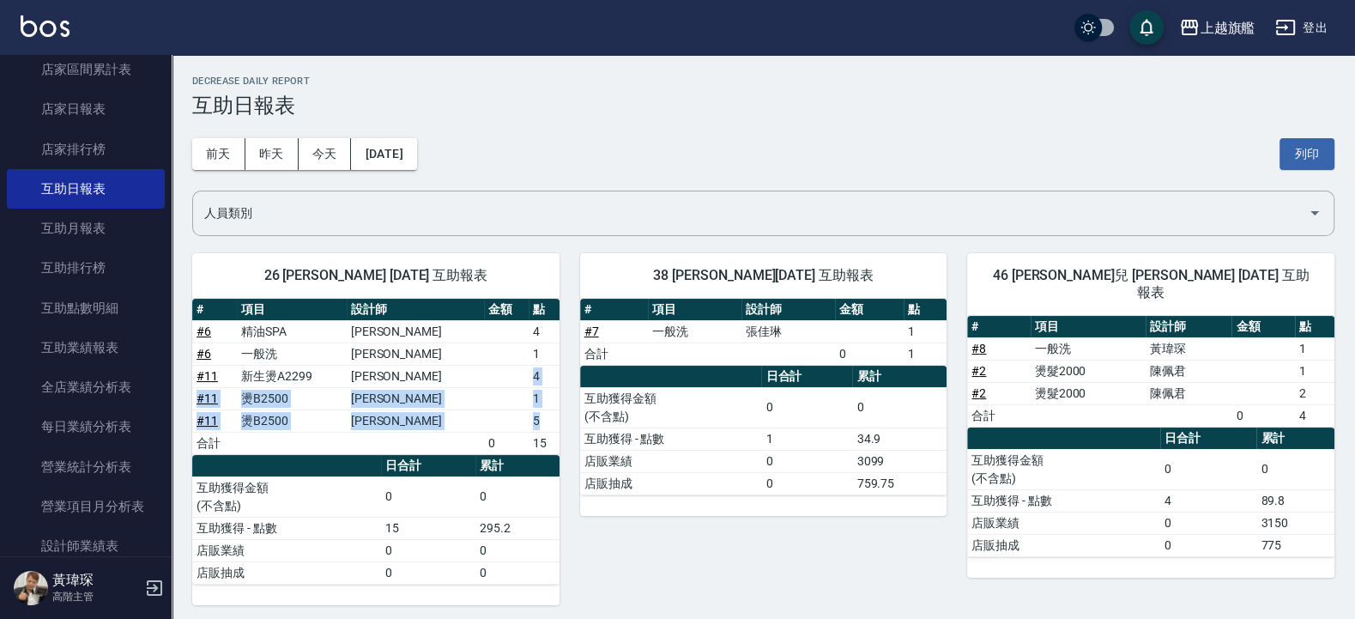
drag, startPoint x: 516, startPoint y: 373, endPoint x: 549, endPoint y: 421, distance: 58.6
click at [549, 421] on tbody "# 6 精油SPA [PERSON_NAME] 4 # 6 一般洗 [PERSON_NAME] 1 # 11 新生燙A2299 [PERSON_NAME] 4…" at bounding box center [375, 387] width 367 height 134
click at [501, 413] on td "a dense table" at bounding box center [506, 420] width 45 height 22
click at [203, 376] on link "# 11" at bounding box center [207, 376] width 21 height 14
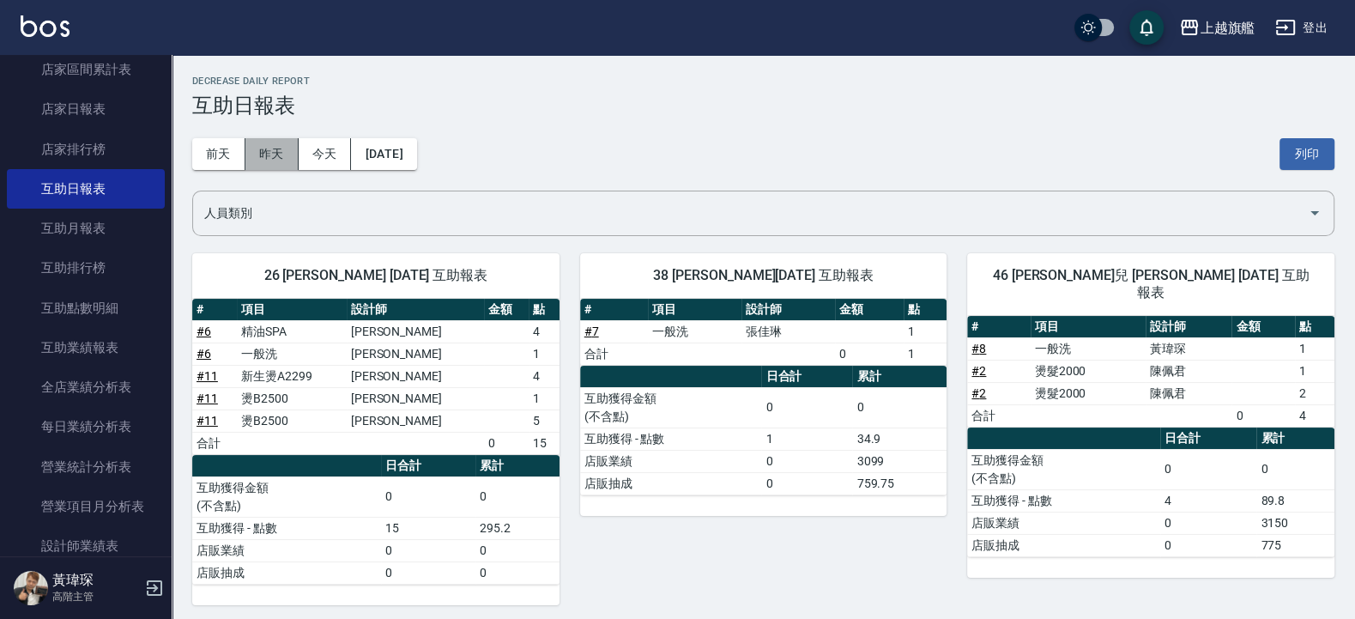
click at [282, 149] on button "昨天" at bounding box center [272, 154] width 53 height 32
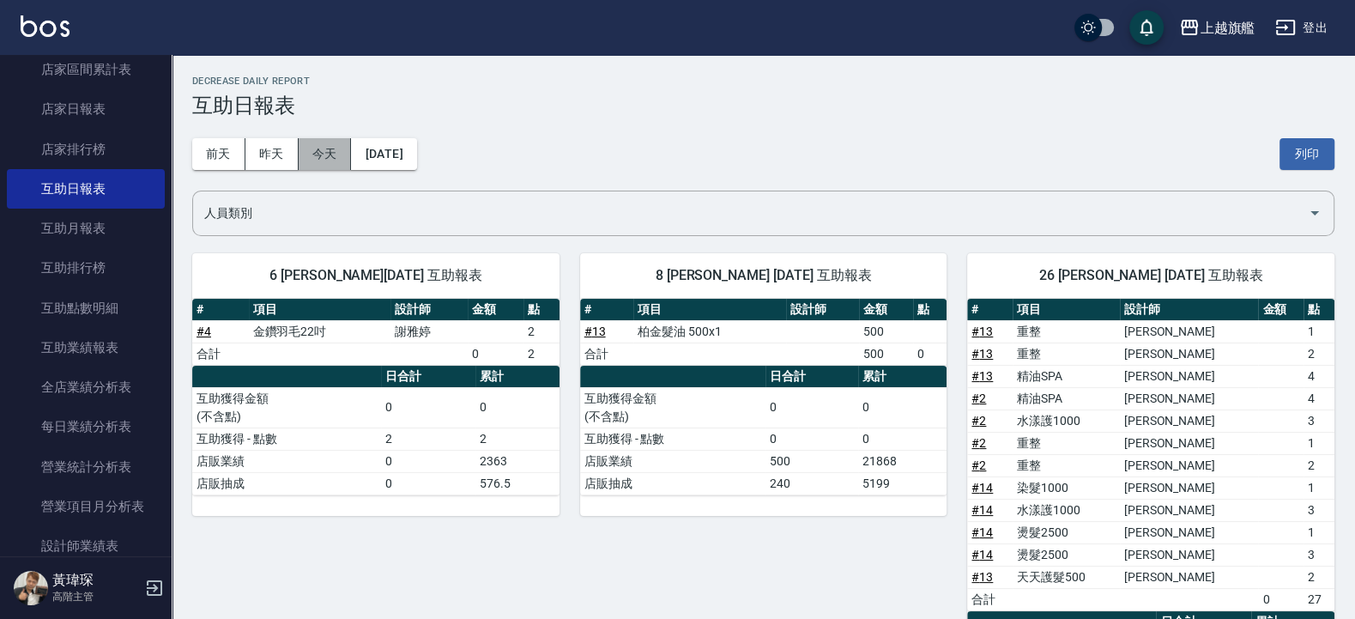
click at [329, 155] on button "今天" at bounding box center [325, 154] width 53 height 32
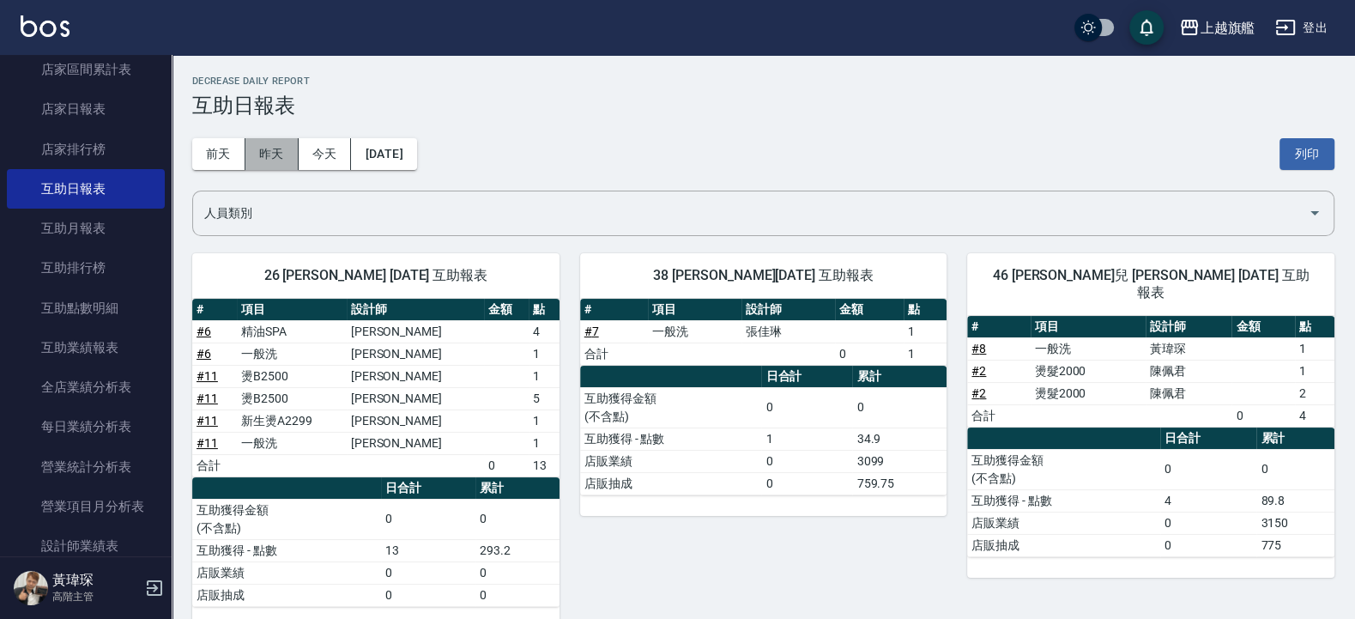
click at [263, 157] on button "昨天" at bounding box center [272, 154] width 53 height 32
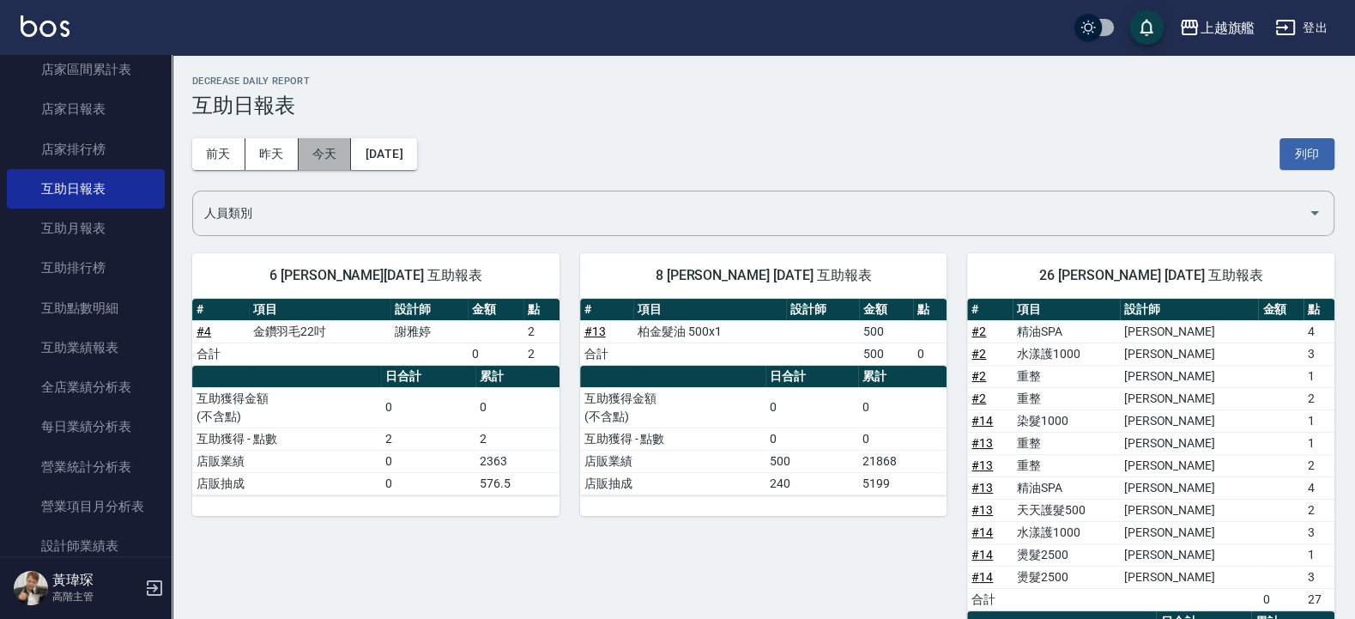
click at [325, 158] on button "今天" at bounding box center [325, 154] width 53 height 32
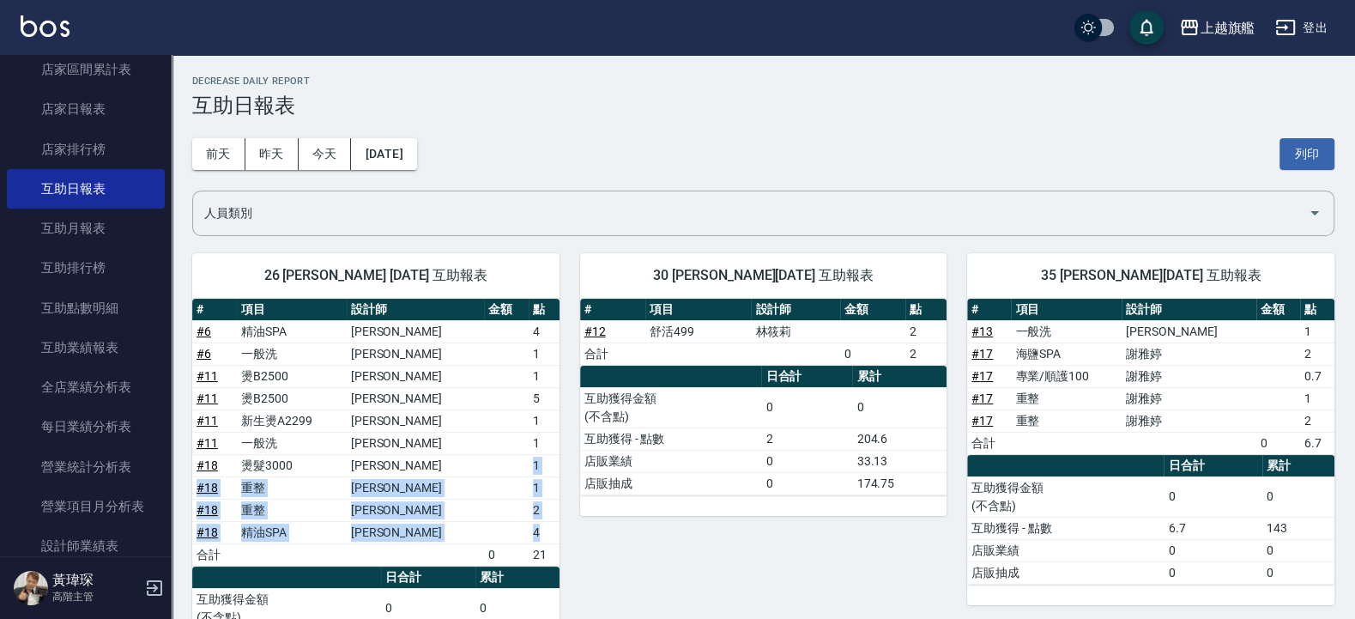
drag, startPoint x: 507, startPoint y: 466, endPoint x: 537, endPoint y: 531, distance: 71.8
click at [537, 531] on tbody "# 6 精油SPA [PERSON_NAME] 4 # 6 一般洗 [PERSON_NAME] 1 # 11 燙B2500 [PERSON_NAME] 1 #…" at bounding box center [375, 443] width 367 height 246
click at [214, 464] on link "# 18" at bounding box center [207, 465] width 21 height 14
click at [1014, 162] on div "[DATE] [DATE] [DATE] [DATE] 列印" at bounding box center [763, 154] width 1143 height 73
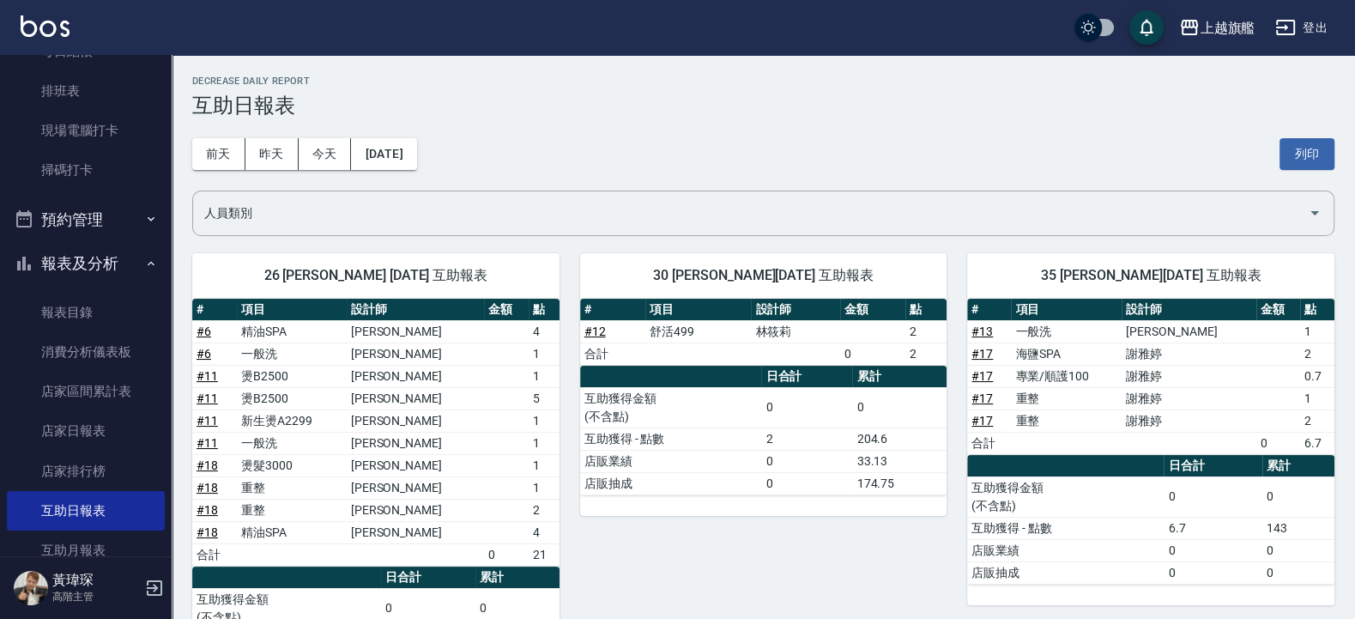
scroll to position [515, 0]
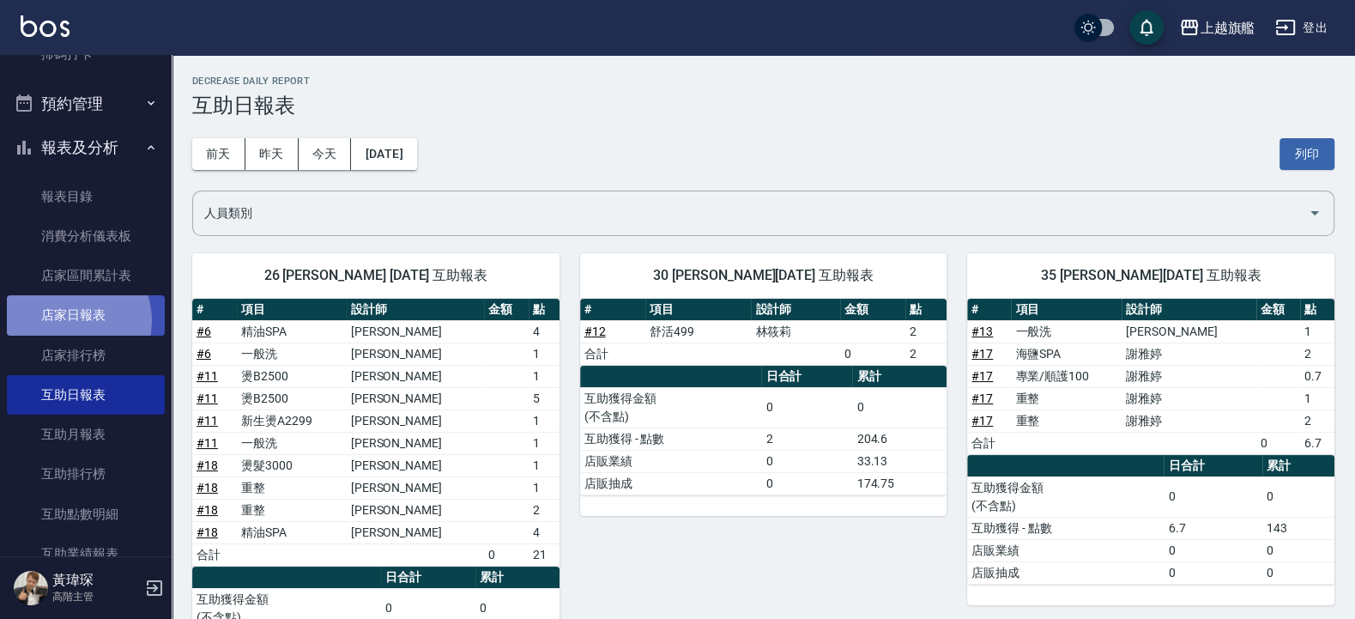
click at [68, 320] on link "店家日報表" at bounding box center [86, 314] width 158 height 39
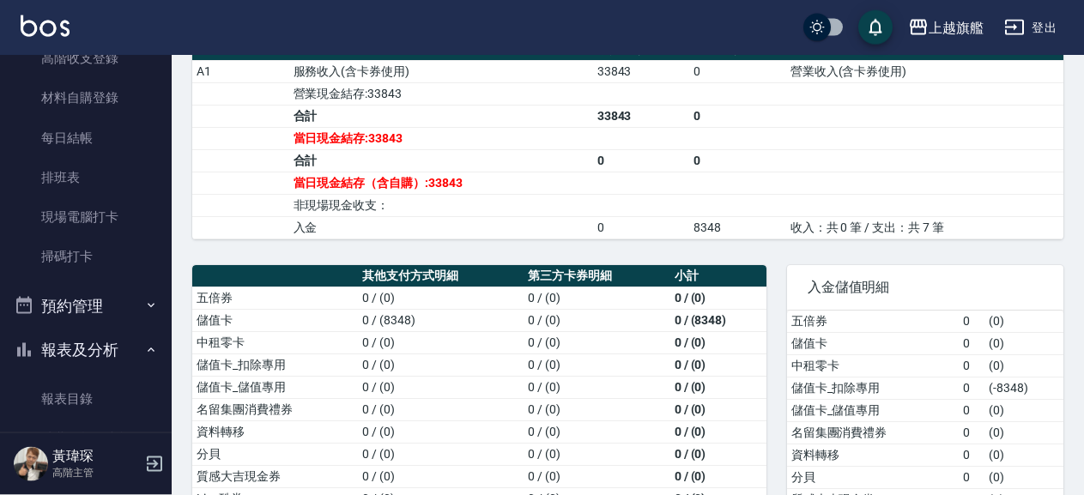
scroll to position [319, 0]
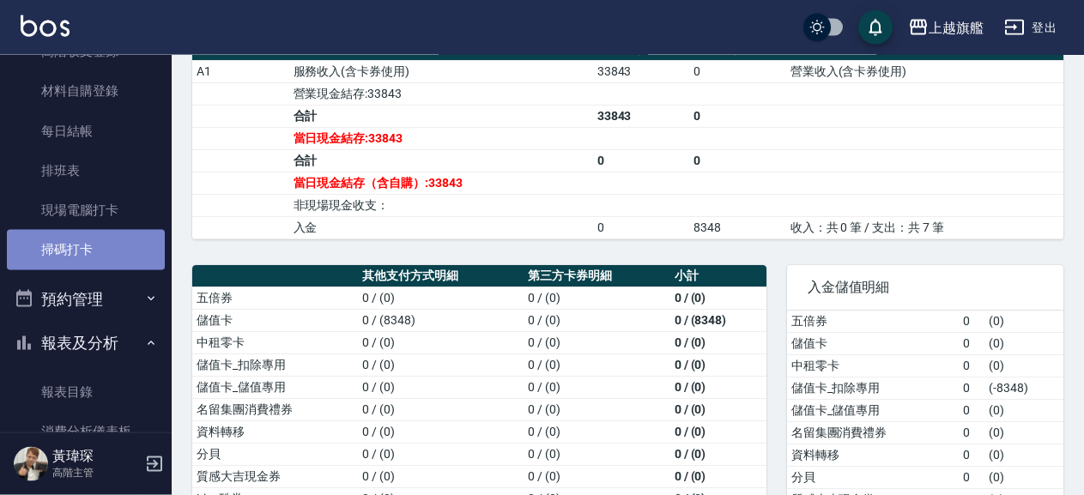
click at [105, 245] on link "掃碼打卡" at bounding box center [86, 249] width 158 height 39
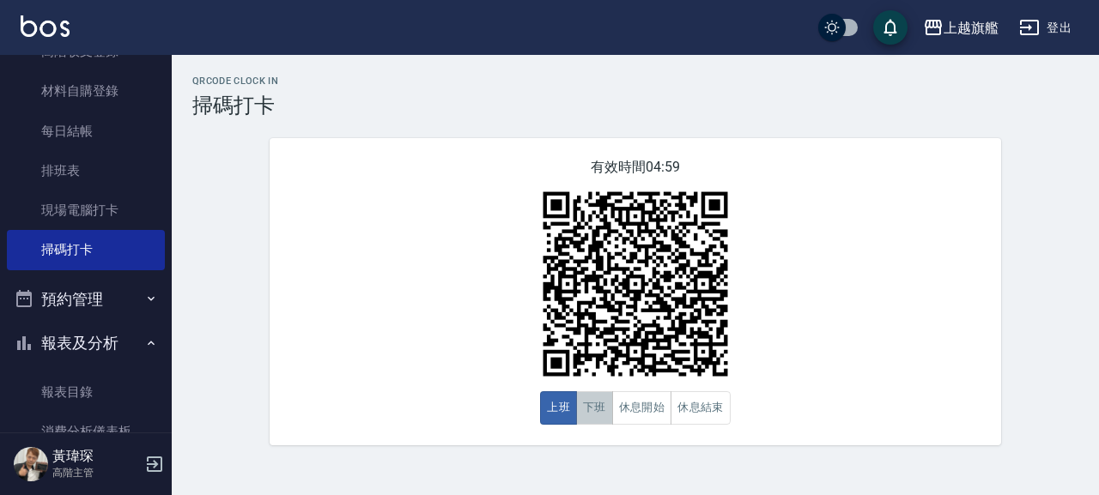
click at [588, 408] on button "下班" at bounding box center [594, 407] width 37 height 33
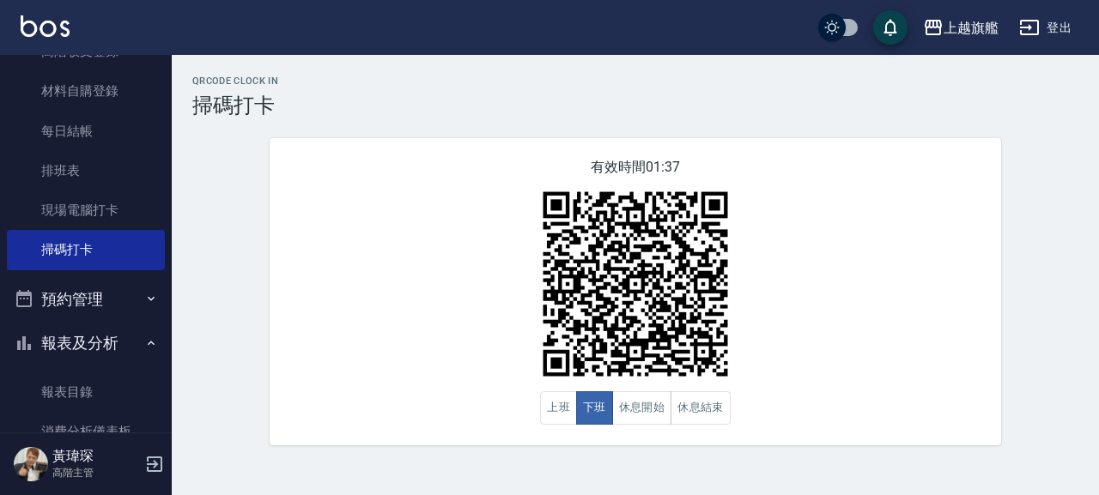
click at [911, 412] on div "有效時間 01:37 上班 下班 休息開始 休息結束" at bounding box center [635, 291] width 731 height 307
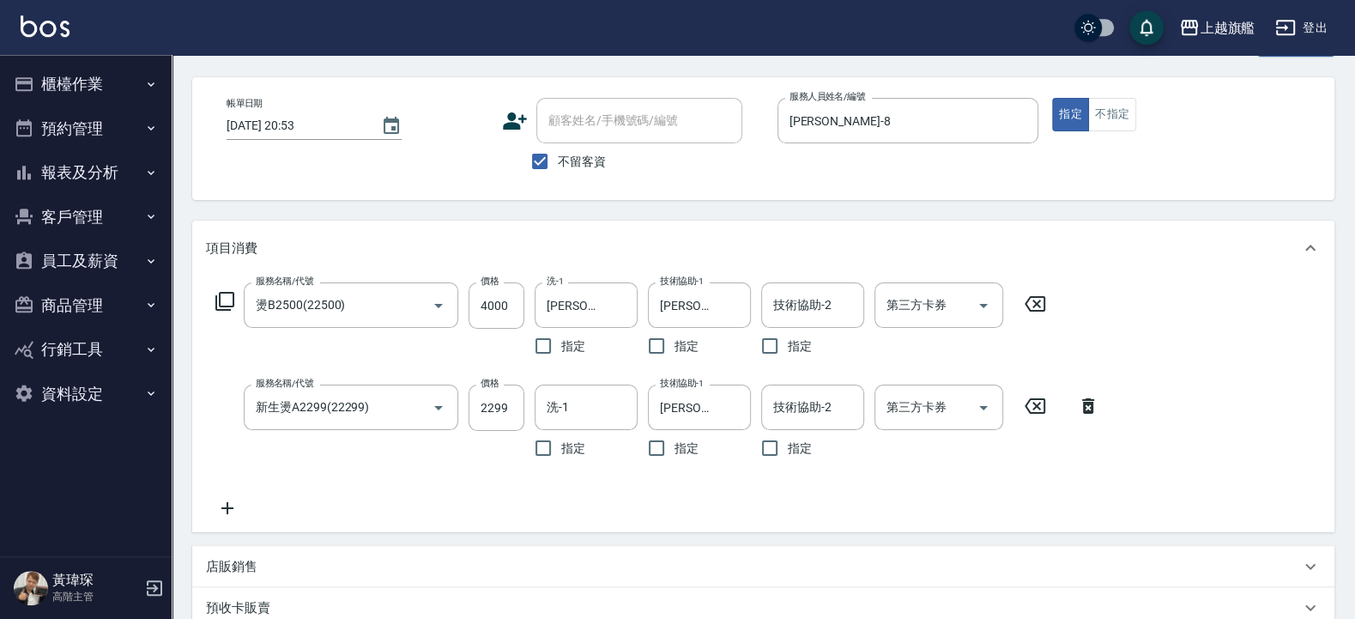
scroll to position [103, 0]
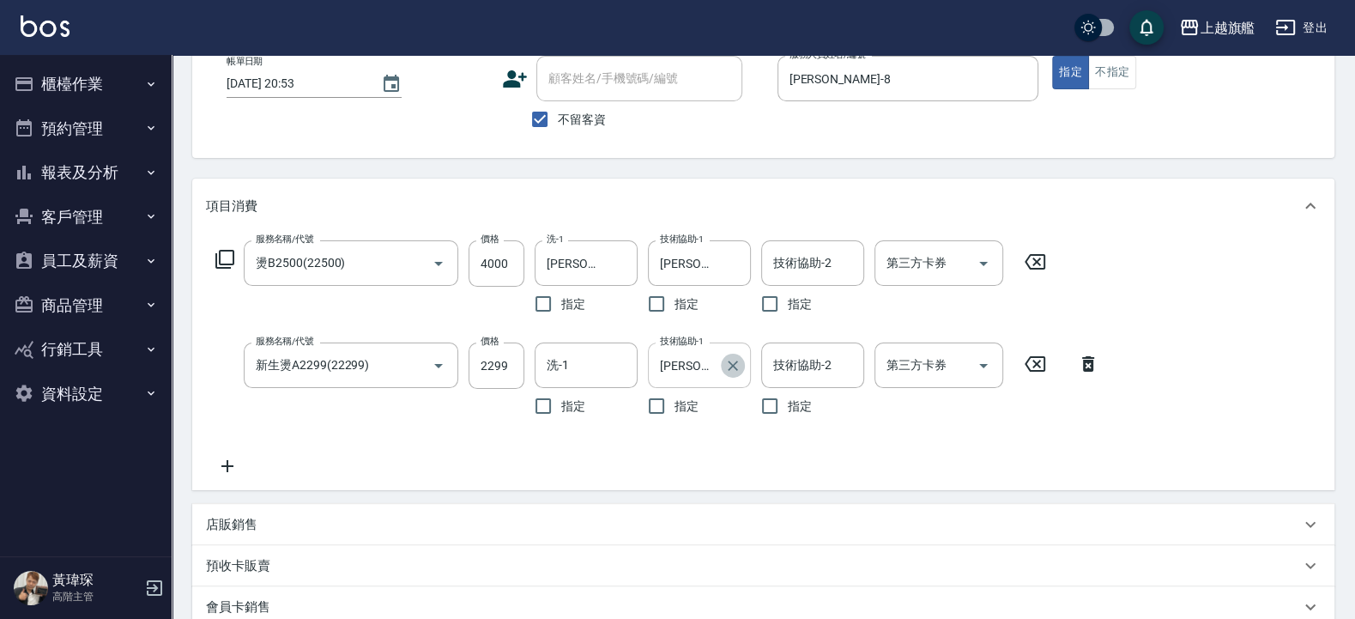
click at [730, 365] on icon "Clear" at bounding box center [732, 365] width 17 height 17
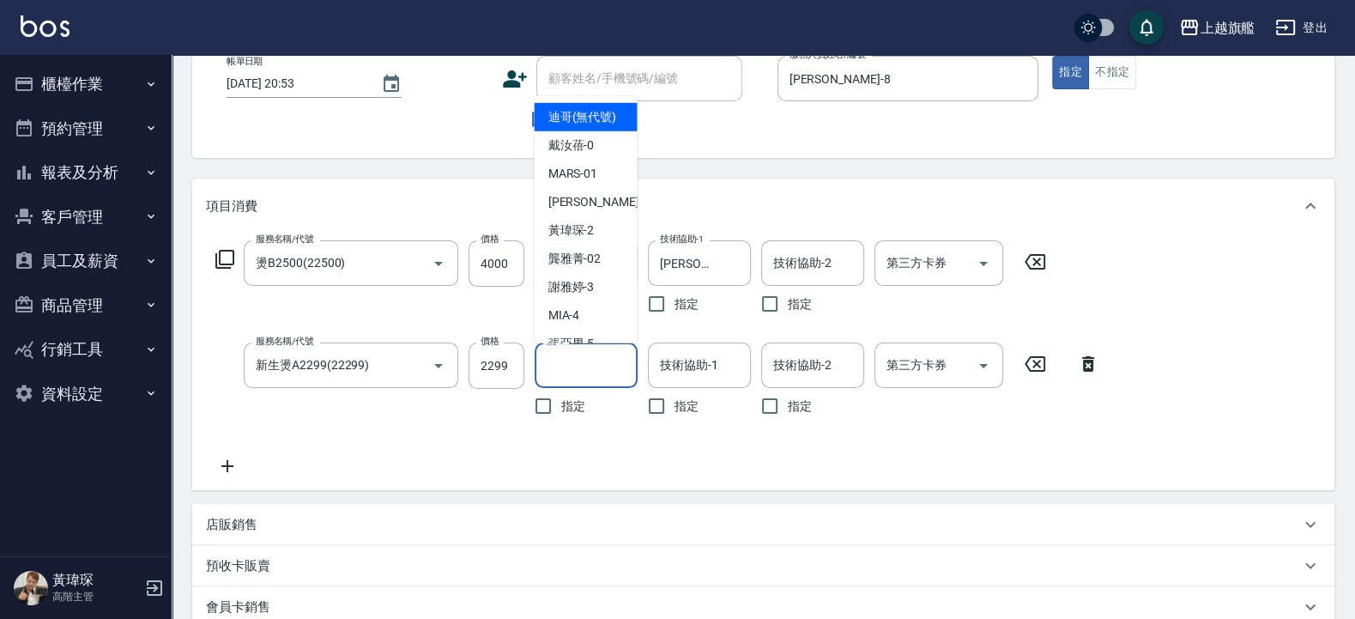
click at [583, 368] on input "洗-1" at bounding box center [587, 365] width 88 height 30
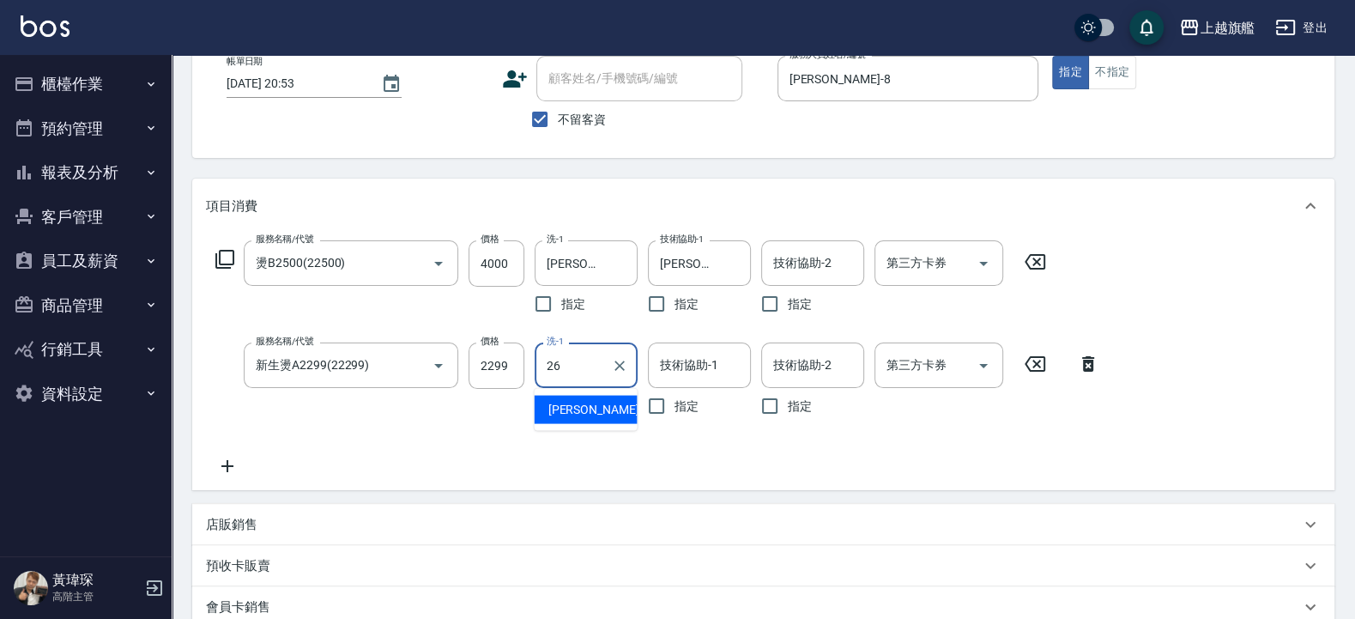
type input "[PERSON_NAME]-26"
click at [227, 464] on icon at bounding box center [227, 466] width 12 height 12
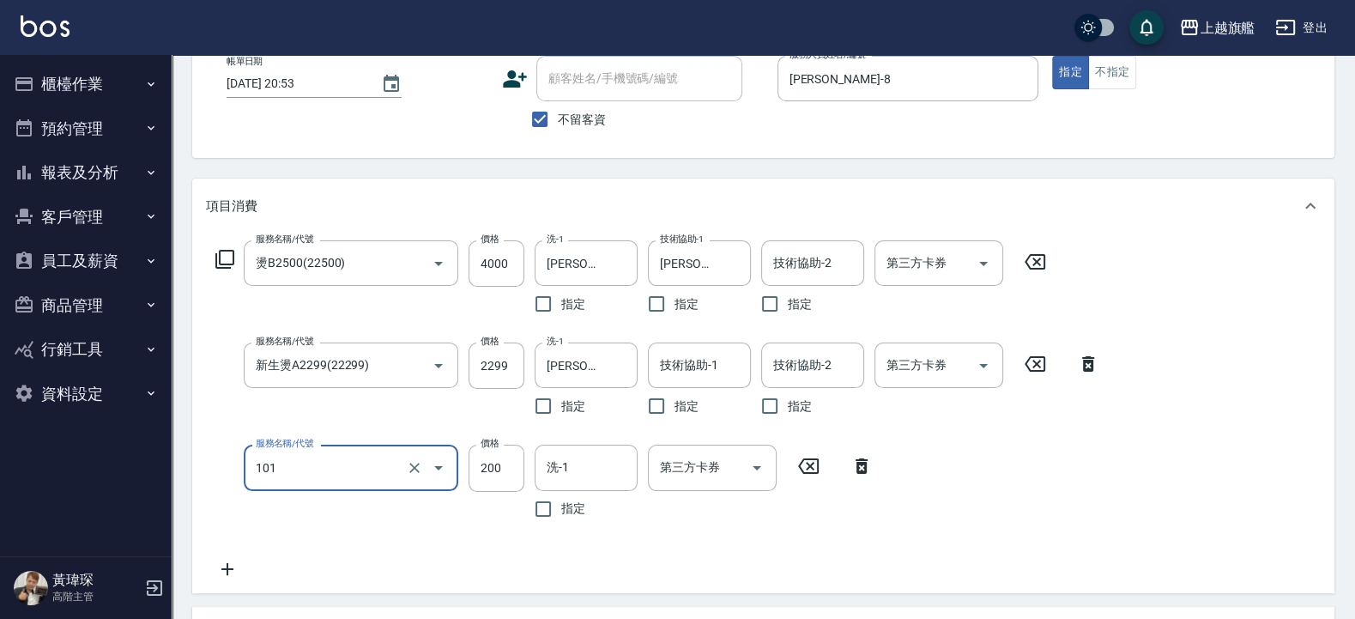
type input "一般洗(101)"
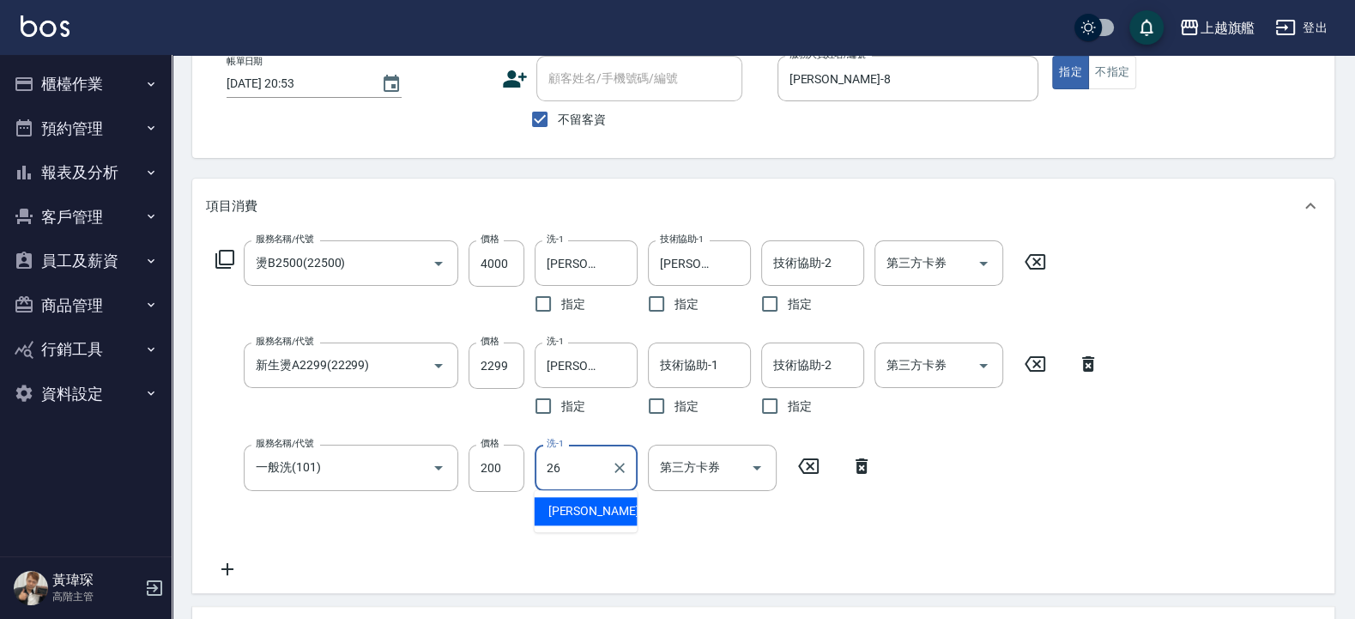
type input "[PERSON_NAME]-26"
click at [498, 464] on input "200" at bounding box center [497, 468] width 56 height 46
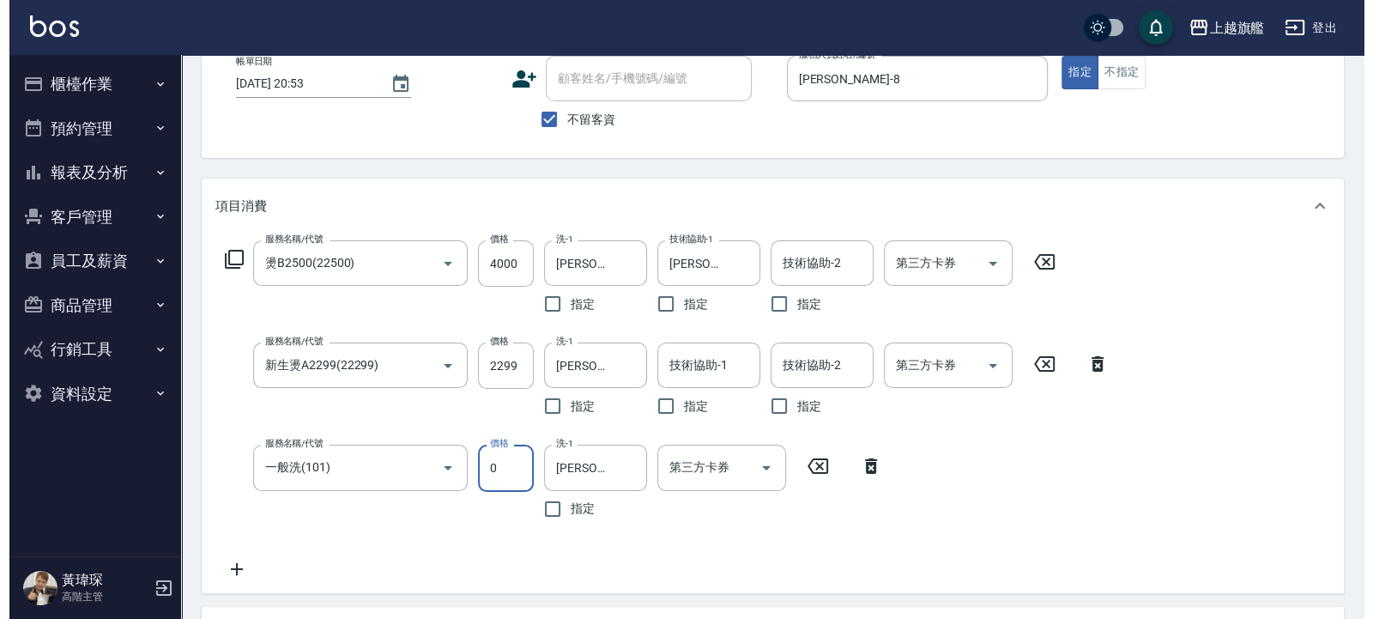
scroll to position [481, 0]
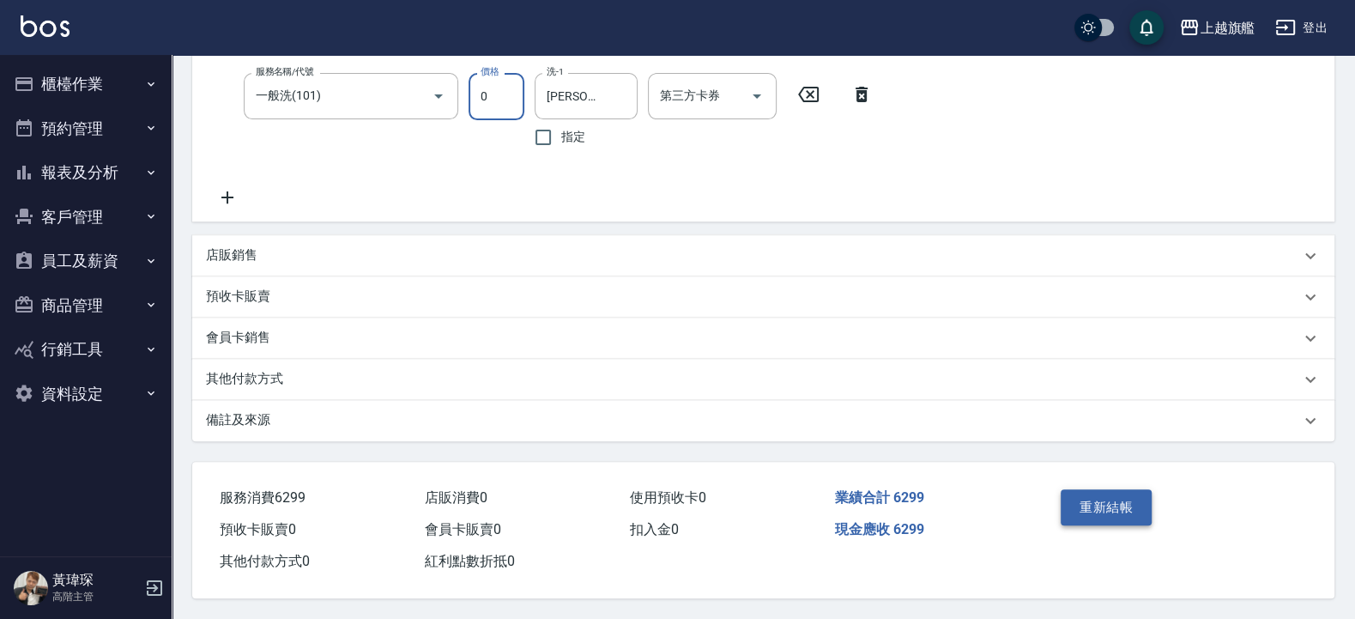
type input "0"
click at [1104, 493] on button "重新結帳" at bounding box center [1106, 507] width 91 height 36
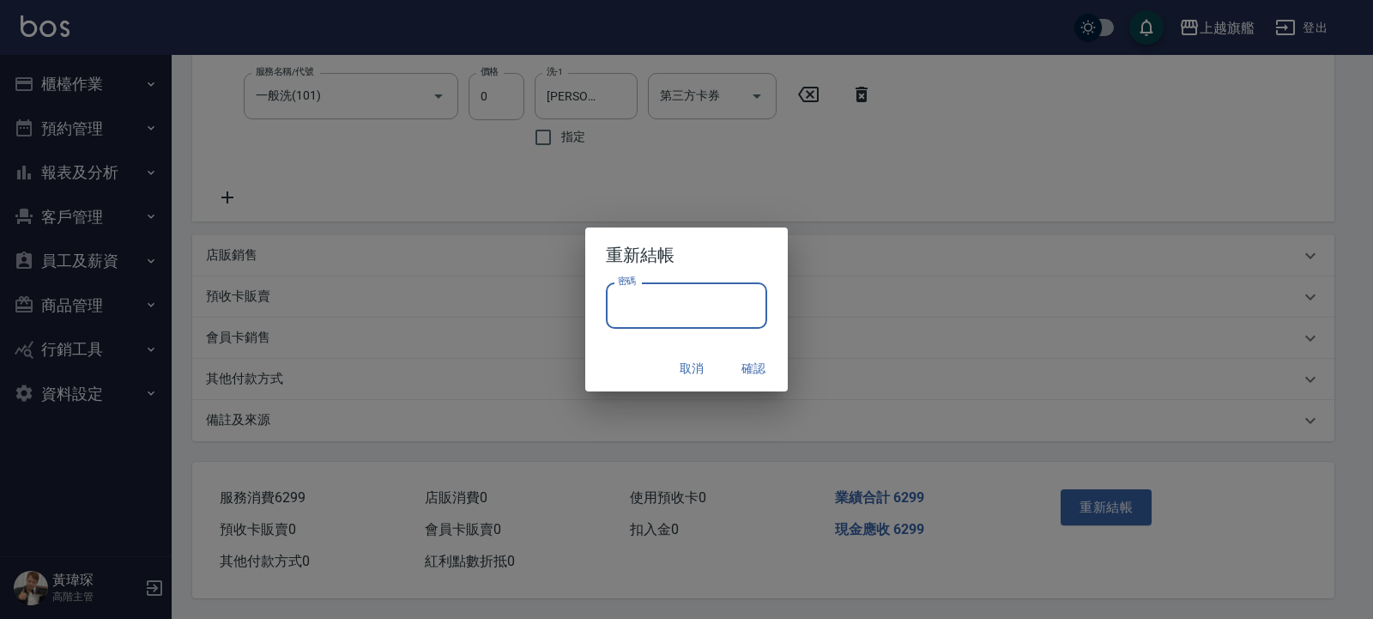
click at [689, 312] on input "密碼" at bounding box center [686, 305] width 161 height 46
type input "*******"
click at [750, 369] on button "確認" at bounding box center [753, 369] width 55 height 32
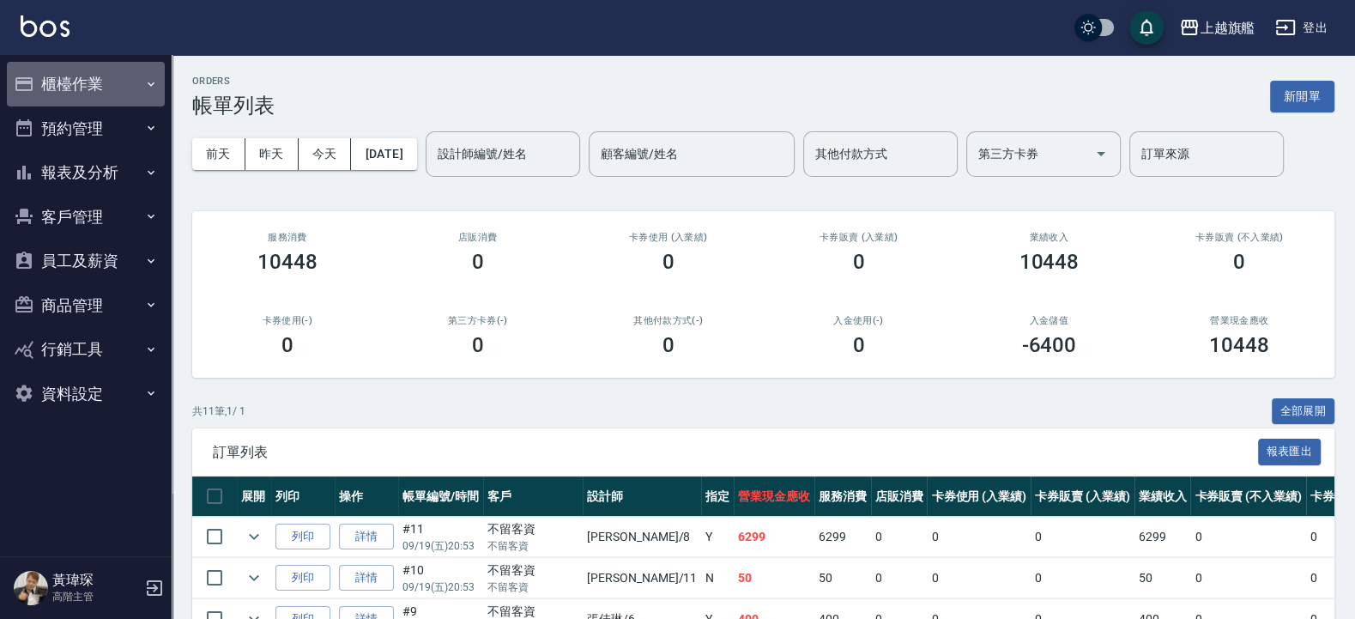
click at [115, 84] on button "櫃檯作業" at bounding box center [86, 84] width 158 height 45
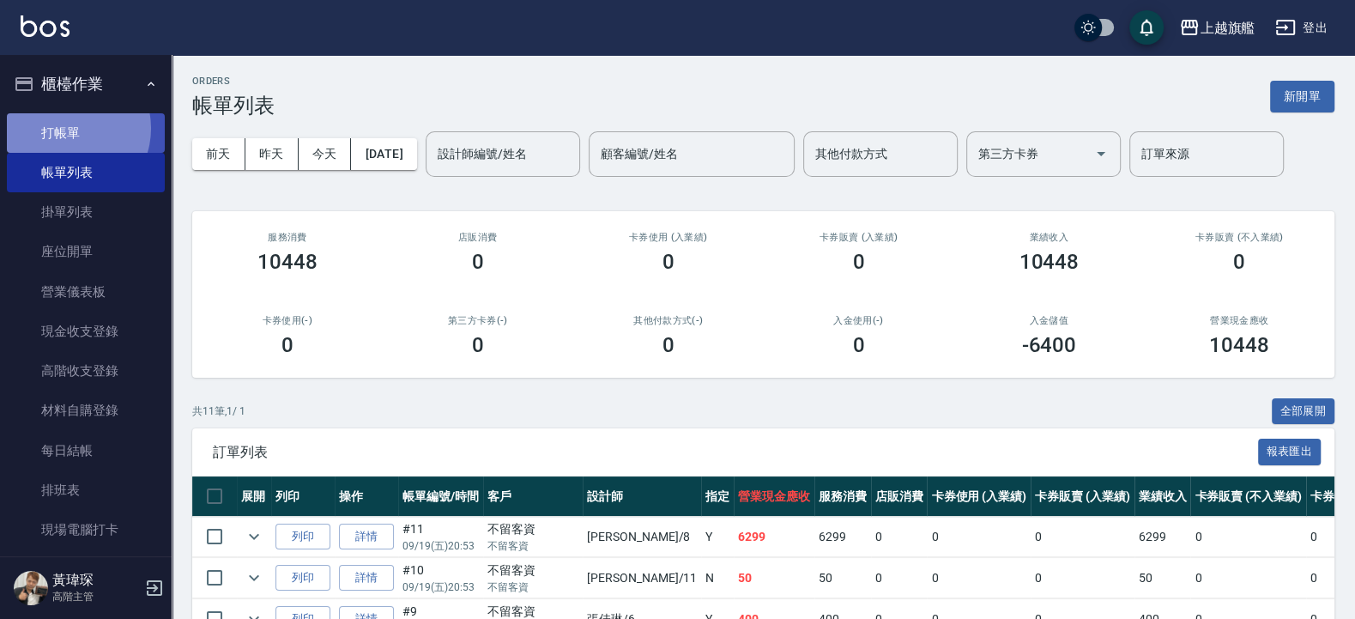
click at [69, 128] on link "打帳單" at bounding box center [86, 132] width 158 height 39
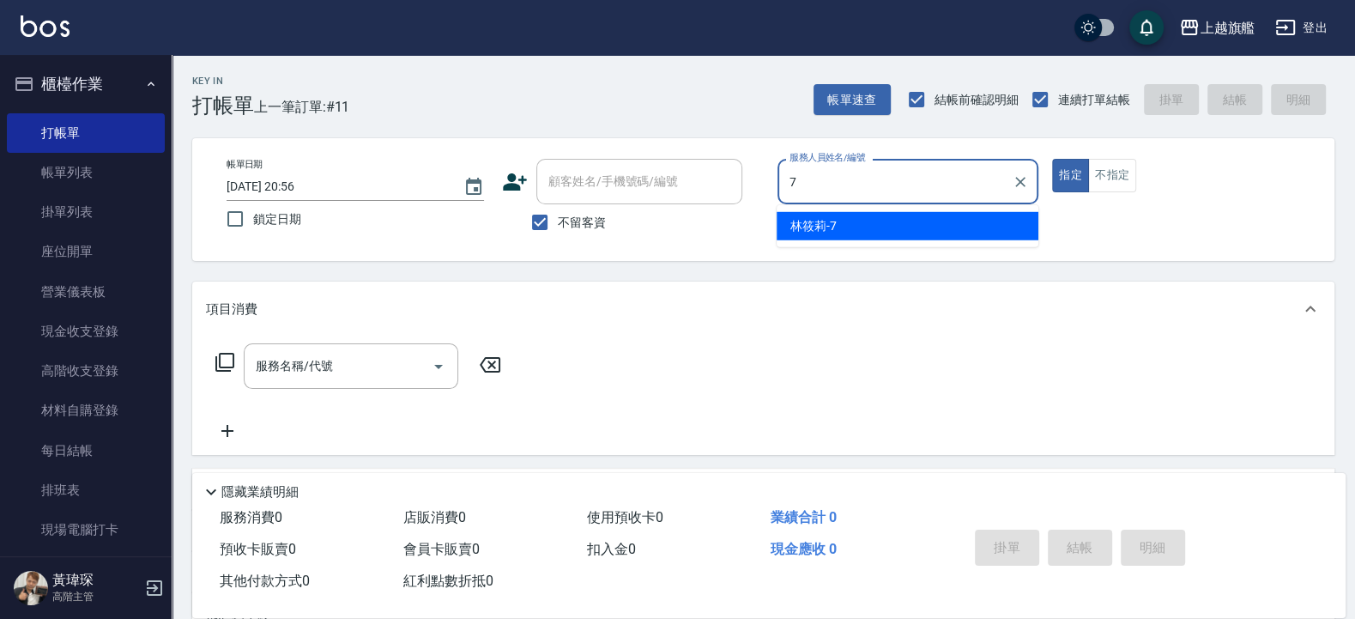
type input "林筱莉-7"
type button "true"
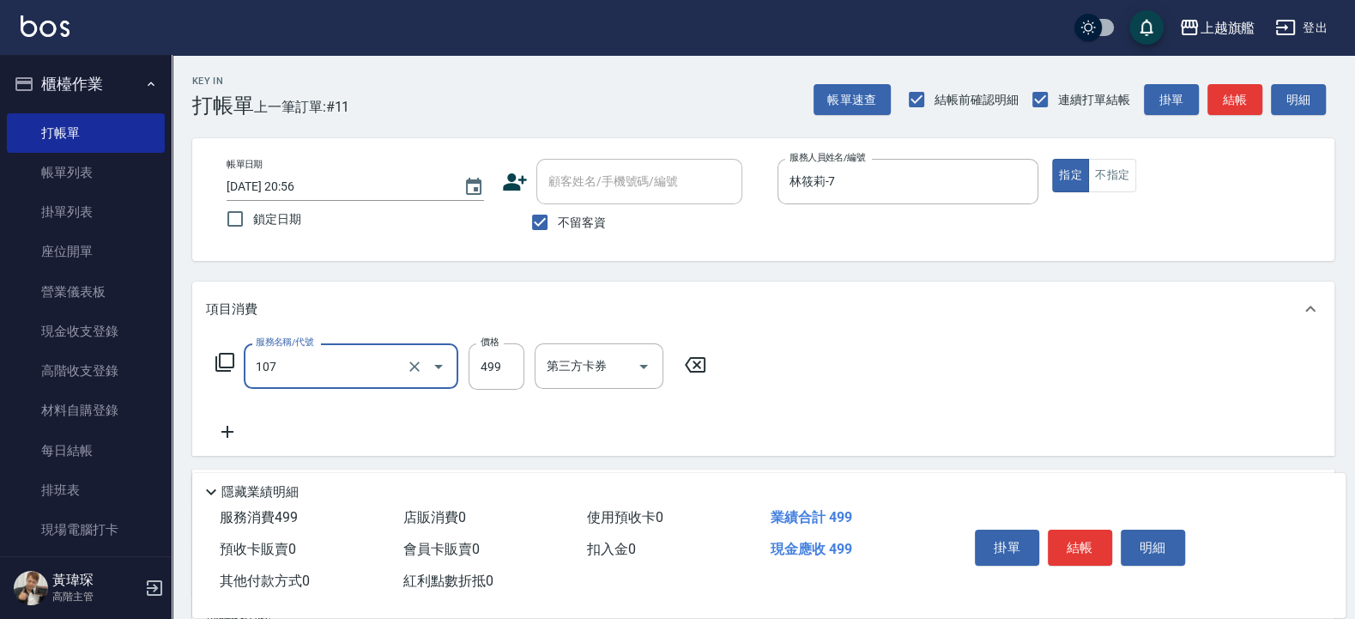
type input "舒活499(107)"
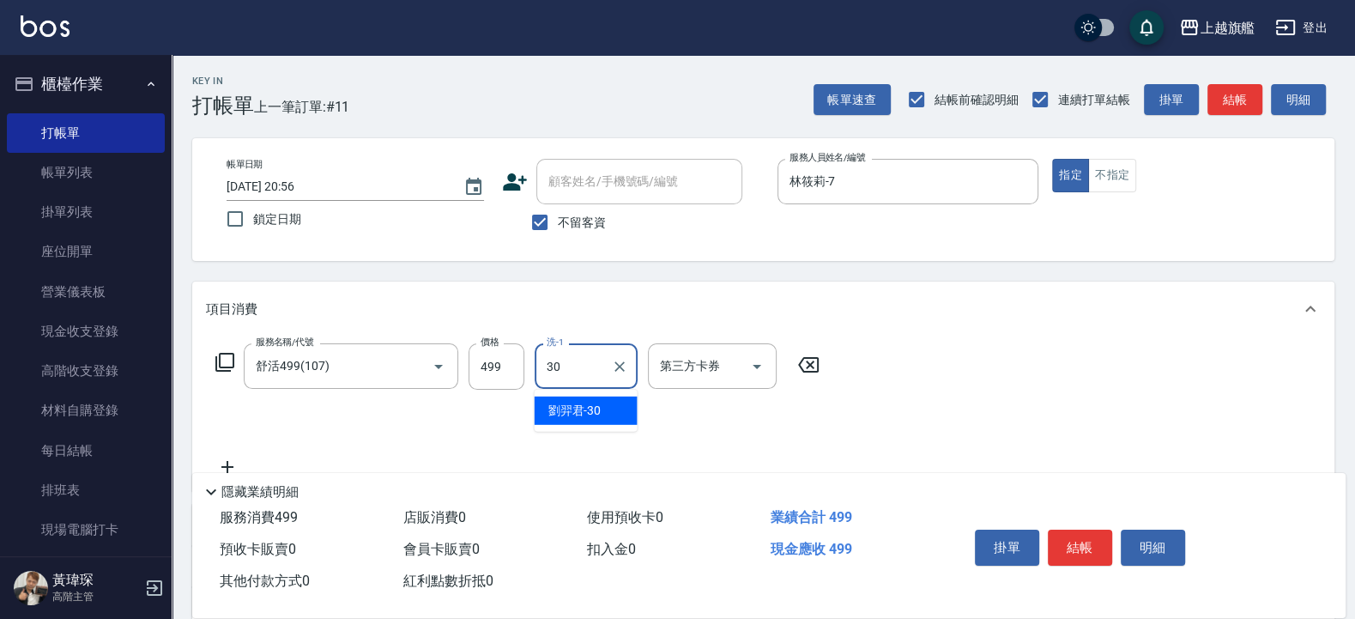
type input "劉羿君-30"
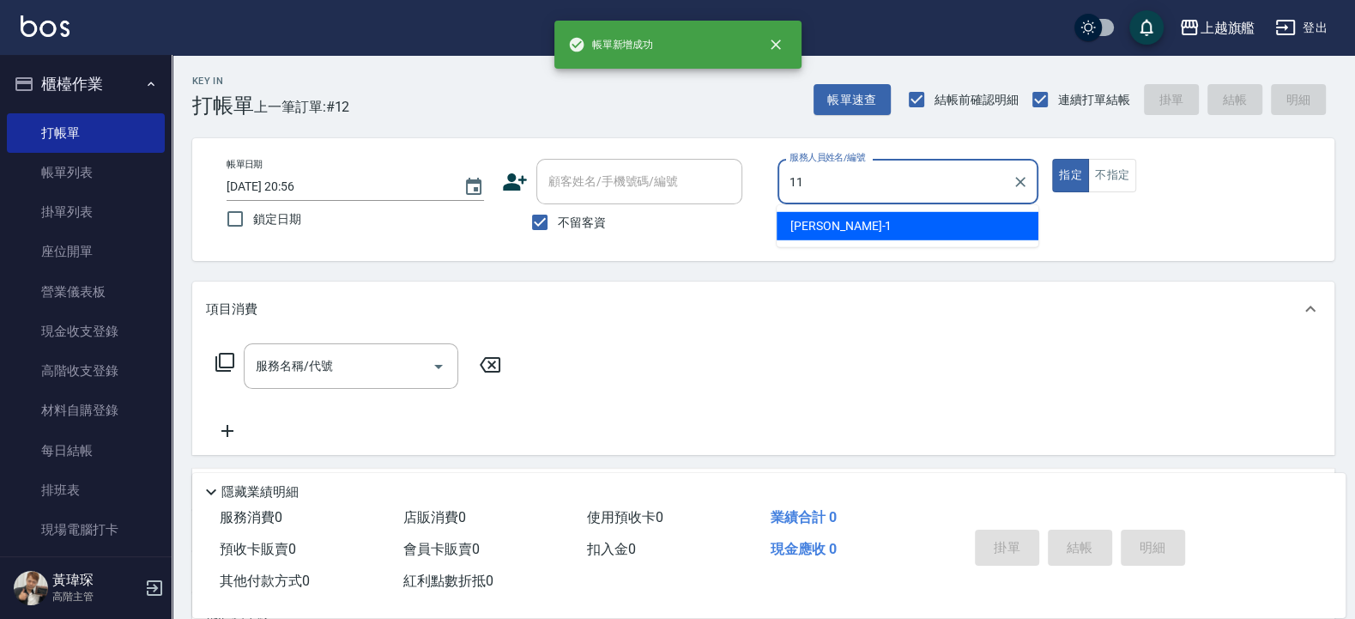
type input "[PERSON_NAME]-11"
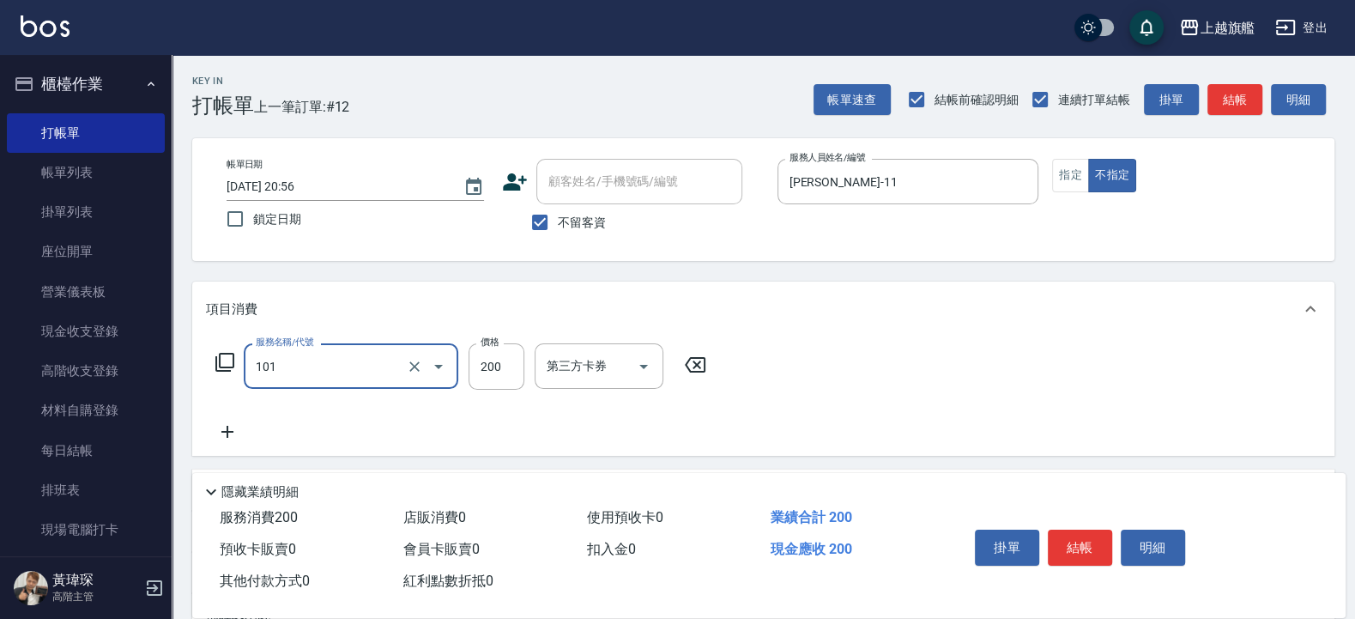
type input "一般洗(101)"
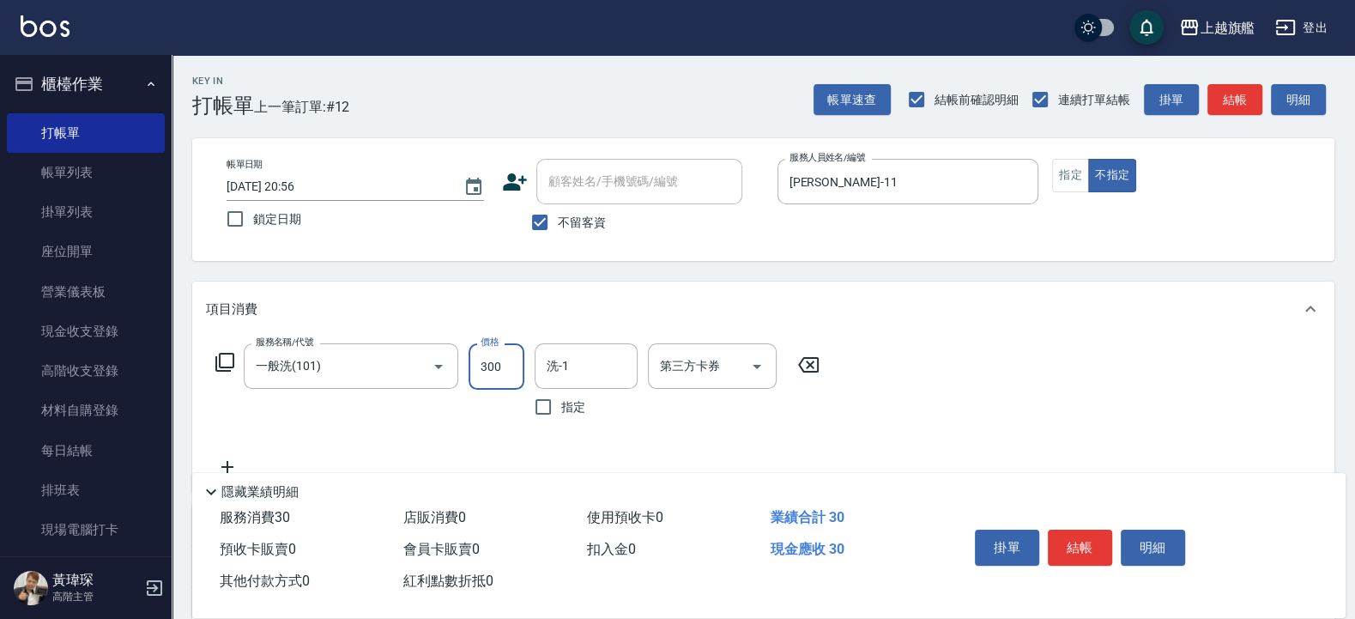
type input "300"
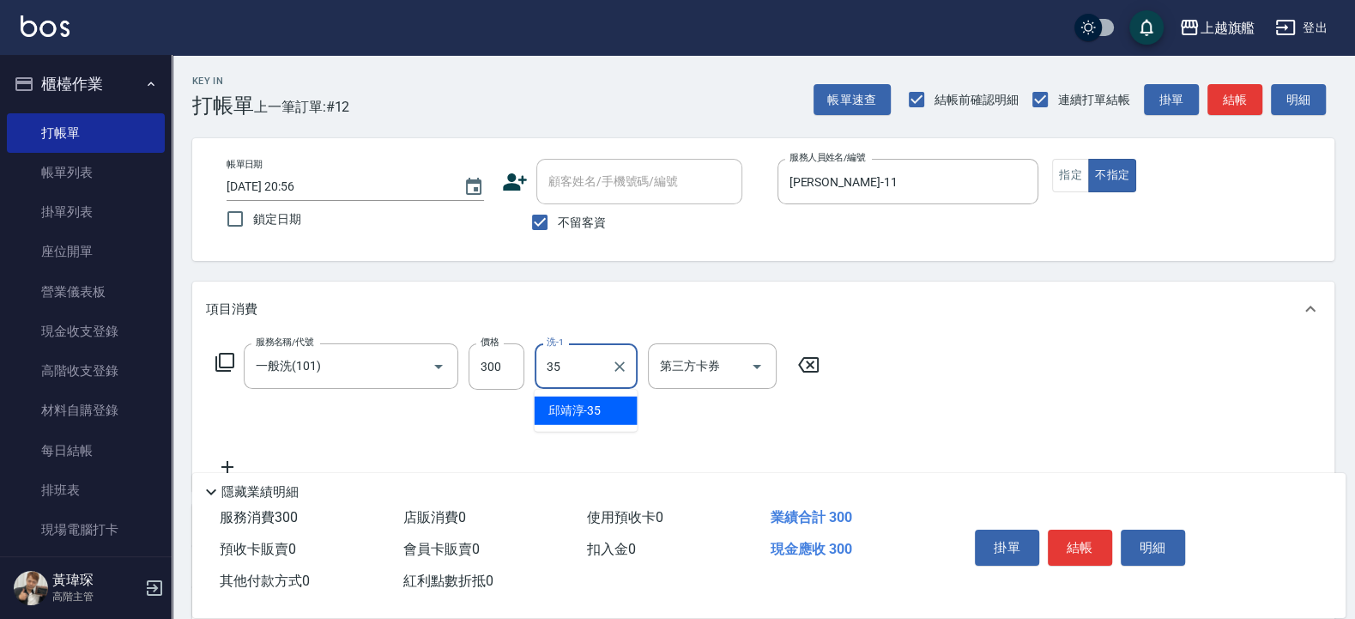
type input "邱靖淳-35"
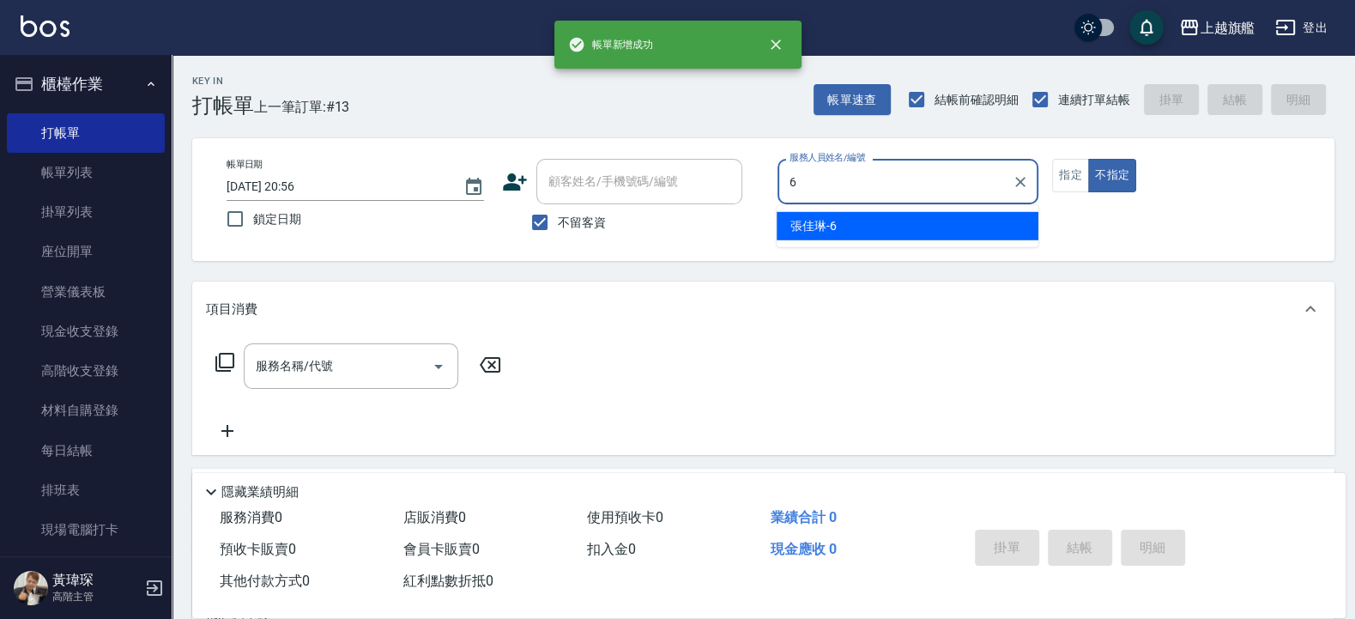
type input "張佳琳-6"
type button "false"
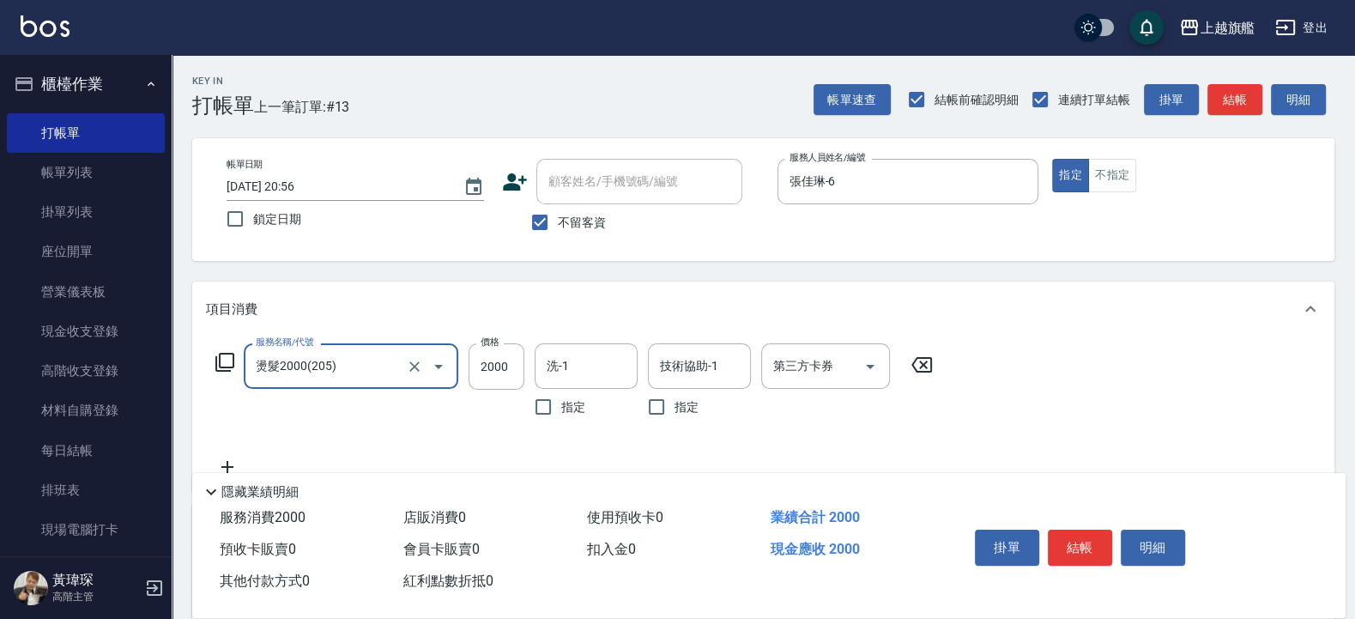
type input "燙髮2000(205)"
type input "1200"
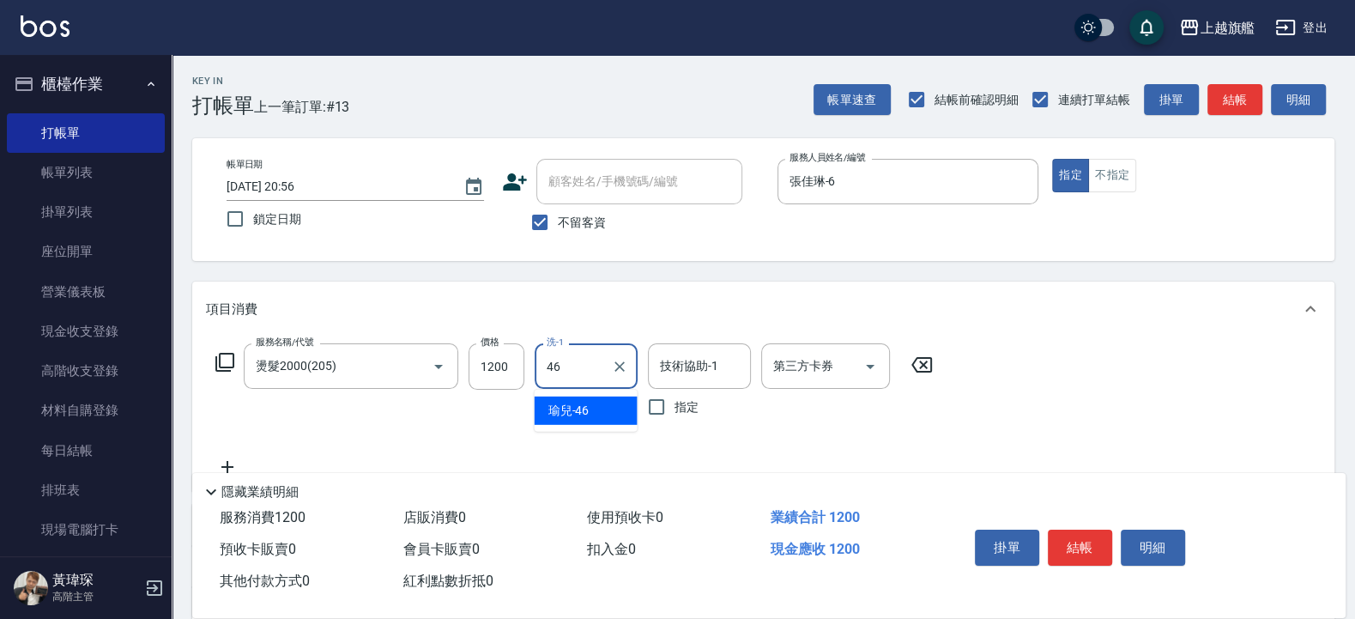
type input "瑜兒-46"
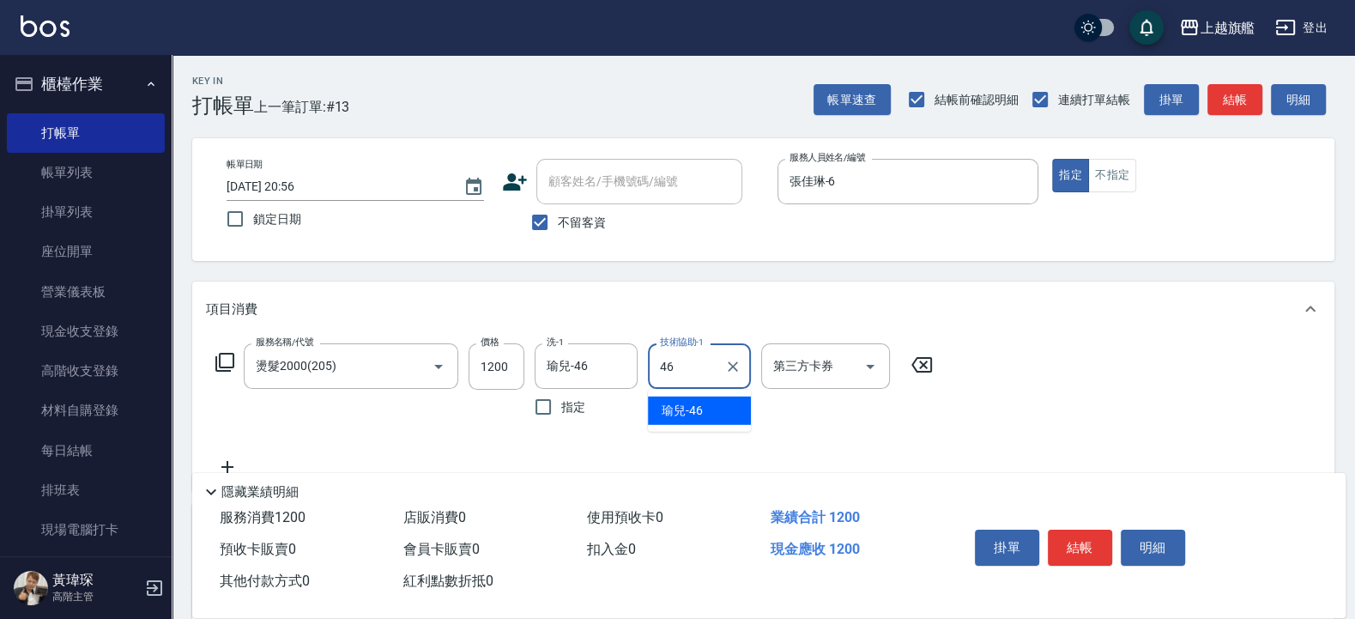
type input "瑜兒-46"
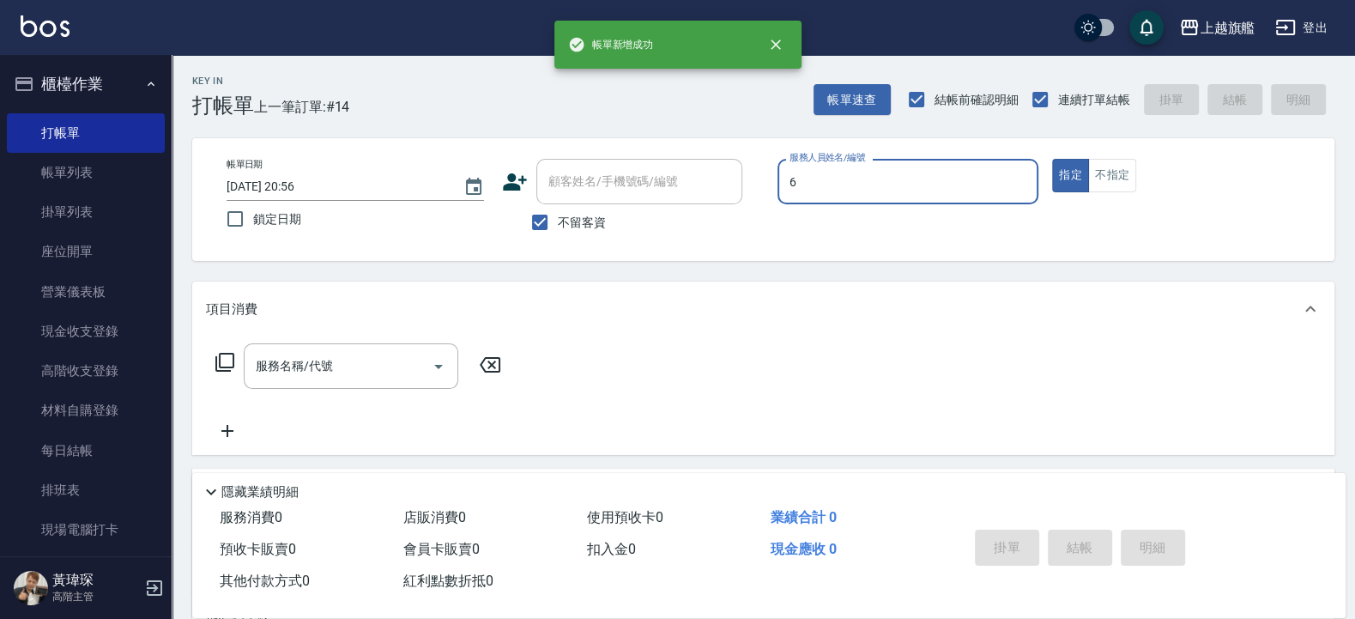
type input "張佳琳-6"
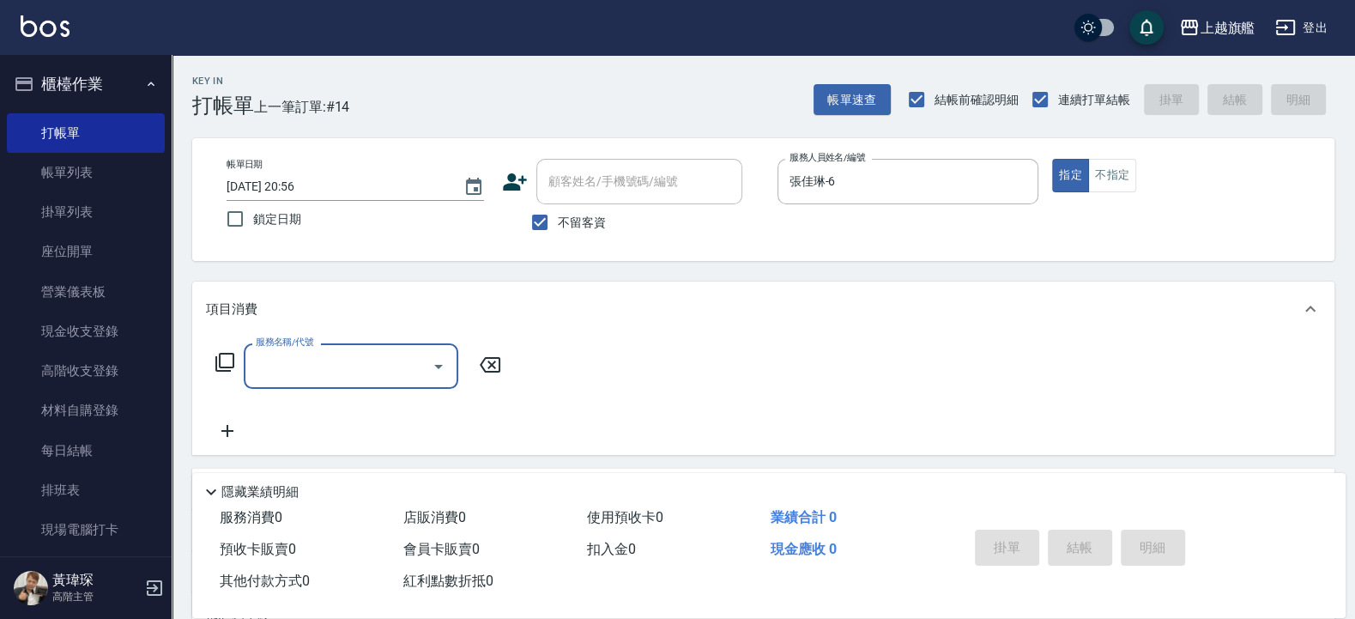
click at [573, 231] on span "不留客資" at bounding box center [582, 223] width 48 height 18
click at [558, 231] on input "不留客資" at bounding box center [540, 222] width 36 height 36
checkbox input "false"
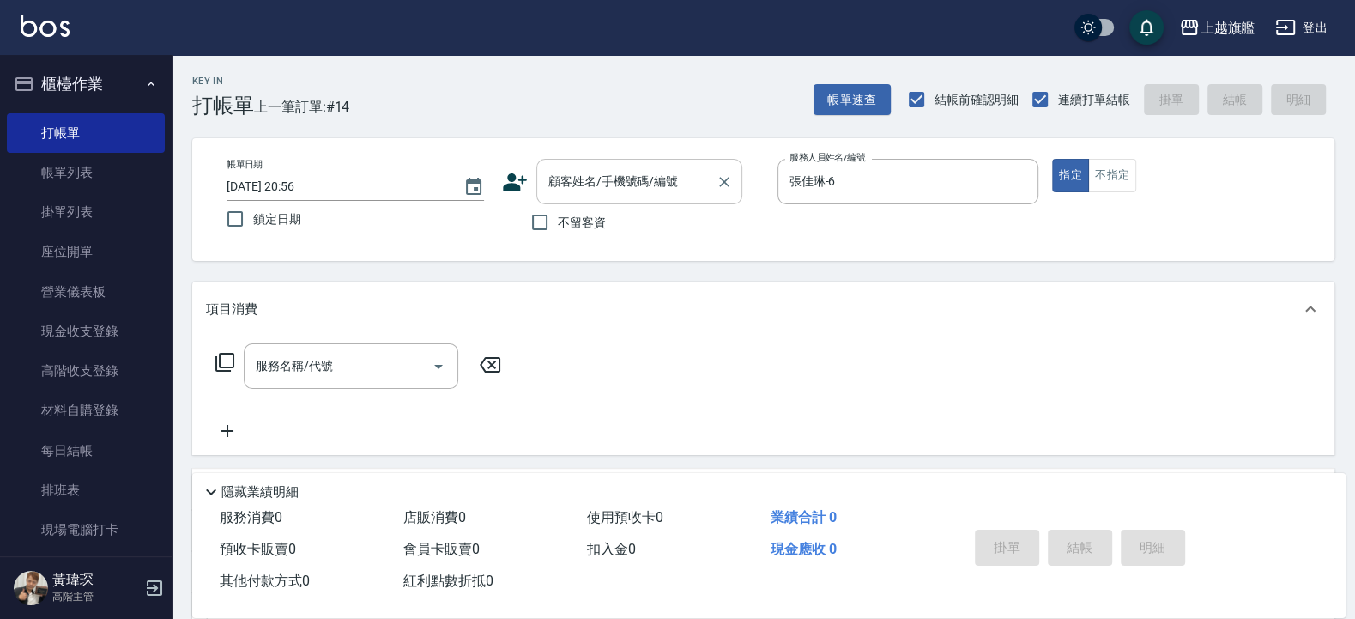
click at [586, 191] on input "顧客姓名/手機號碼/編號" at bounding box center [626, 182] width 165 height 30
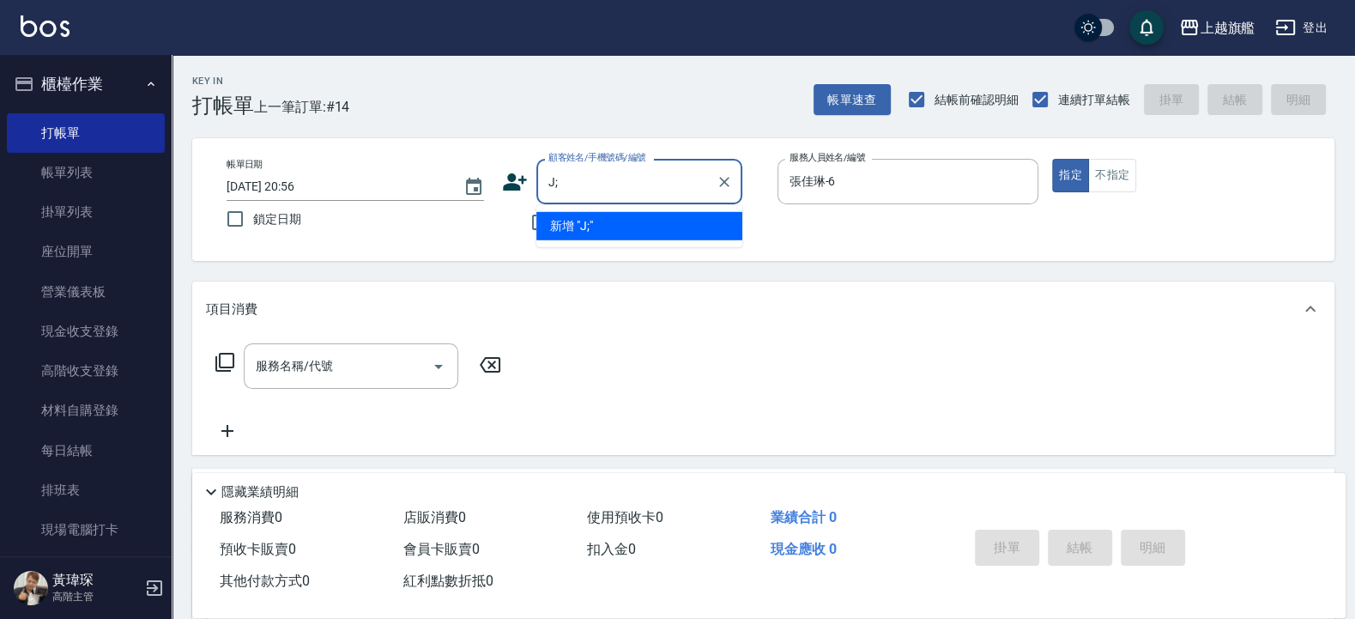
type input "J"
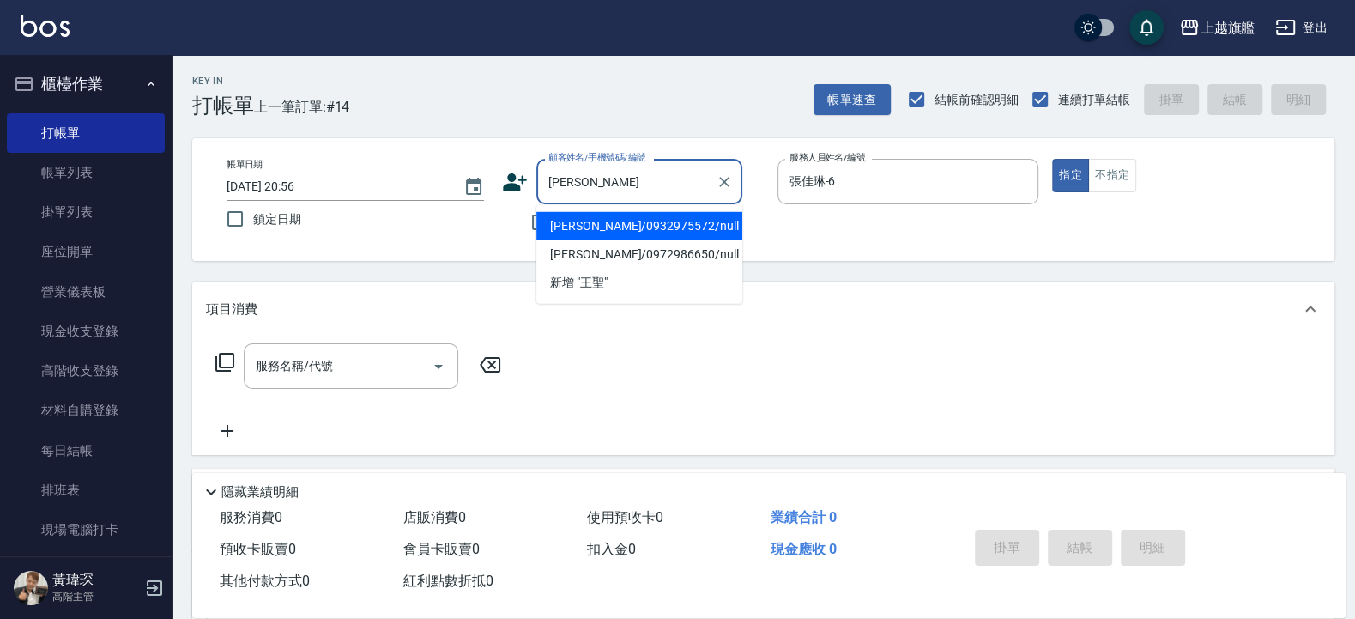
type input "王聖文/0932975572/null"
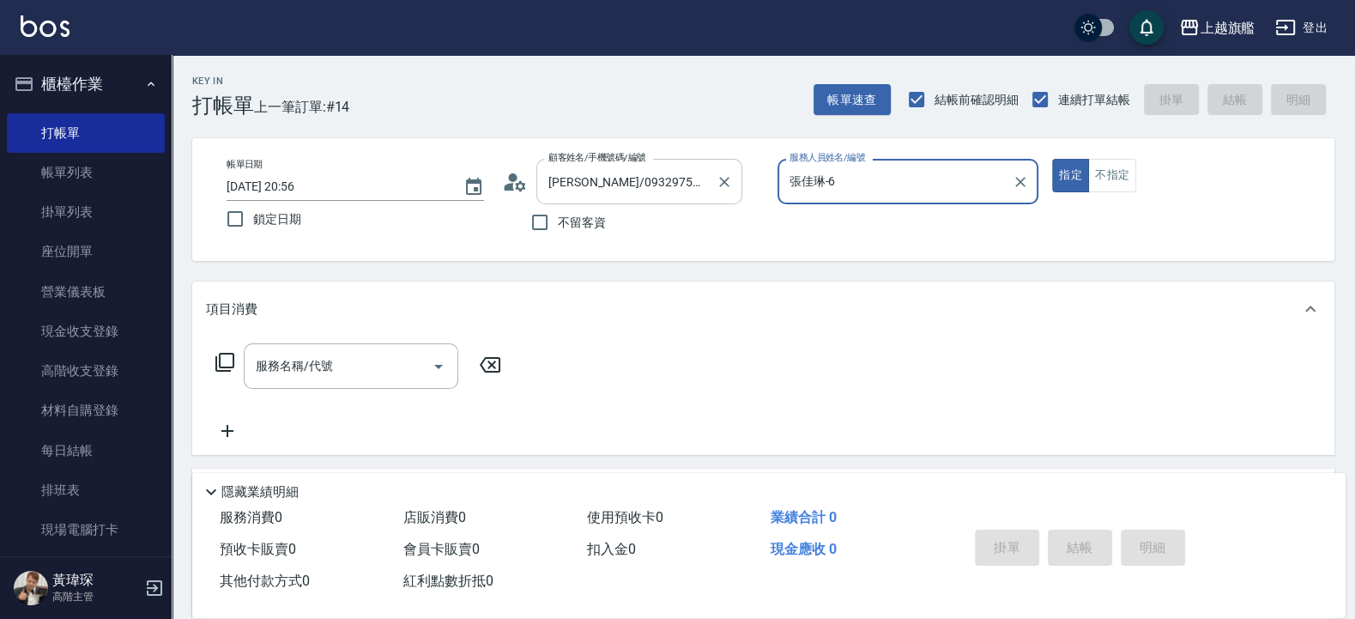
click at [1052, 159] on button "指定" at bounding box center [1070, 175] width 37 height 33
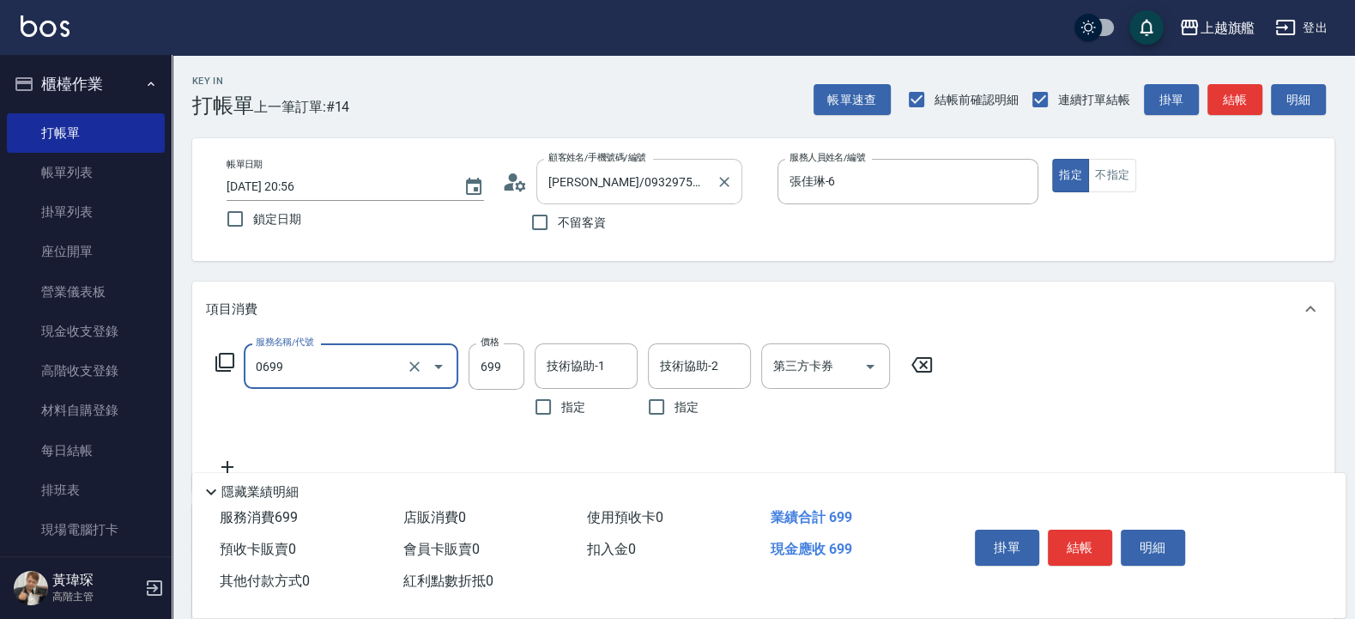
type input "精油SPA(0699)"
type input "1249"
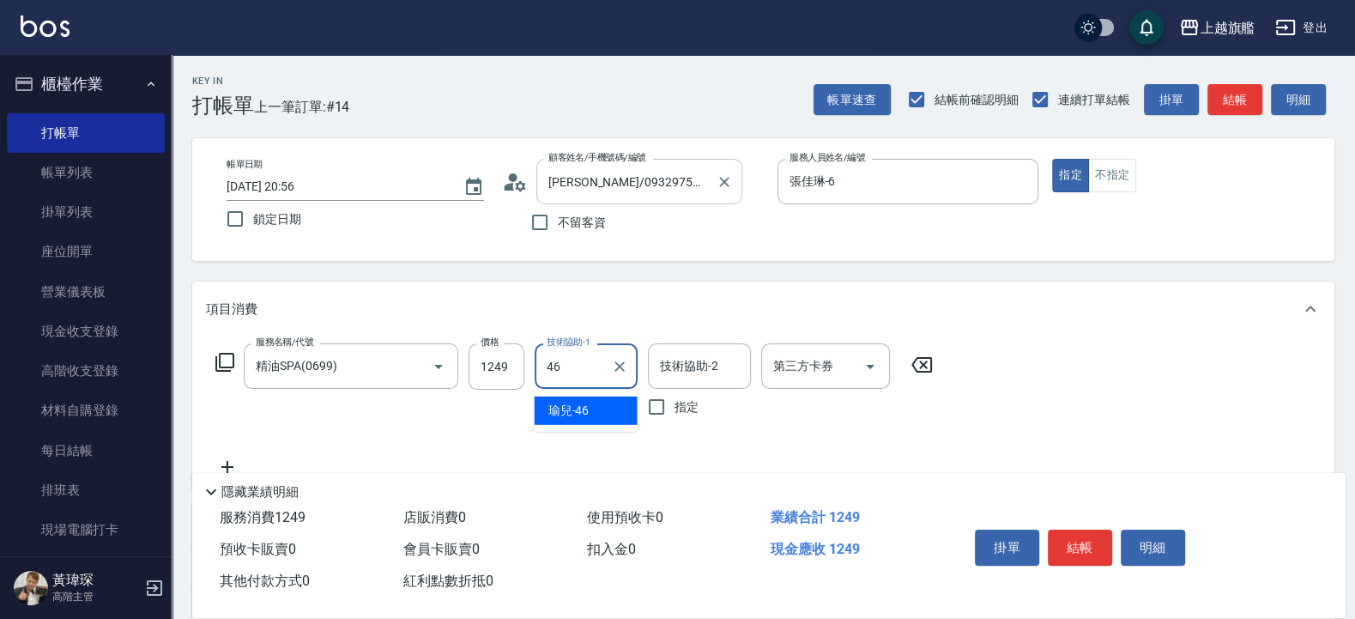
type input "瑜兒-46"
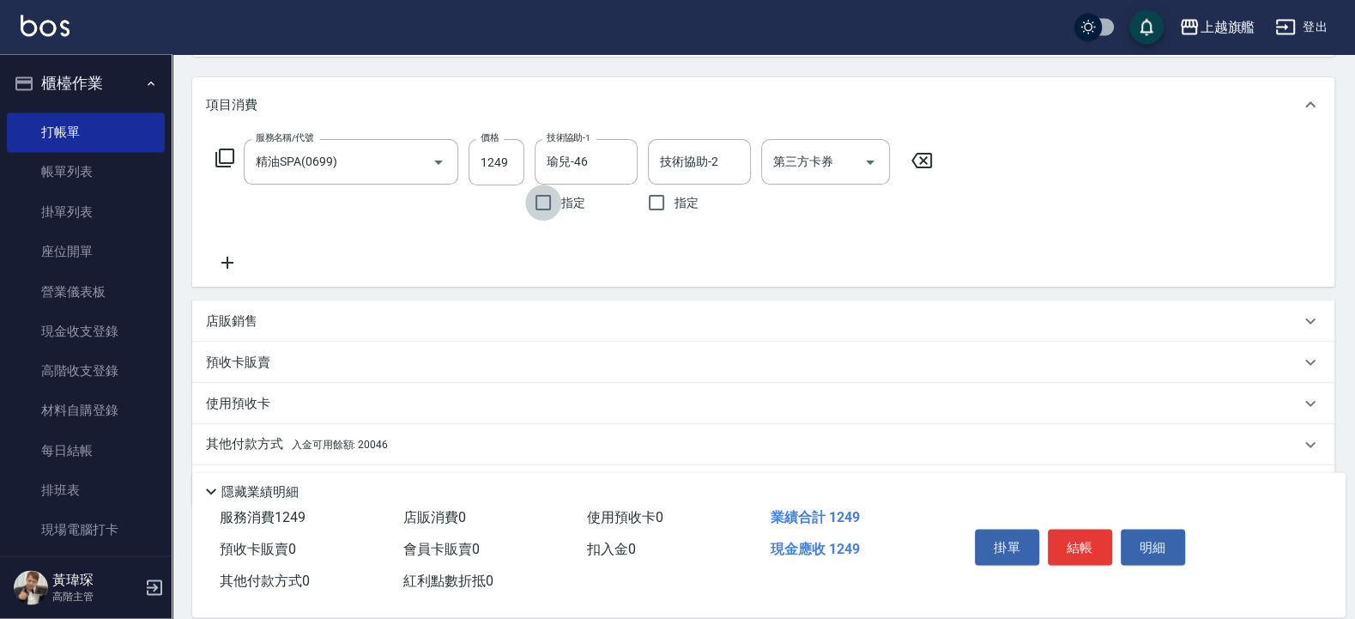
scroll to position [255, 0]
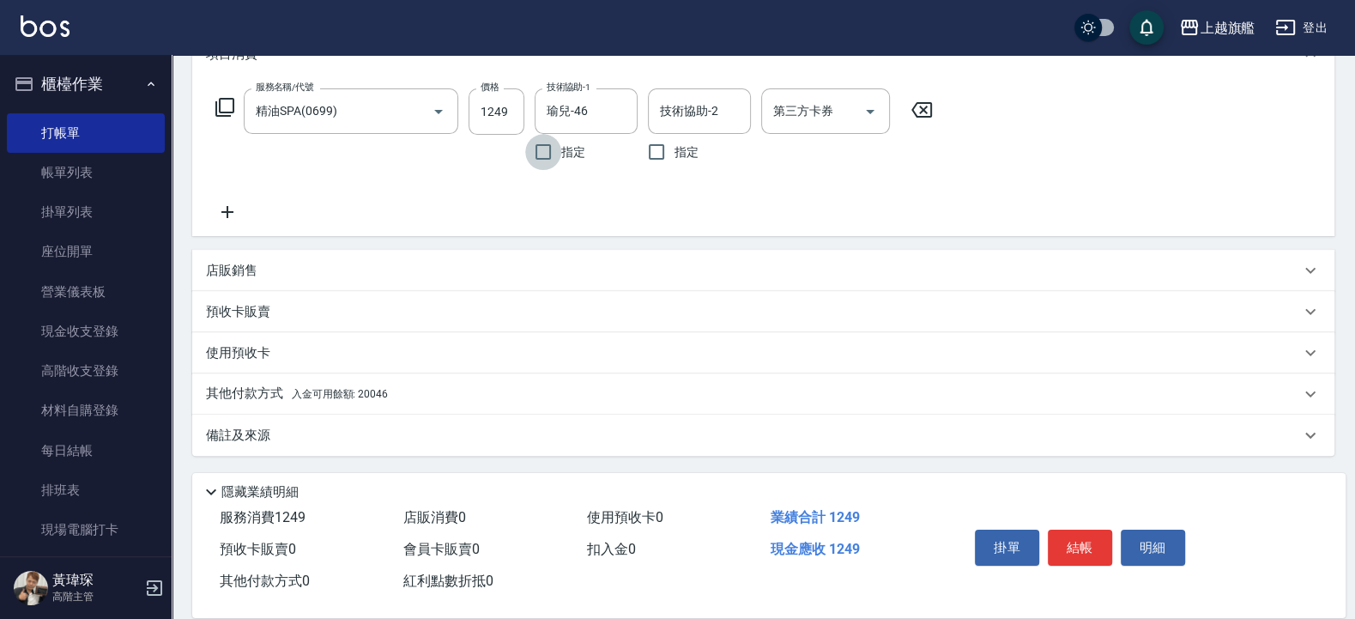
click at [343, 388] on span "入金可用餘額: 20046" at bounding box center [340, 394] width 96 height 12
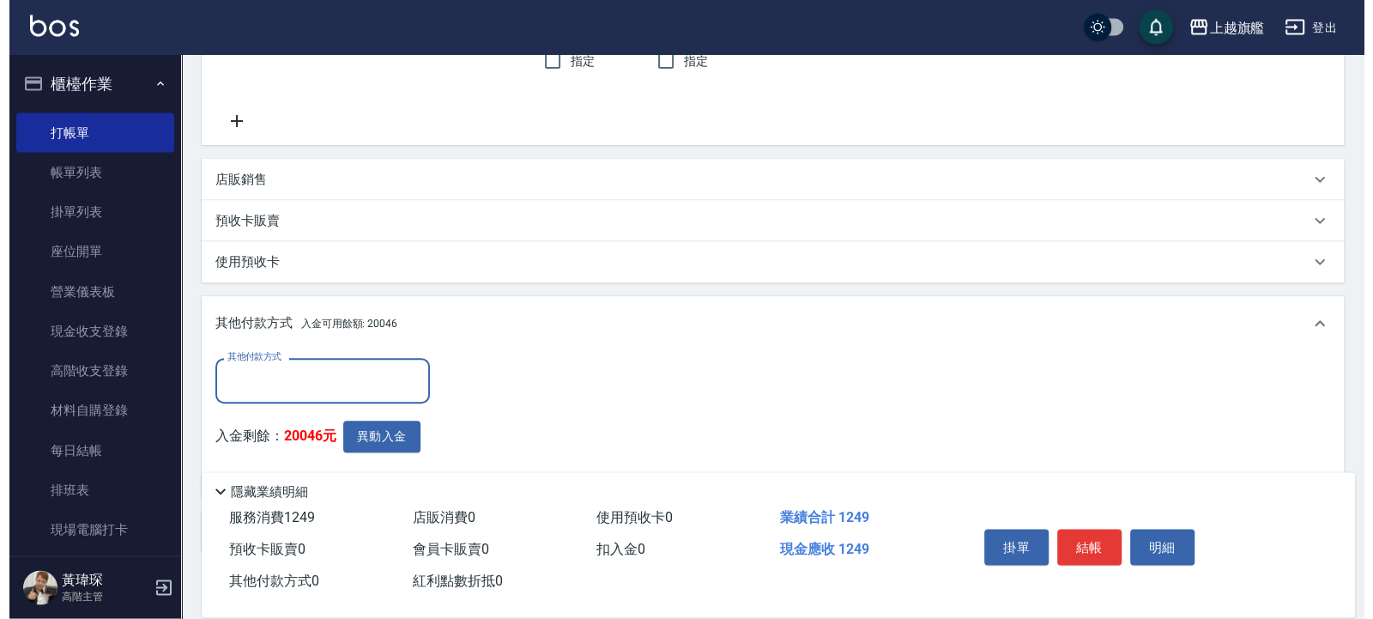
scroll to position [442, 0]
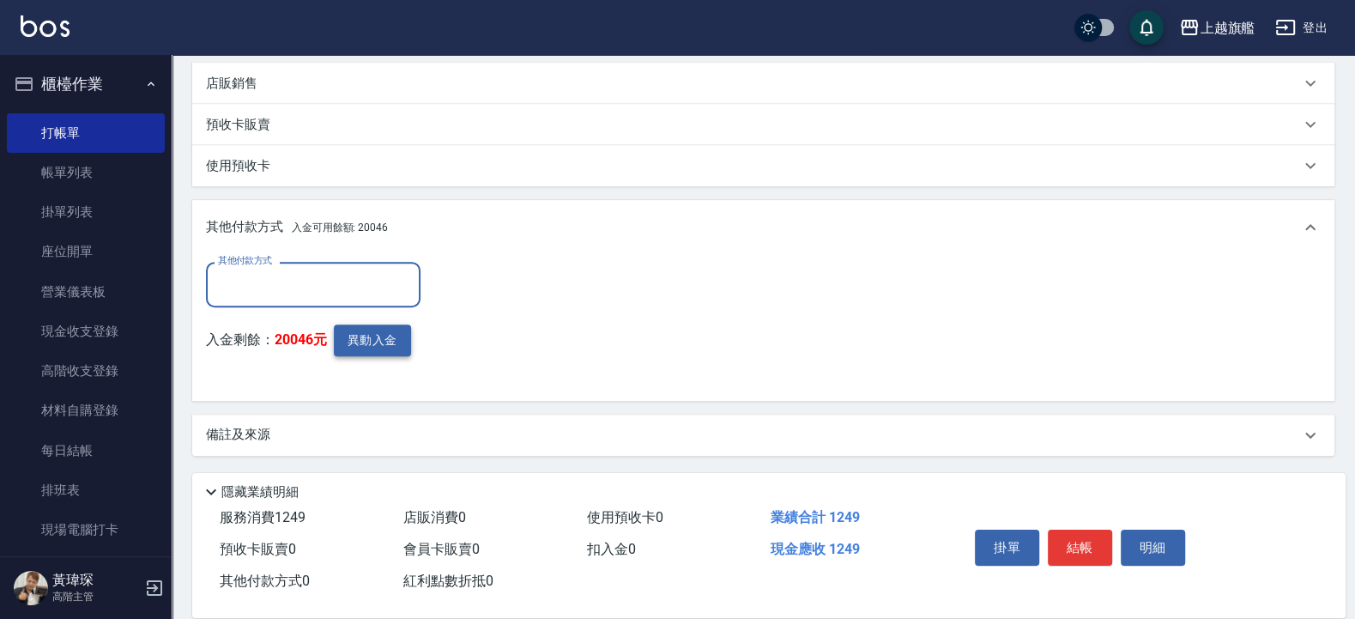
click at [368, 340] on button "異動入金" at bounding box center [372, 340] width 77 height 32
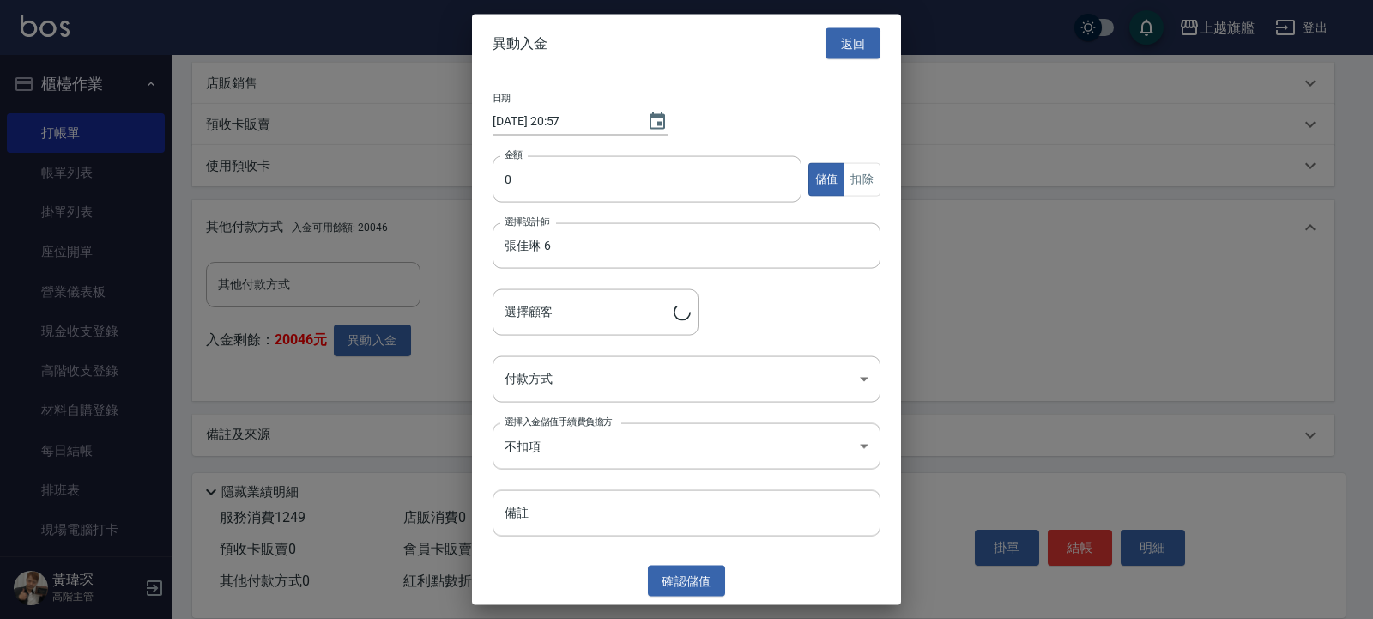
type input "王聖文/0932975572"
click at [563, 168] on input "0" at bounding box center [647, 179] width 309 height 46
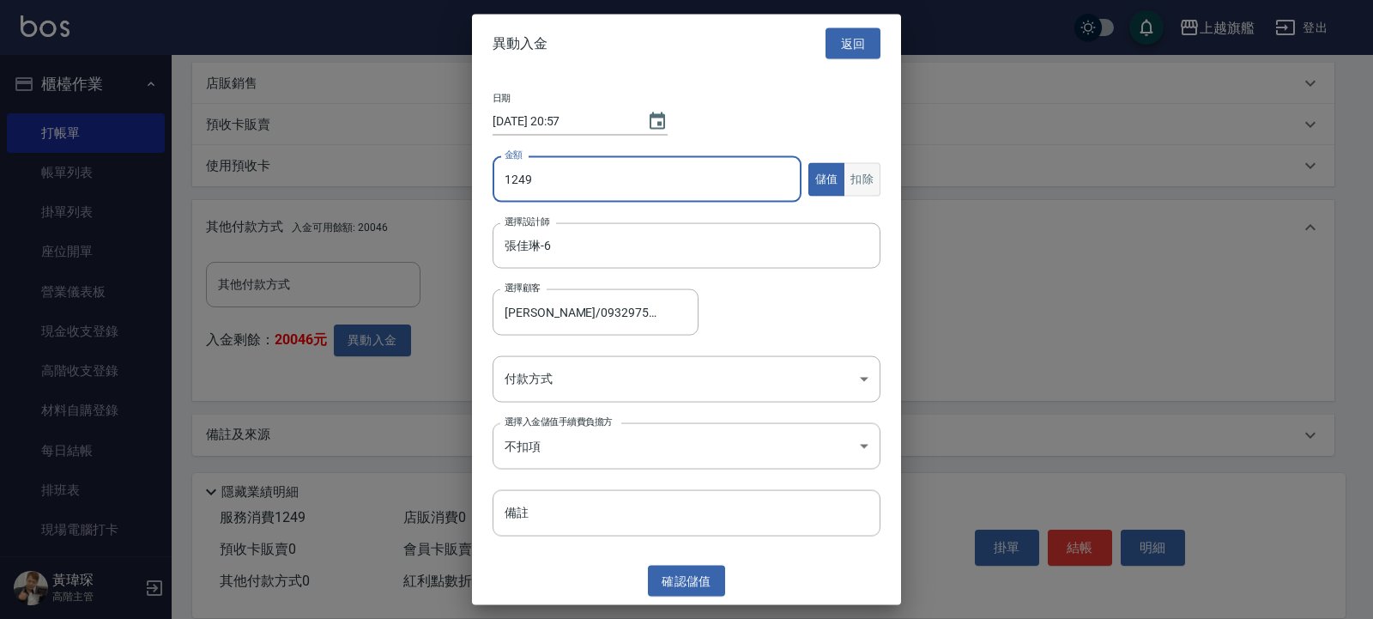
type input "1249"
click at [876, 172] on button "扣除" at bounding box center [862, 178] width 37 height 33
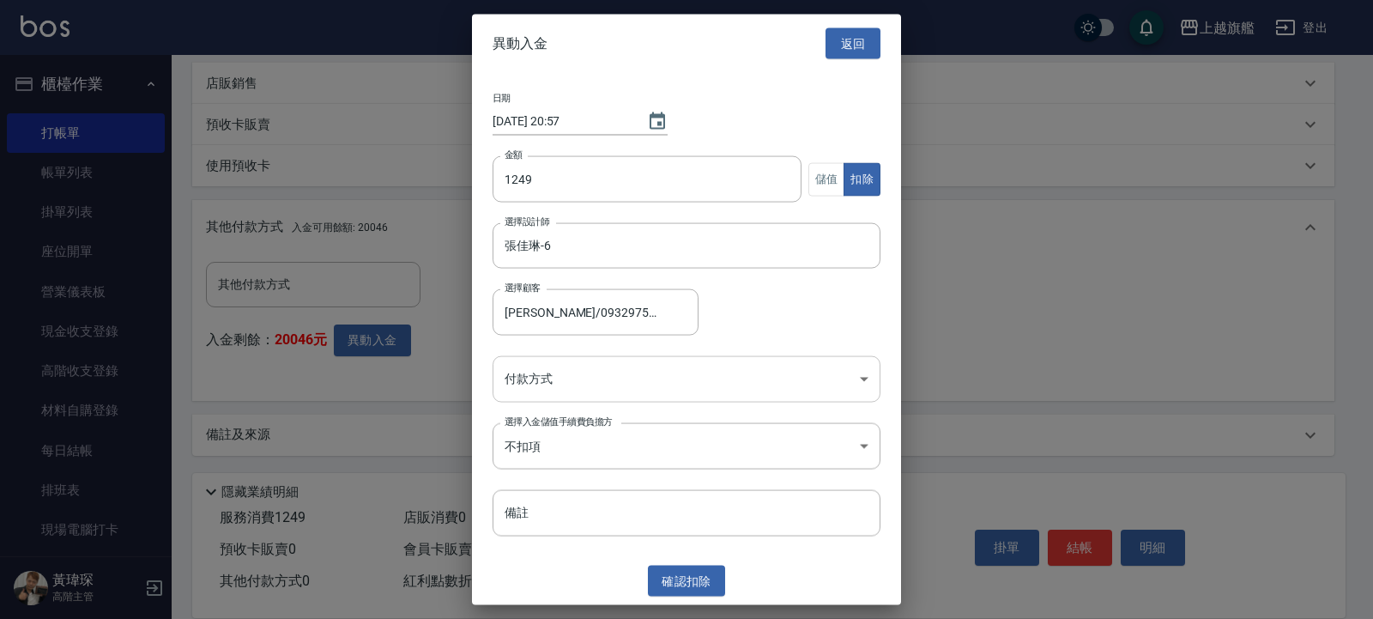
click at [666, 377] on body "上越旗艦 登出 櫃檯作業 打帳單 帳單列表 掛單列表 座位開單 營業儀表板 現金收支登錄 高階收支登錄 材料自購登錄 每日結帳 排班表 現場電腦打卡 掃碼打卡…" at bounding box center [686, 89] width 1373 height 1062
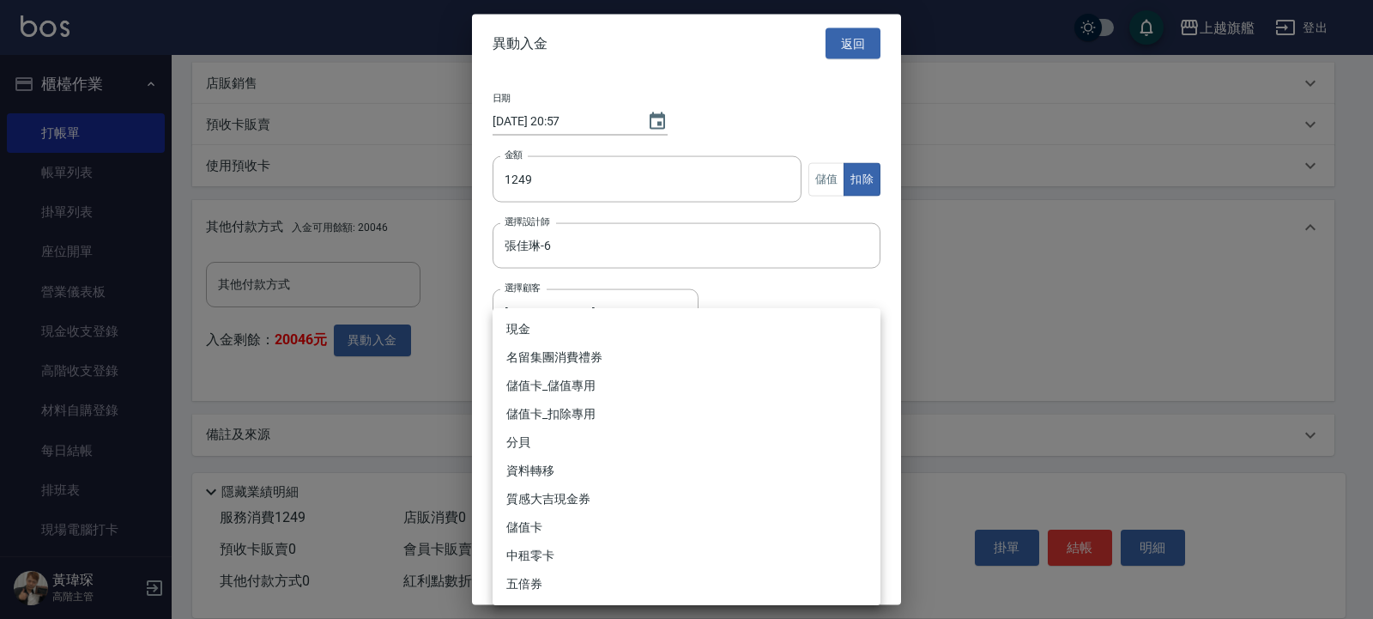
click at [554, 411] on li "儲值卡_扣除專用" at bounding box center [687, 414] width 388 height 28
type input "儲值卡_扣除專用"
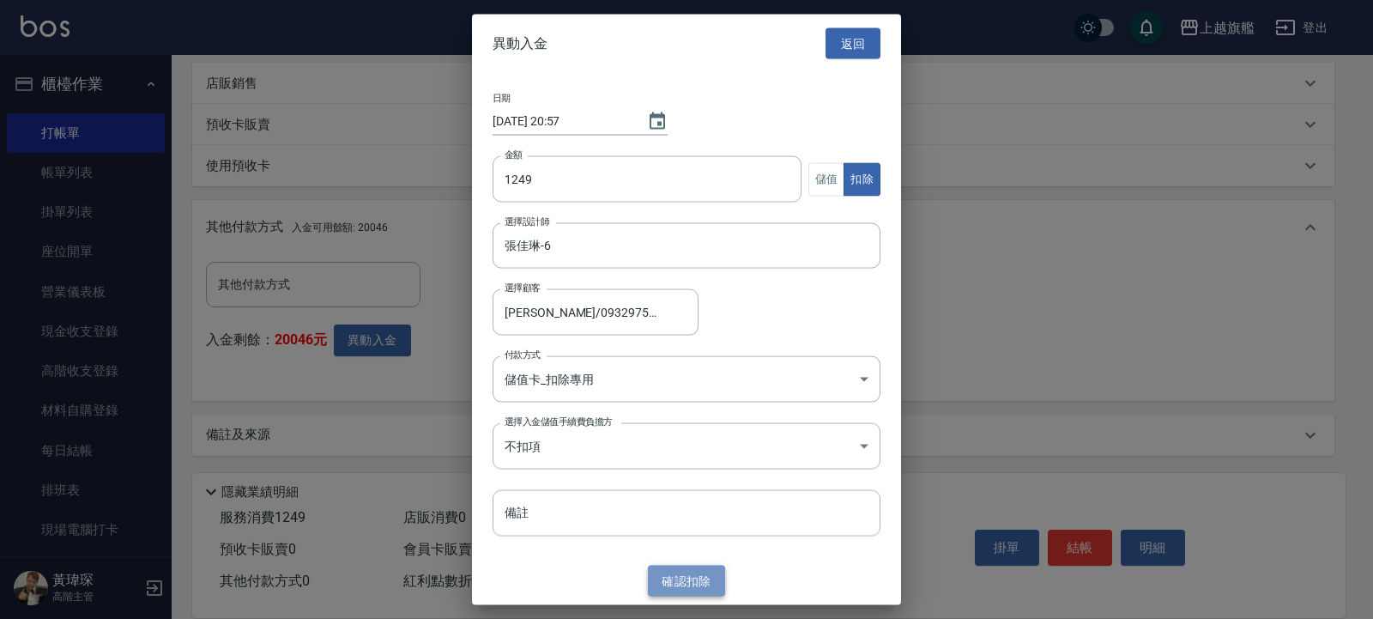
click at [689, 572] on button "確認 扣除" at bounding box center [686, 581] width 77 height 32
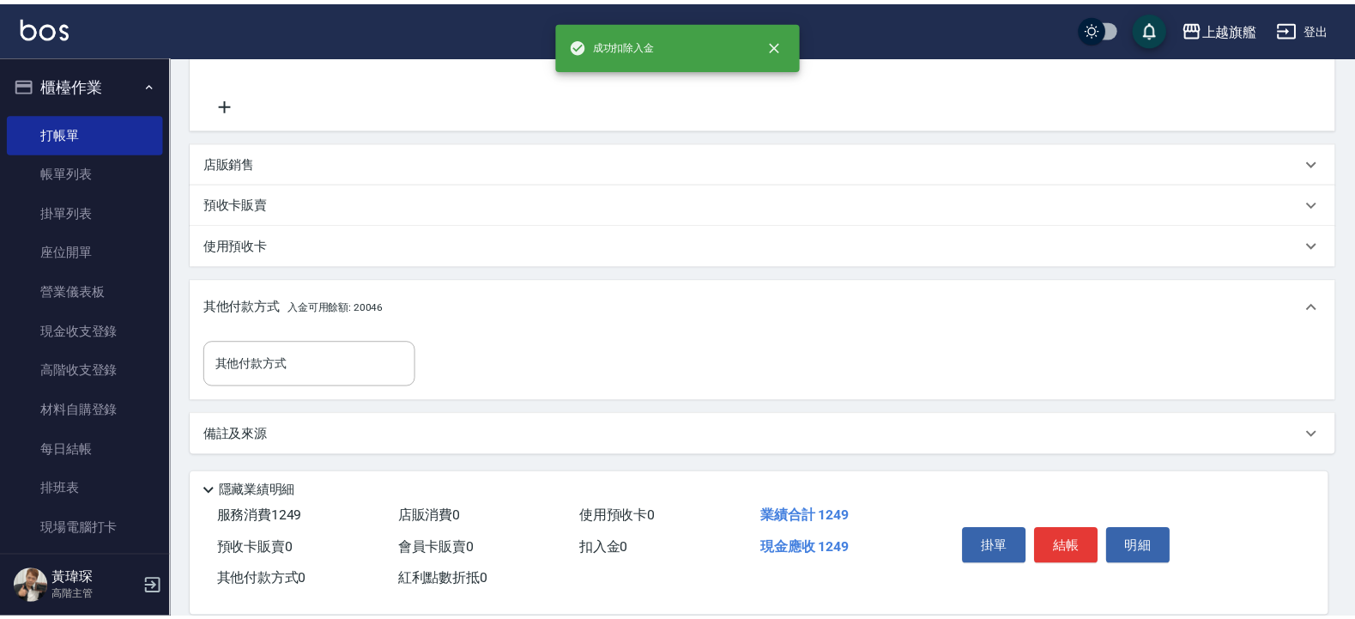
scroll to position [363, 0]
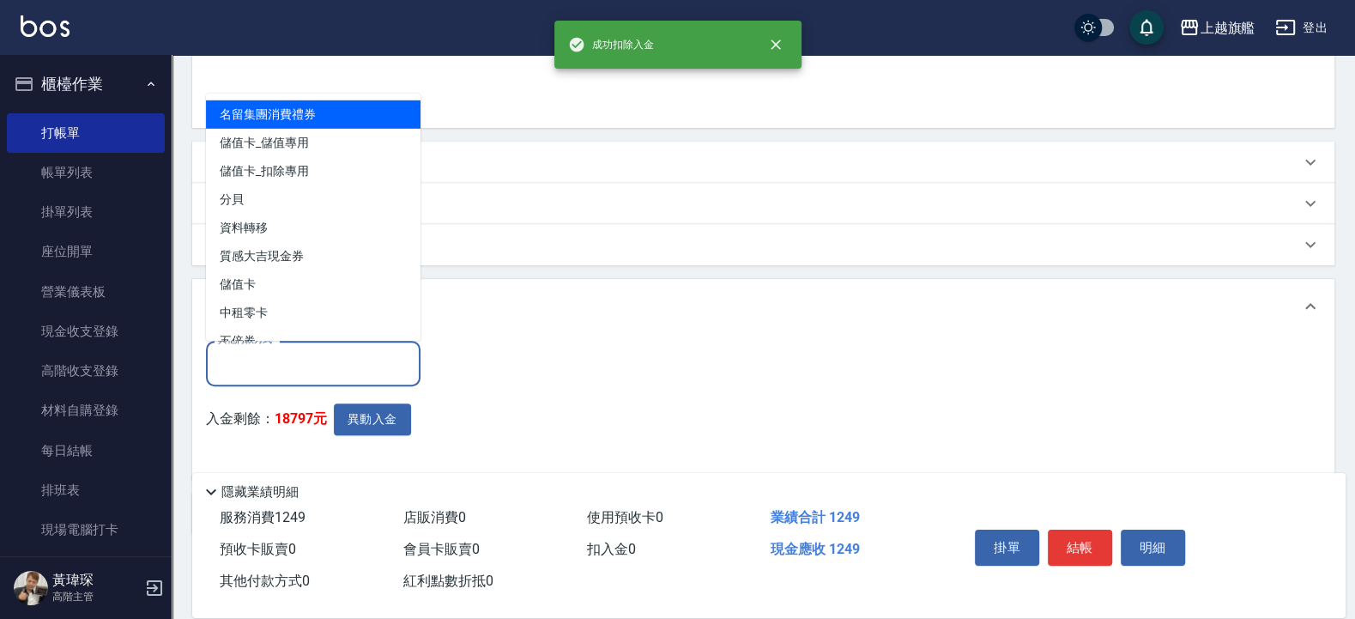
click at [257, 351] on input "其他付款方式" at bounding box center [313, 364] width 199 height 30
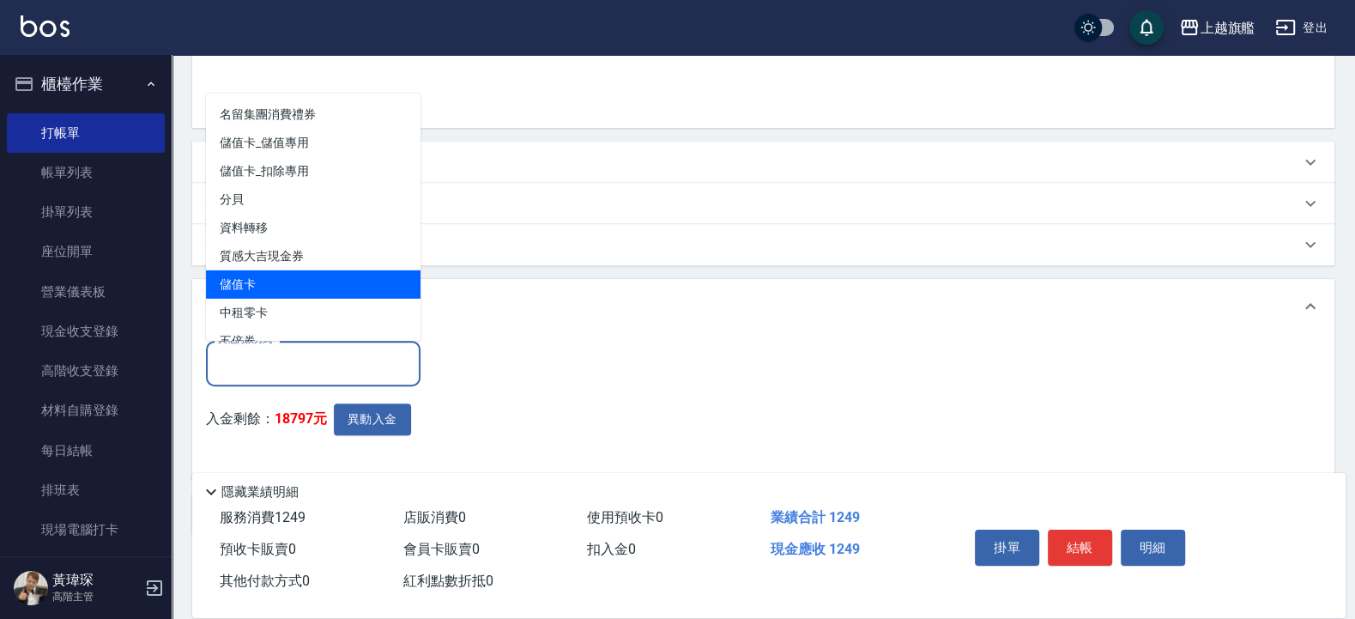
click at [250, 270] on span "儲值卡" at bounding box center [313, 284] width 215 height 28
type input "儲值卡"
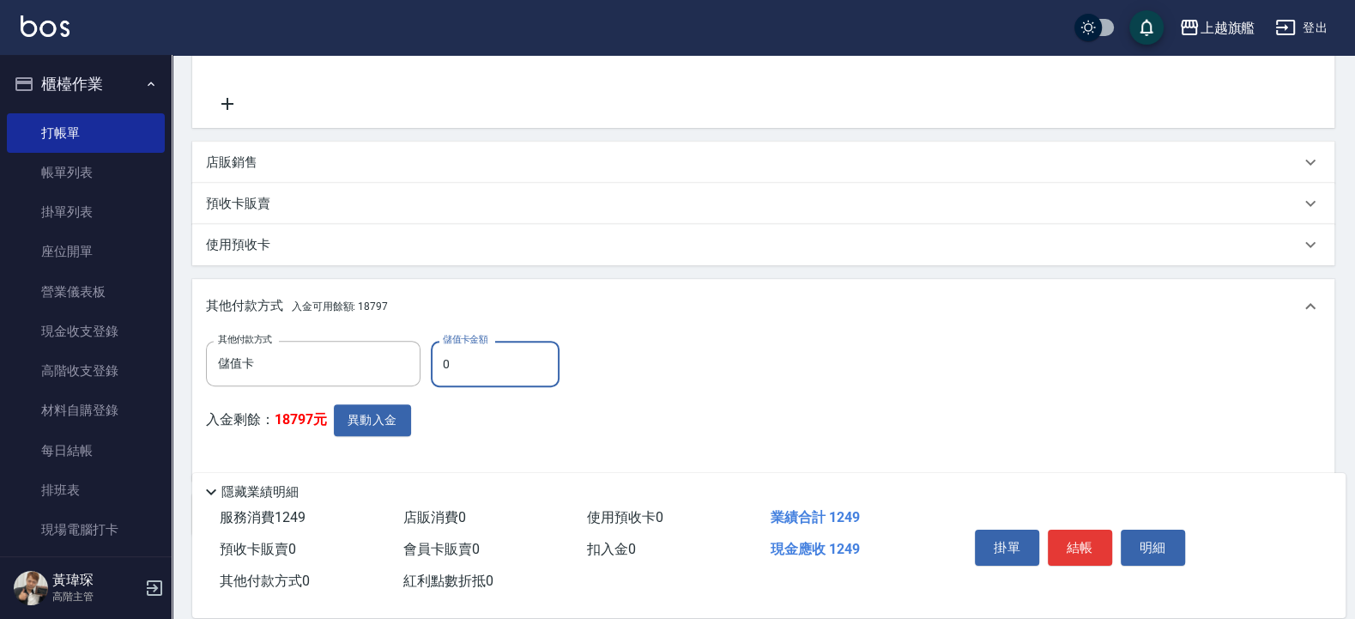
drag, startPoint x: 467, startPoint y: 364, endPoint x: 383, endPoint y: 343, distance: 86.8
click at [431, 343] on input "0" at bounding box center [495, 364] width 129 height 46
type input "1249"
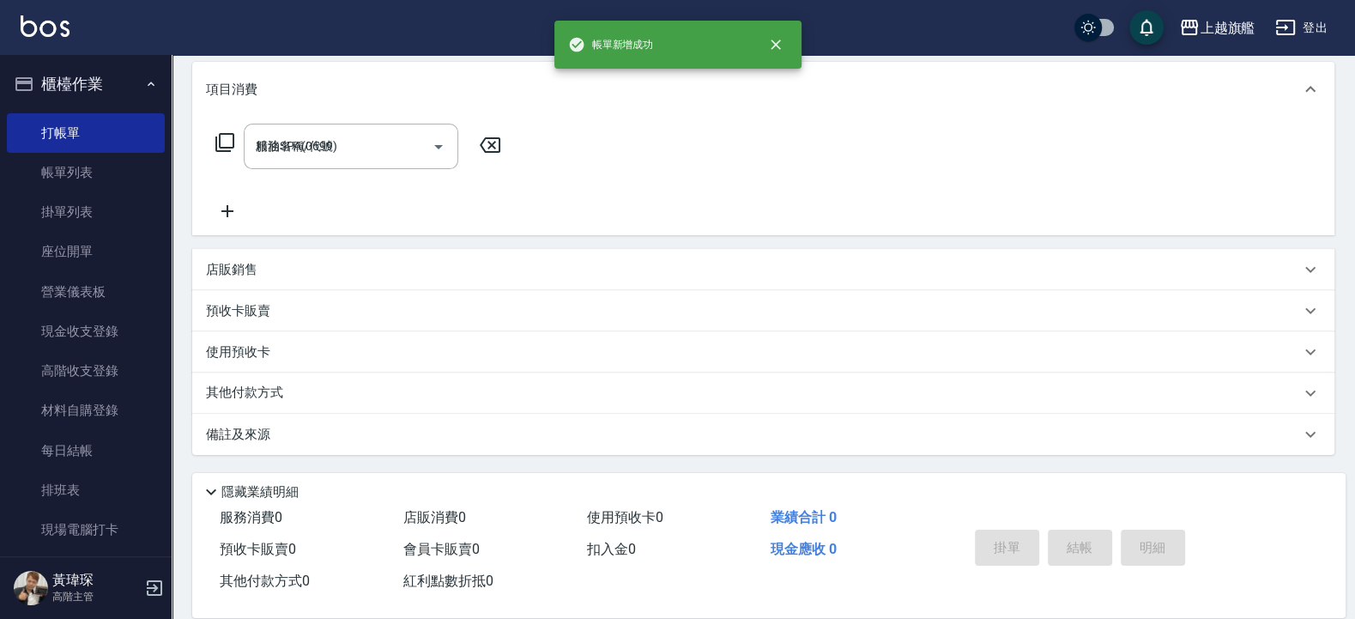
type input "2025/09/19 20:57"
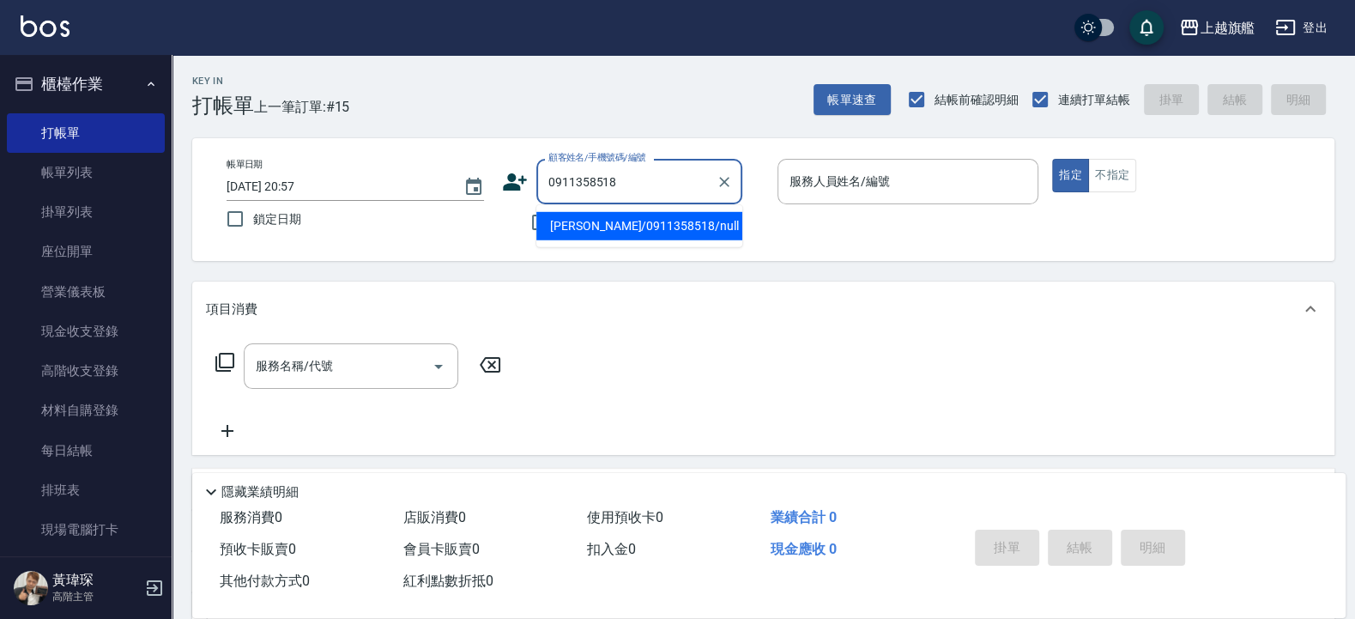
type input "翁偉騫/0911358518/null"
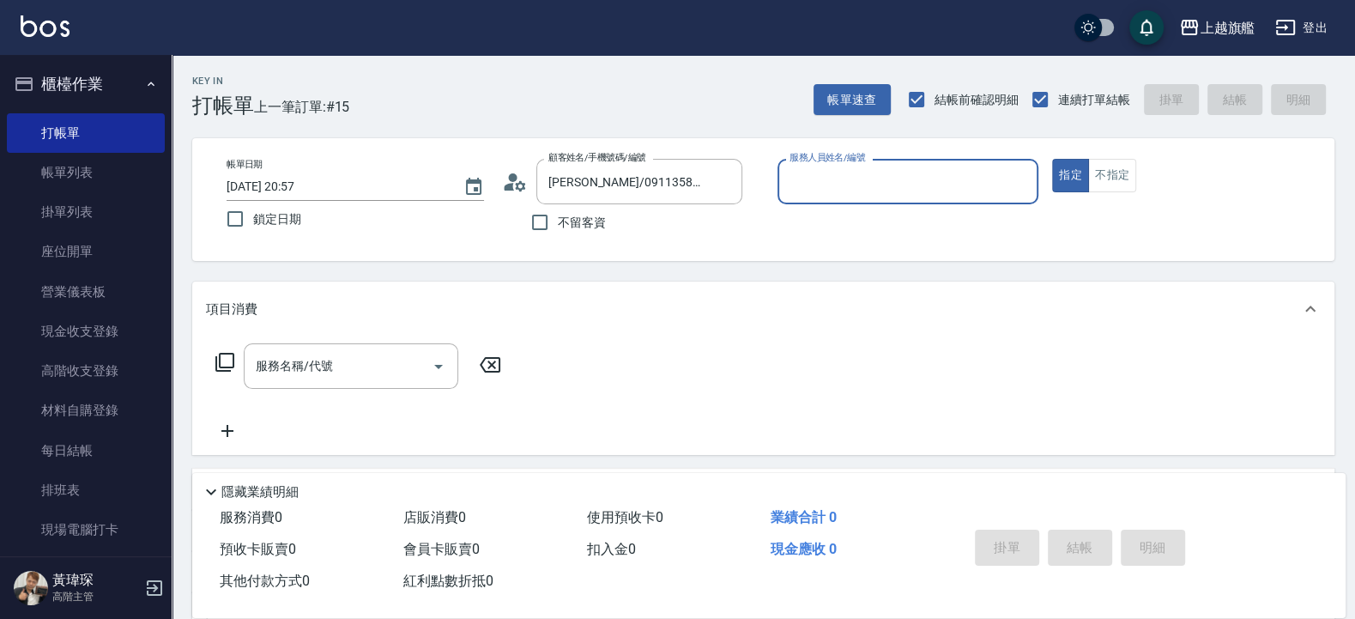
type input "[PERSON_NAME]-3"
click at [1052, 159] on button "指定" at bounding box center [1070, 175] width 37 height 33
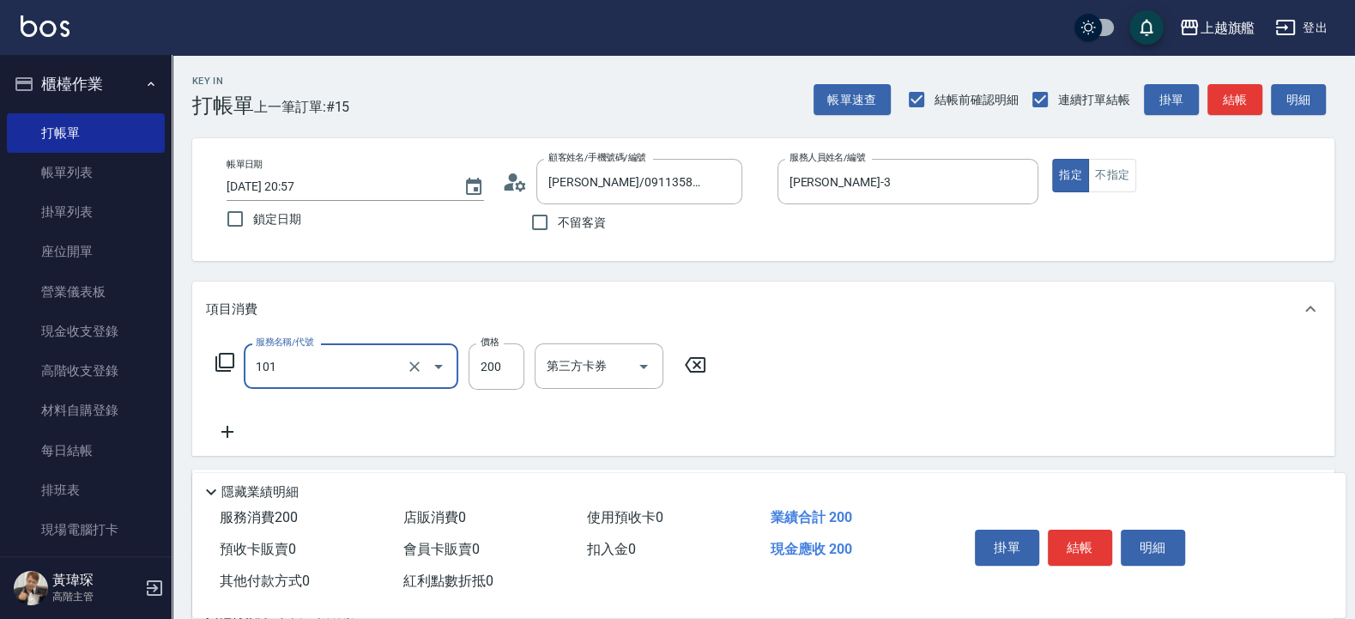
type input "一般洗(101)"
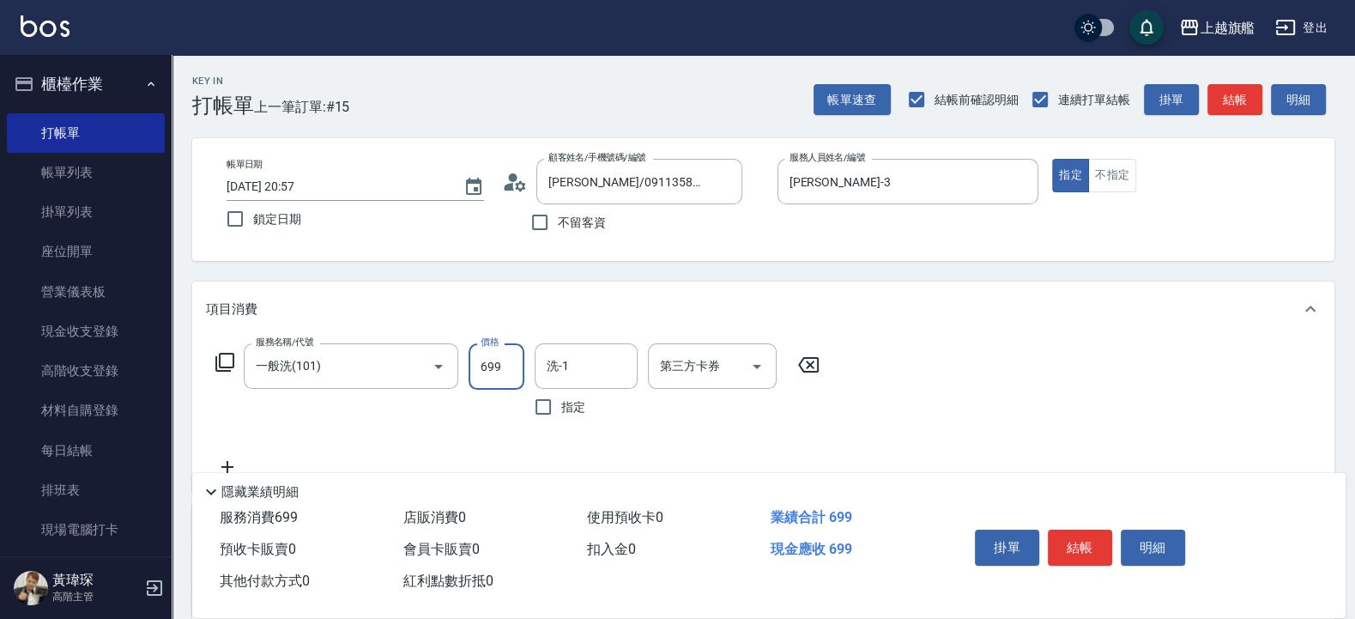
type input "699"
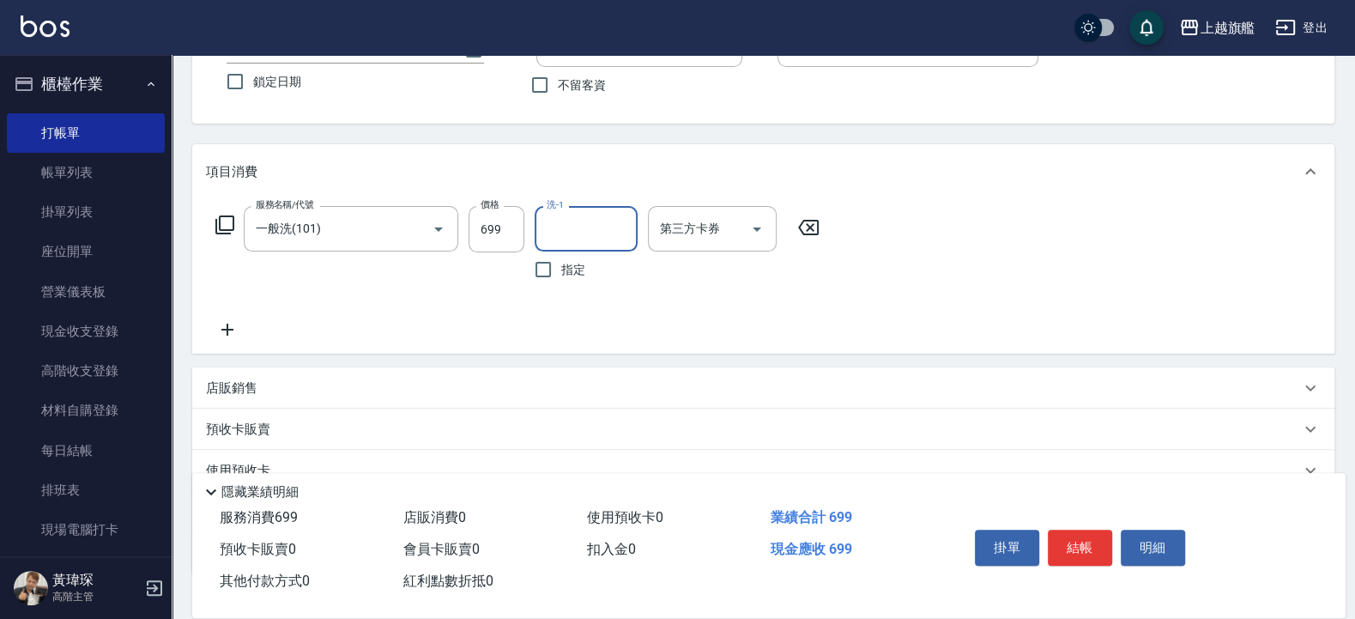
scroll to position [255, 0]
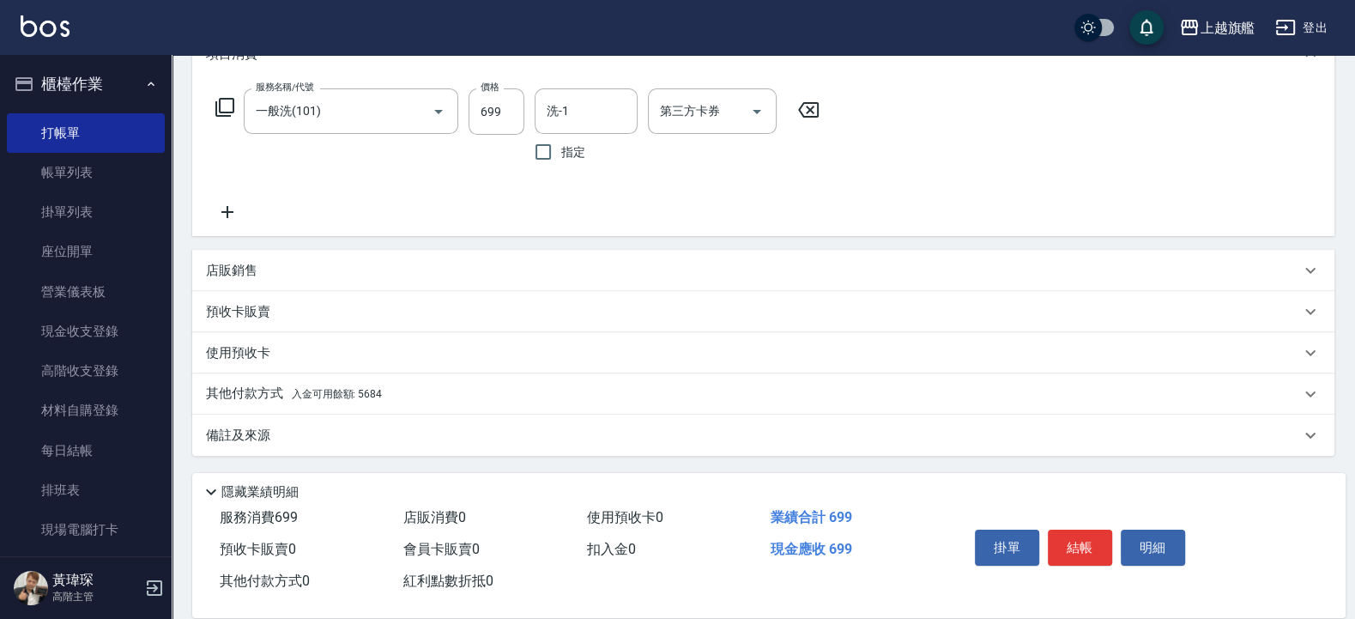
click at [366, 388] on span "入金可用餘額: 5684" at bounding box center [337, 394] width 90 height 12
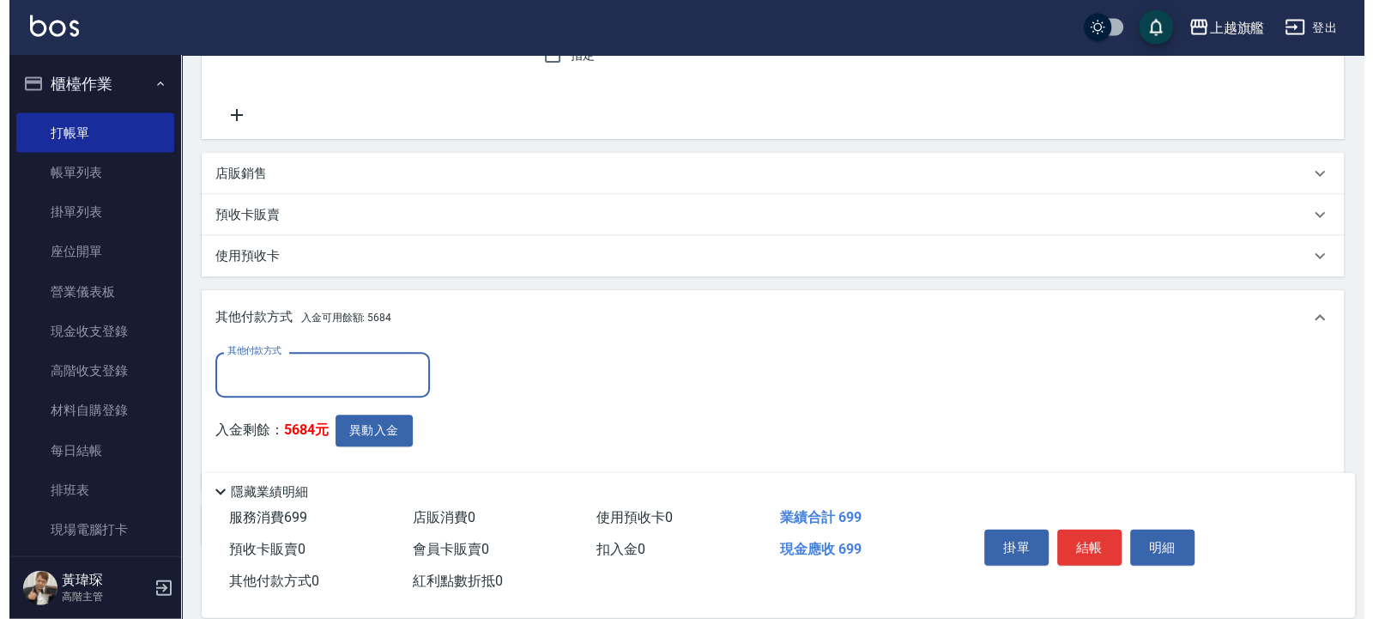
scroll to position [436, 0]
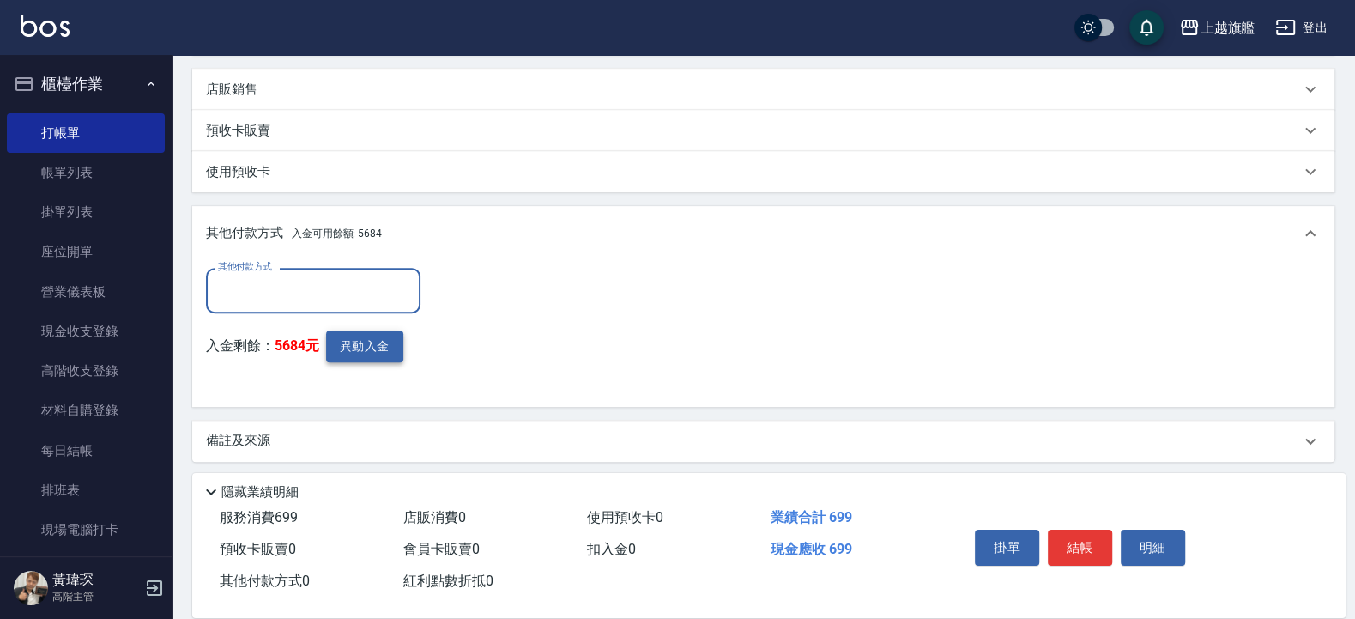
click at [357, 342] on button "異動入金" at bounding box center [364, 346] width 77 height 32
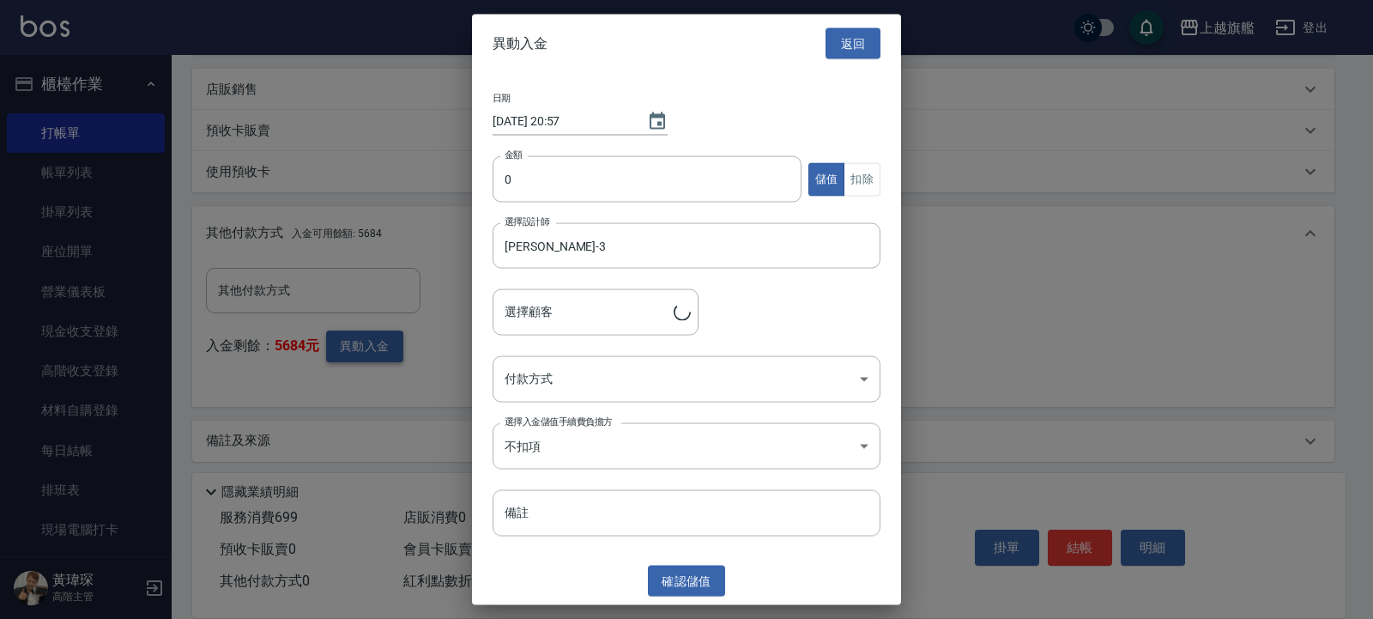
type input "翁偉騫/0911358518"
click at [543, 190] on input "0" at bounding box center [647, 179] width 309 height 46
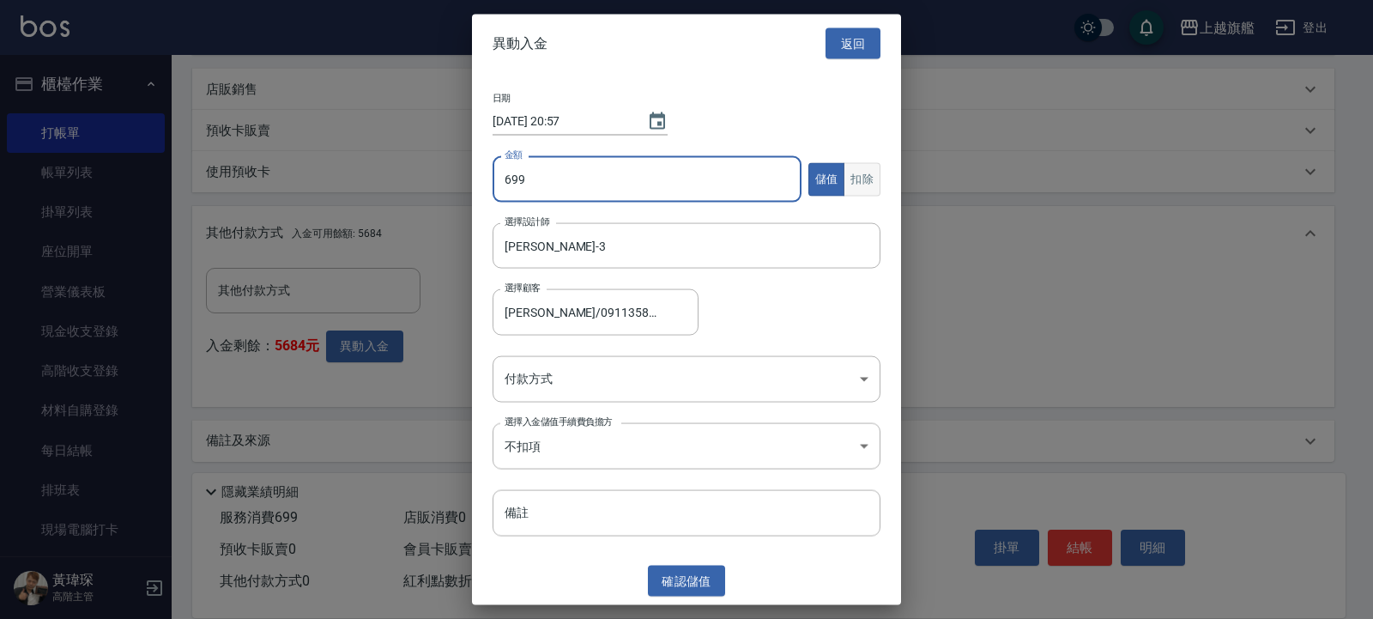
type input "699"
click at [866, 176] on button "扣除" at bounding box center [862, 178] width 37 height 33
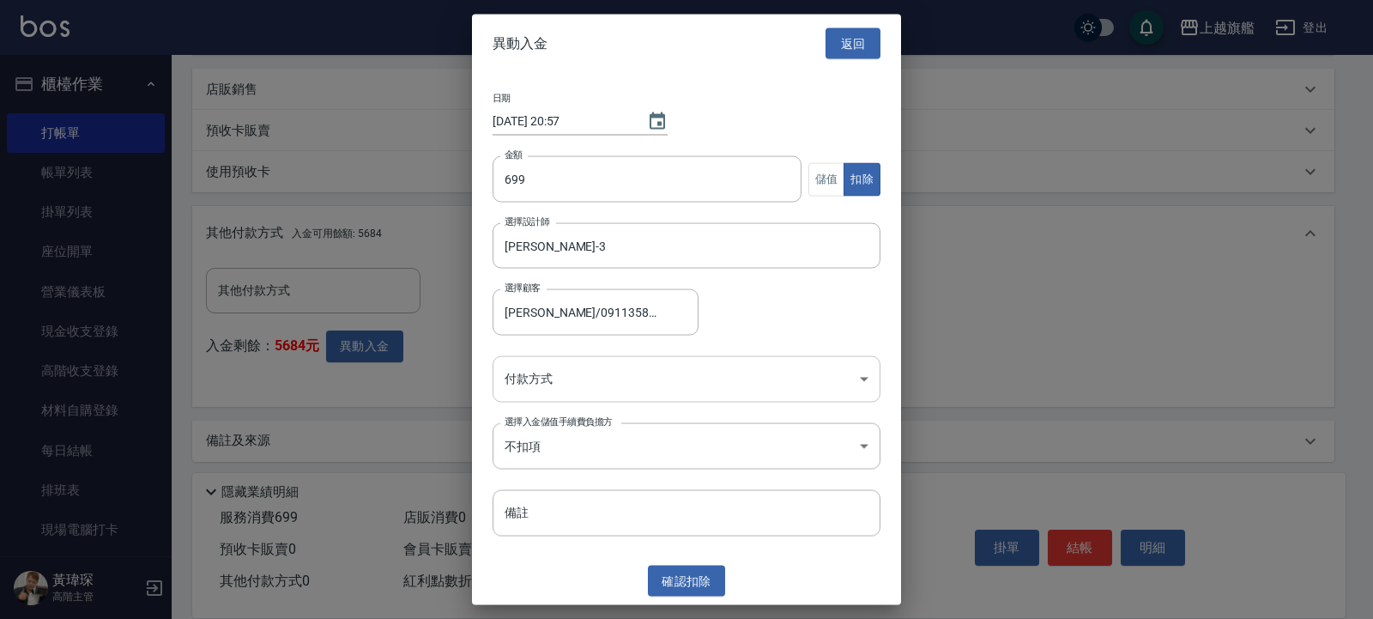
click at [595, 385] on body "上越旗艦 登出 櫃檯作業 打帳單 帳單列表 掛單列表 座位開單 營業儀表板 現金收支登錄 高階收支登錄 材料自購登錄 每日結帳 排班表 現場電腦打卡 掃碼打卡…" at bounding box center [686, 95] width 1373 height 1062
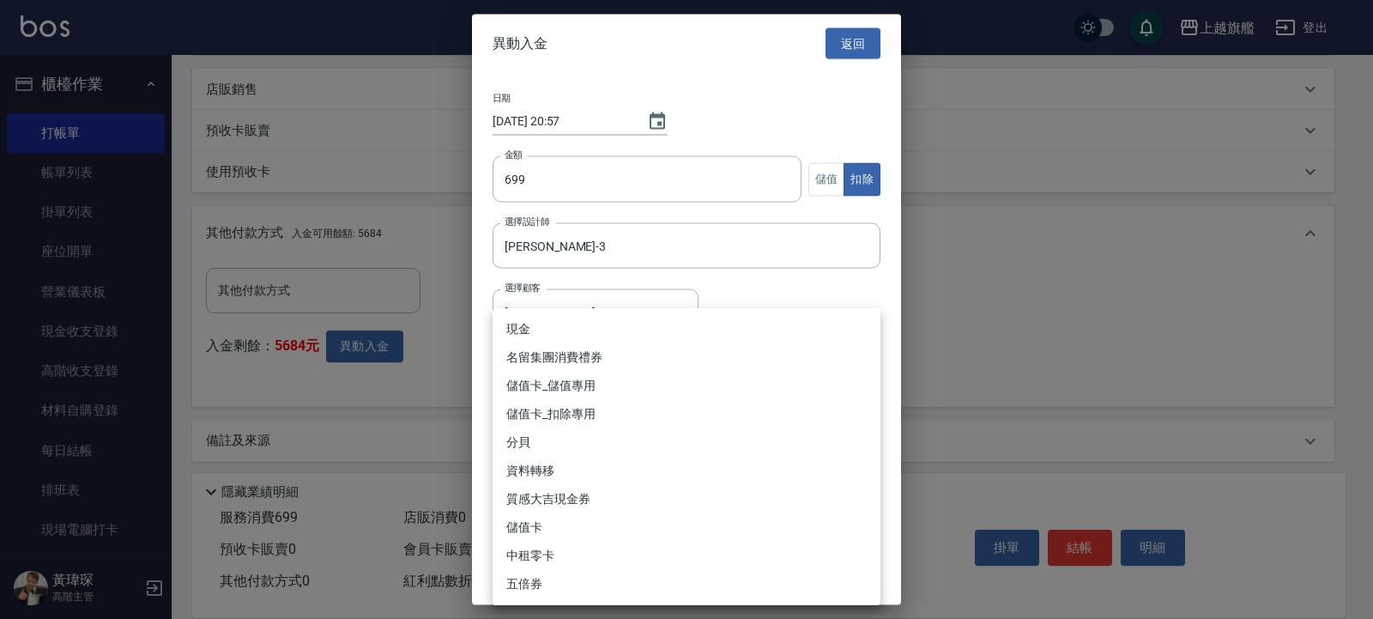
click at [591, 415] on li "儲值卡_扣除專用" at bounding box center [687, 414] width 388 height 28
type input "儲值卡_扣除專用"
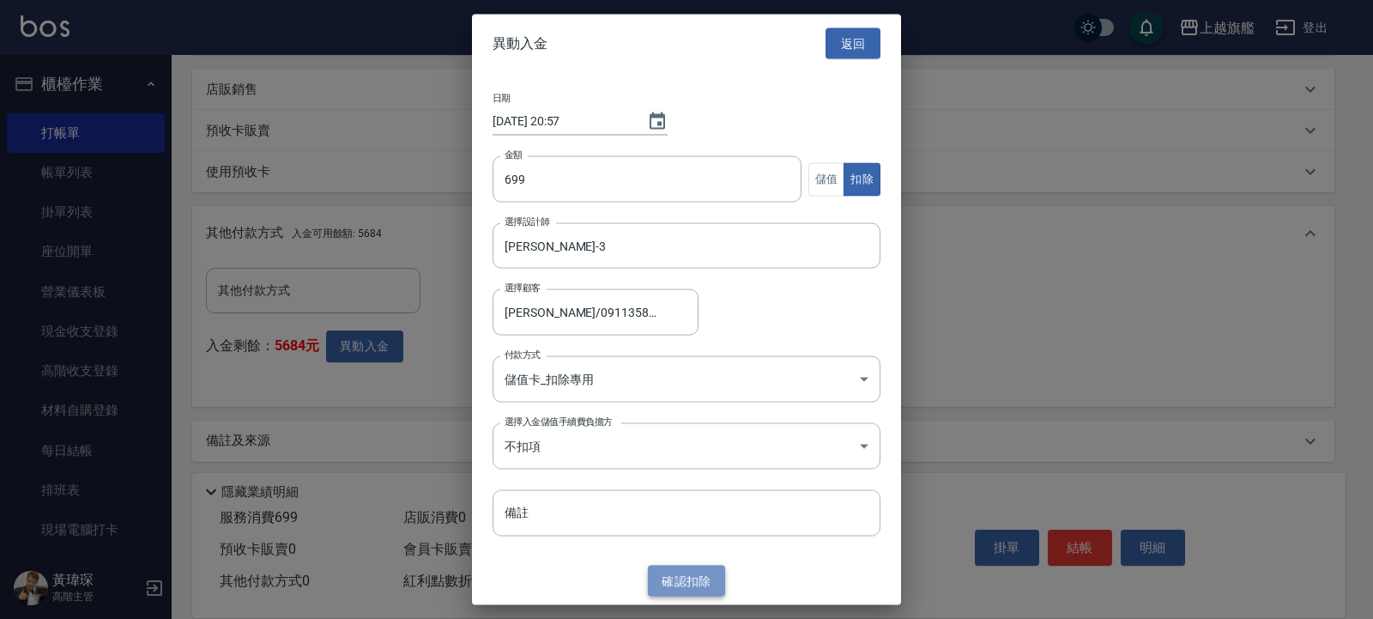
click at [687, 582] on button "確認 扣除" at bounding box center [686, 581] width 77 height 32
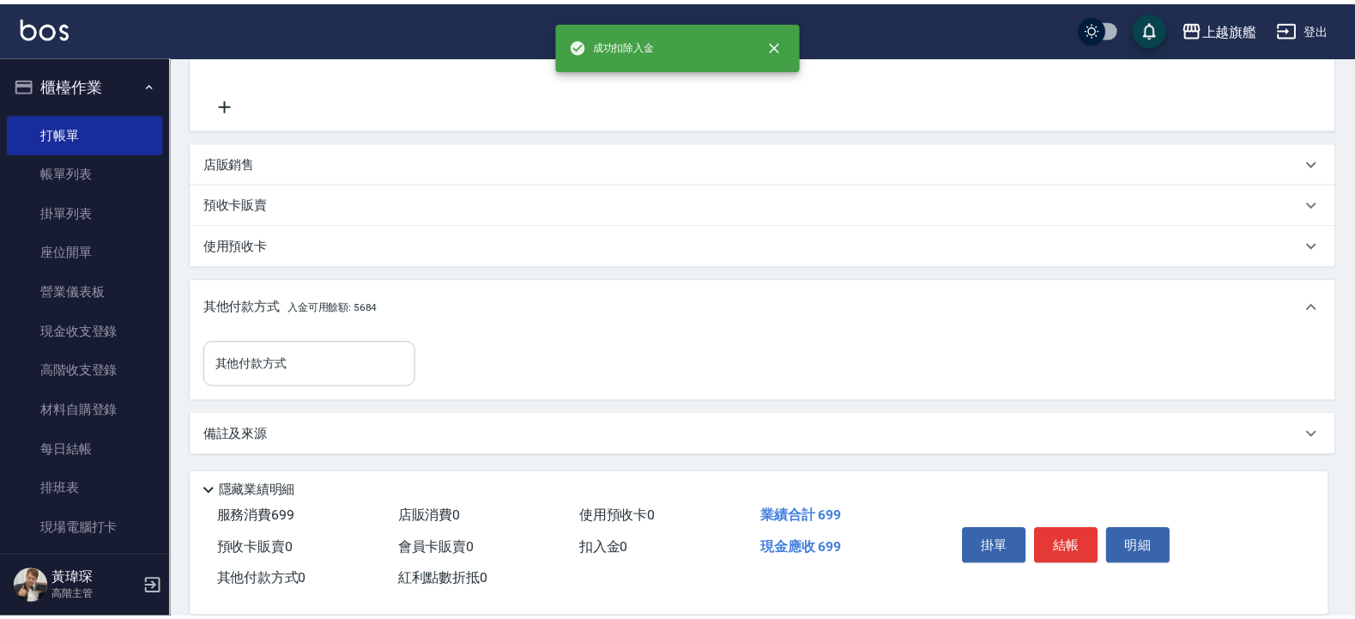
scroll to position [363, 0]
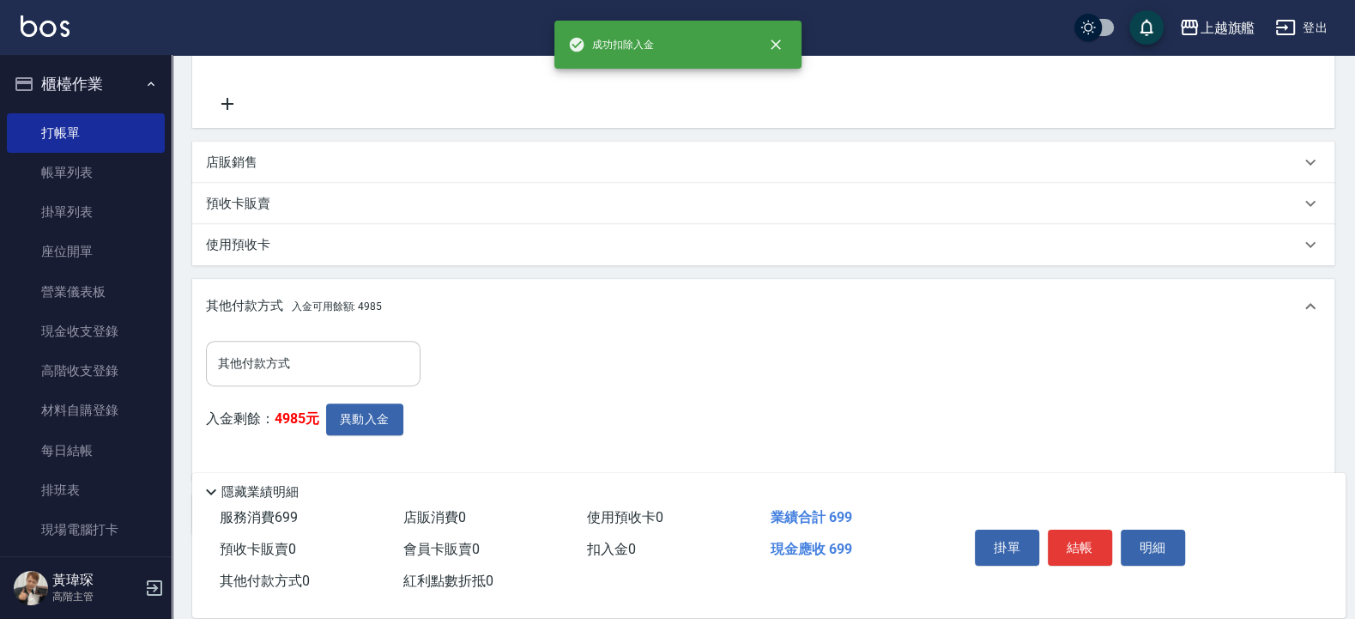
click at [309, 361] on input "其他付款方式" at bounding box center [313, 364] width 199 height 30
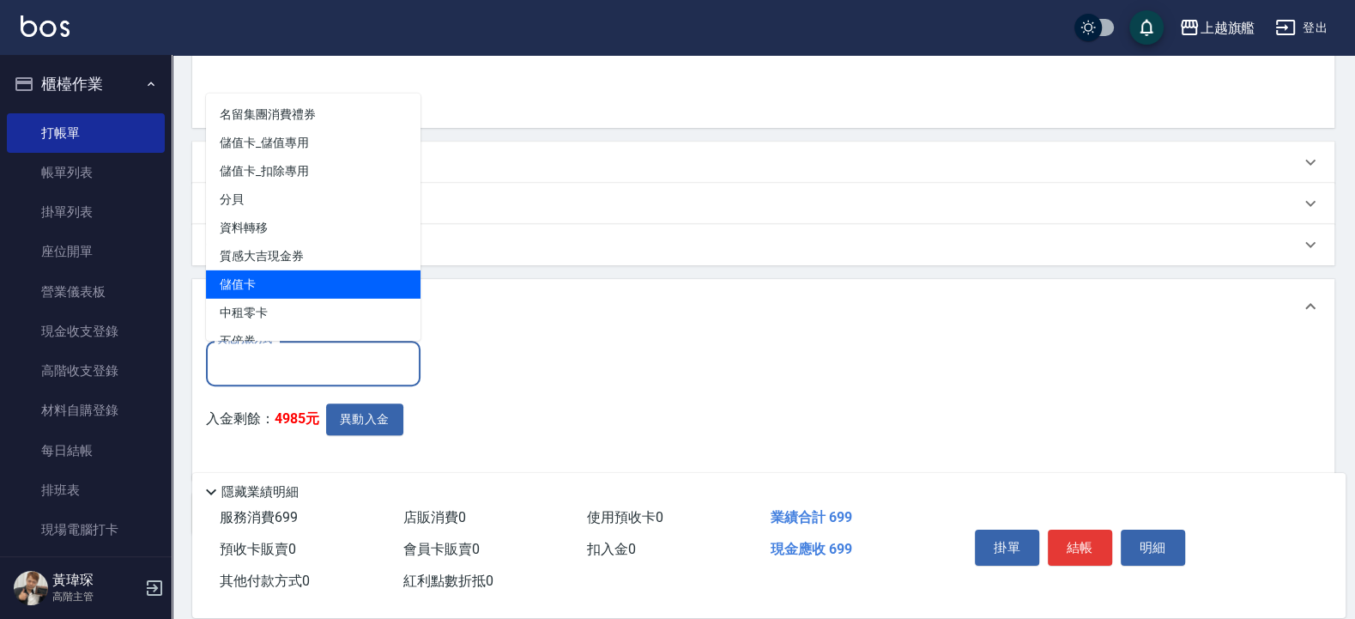
click at [267, 288] on span "儲值卡" at bounding box center [313, 284] width 215 height 28
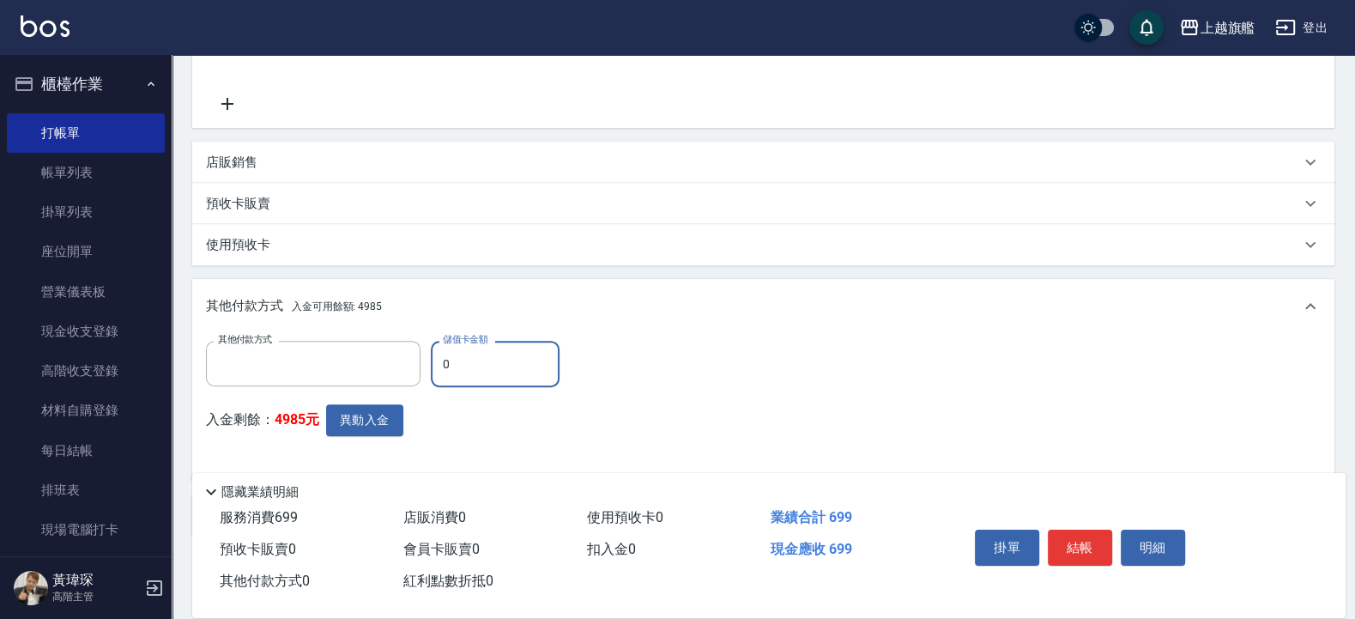
type input "儲值卡"
drag, startPoint x: 483, startPoint y: 357, endPoint x: 348, endPoint y: 349, distance: 135.9
click at [431, 353] on input "0" at bounding box center [495, 364] width 129 height 46
type input "699"
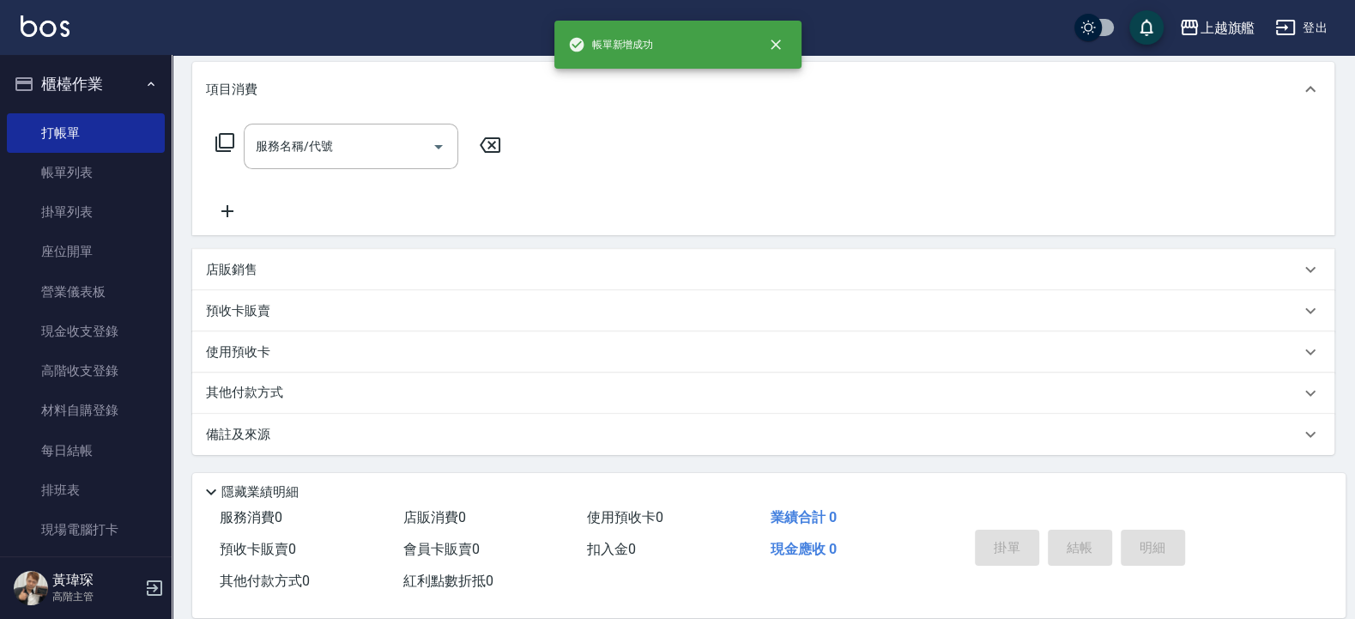
scroll to position [0, 0]
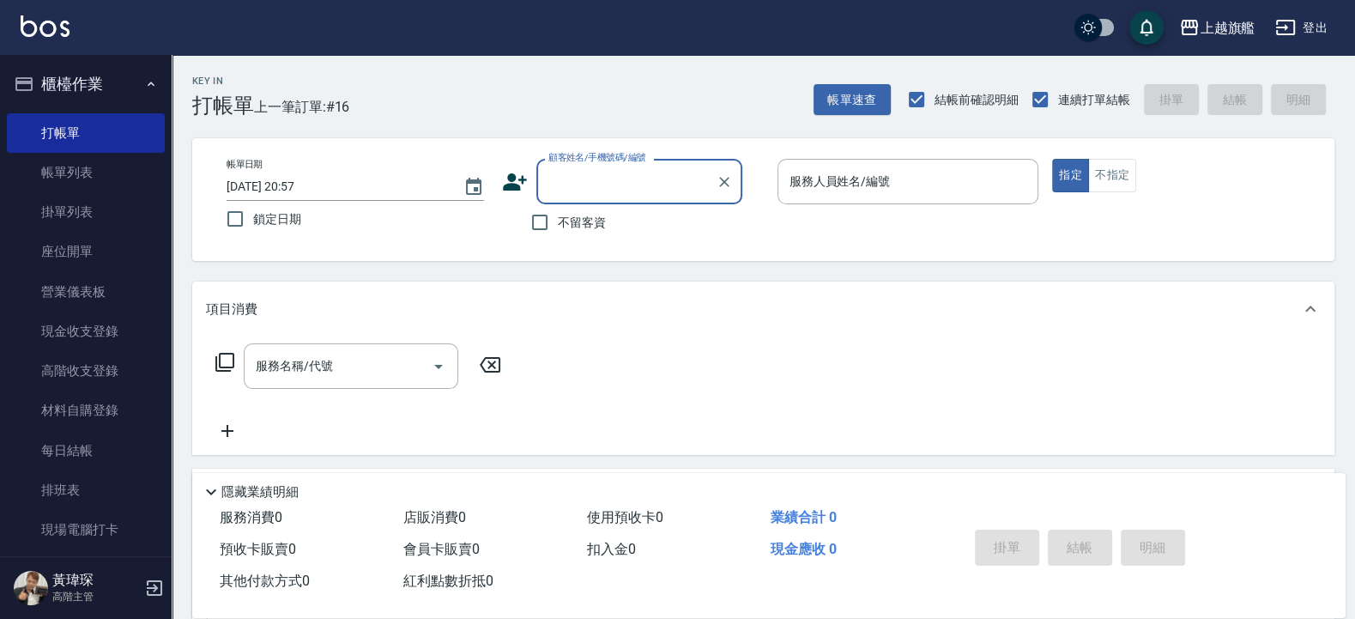
click at [602, 226] on span "不留客資" at bounding box center [582, 223] width 48 height 18
click at [558, 226] on input "不留客資" at bounding box center [540, 222] width 36 height 36
checkbox input "true"
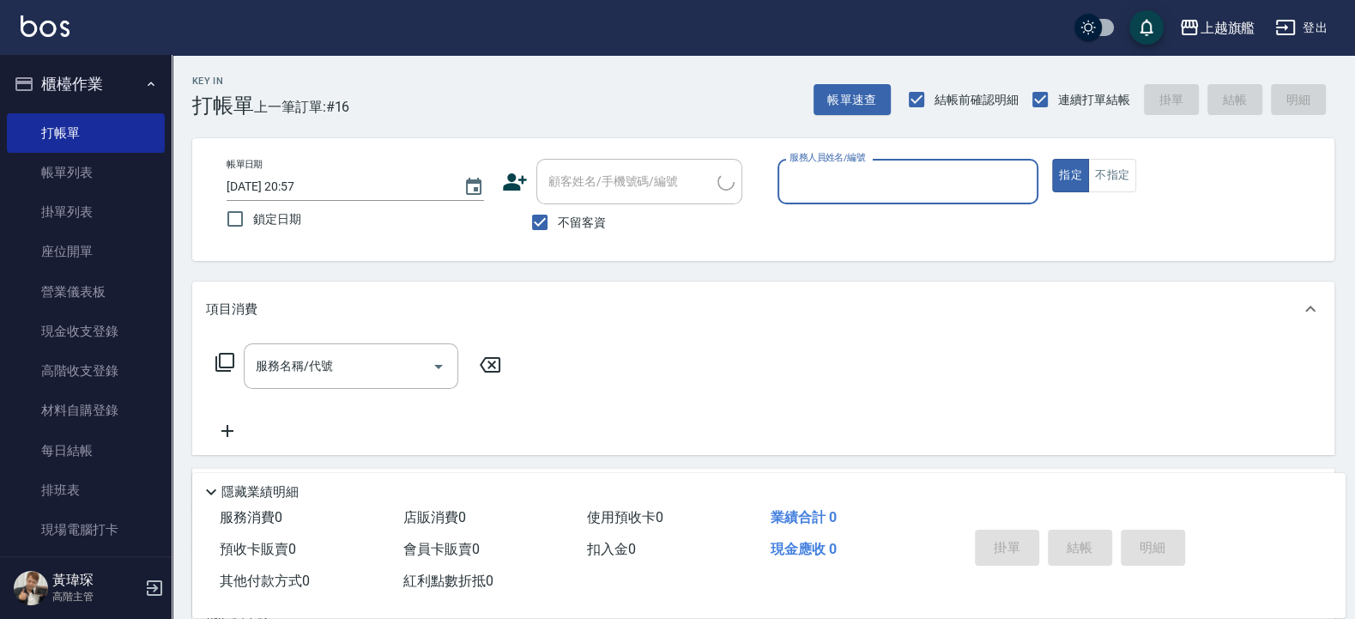
type input "[PERSON_NAME]/0979657115/"
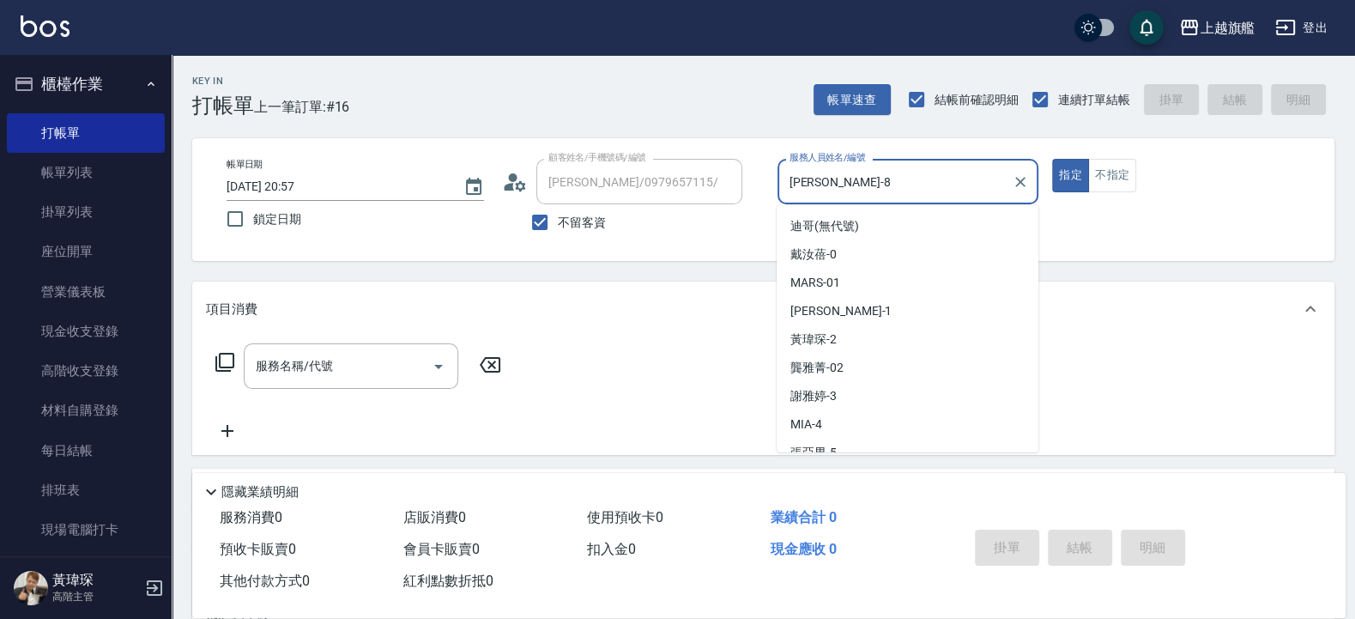
scroll to position [99, 0]
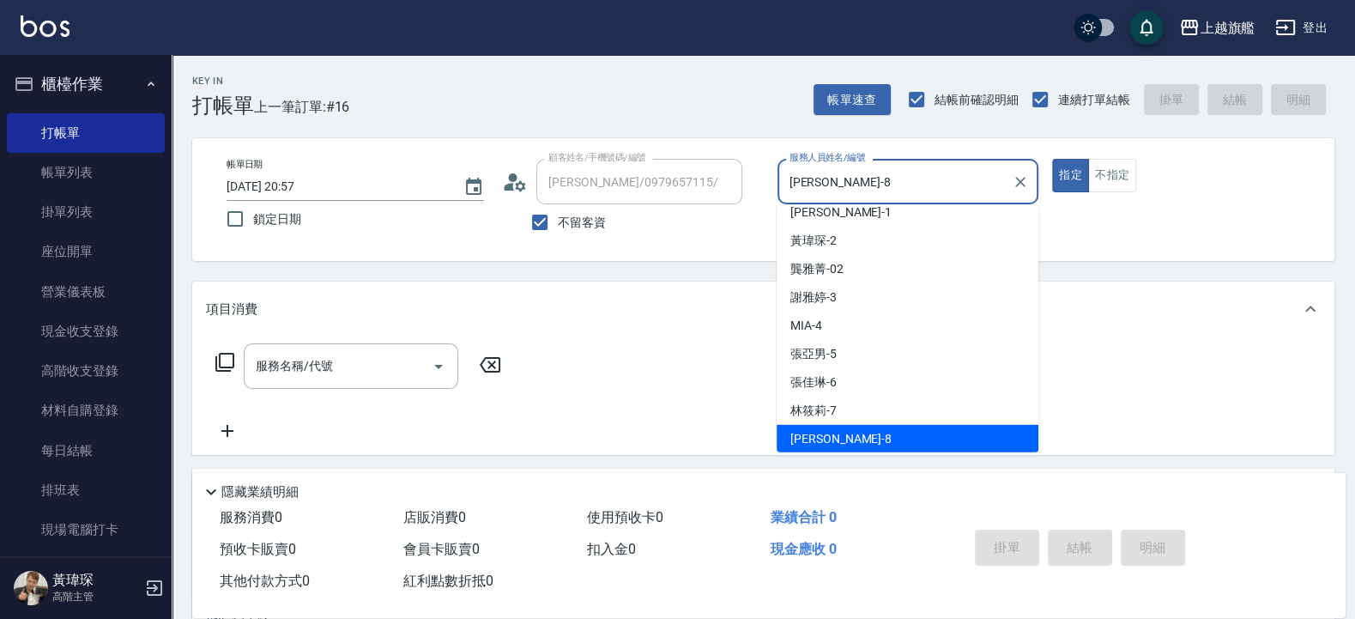
drag, startPoint x: 862, startPoint y: 187, endPoint x: 735, endPoint y: 177, distance: 127.5
click at [785, 177] on input "[PERSON_NAME]-8" at bounding box center [895, 182] width 221 height 30
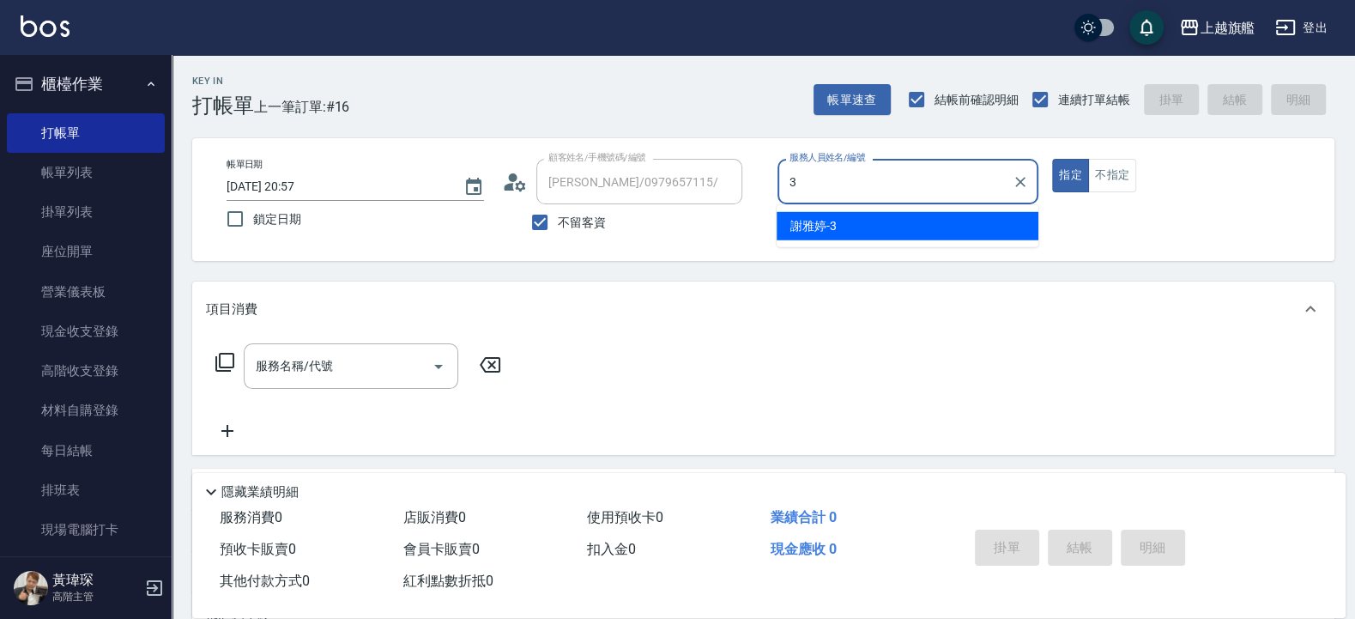
type input "[PERSON_NAME]-3"
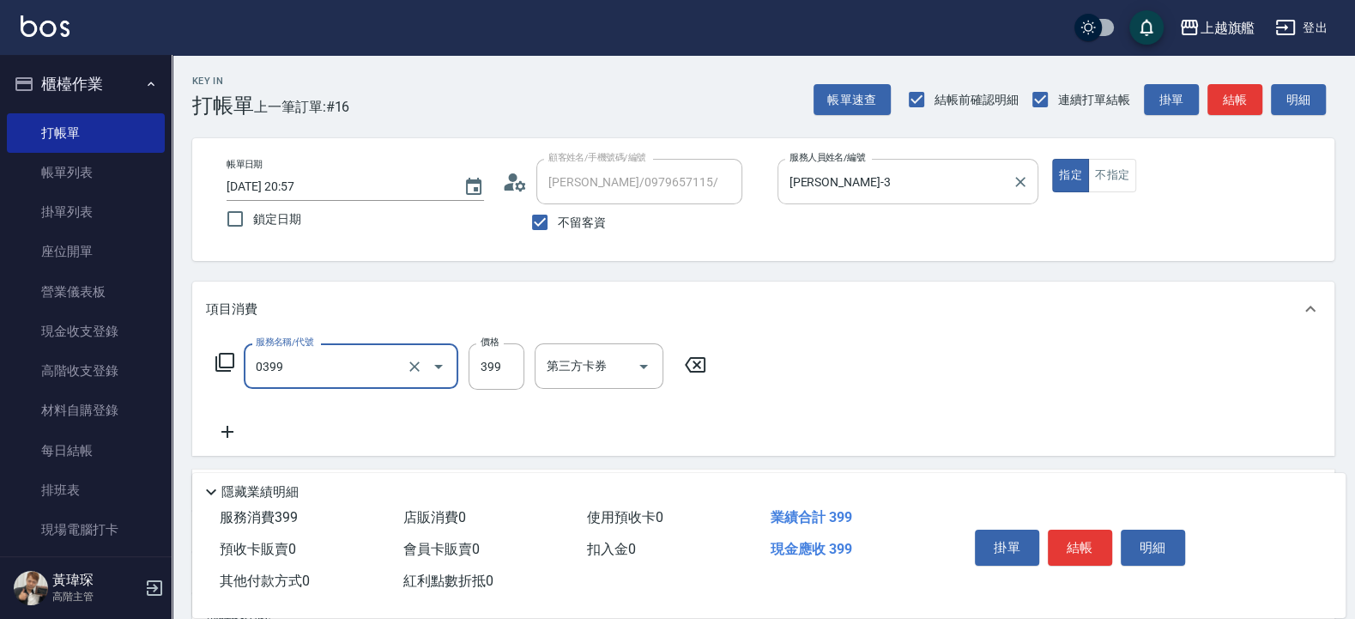
type input "海鹽SPA(0399)"
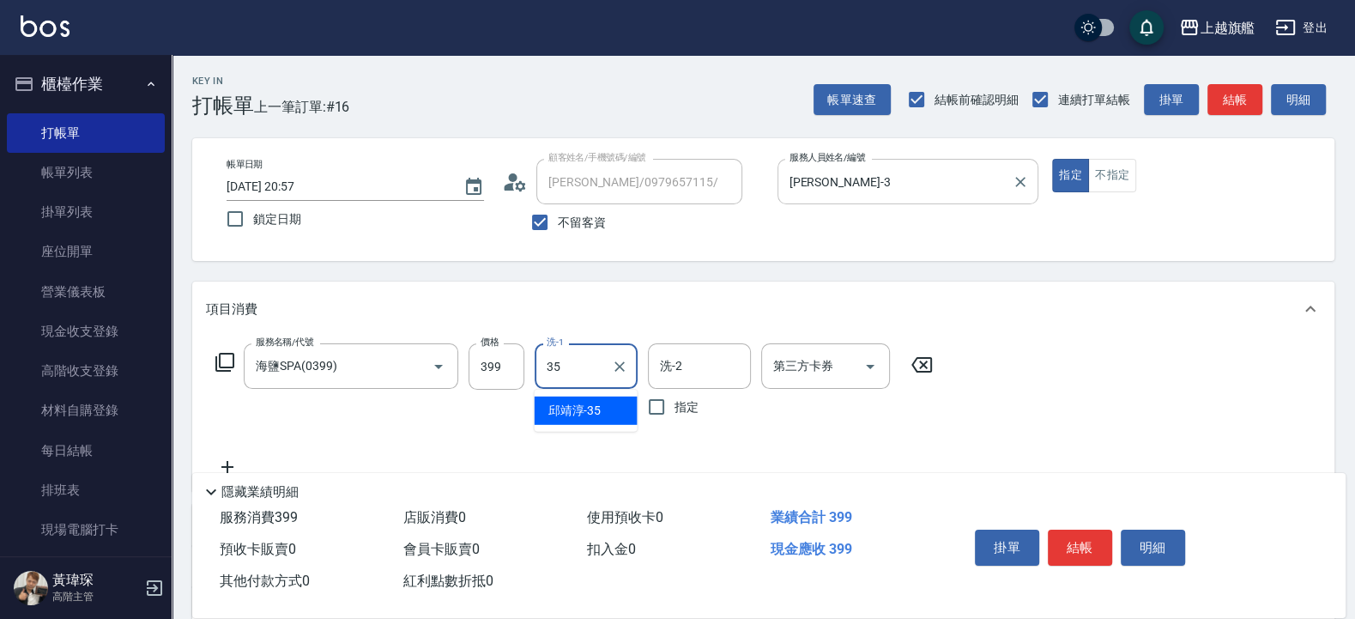
type input "邱靖淳-35"
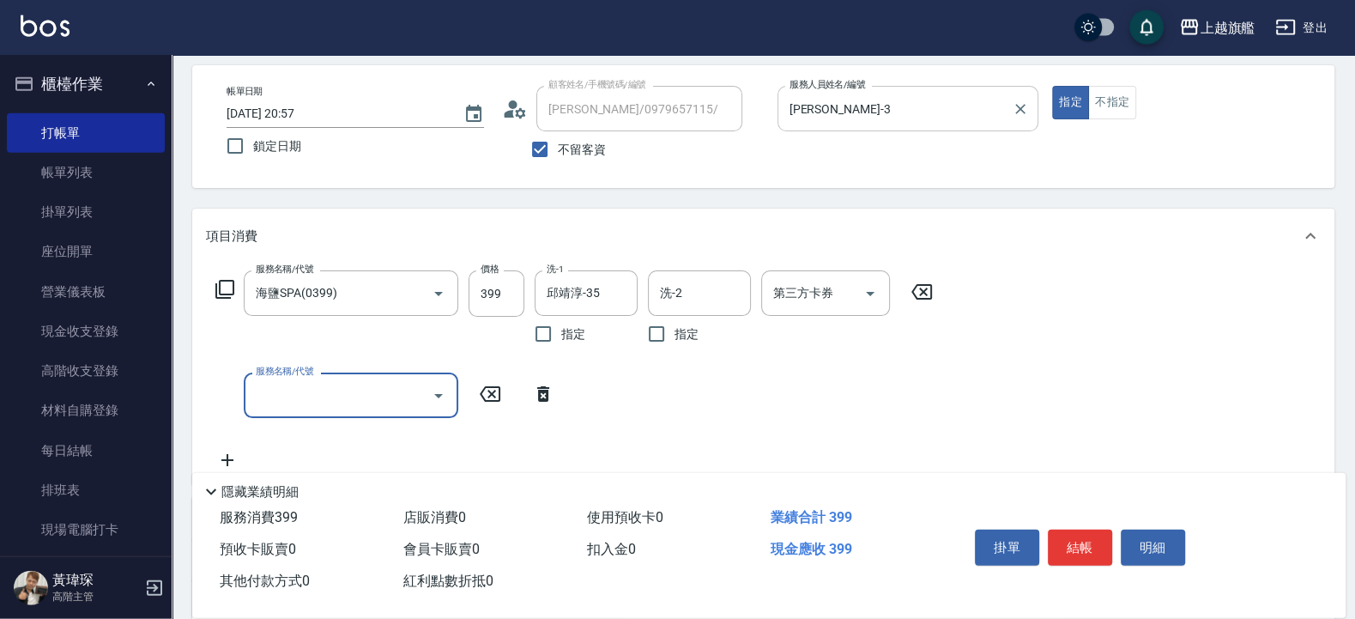
scroll to position [206, 0]
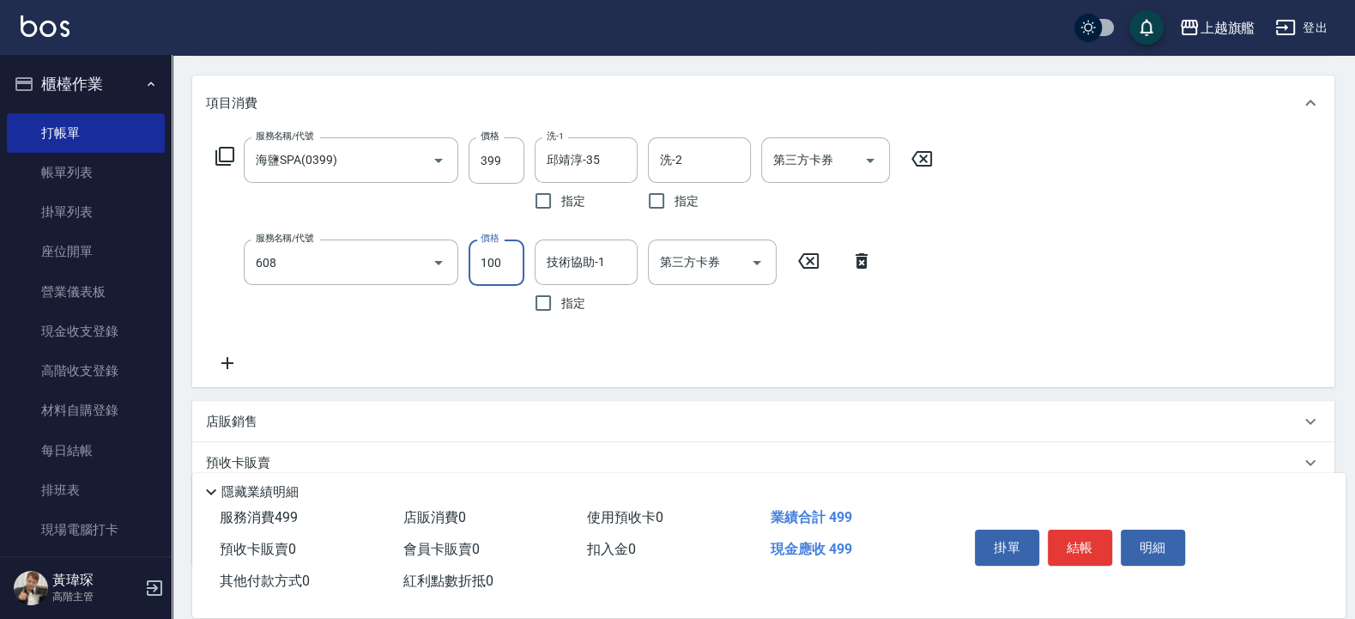
type input "專業/順護100(608)"
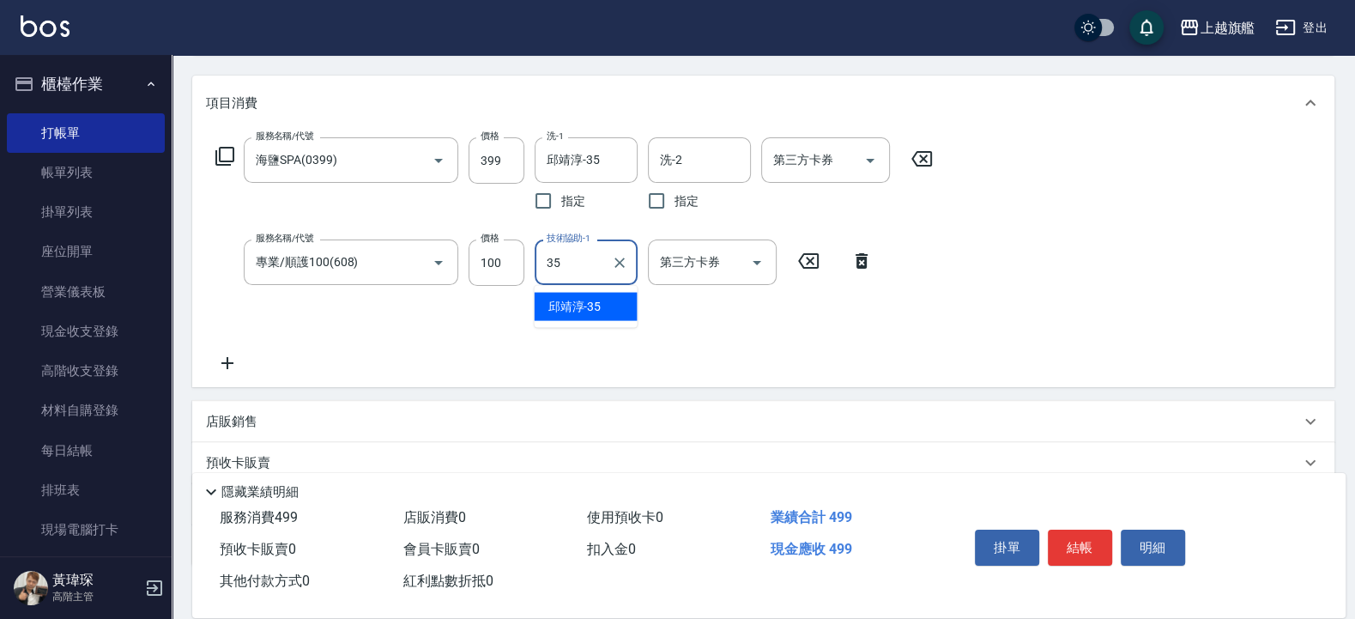
type input "邱靖淳-35"
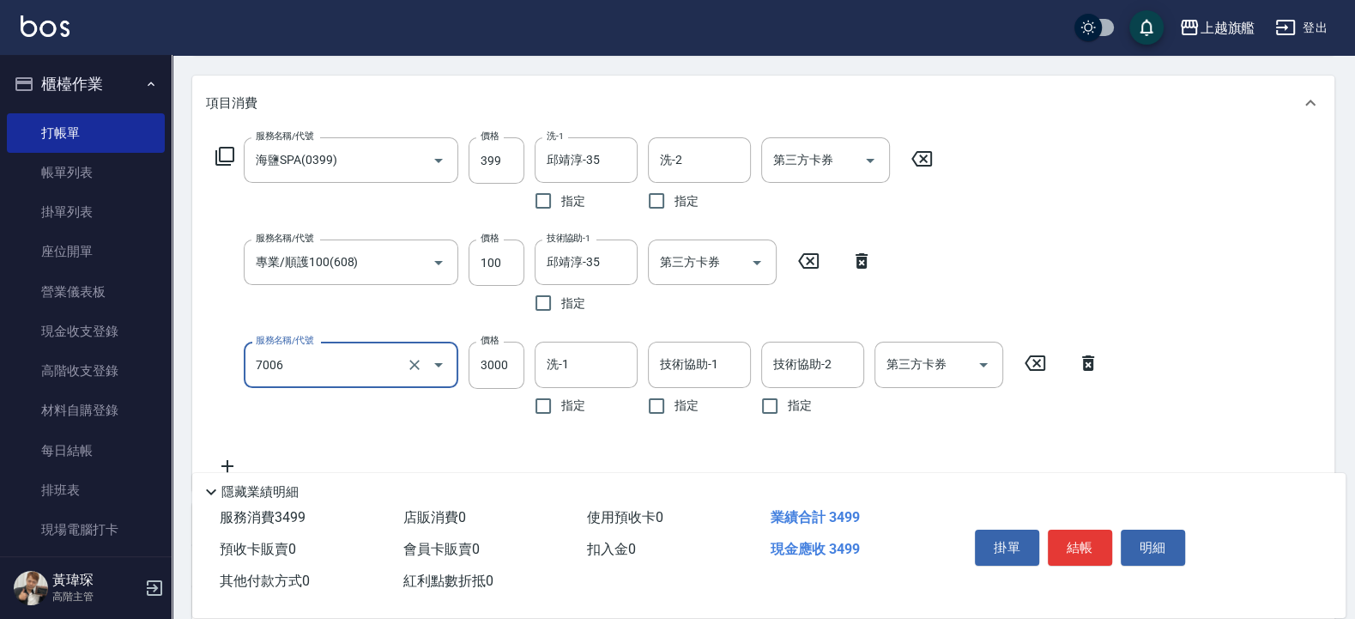
type input "重整(7006)"
type input "1500"
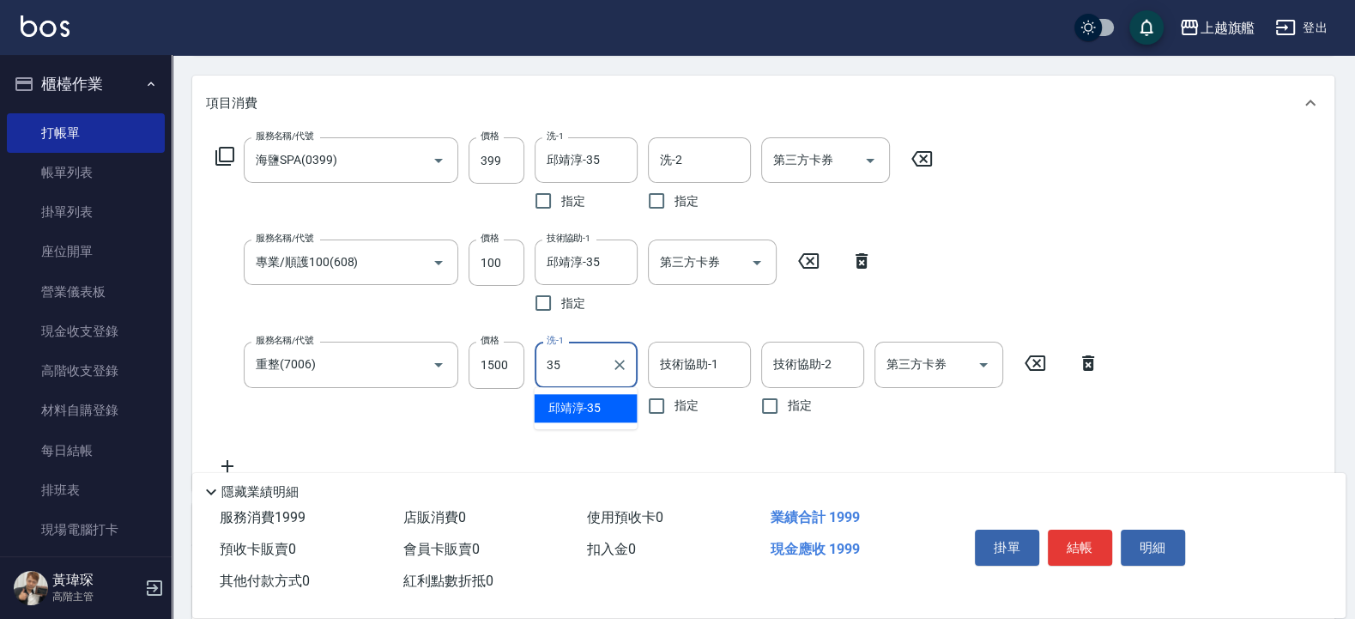
type input "邱靖淳-35"
click at [745, 359] on div "技術協助-1" at bounding box center [699, 364] width 103 height 45
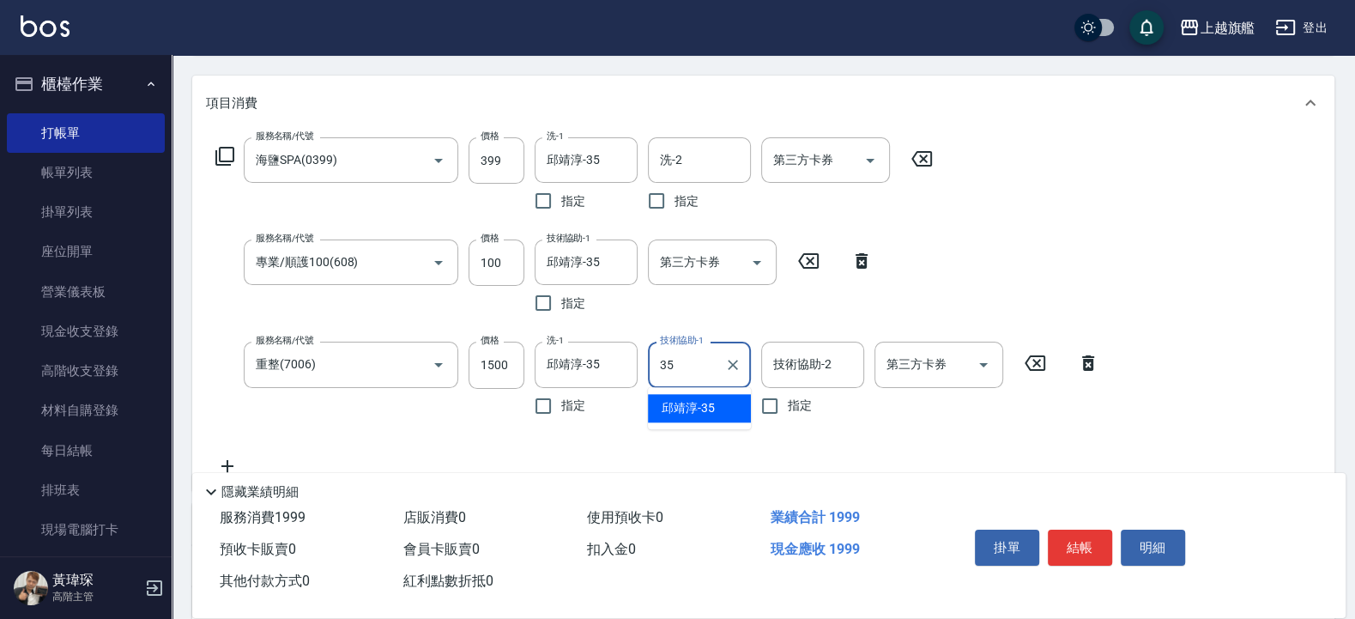
type input "邱靖淳-35"
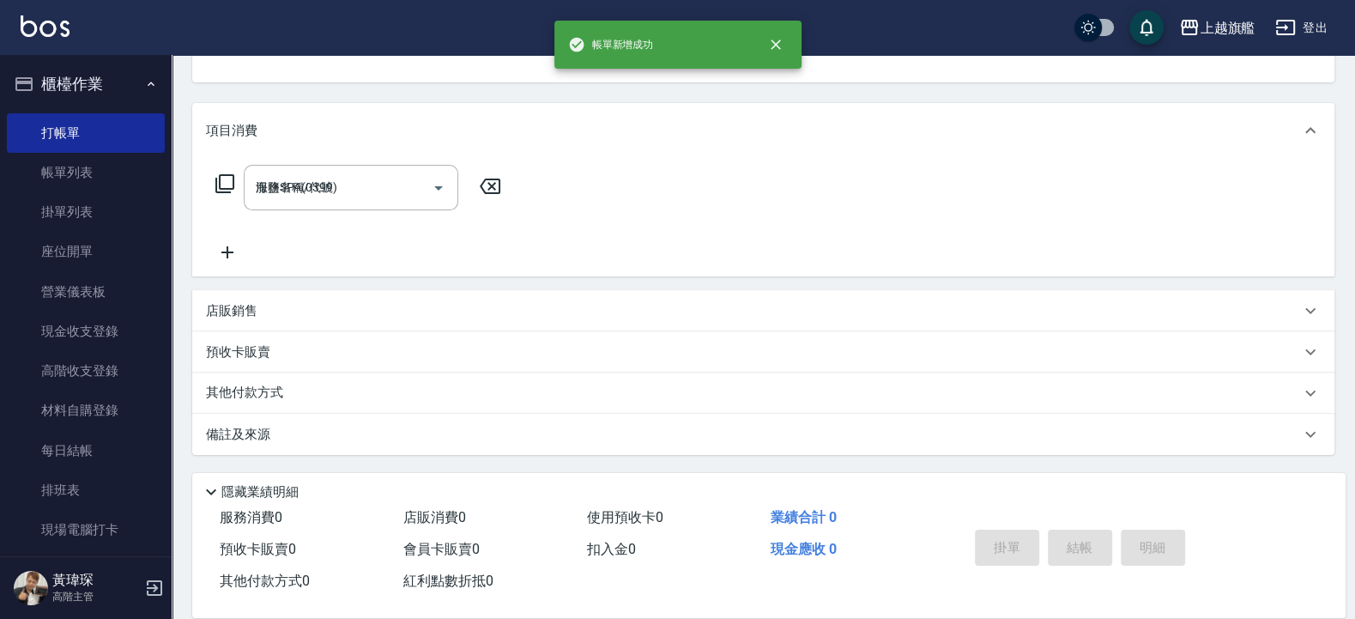
type input "2025/09/19 20:58"
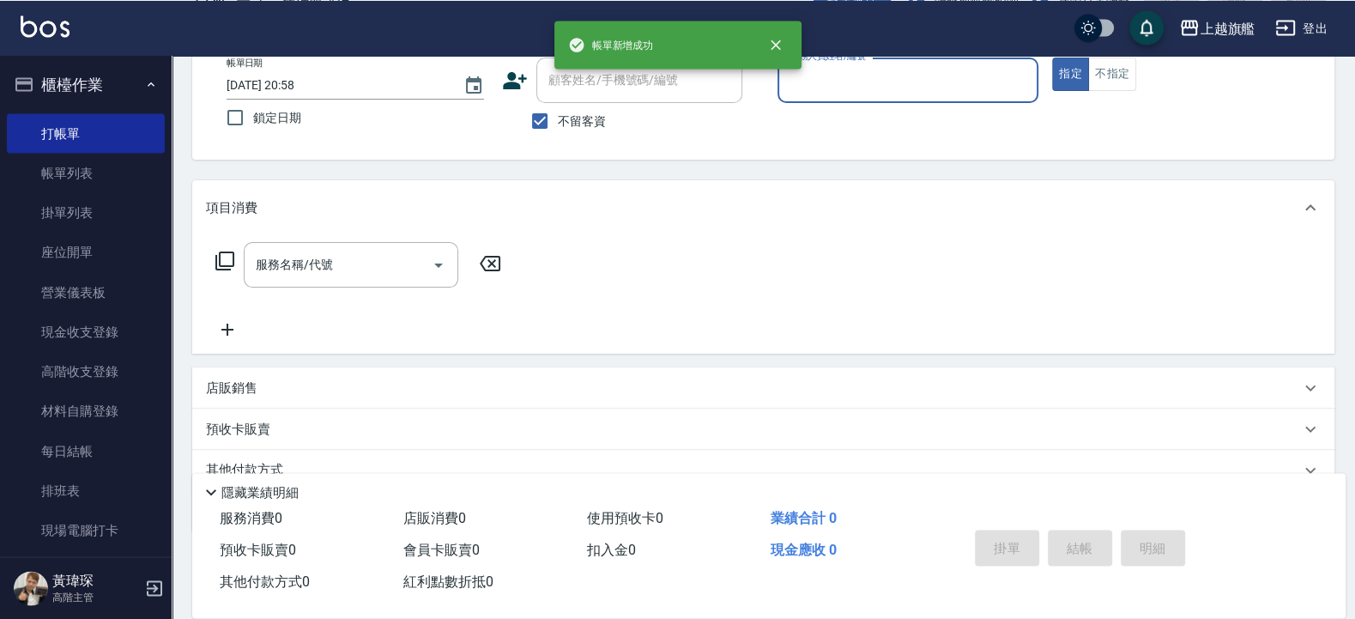
scroll to position [70, 0]
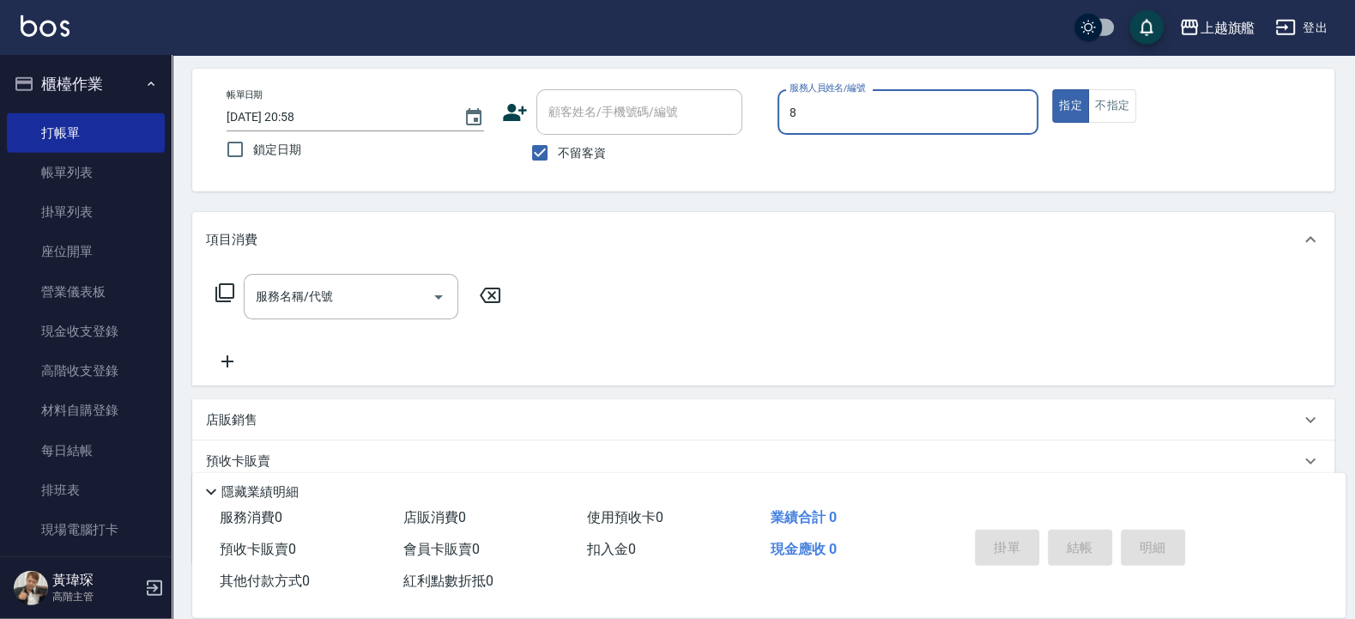
type input "[PERSON_NAME]-8"
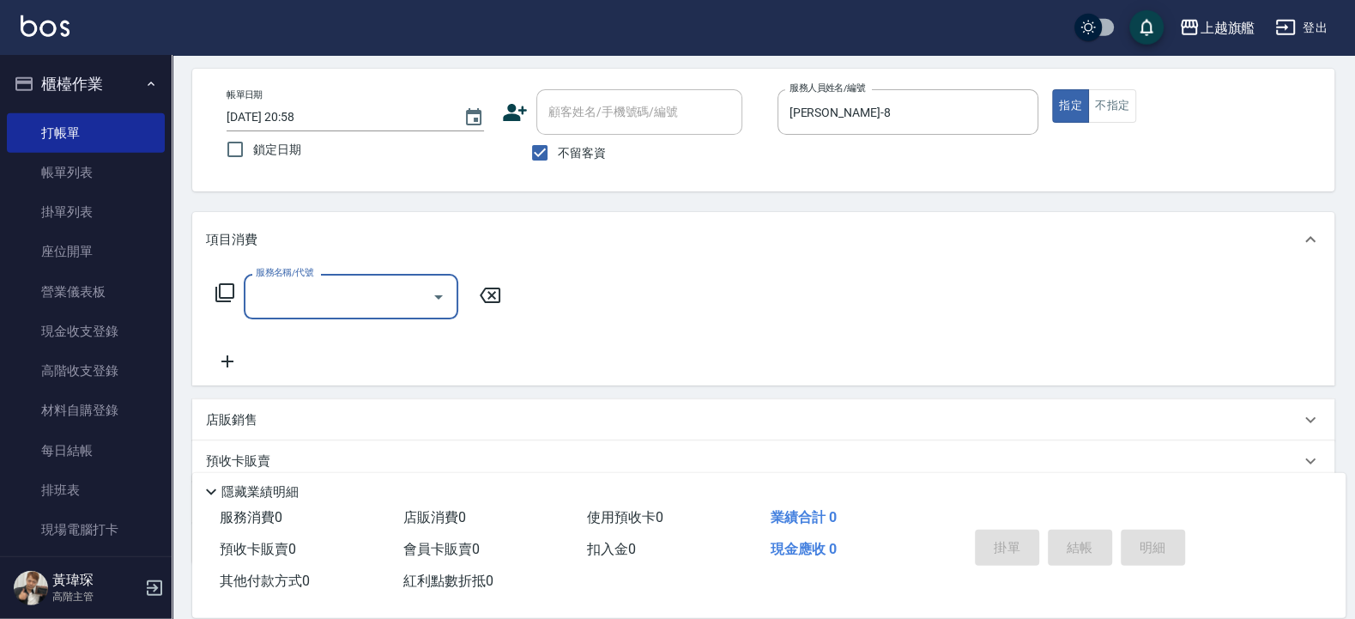
click at [578, 156] on span "不留客資" at bounding box center [582, 153] width 48 height 18
click at [558, 156] on input "不留客資" at bounding box center [540, 153] width 36 height 36
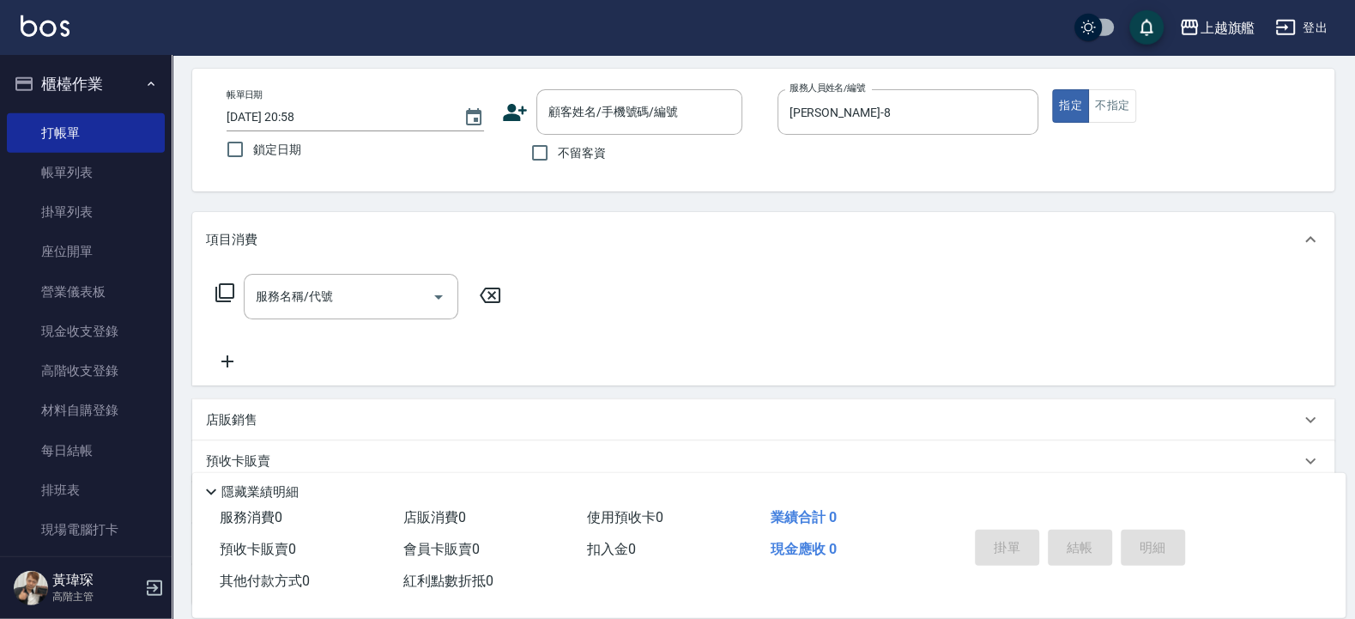
click at [565, 143] on label "不留客資" at bounding box center [564, 153] width 84 height 36
click at [558, 143] on input "不留客資" at bounding box center [540, 153] width 36 height 36
checkbox input "true"
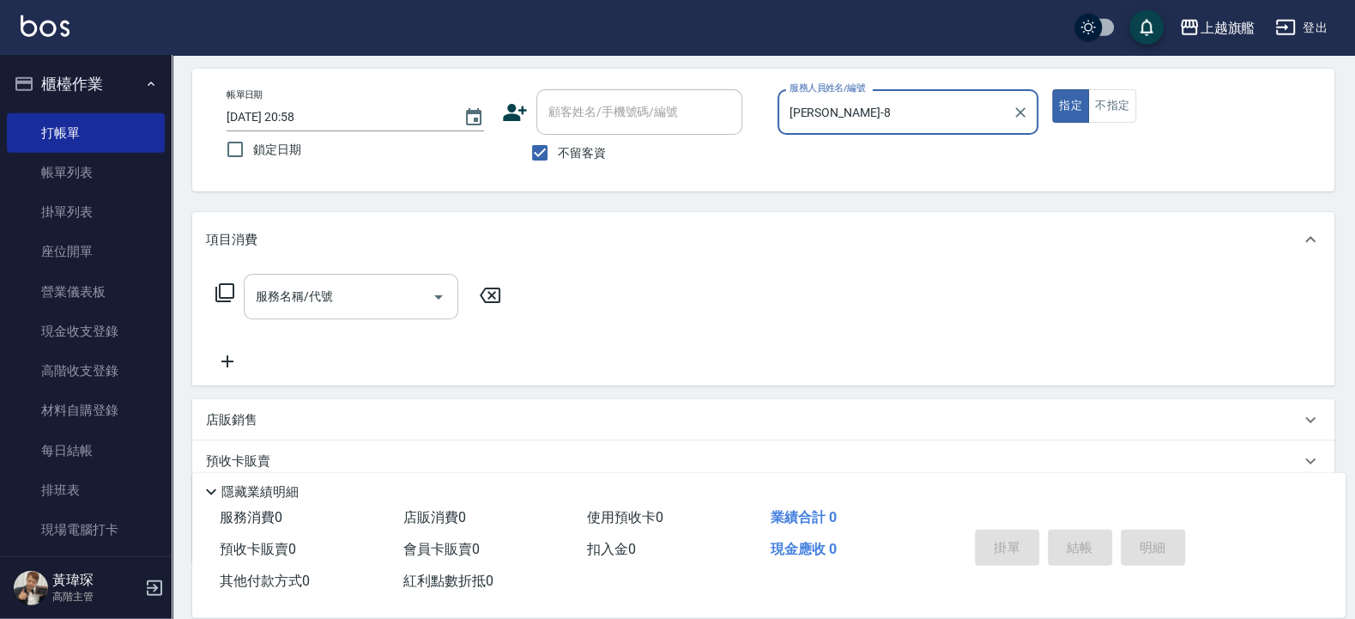
click at [293, 279] on div "服務名稱/代號" at bounding box center [351, 296] width 215 height 45
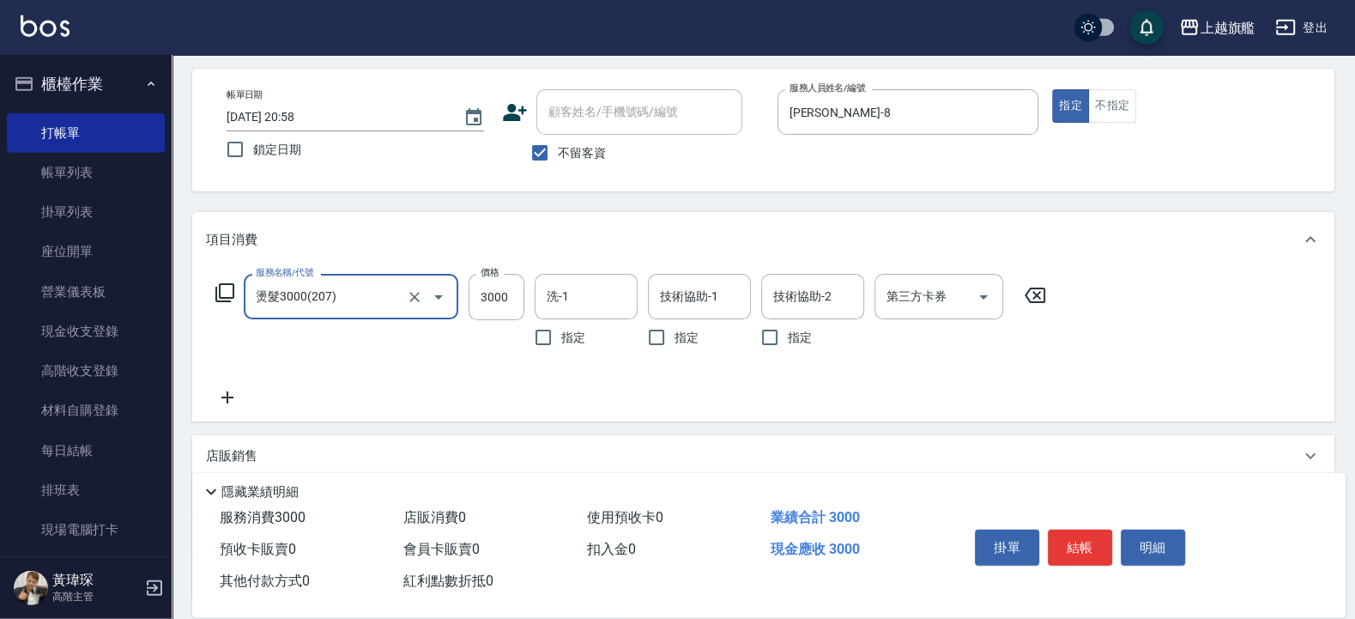
type input "燙髮3000(207)"
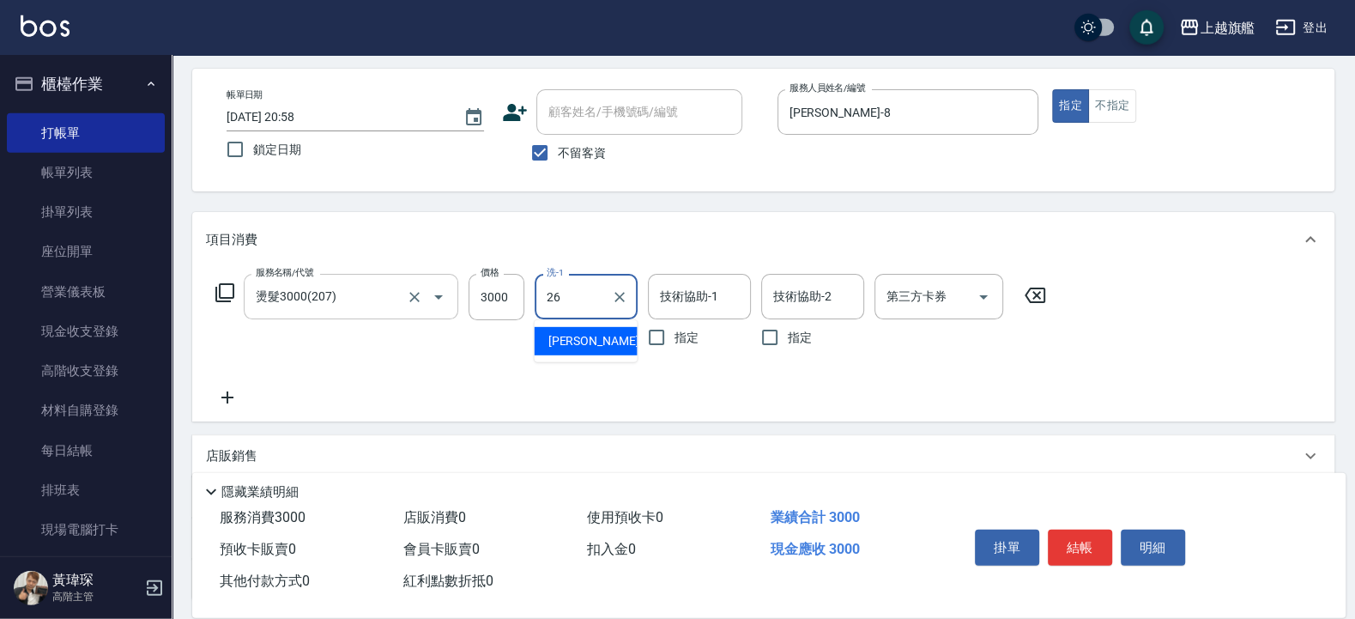
type input "[PERSON_NAME]-26"
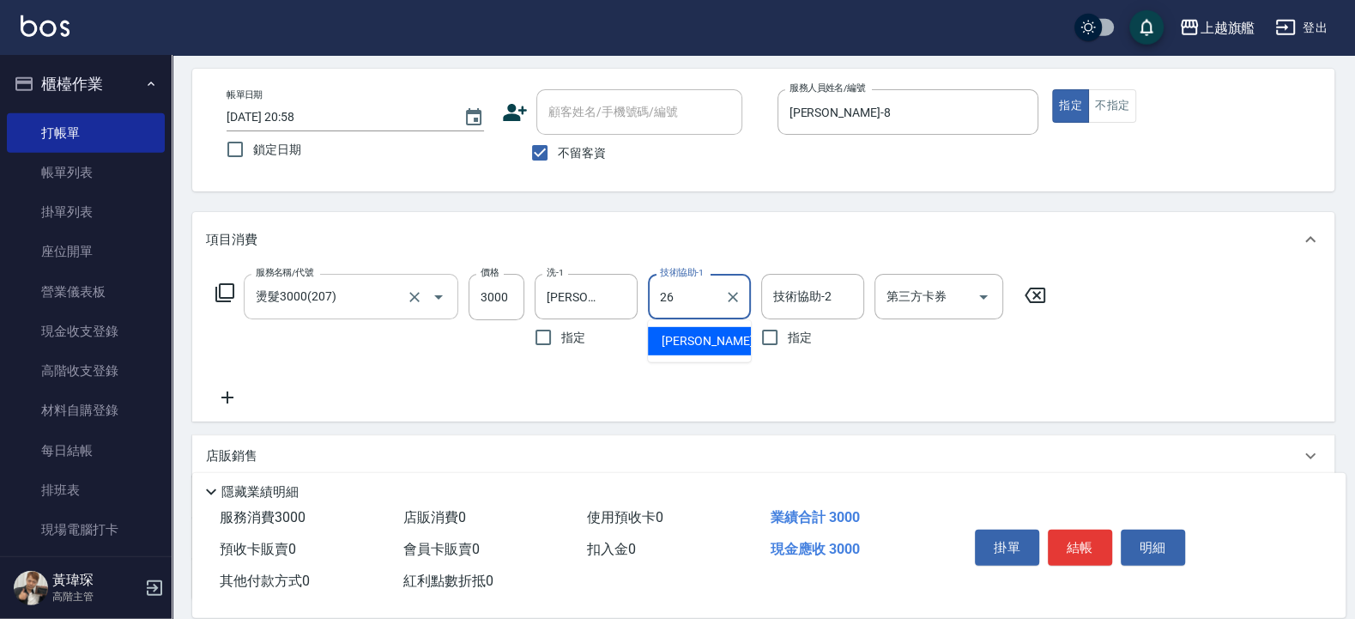
type input "[PERSON_NAME]-26"
click at [239, 385] on div "服務名稱/代號 燙髮3000(207) 服務名稱/代號 價格 3000 價格 洗-1 陳祈聿-26 洗-1 指定 技術協助-1 陳祈聿-26 技術協助-1 指…" at bounding box center [631, 341] width 851 height 134
click at [219, 402] on icon at bounding box center [227, 397] width 43 height 21
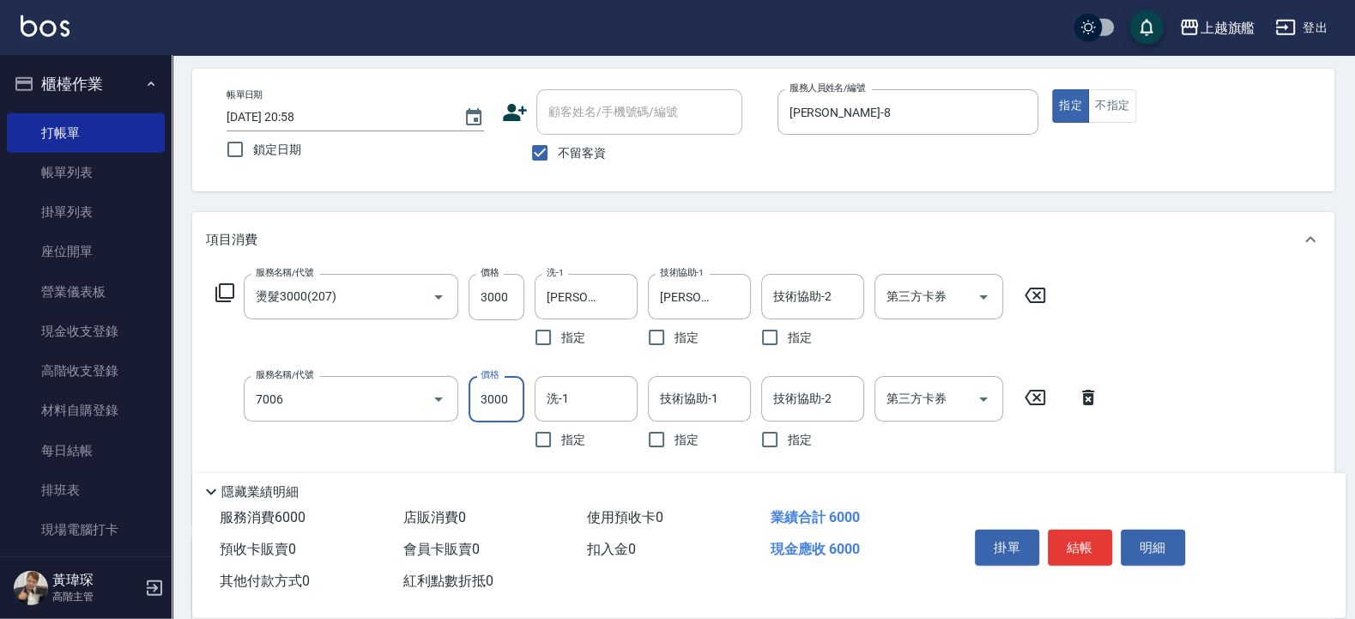
type input "重整(7006)"
type input "[PERSON_NAME]-26"
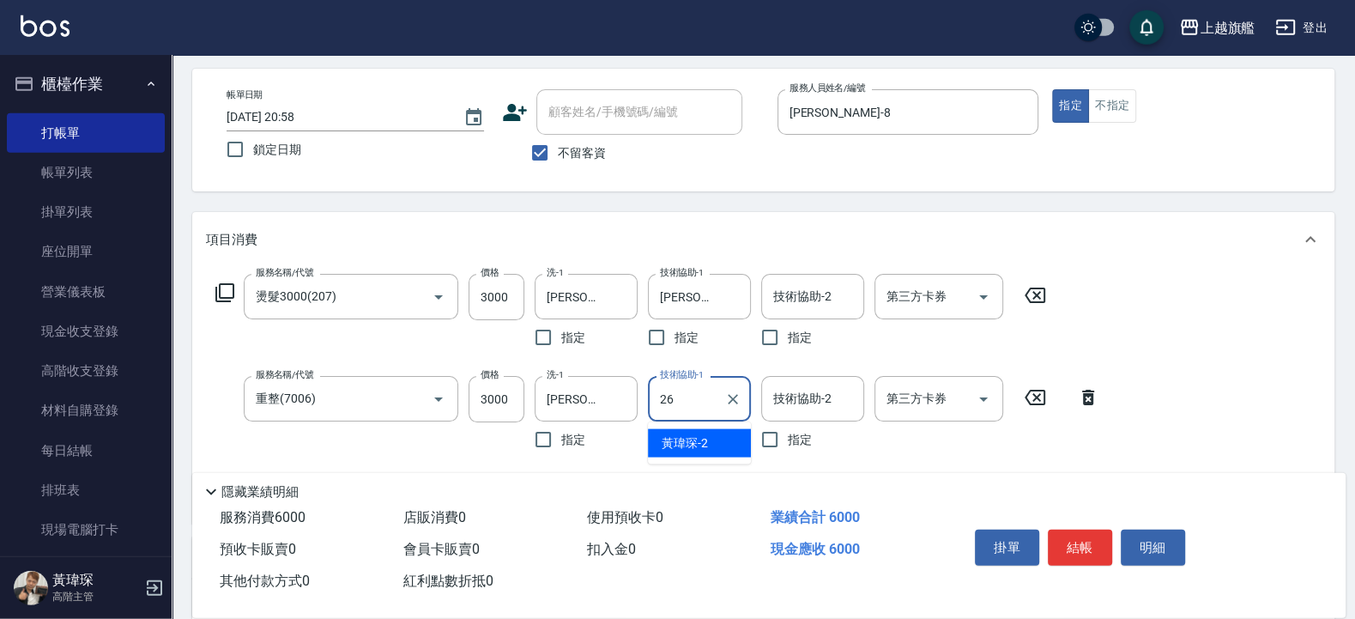
type input "[PERSON_NAME]-26"
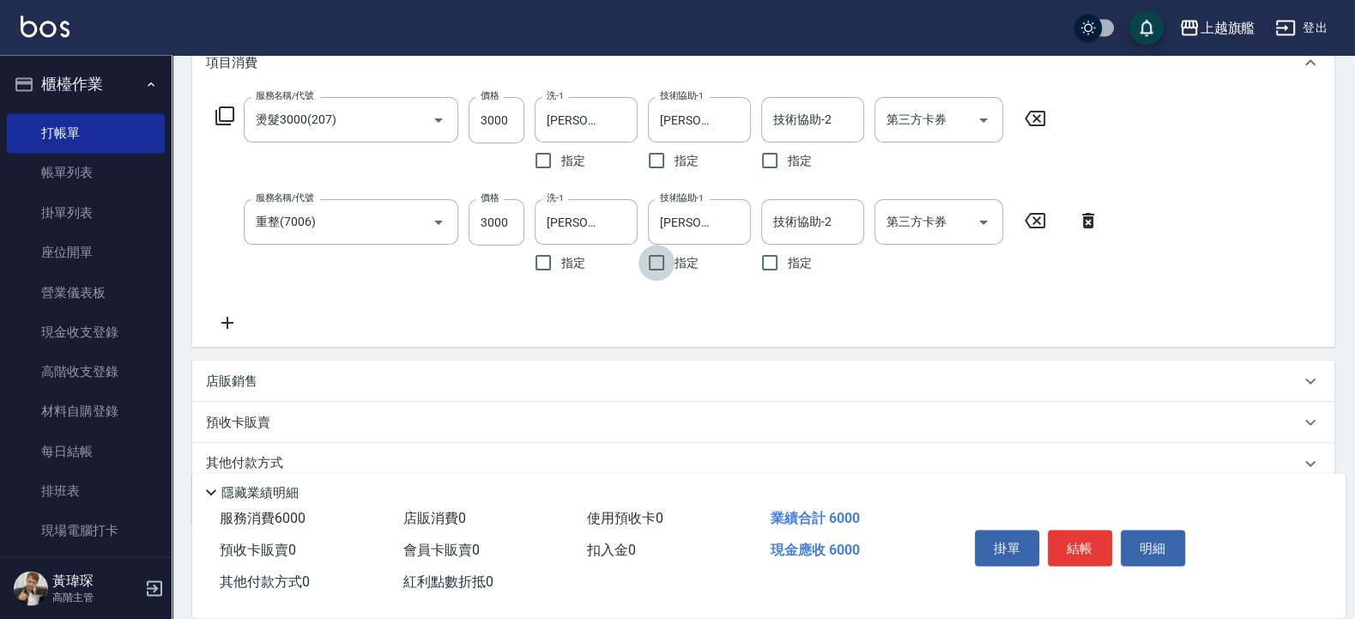
scroll to position [276, 0]
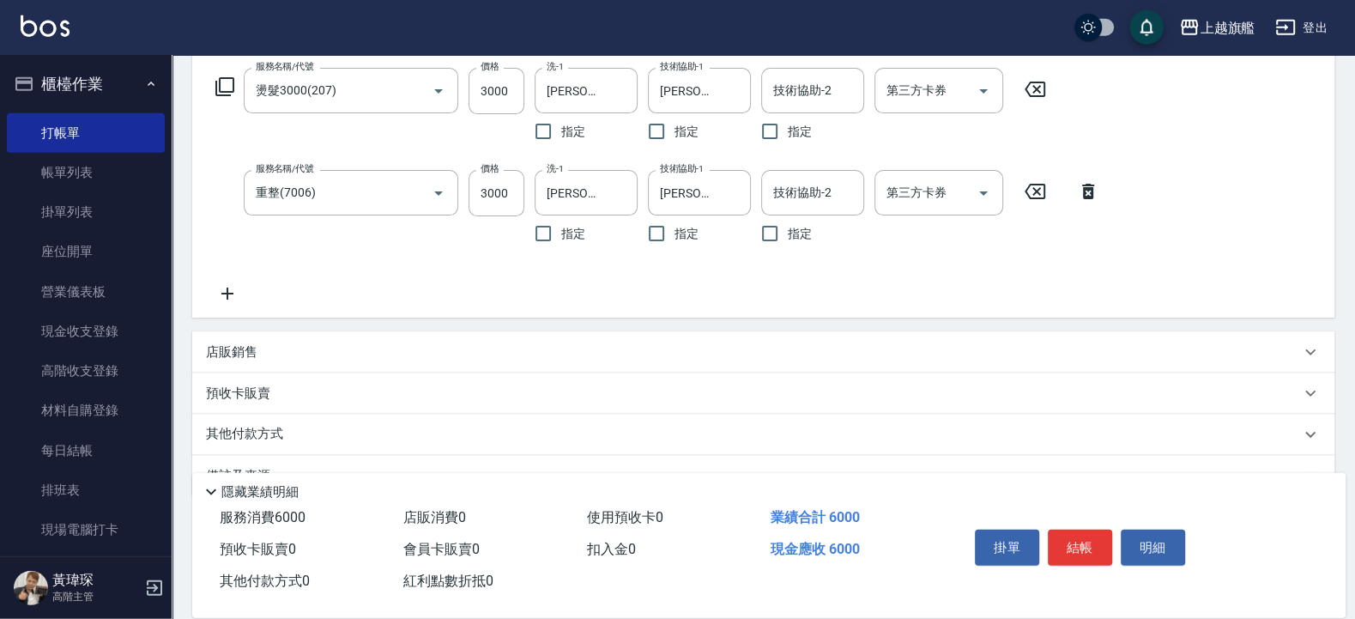
click at [236, 294] on icon at bounding box center [227, 293] width 43 height 21
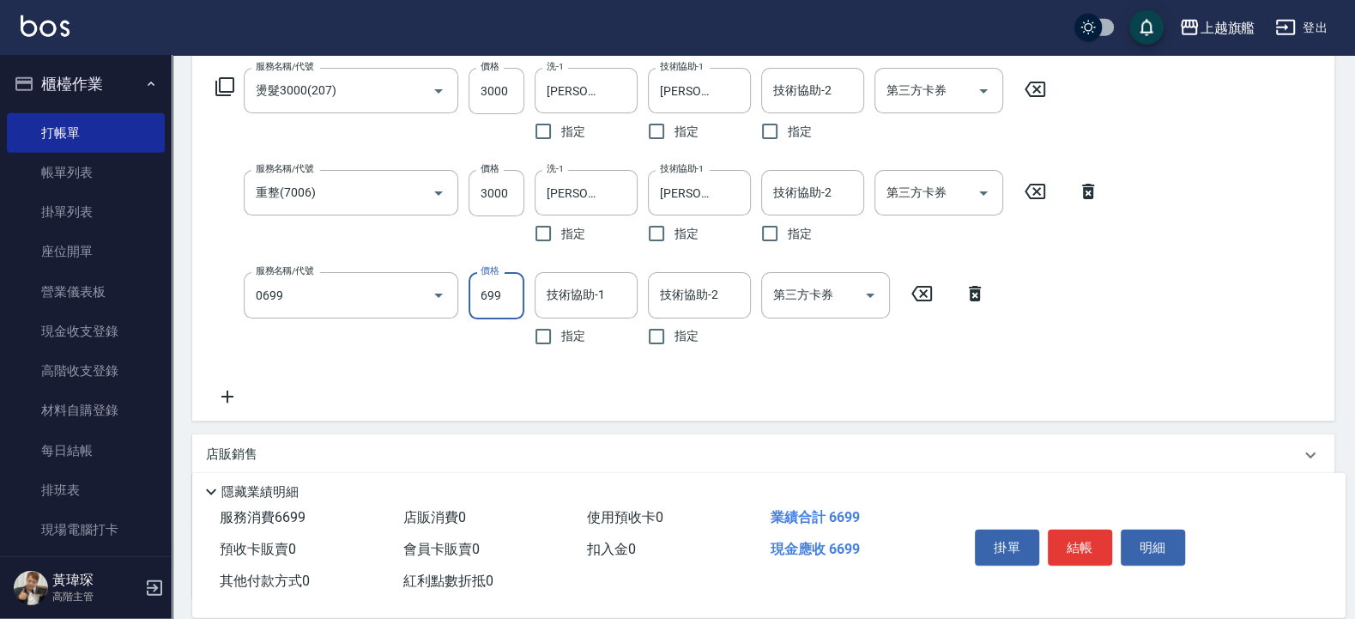
type input "精油SPA(0699)"
type input "[PERSON_NAME]-26"
drag, startPoint x: 737, startPoint y: 85, endPoint x: 660, endPoint y: 143, distance: 96.1
click at [737, 85] on icon "Clear" at bounding box center [732, 90] width 17 height 17
click at [239, 391] on icon at bounding box center [227, 396] width 43 height 21
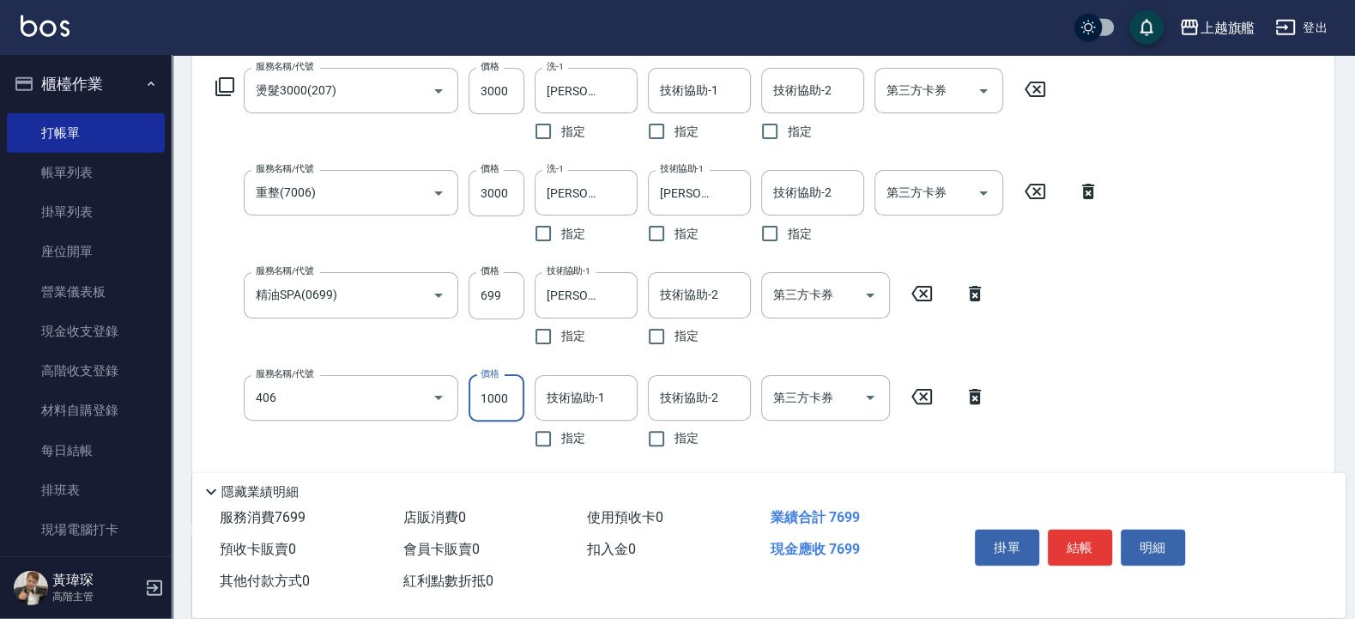
type input "水漾護1000(406)"
type input "1200"
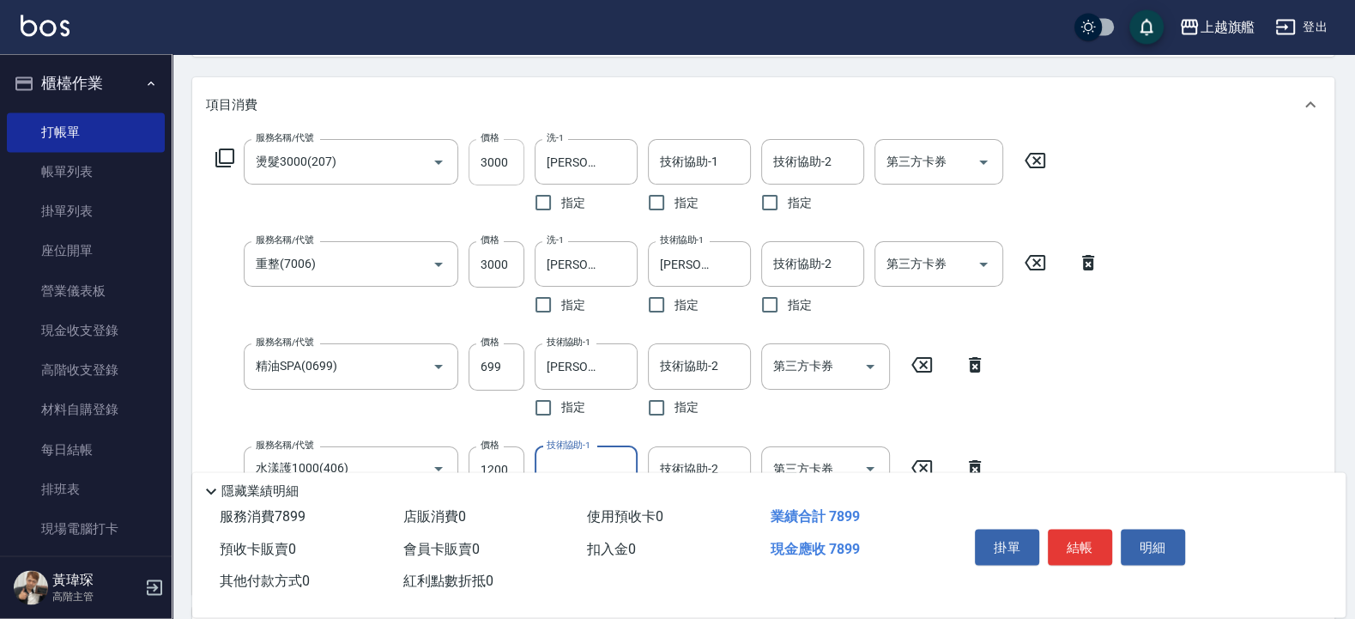
scroll to position [173, 0]
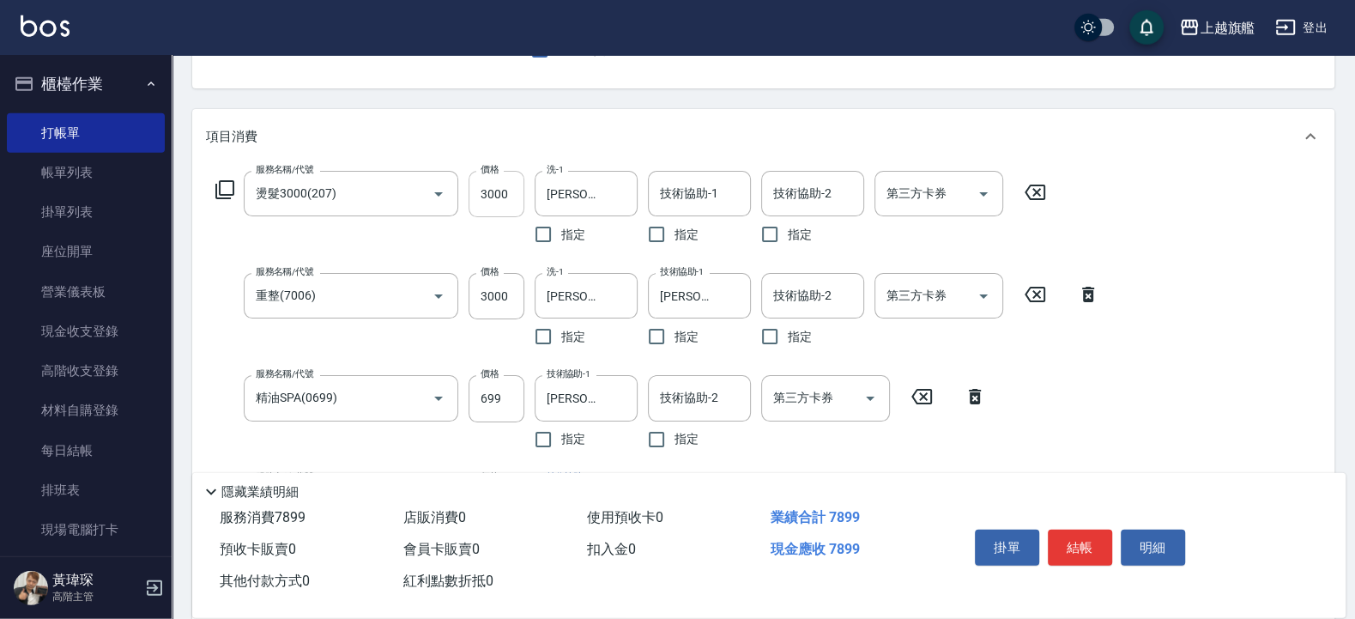
click at [503, 201] on input "3000" at bounding box center [497, 194] width 56 height 46
type input "4500"
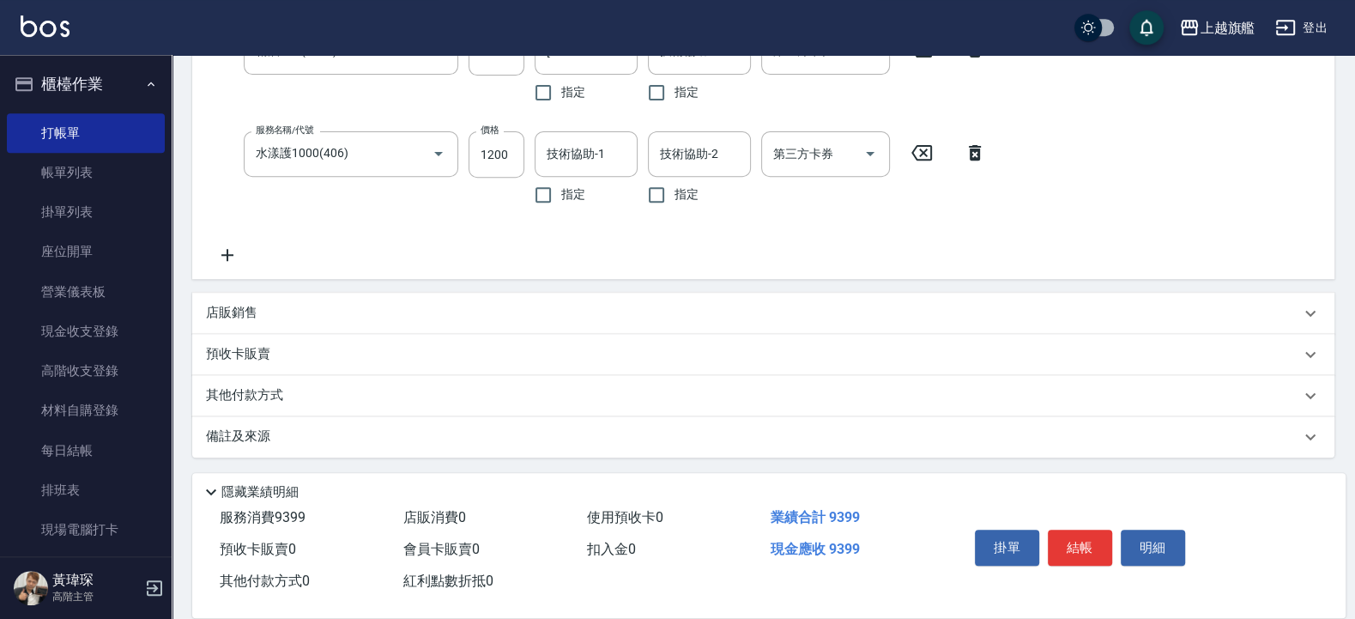
scroll to position [521, 0]
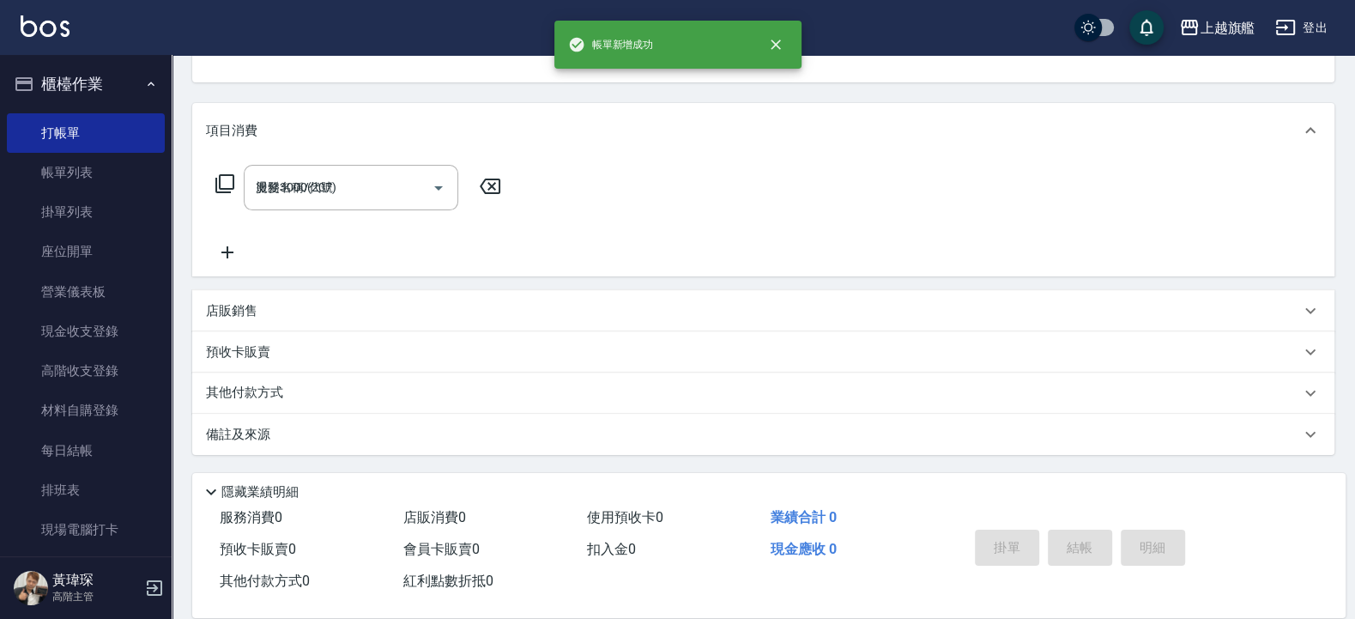
type input "2025/09/19 20:59"
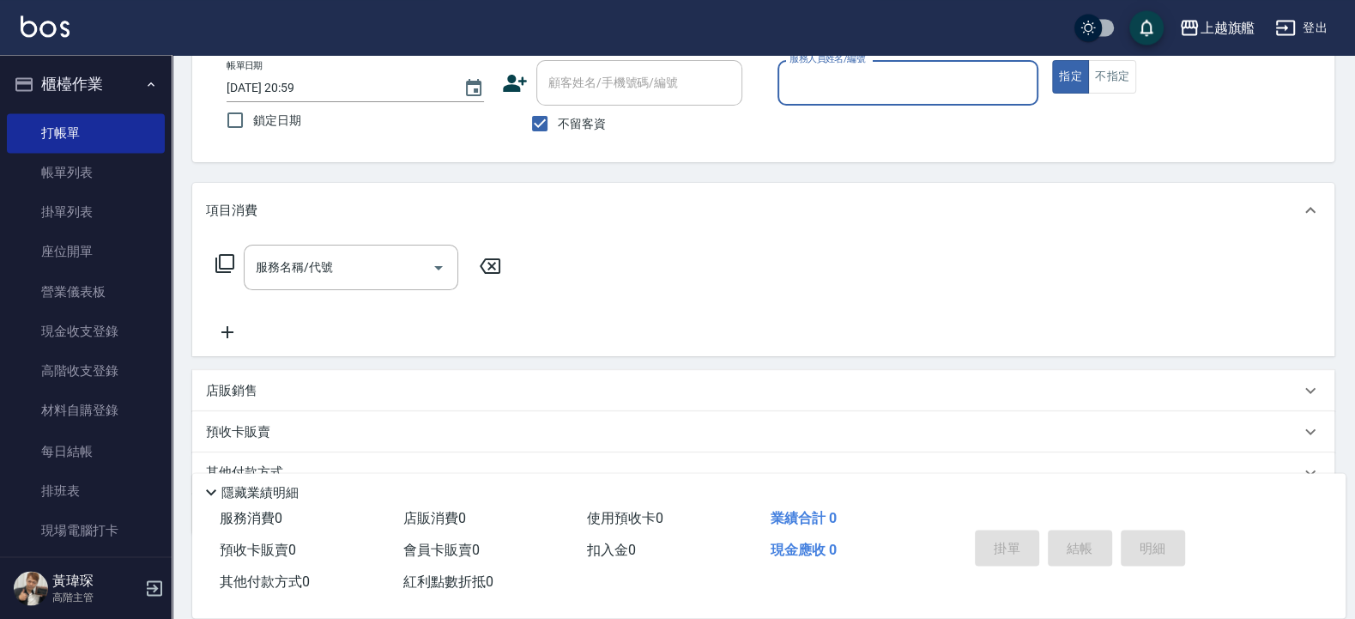
scroll to position [0, 0]
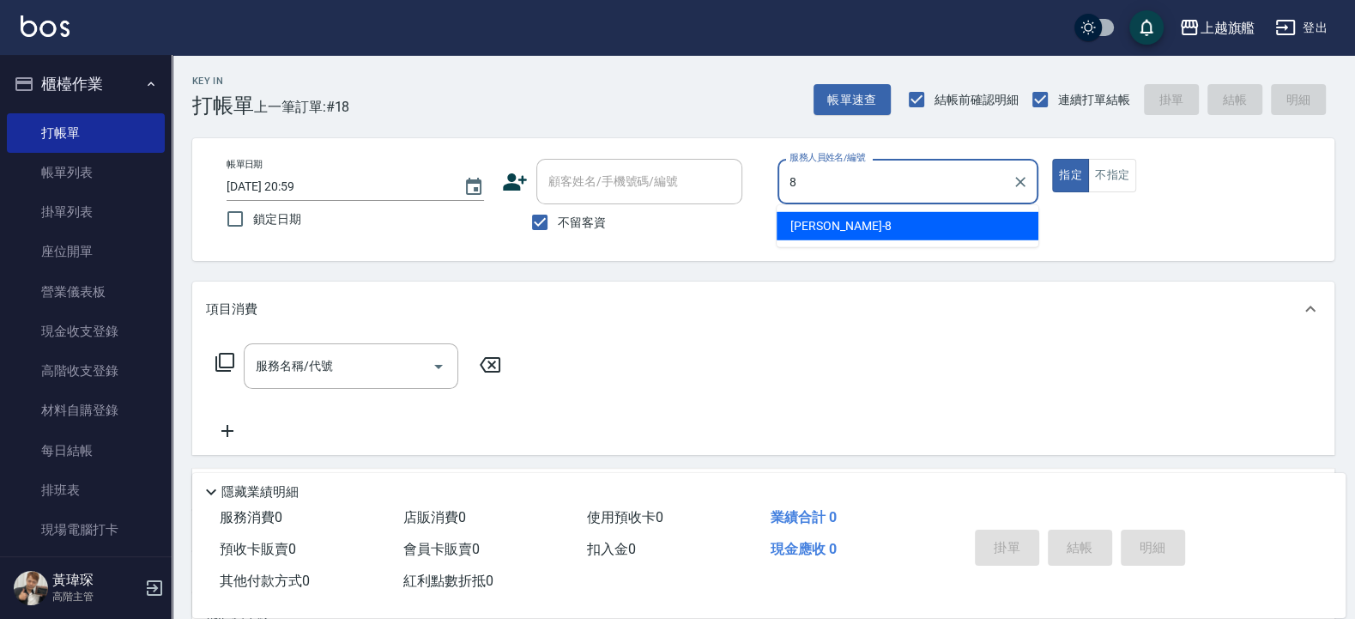
type input "[PERSON_NAME]-8"
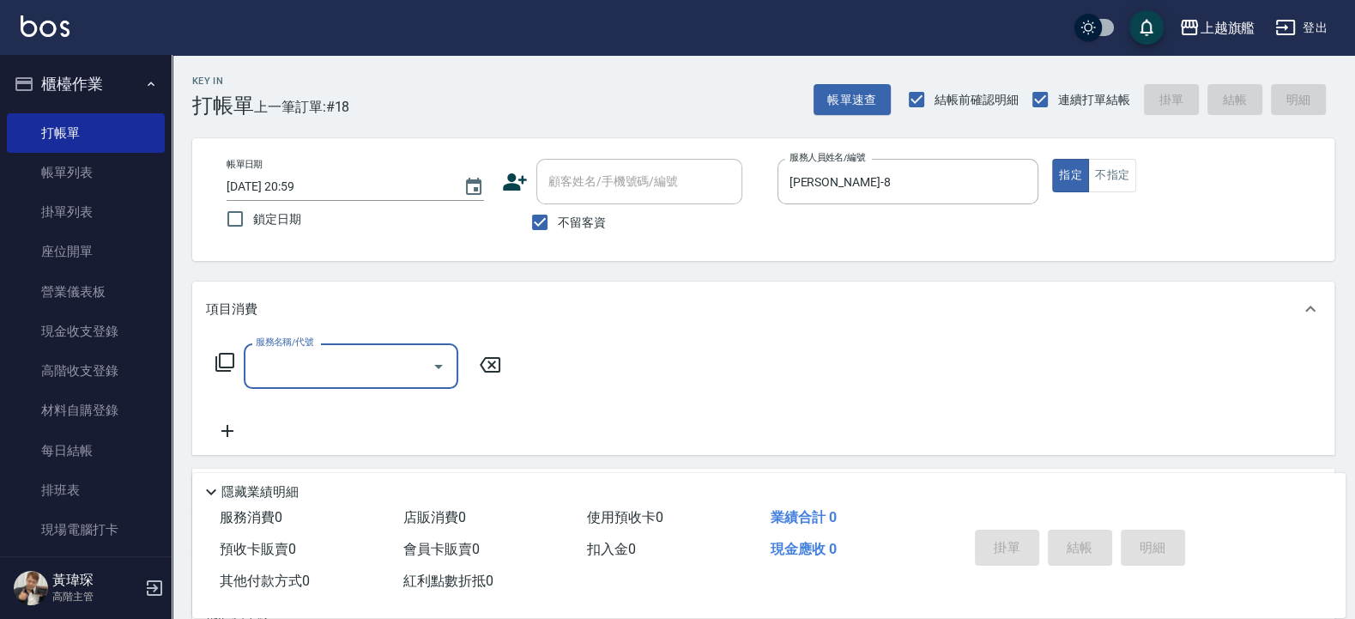
type input "1"
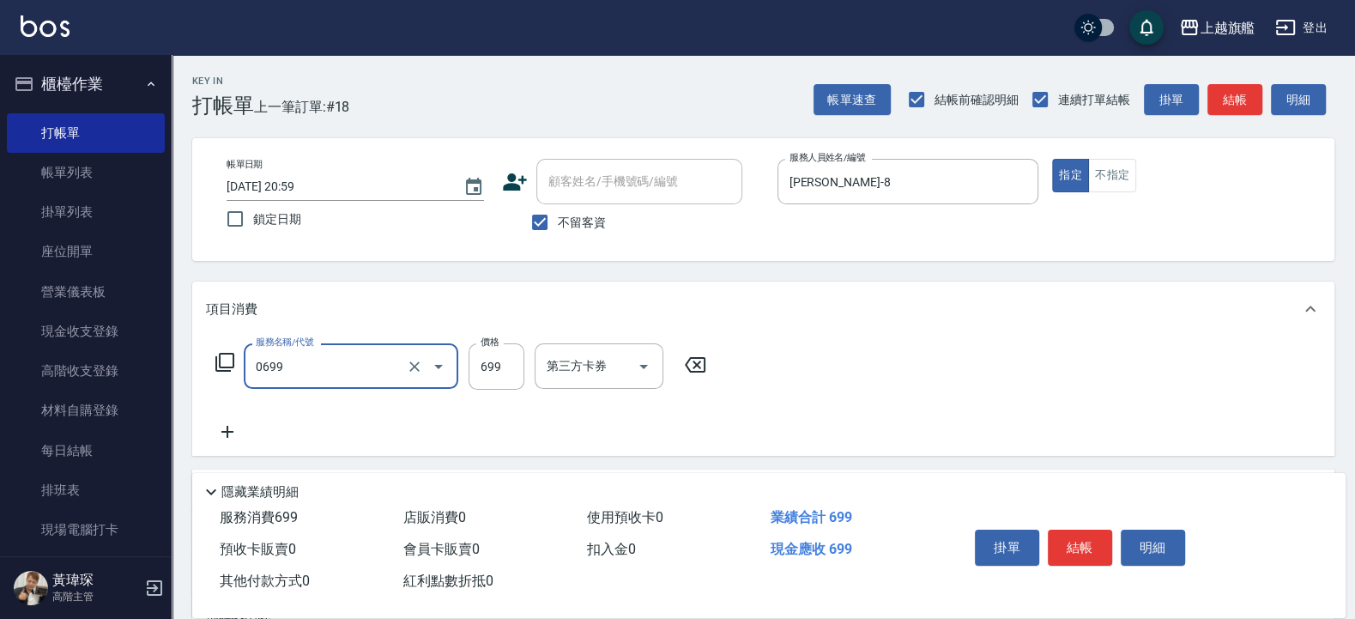
type input "精油SPA(0699)"
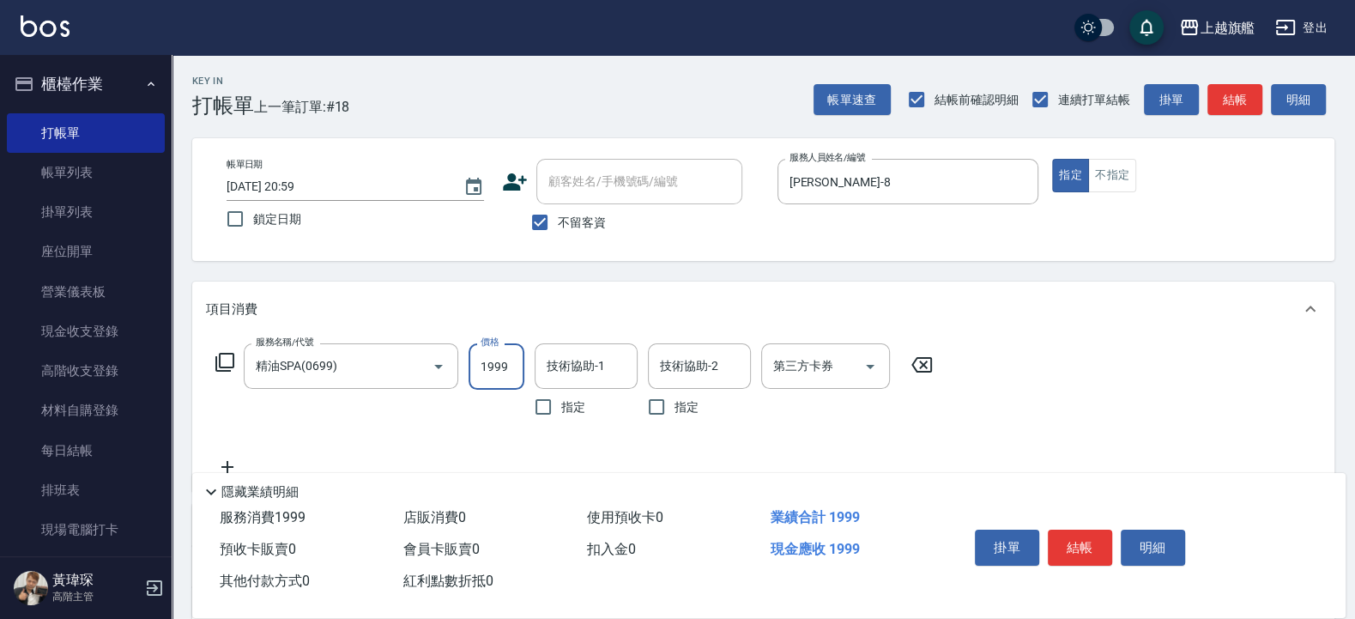
type input "1999"
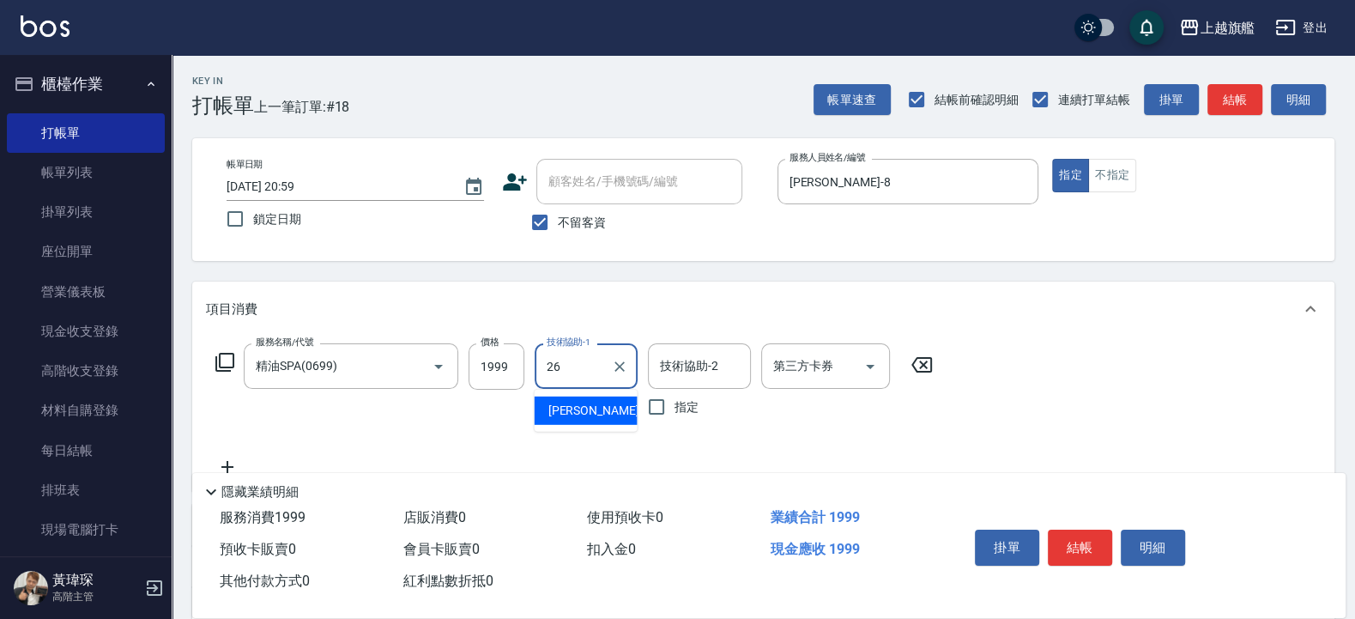
type input "[PERSON_NAME]-26"
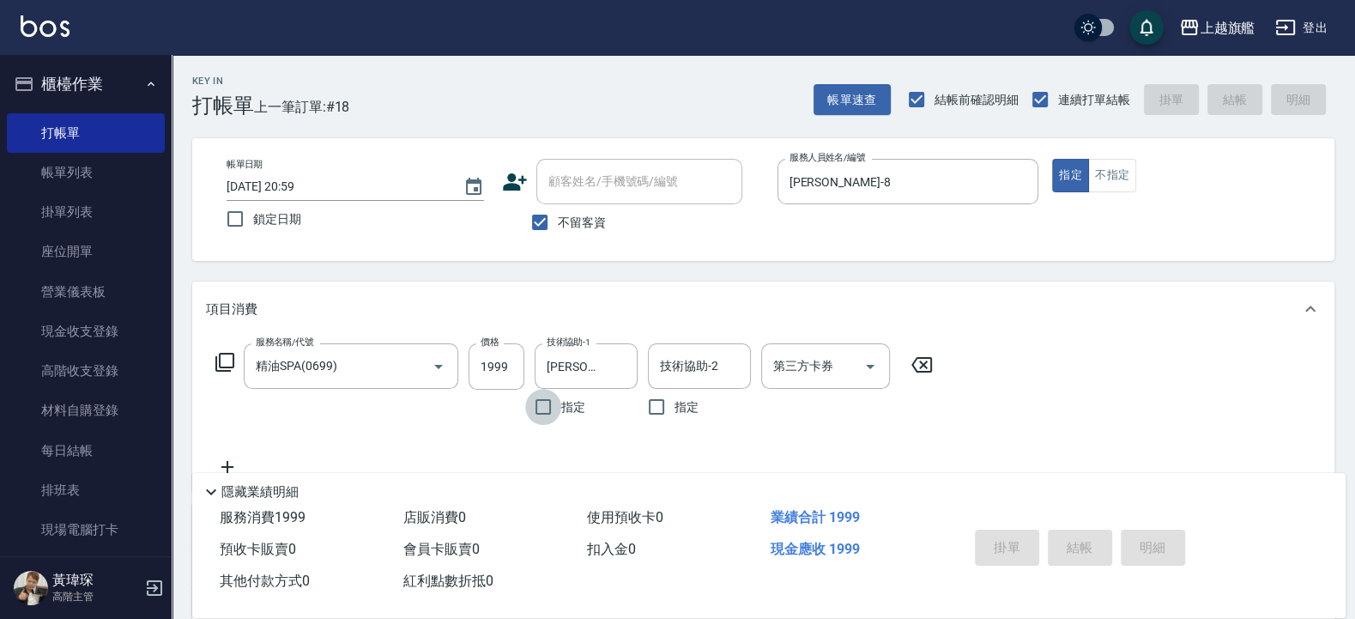
type input "2025/09/19 21:00"
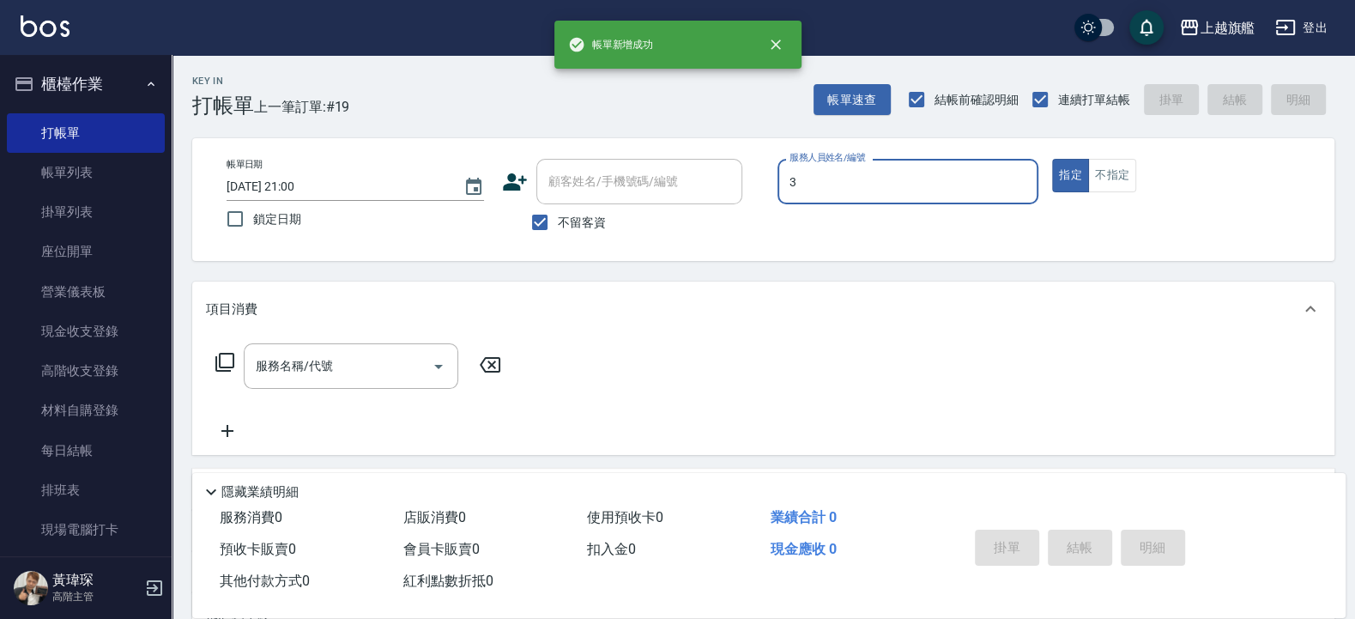
type input "[PERSON_NAME]-3"
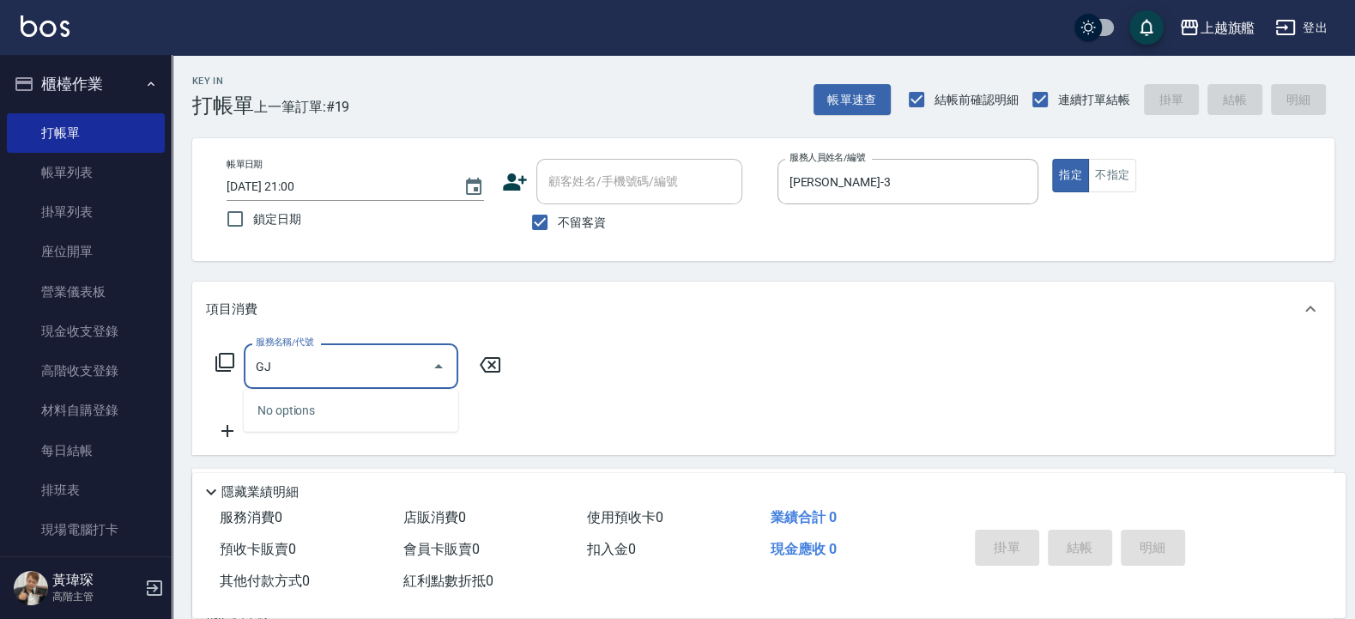
type input "G"
type input "雙"
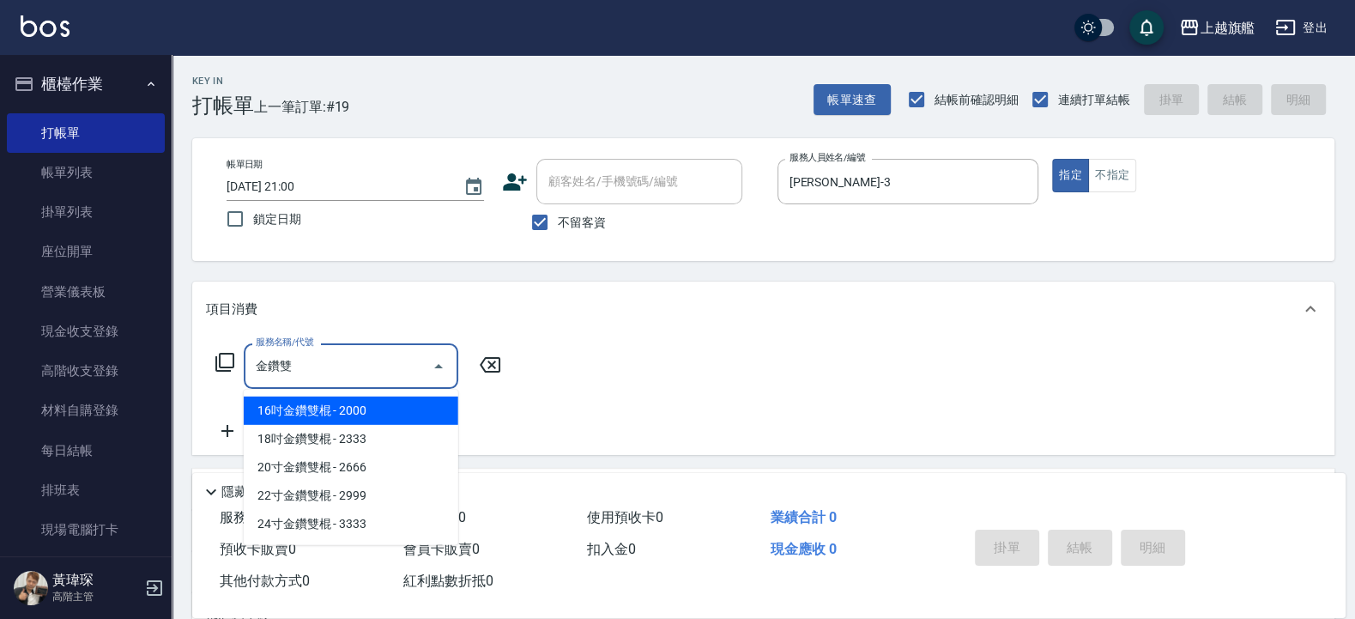
click at [270, 410] on span "16吋金鑽雙棍 - 2000" at bounding box center [351, 411] width 215 height 28
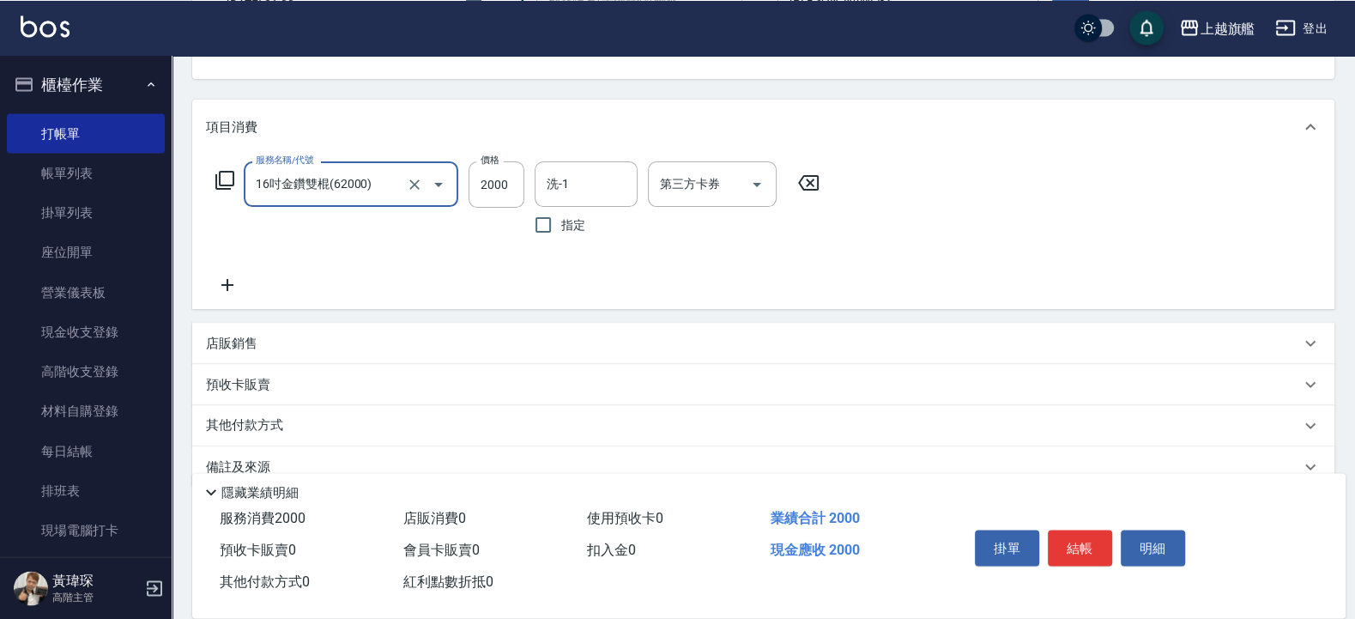
scroll to position [206, 0]
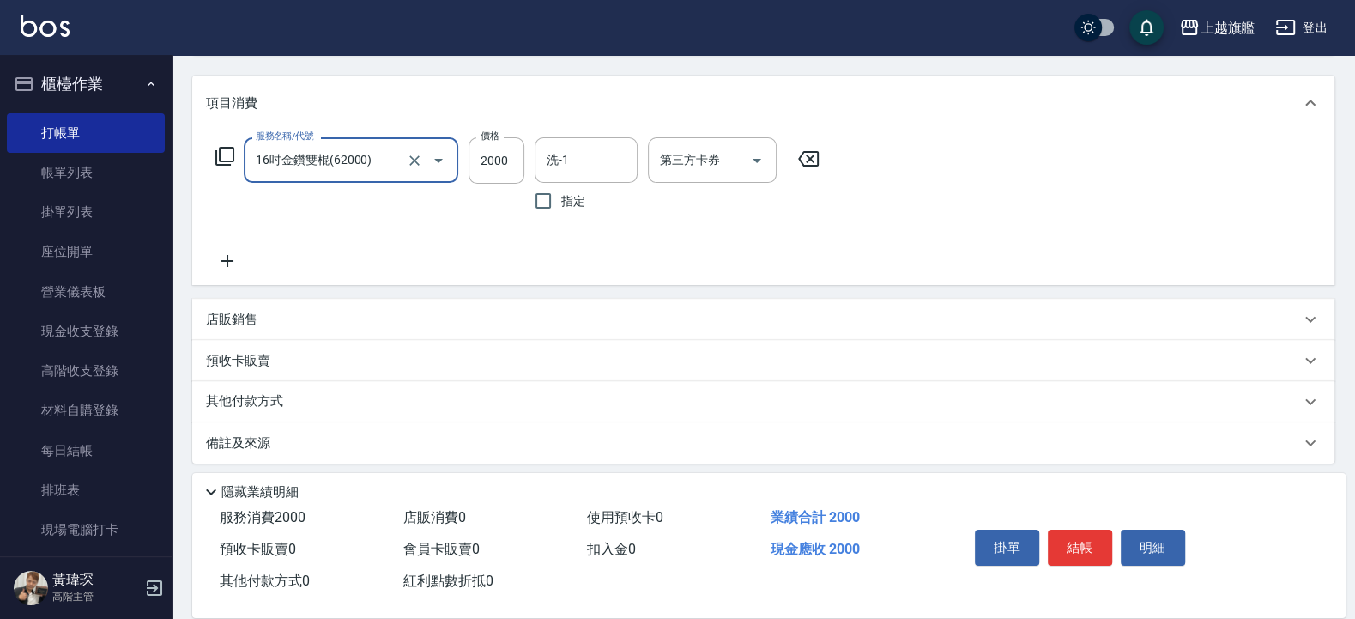
type input "16吋金鑽雙棍(62000)"
click at [230, 271] on icon at bounding box center [227, 261] width 43 height 21
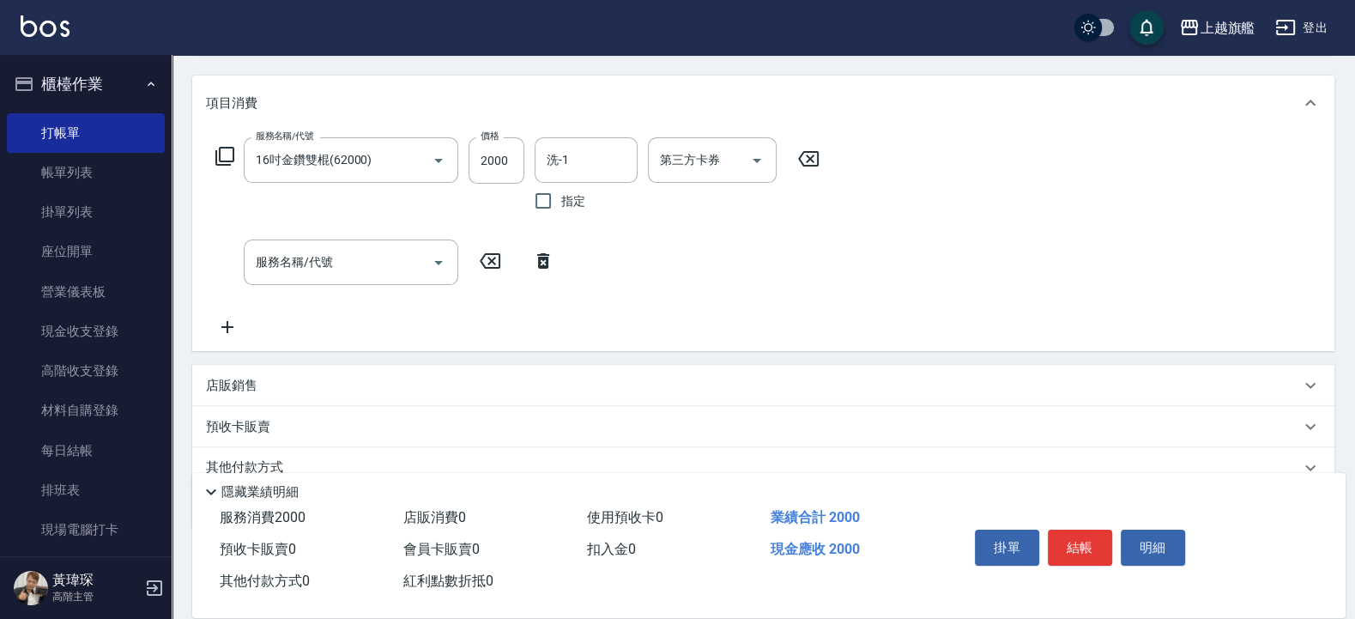
click at [231, 338] on div "服務名稱/代號 16吋金鑽雙棍(62000) 服務名稱/代號 價格 2000 價格 洗-1 洗-1 指定 第三方卡券 第三方卡券 服務名稱/代號 服務名稱/代號" at bounding box center [763, 240] width 1143 height 221
click at [234, 322] on icon at bounding box center [227, 327] width 43 height 21
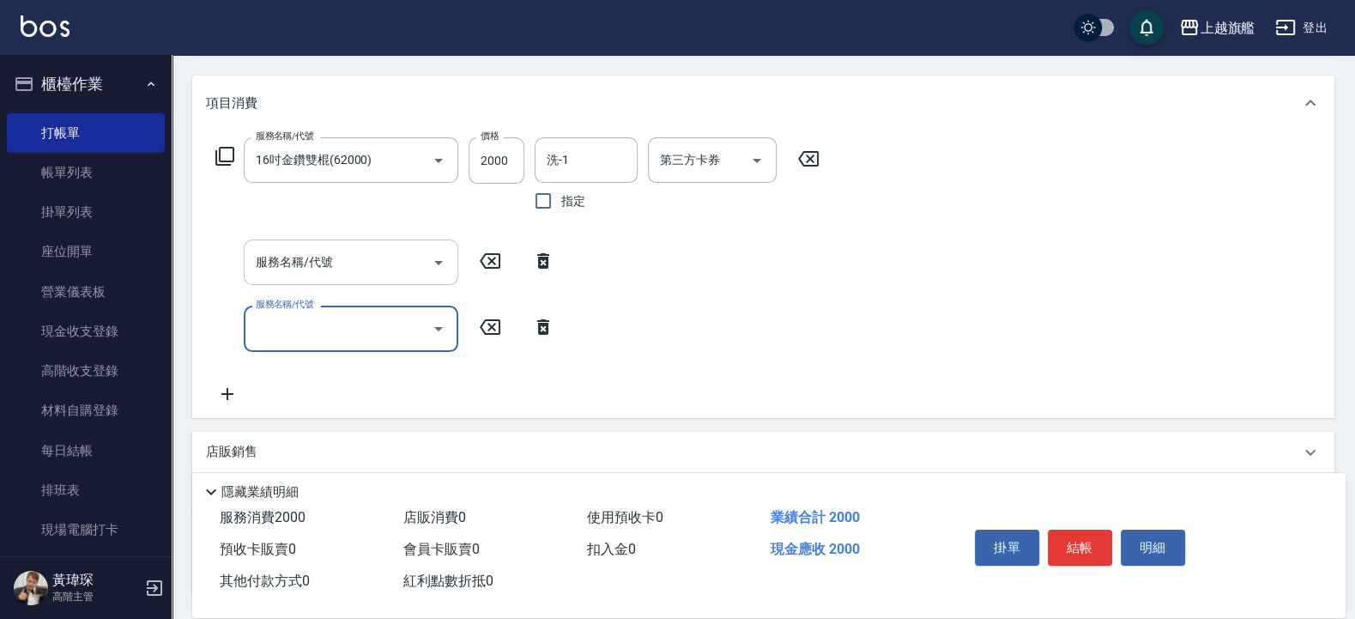
click at [322, 275] on input "服務名稱/代號" at bounding box center [338, 262] width 173 height 30
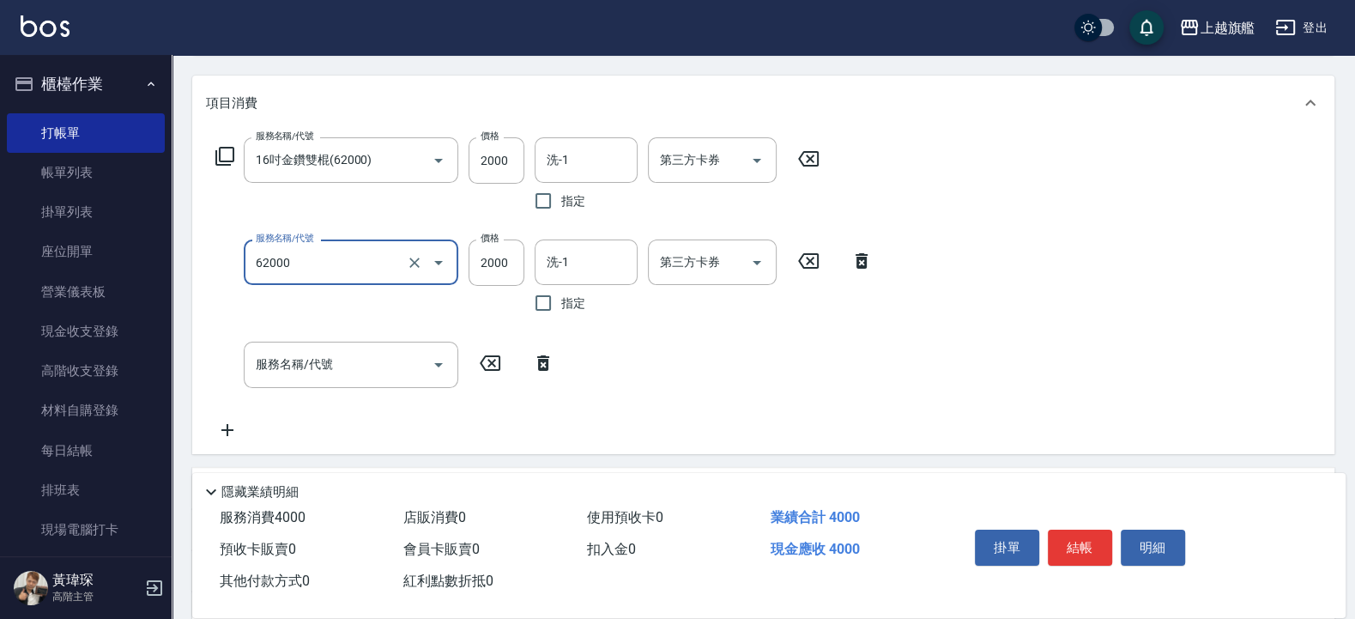
type input "16吋金鑽雙棍(62000)"
click at [320, 365] on input "服務名稱/代號" at bounding box center [338, 364] width 173 height 30
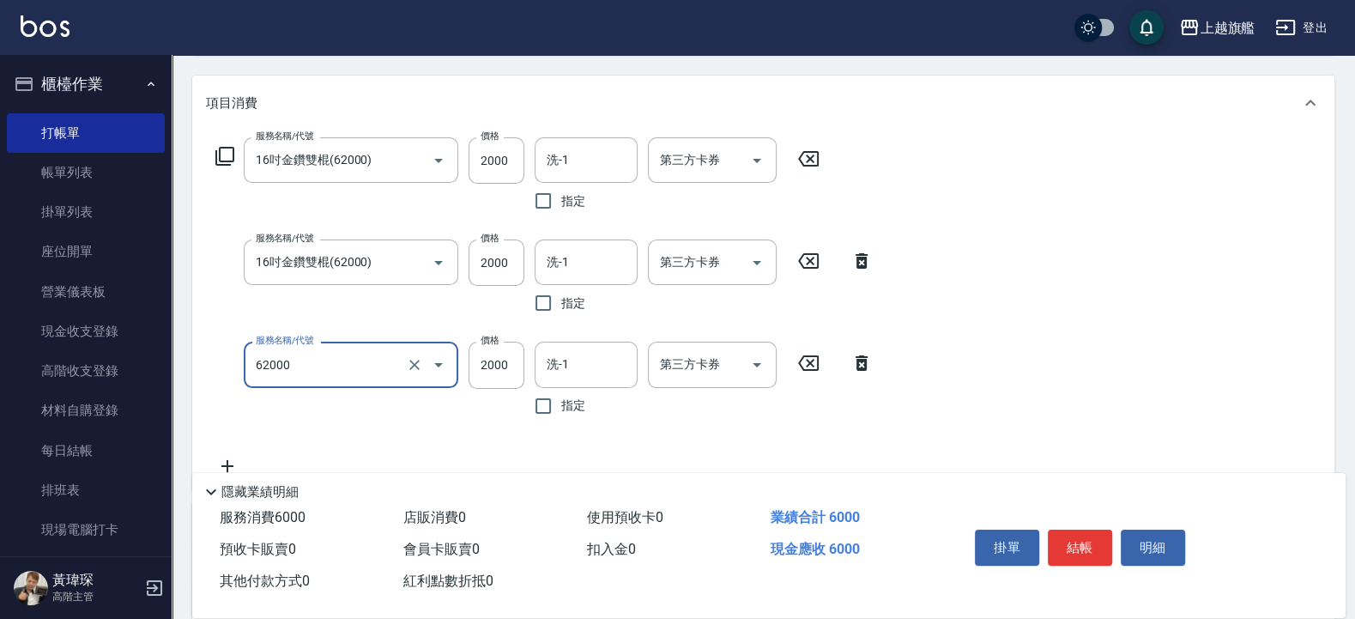
type input "16吋金鑽雙棍(62000)"
type input "3999"
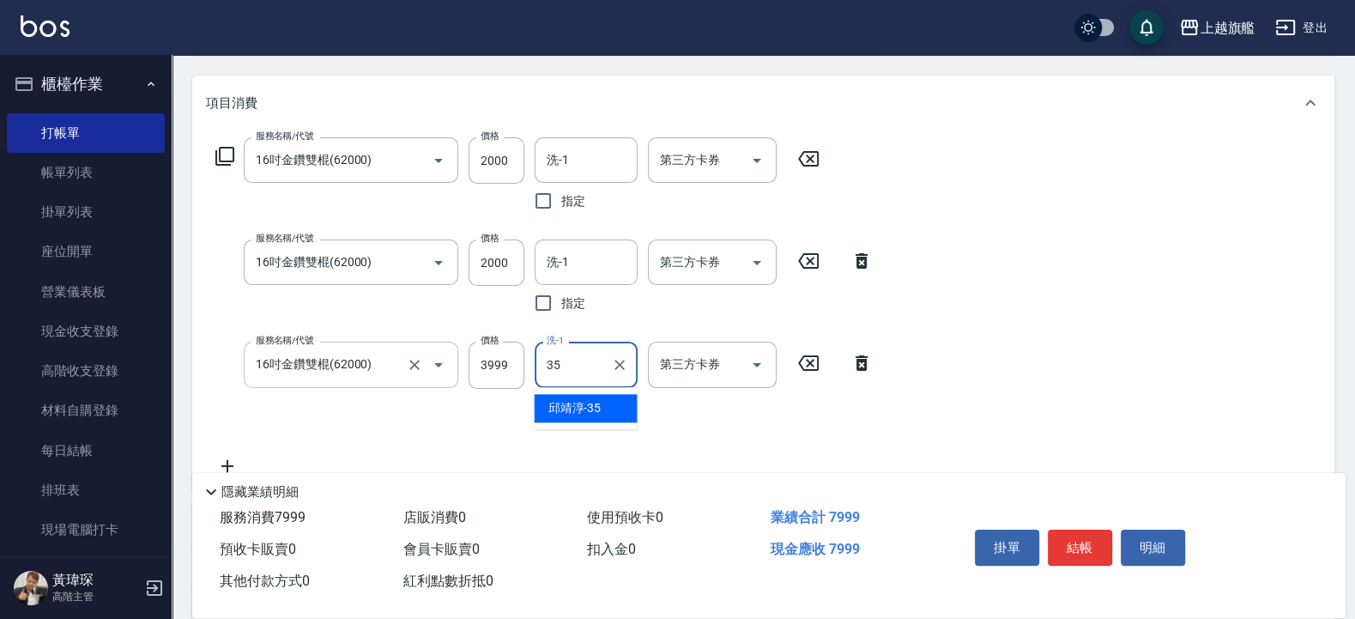
type input "邱靖淳-35"
click at [588, 250] on input "洗-1" at bounding box center [587, 262] width 88 height 30
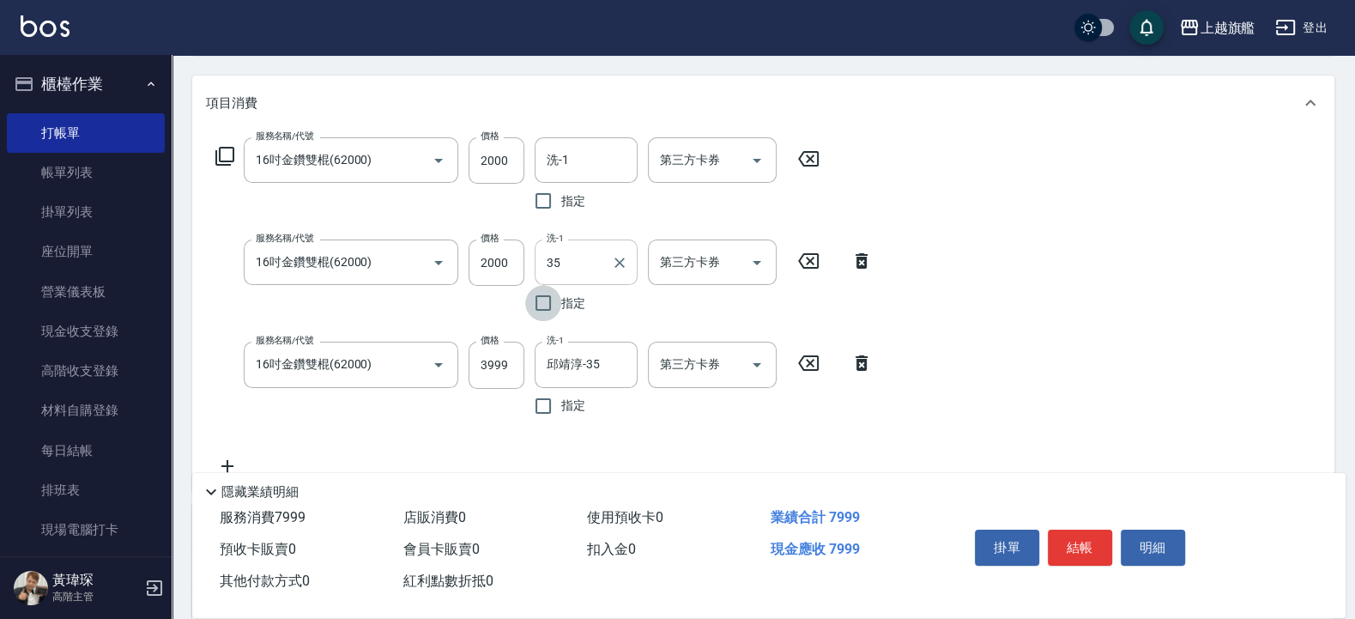
type input "邱靖淳-35"
click at [593, 167] on input "洗-1" at bounding box center [587, 160] width 88 height 30
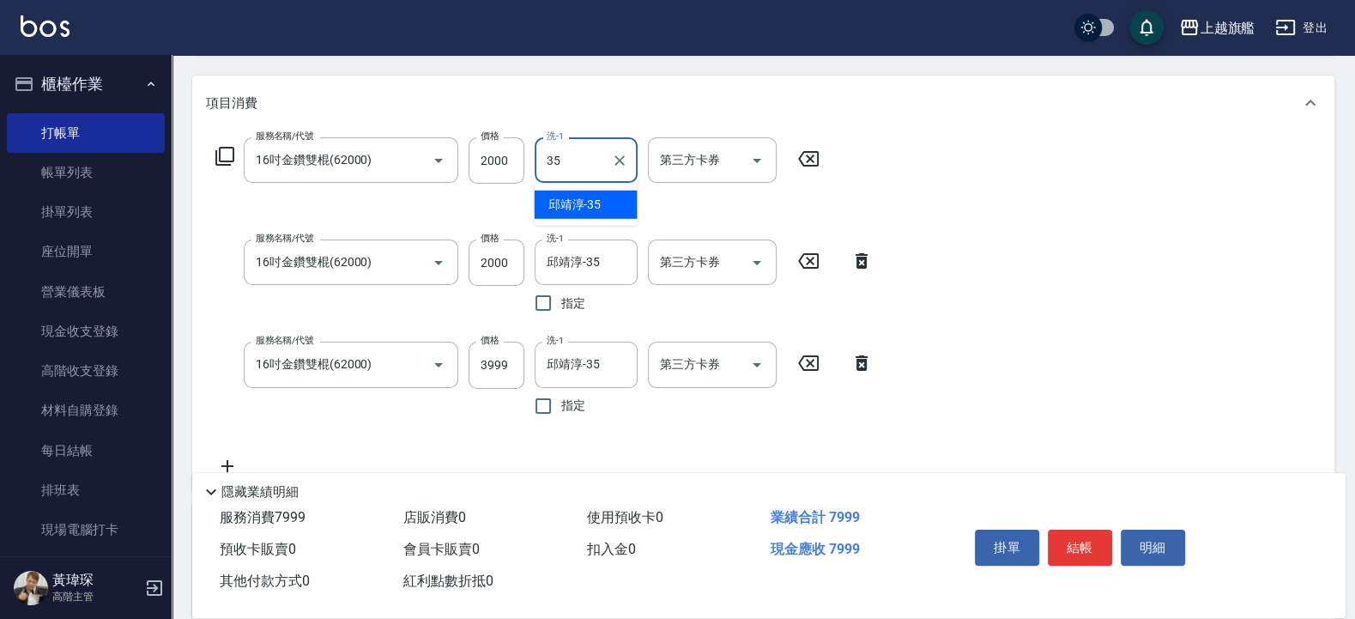
type input "邱靖淳-35"
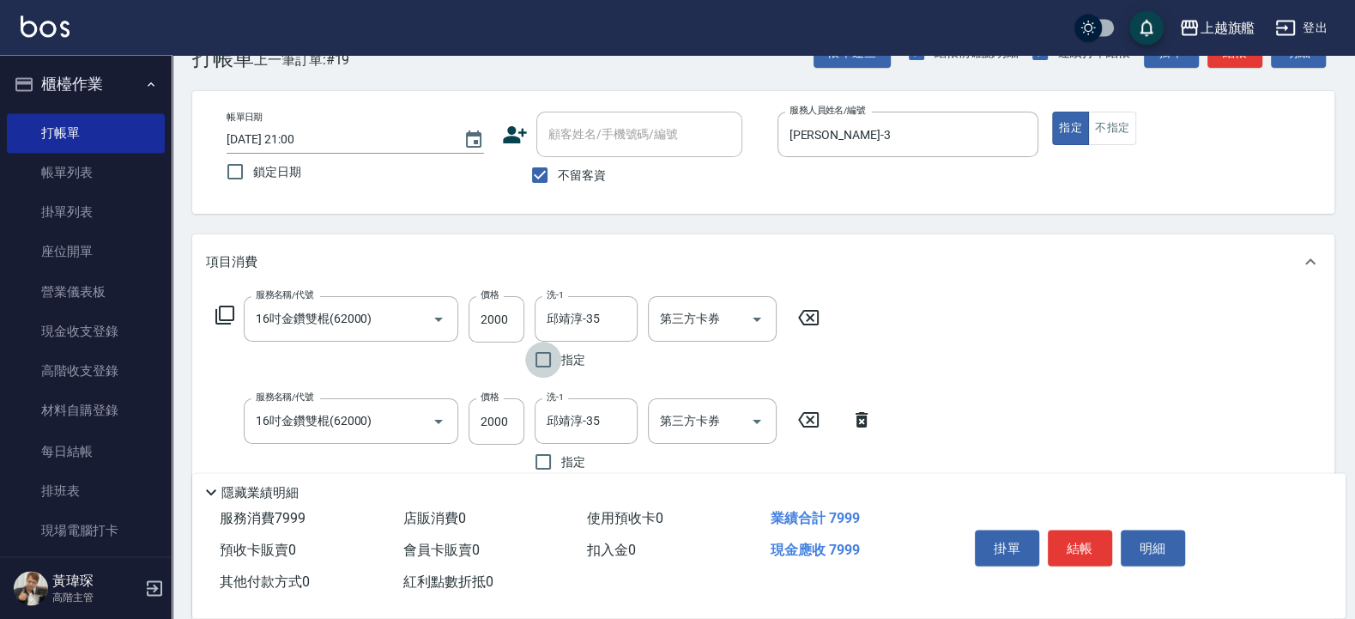
scroll to position [0, 0]
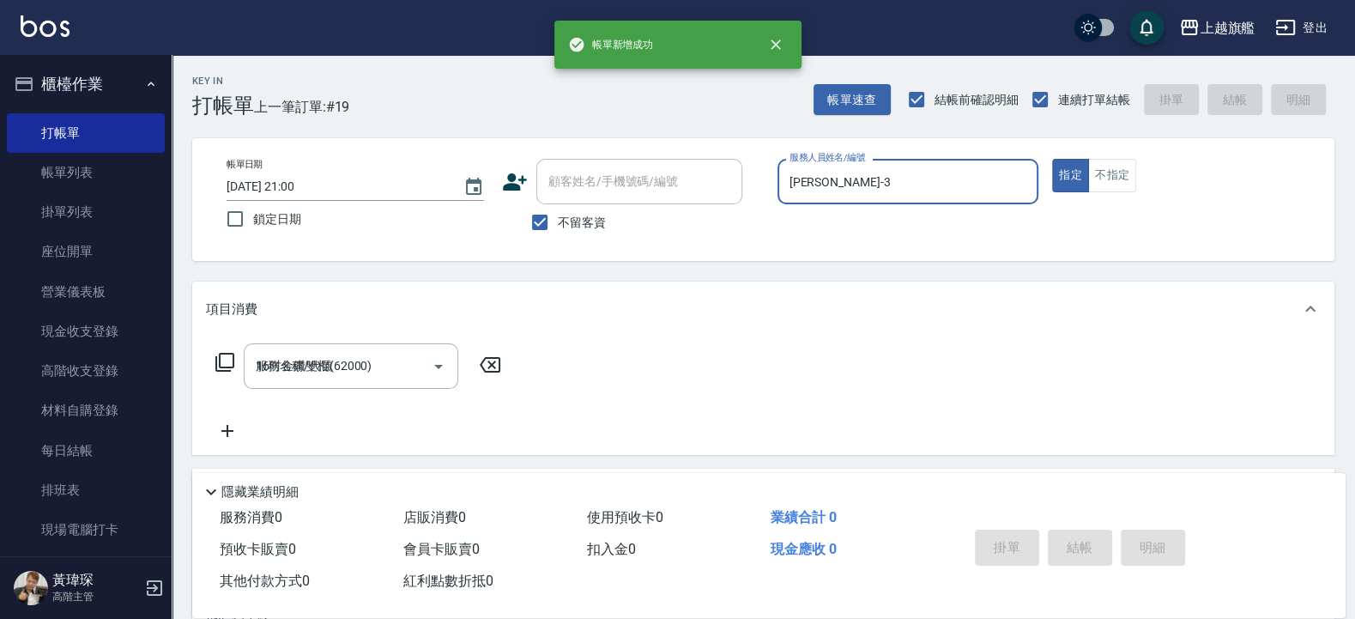
type input "2025/09/19 21:01"
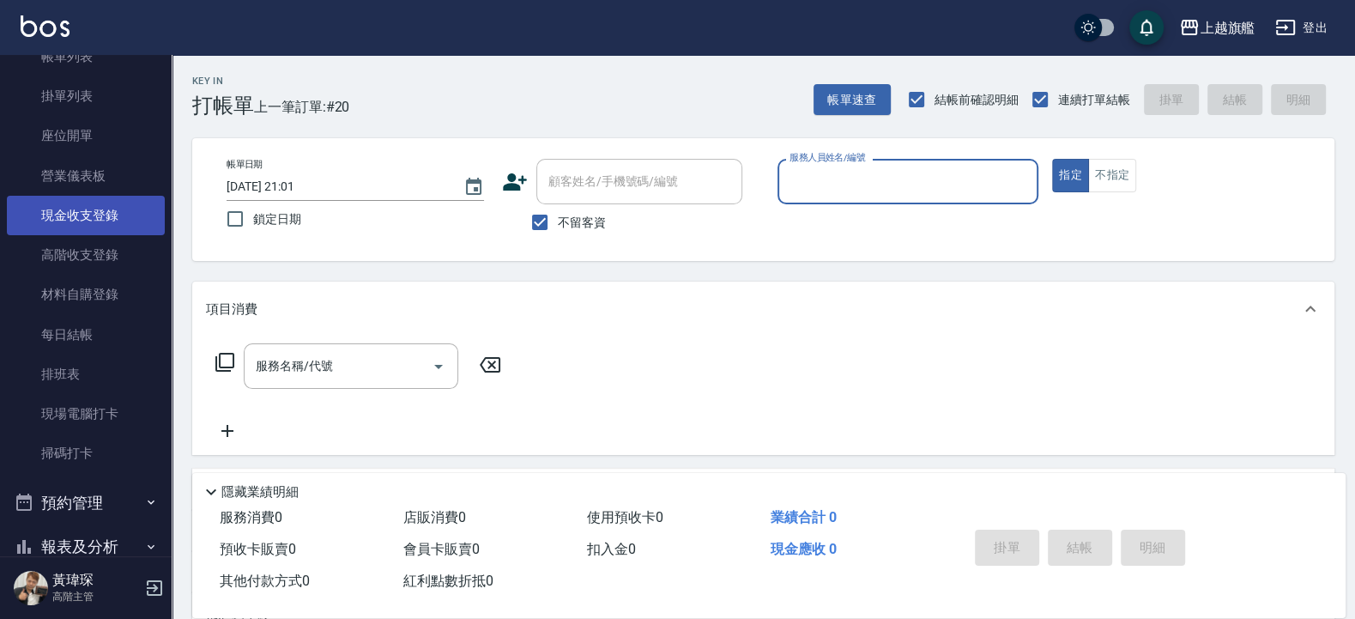
scroll to position [206, 0]
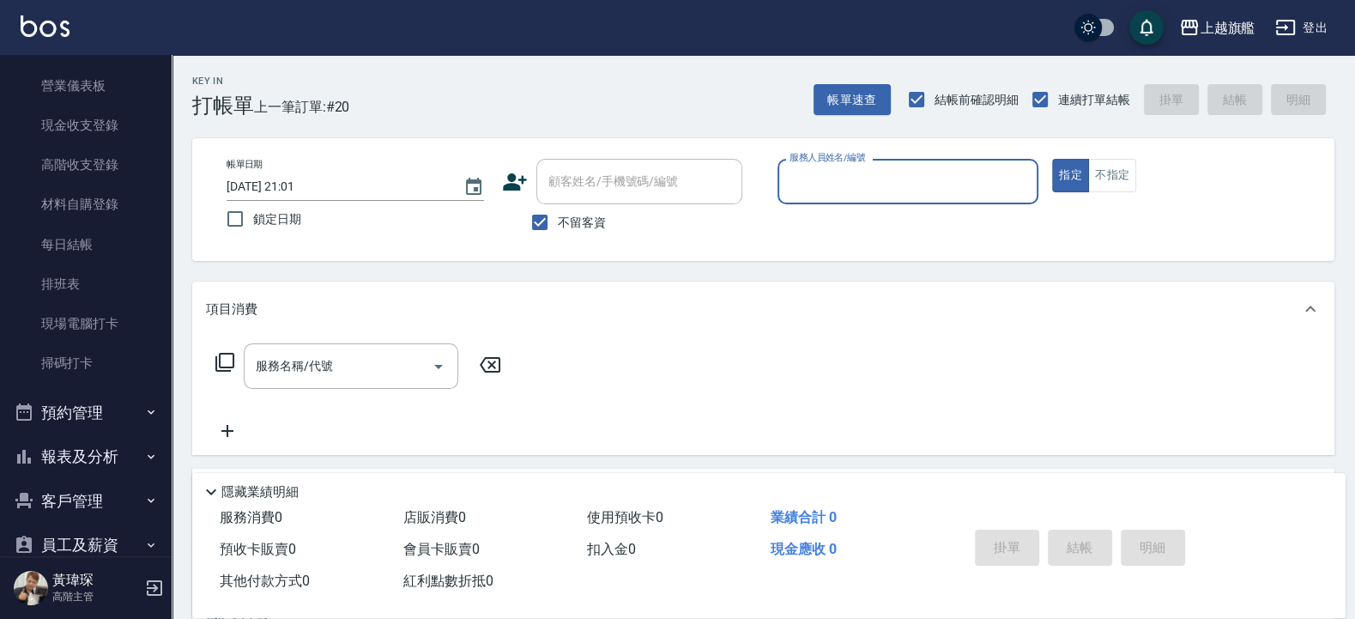
click at [119, 451] on button "報表及分析" at bounding box center [86, 456] width 158 height 45
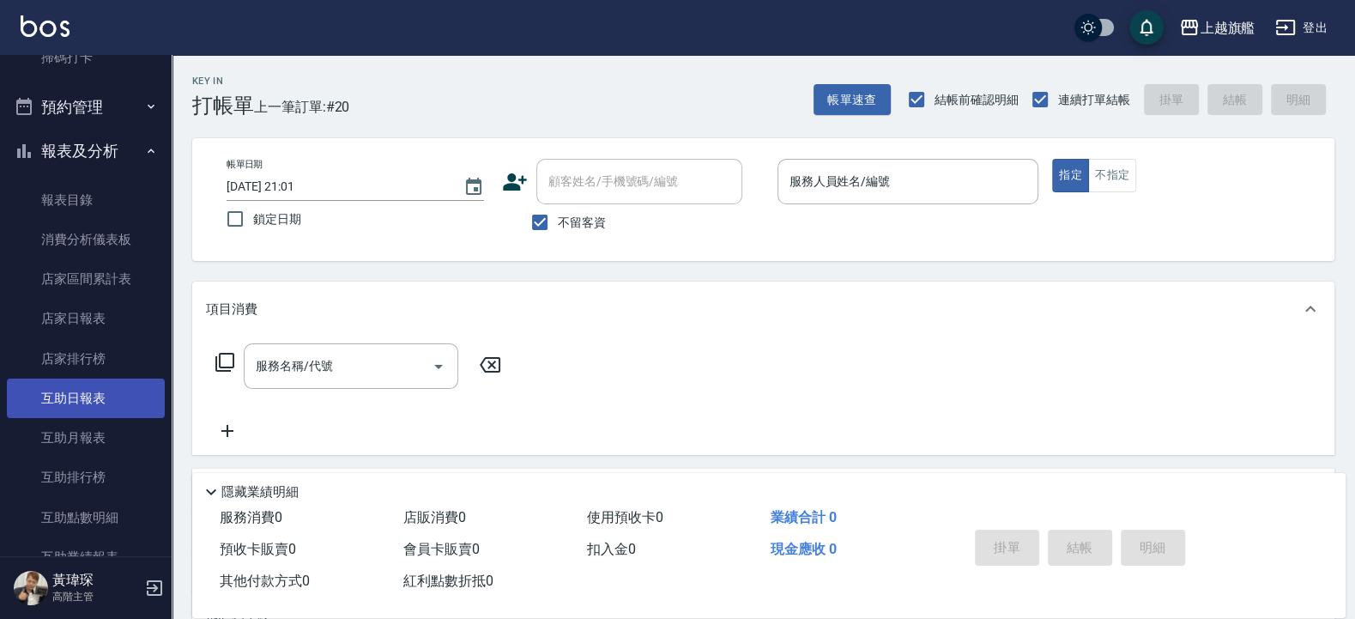
scroll to position [515, 0]
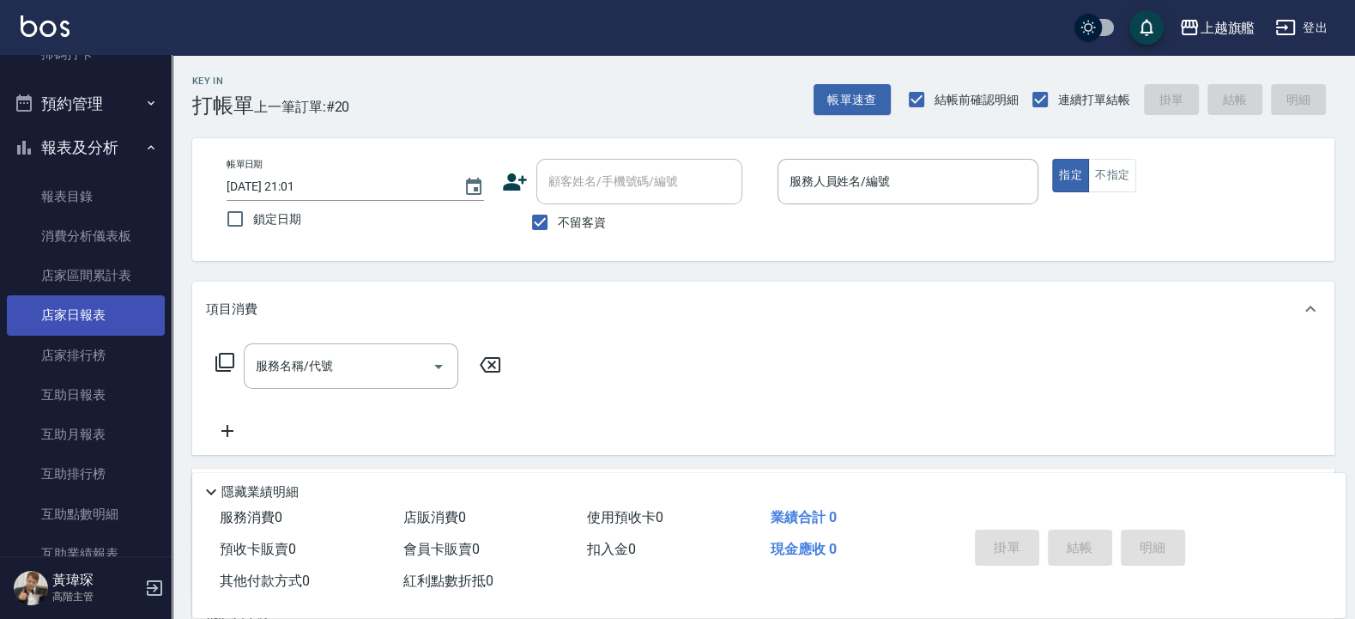
click at [91, 312] on link "店家日報表" at bounding box center [86, 314] width 158 height 39
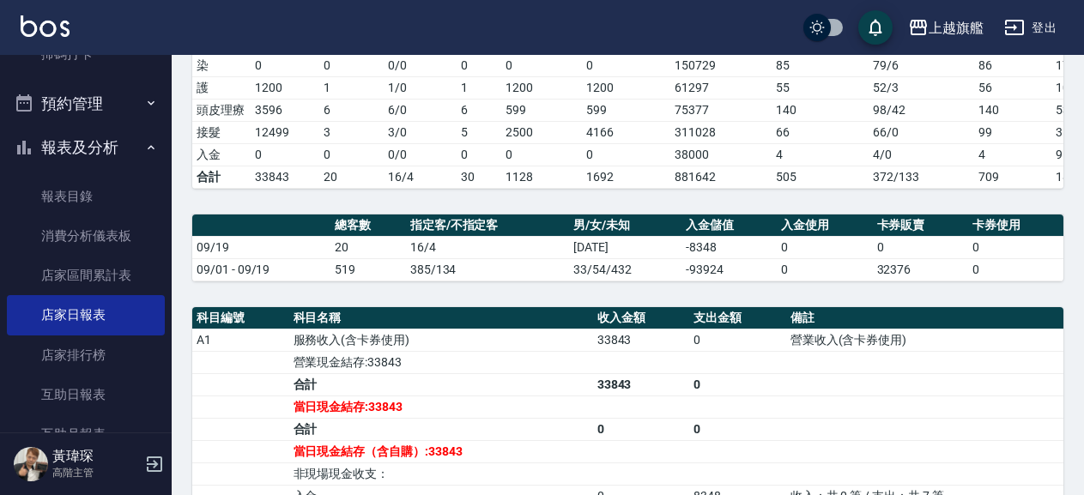
scroll to position [614, 0]
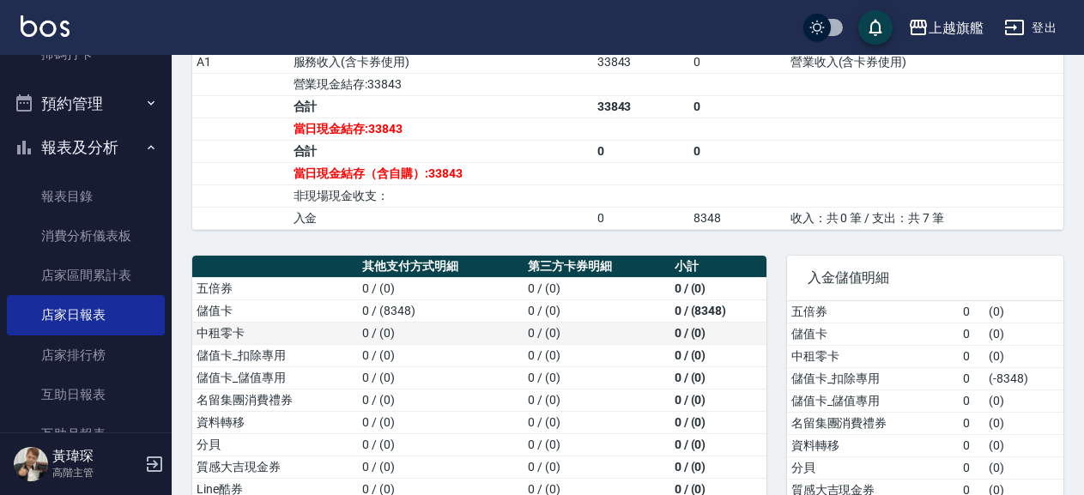
click at [651, 344] on td "0 / (0)" at bounding box center [597, 333] width 147 height 22
click at [645, 344] on td "0 / (0)" at bounding box center [597, 333] width 147 height 22
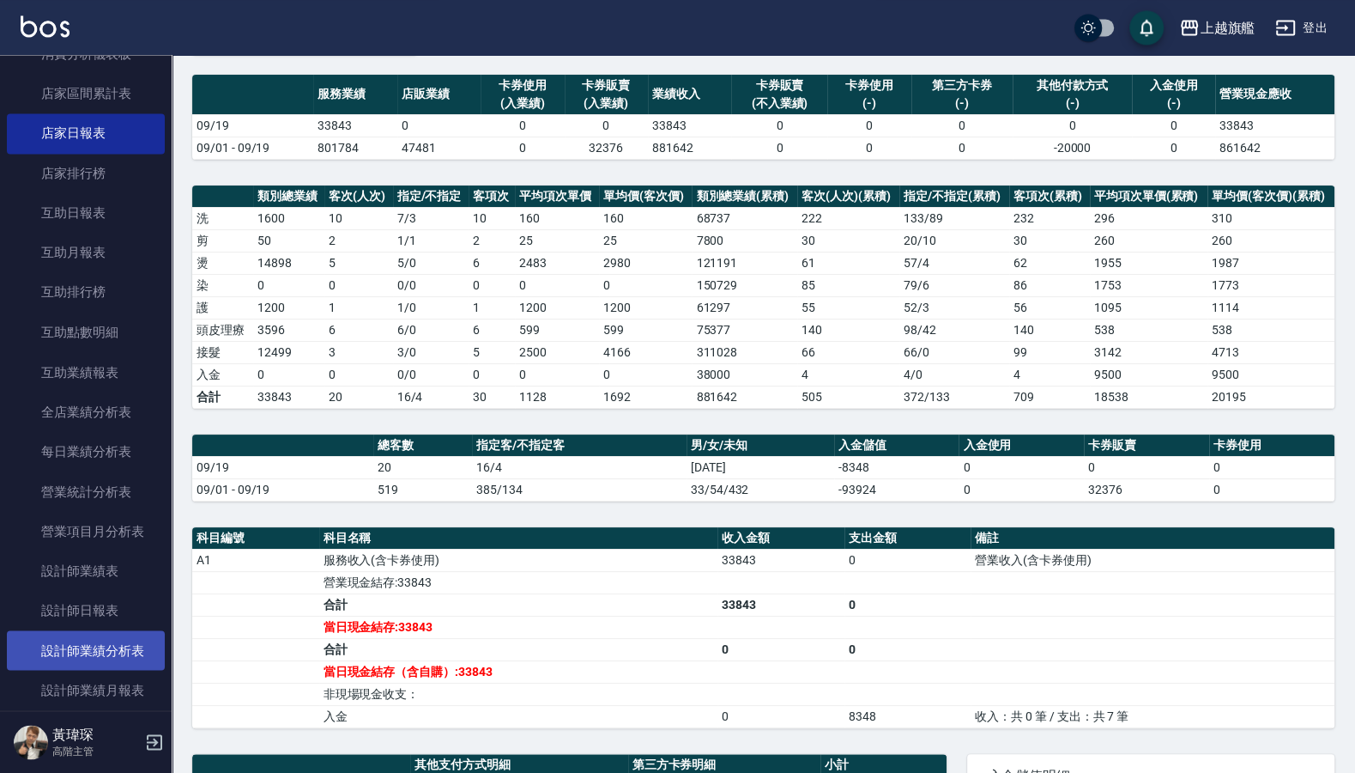
scroll to position [824, 0]
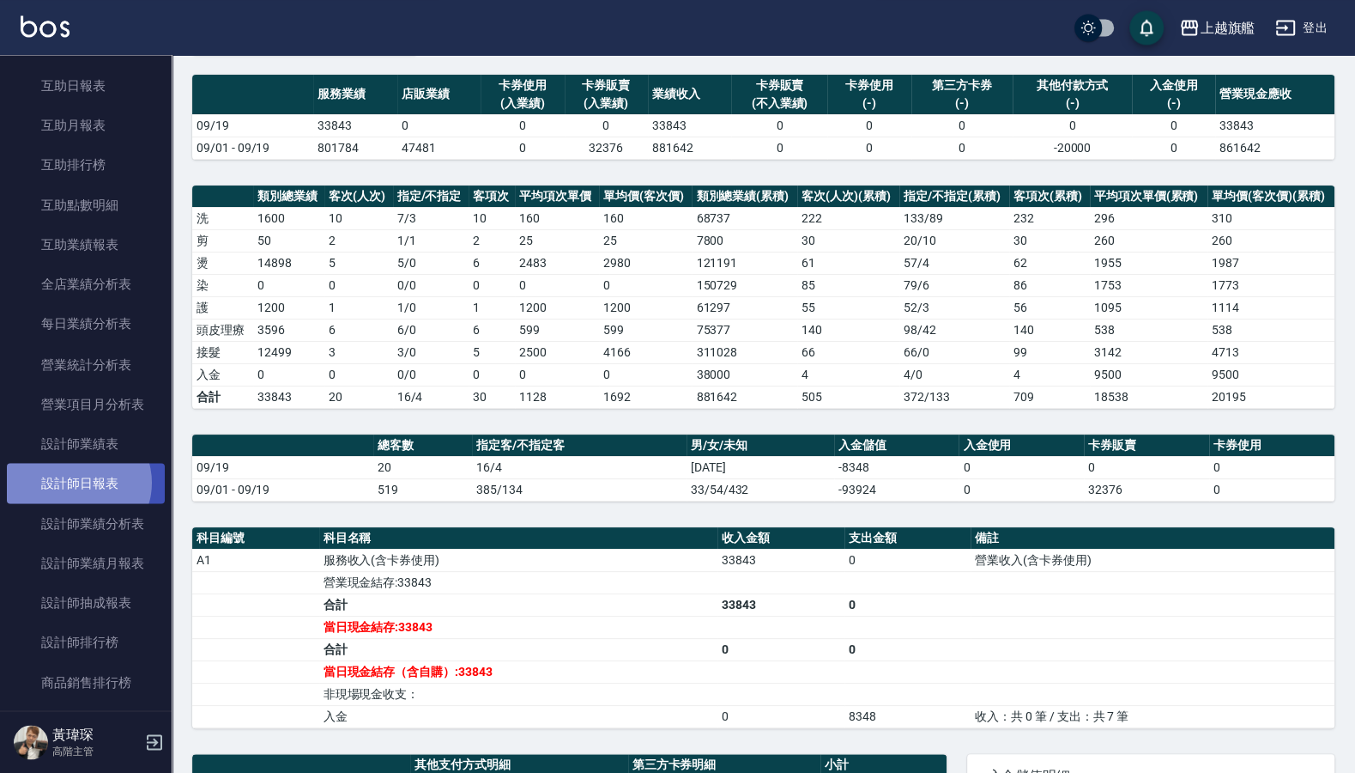
click at [77, 502] on link "設計師日報表" at bounding box center [86, 482] width 158 height 39
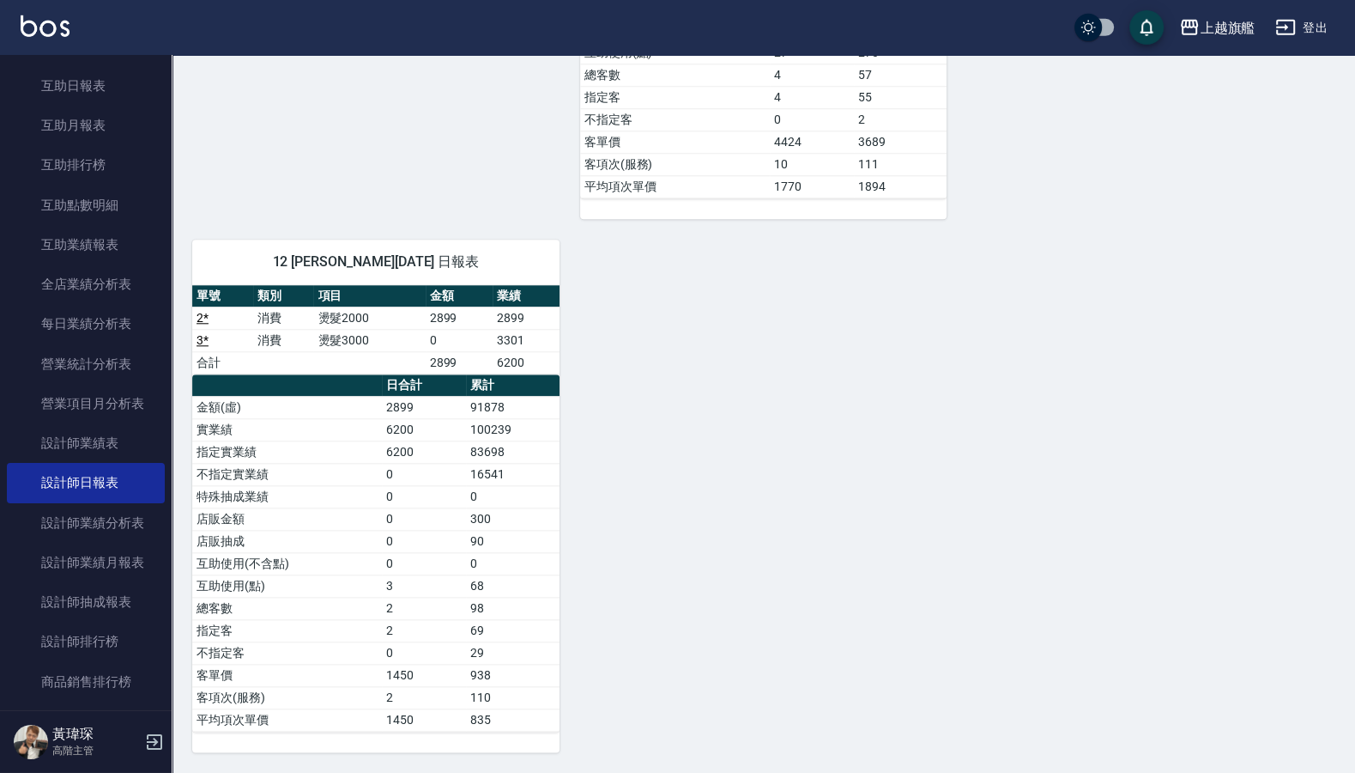
scroll to position [1345, 0]
click at [80, 98] on link "互助日報表" at bounding box center [86, 85] width 158 height 39
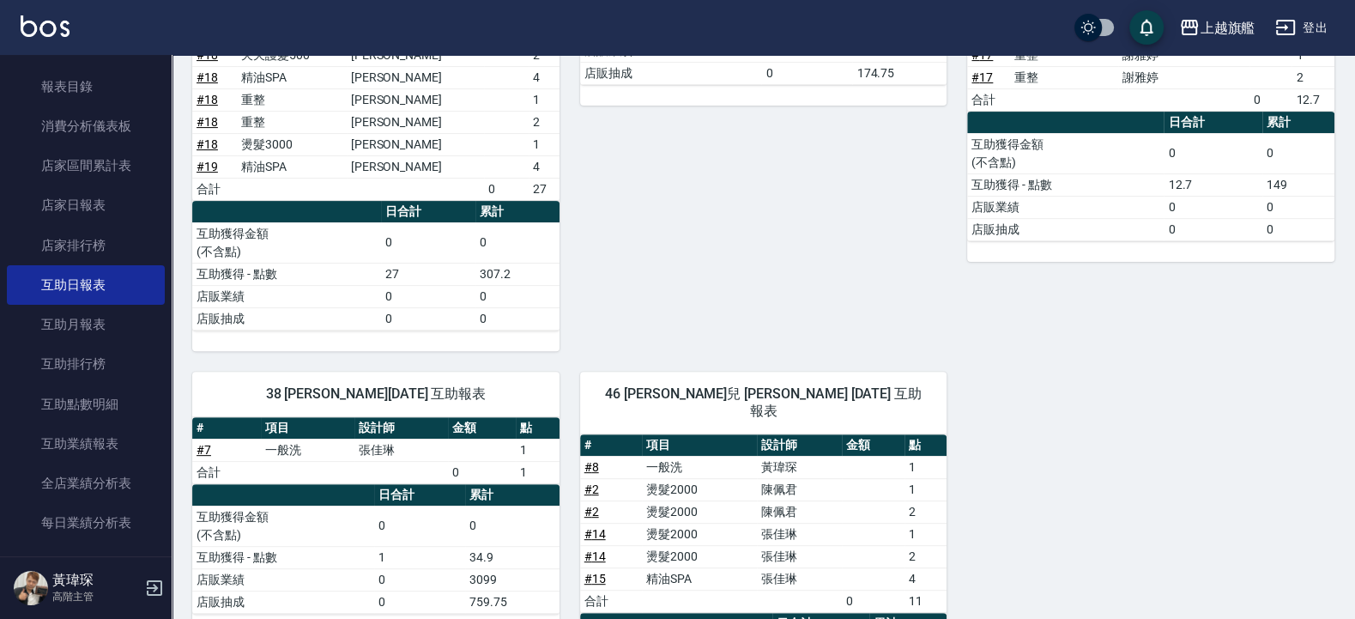
scroll to position [618, 0]
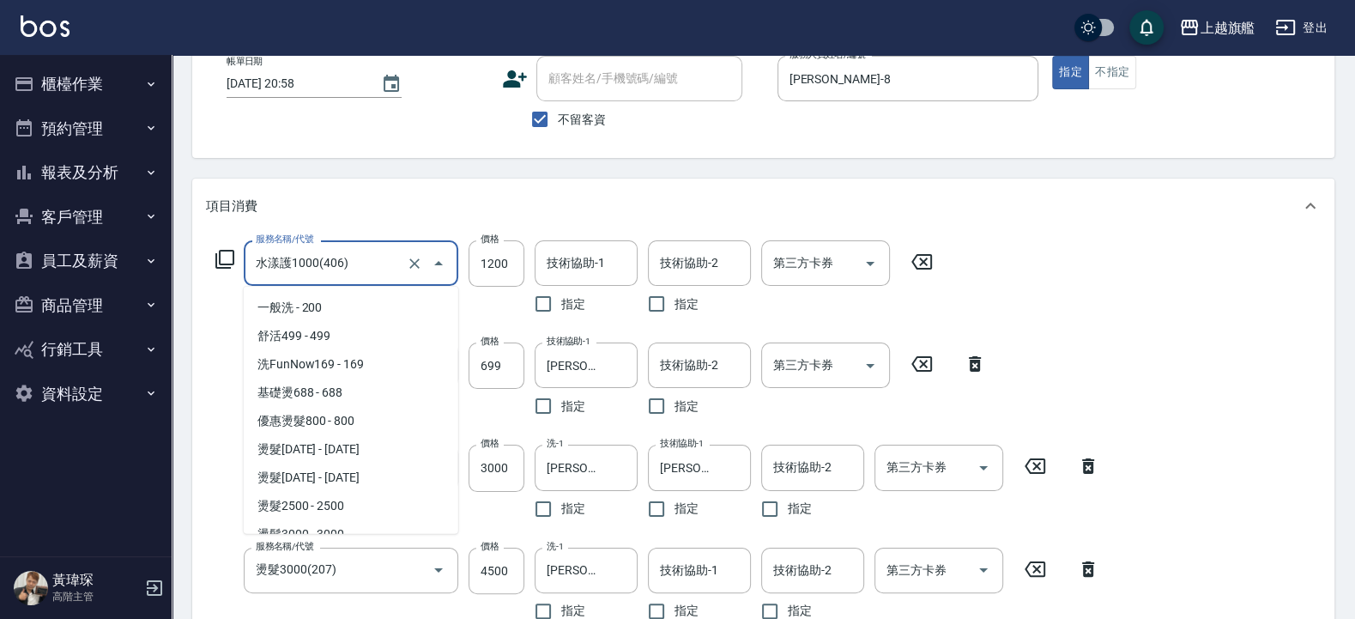
scroll to position [637, 0]
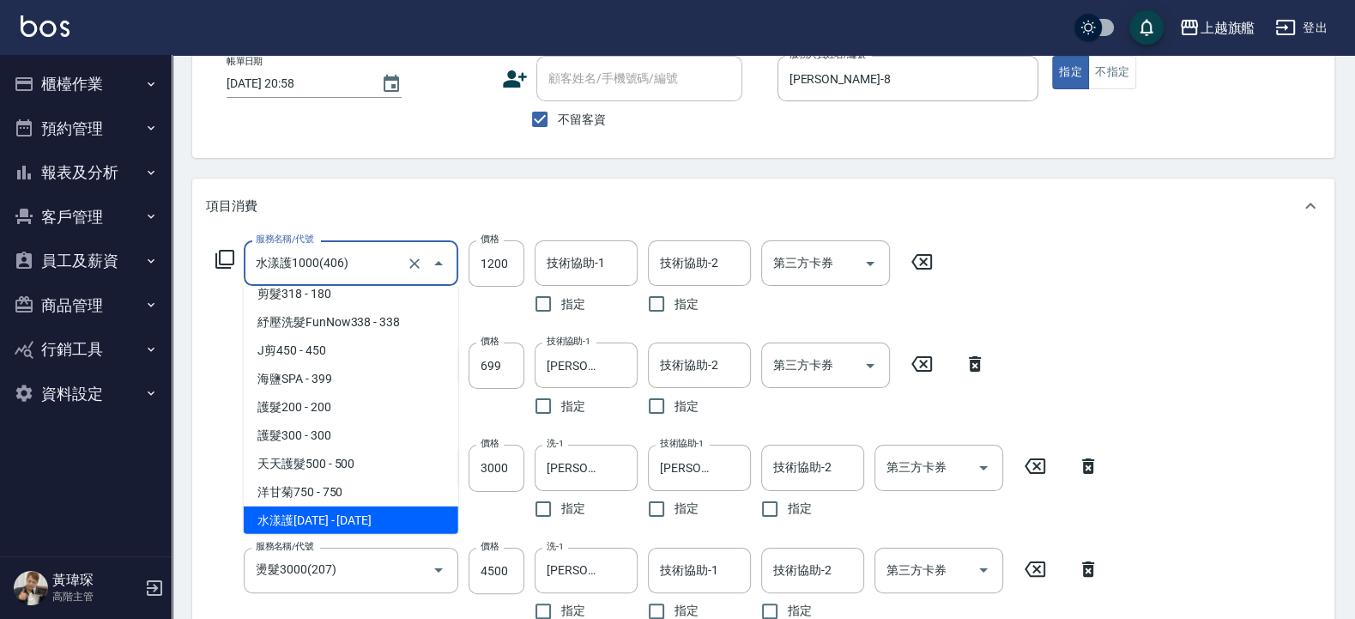
drag, startPoint x: 385, startPoint y: 253, endPoint x: 205, endPoint y: 247, distance: 180.4
click at [252, 248] on input "水漾護1000(406)" at bounding box center [327, 263] width 151 height 30
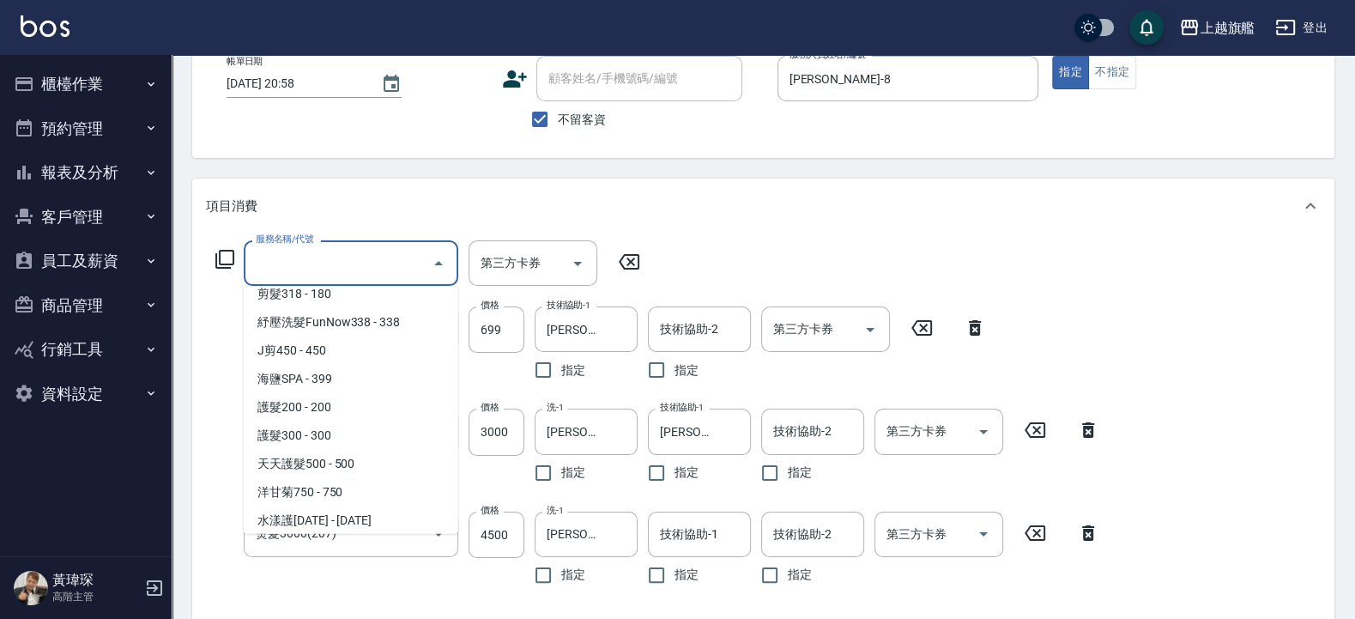
scroll to position [0, 0]
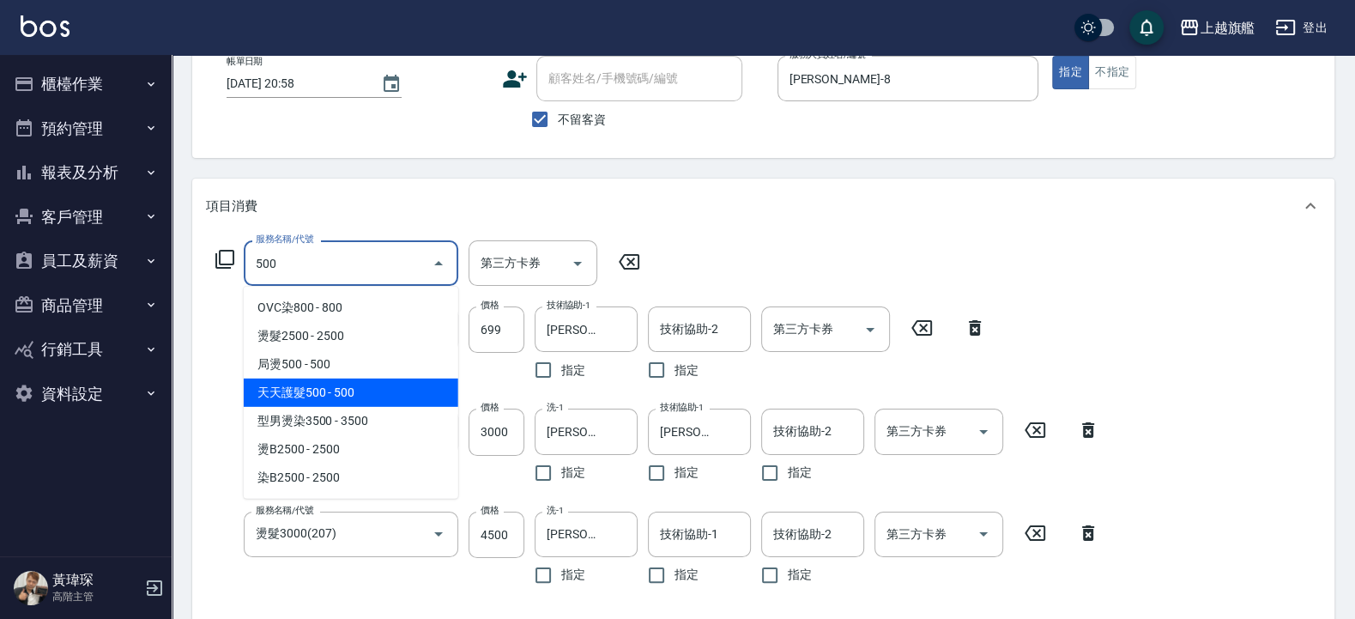
type input "天天護髮500(403)"
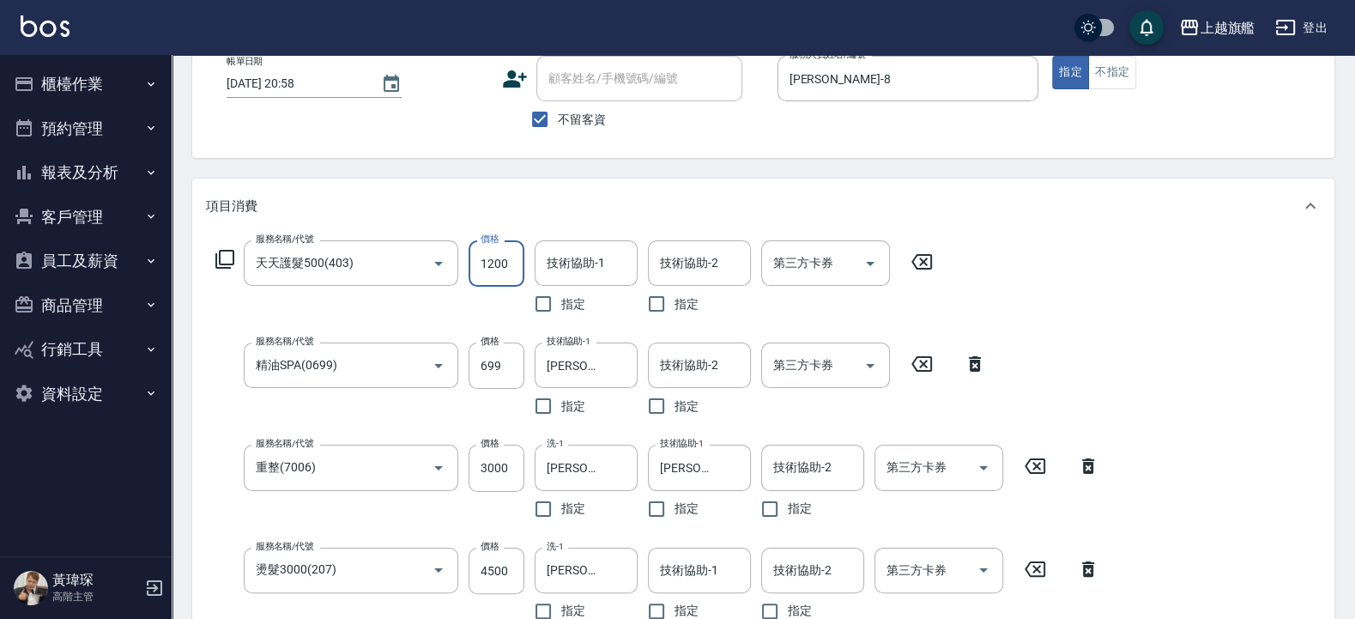
type input "1200"
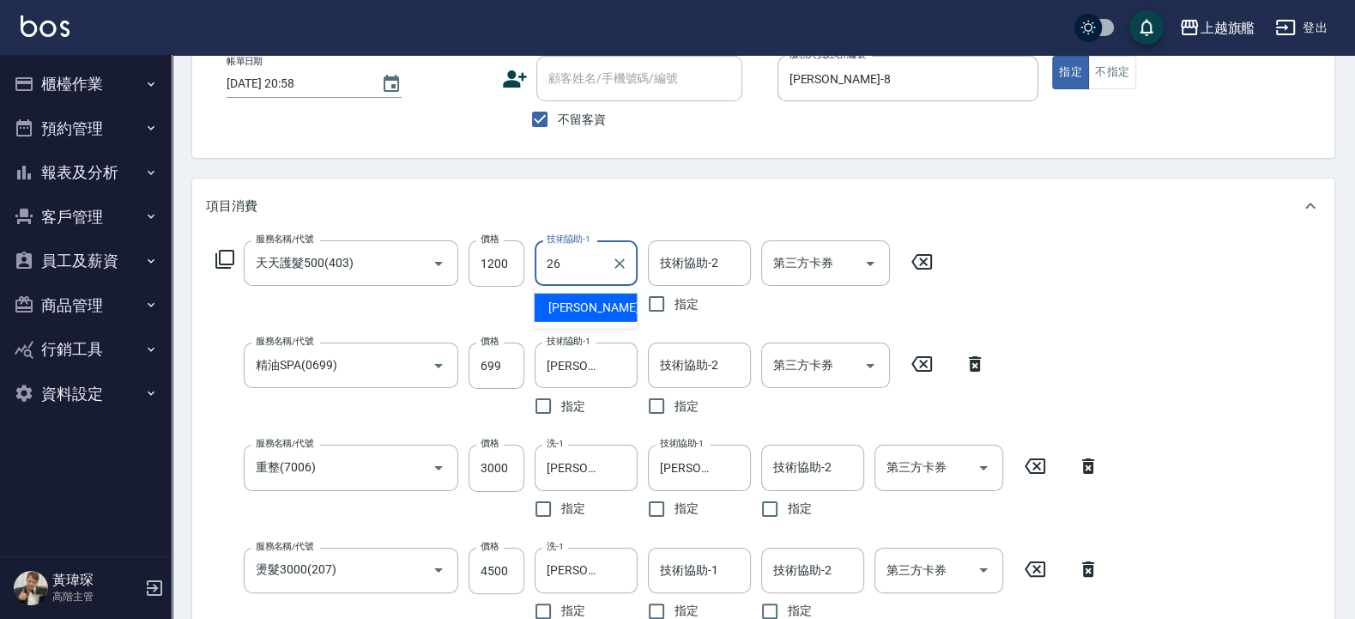
type input "[PERSON_NAME]-26"
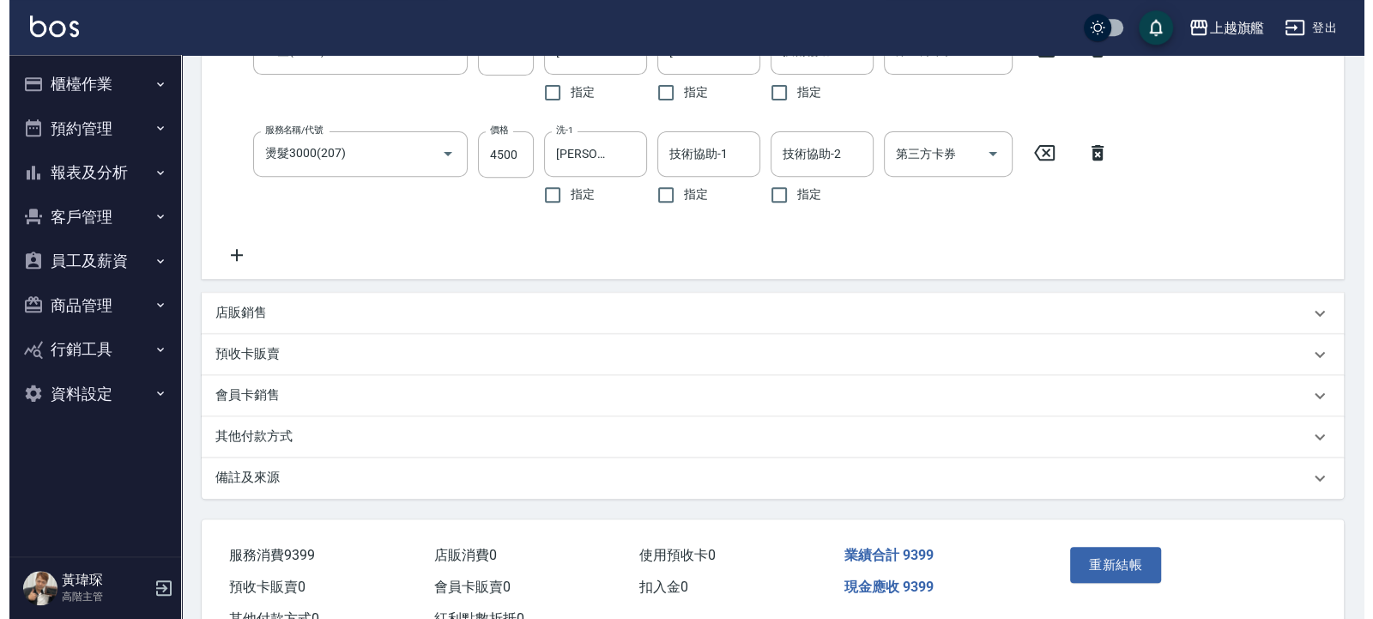
scroll to position [584, 0]
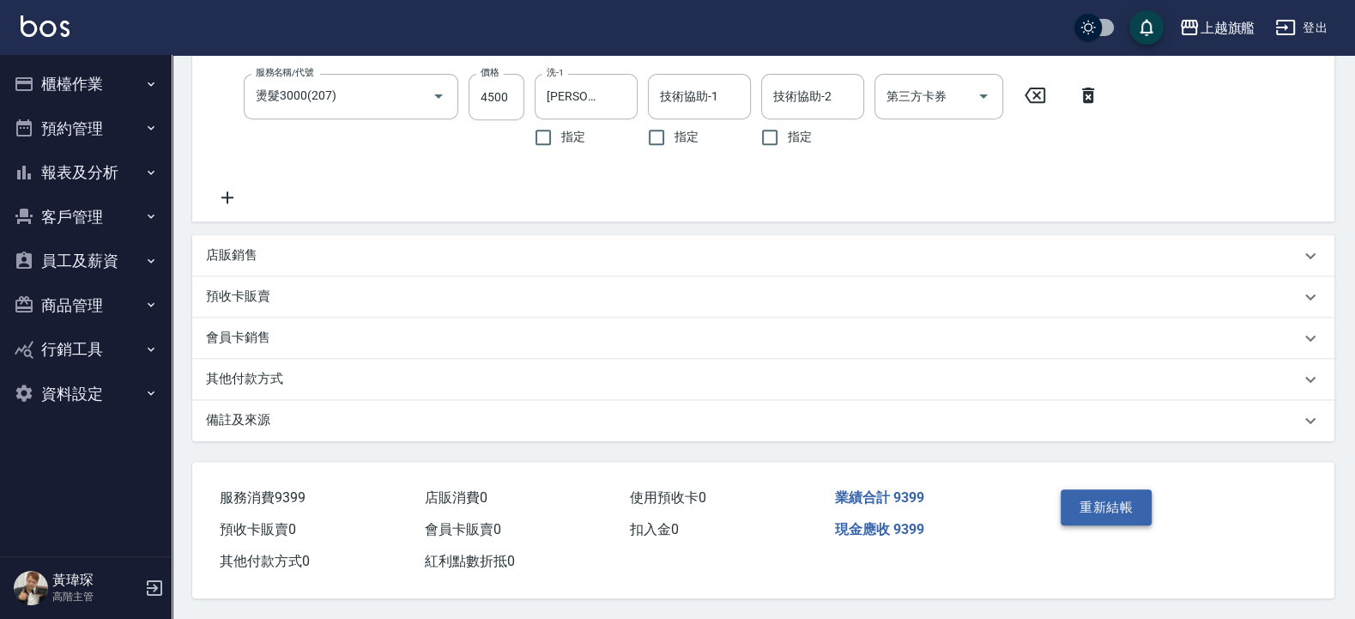
click at [1125, 503] on button "重新結帳" at bounding box center [1106, 507] width 91 height 36
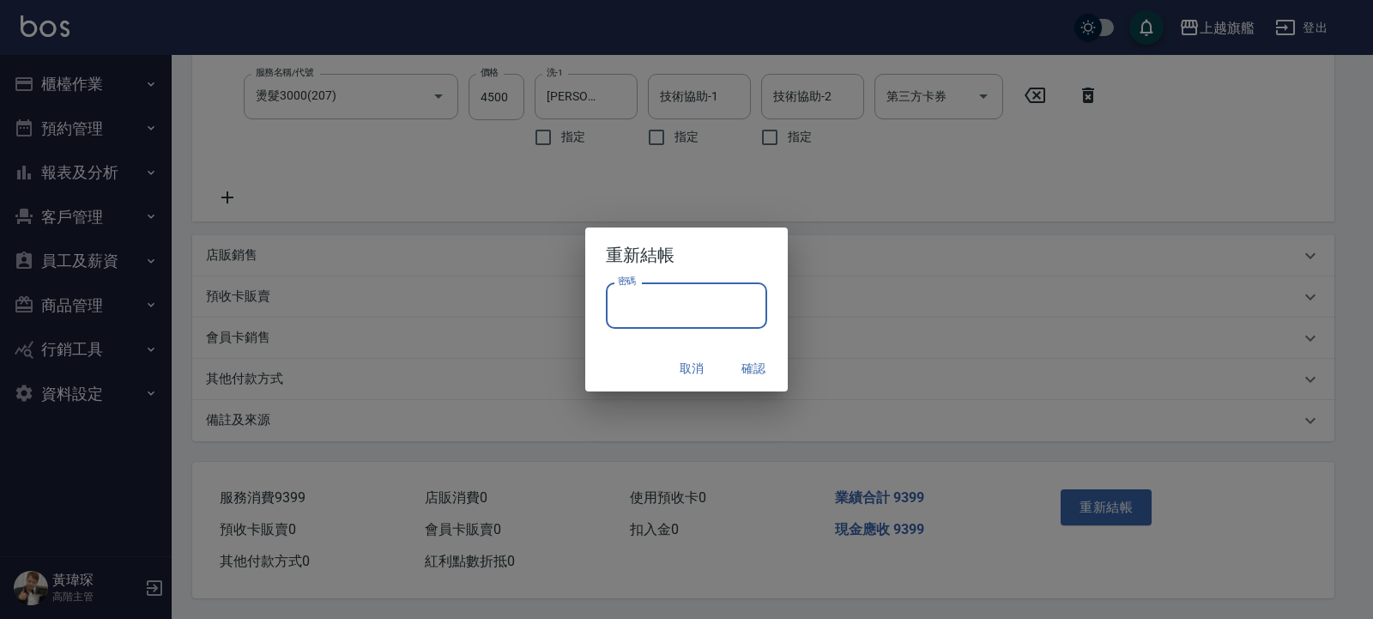
click at [652, 296] on input "密碼" at bounding box center [686, 305] width 161 height 46
type input "*******"
click at [749, 363] on button "確認" at bounding box center [753, 369] width 55 height 32
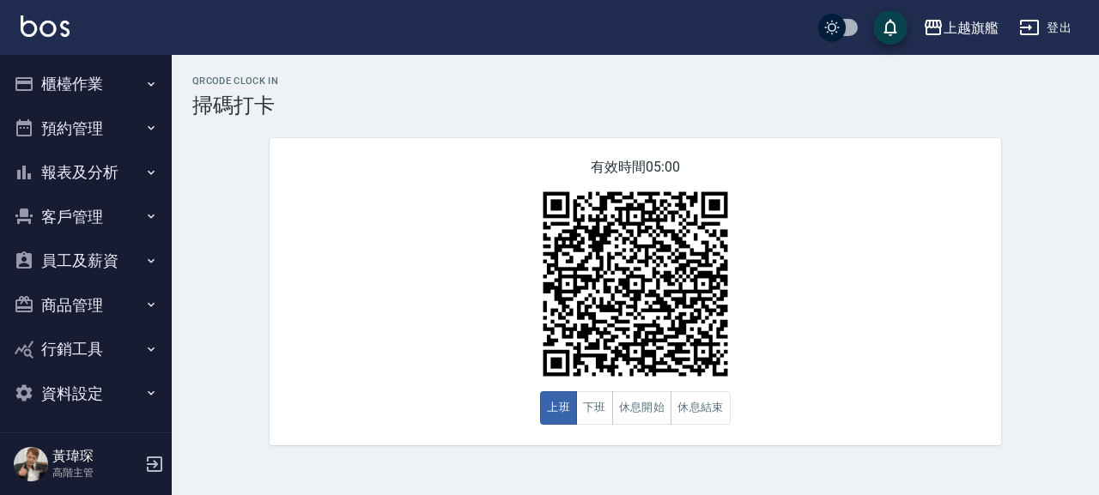
scroll to position [3, 0]
